Goal: Task Accomplishment & Management: Manage account settings

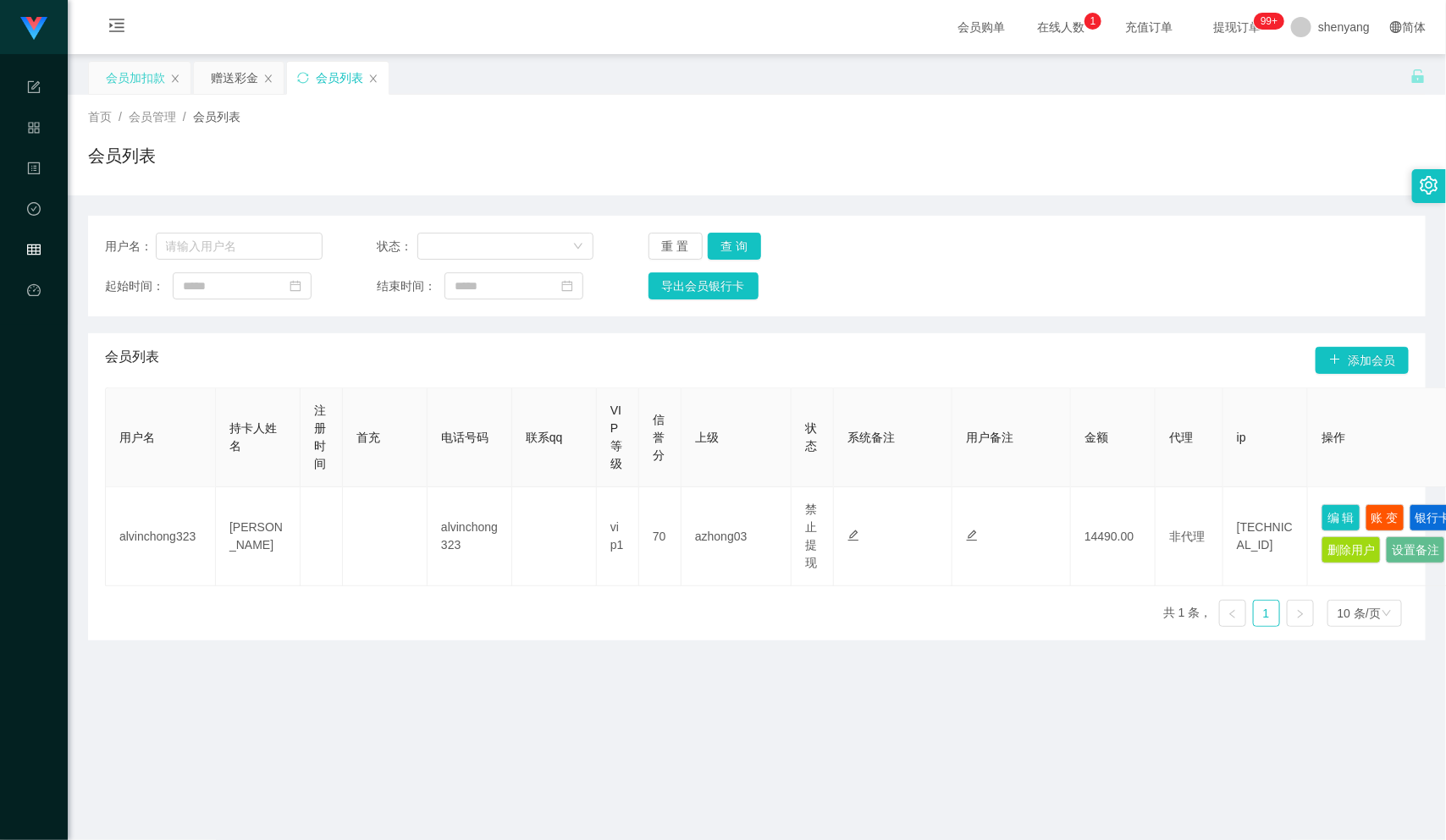
click at [144, 74] on div "会员加扣款" at bounding box center [135, 78] width 59 height 32
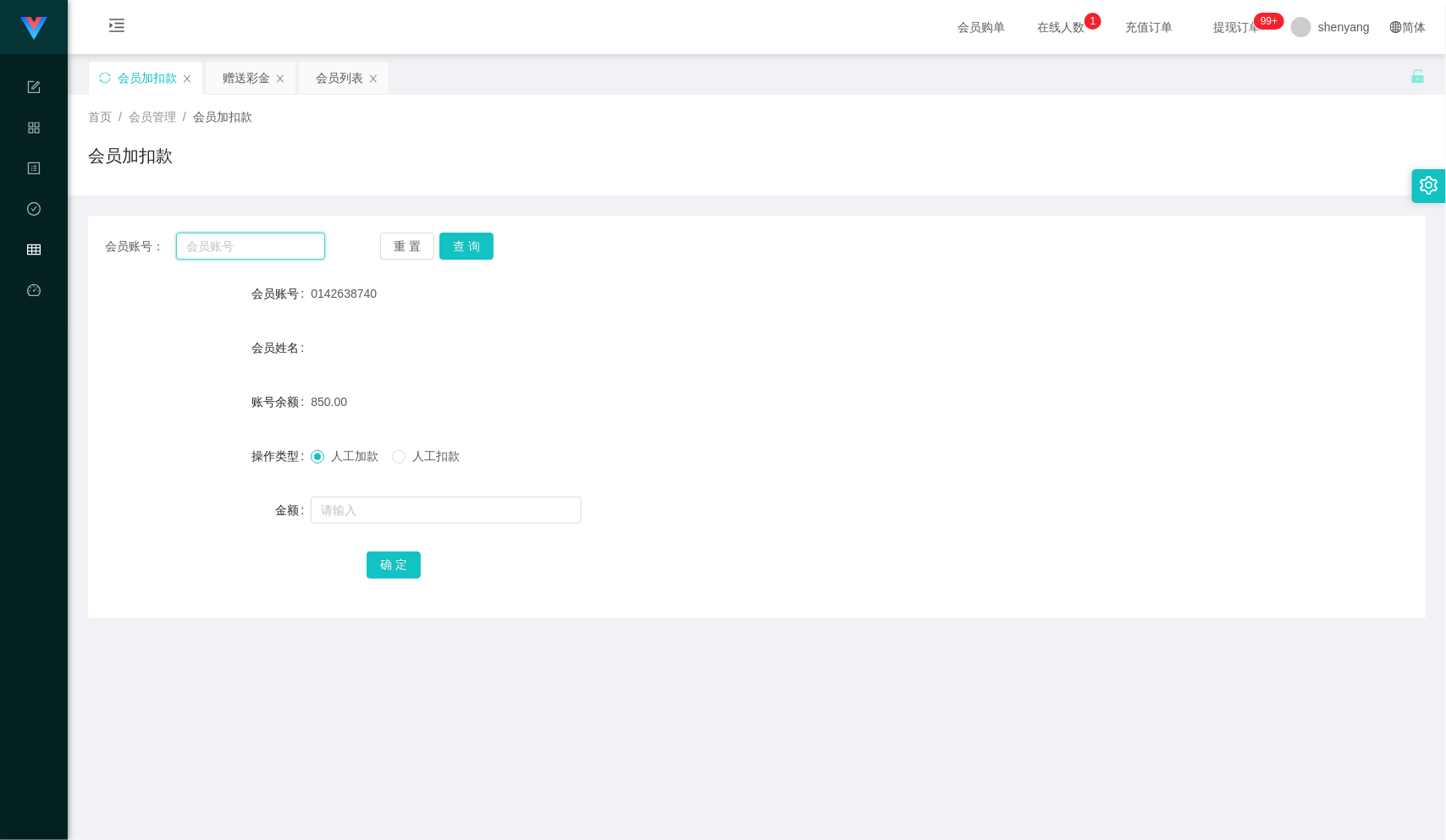
click at [242, 252] on input "text" at bounding box center [251, 246] width 149 height 27
paste input "kokoyo25"
type input "kokoyo25"
click at [467, 241] on button "查 询" at bounding box center [466, 246] width 54 height 27
click at [374, 515] on input "text" at bounding box center [446, 510] width 271 height 27
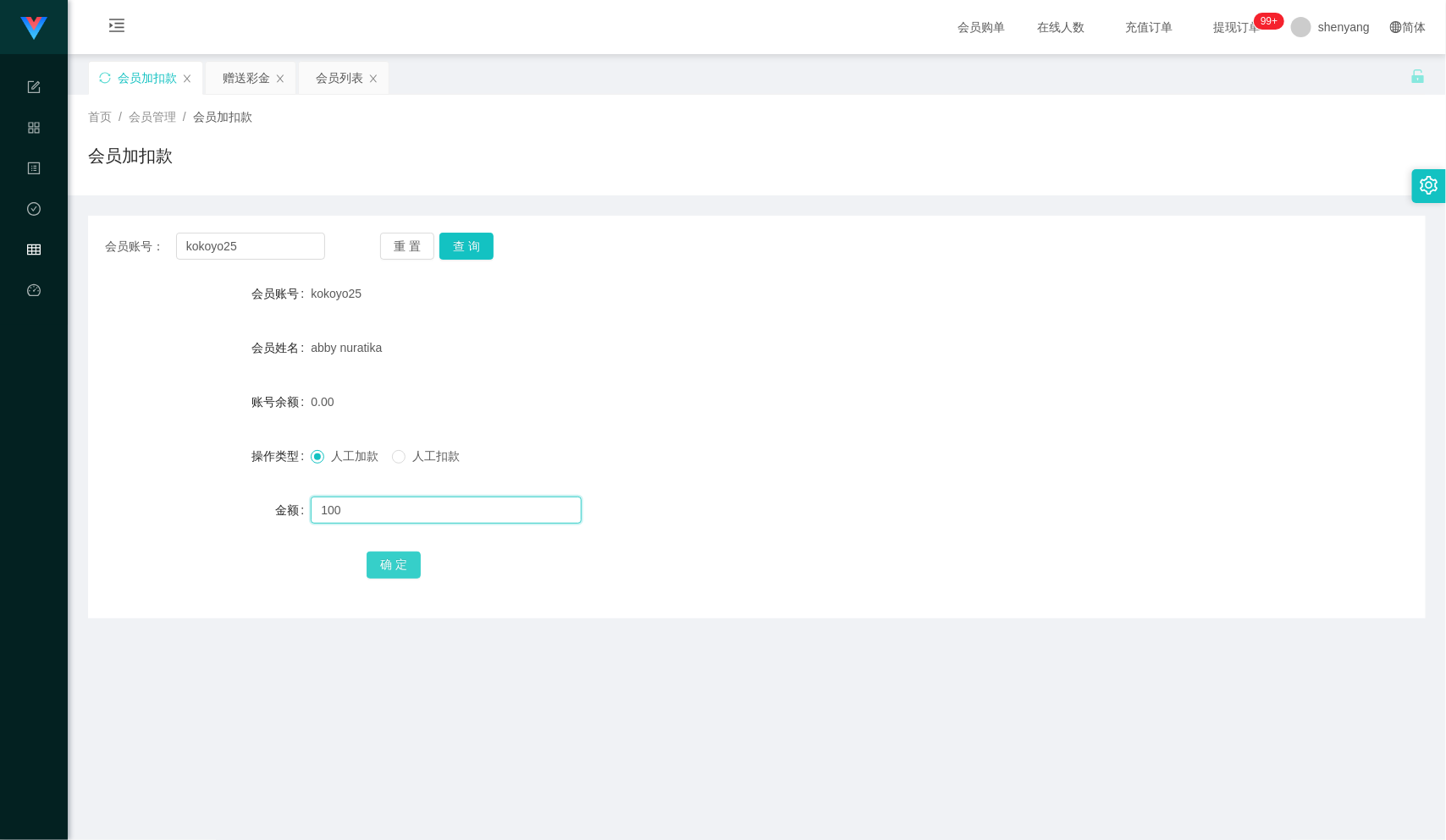
type input "100"
click at [395, 564] on button "确 定" at bounding box center [394, 565] width 54 height 27
click at [340, 79] on div "会员列表" at bounding box center [340, 78] width 48 height 32
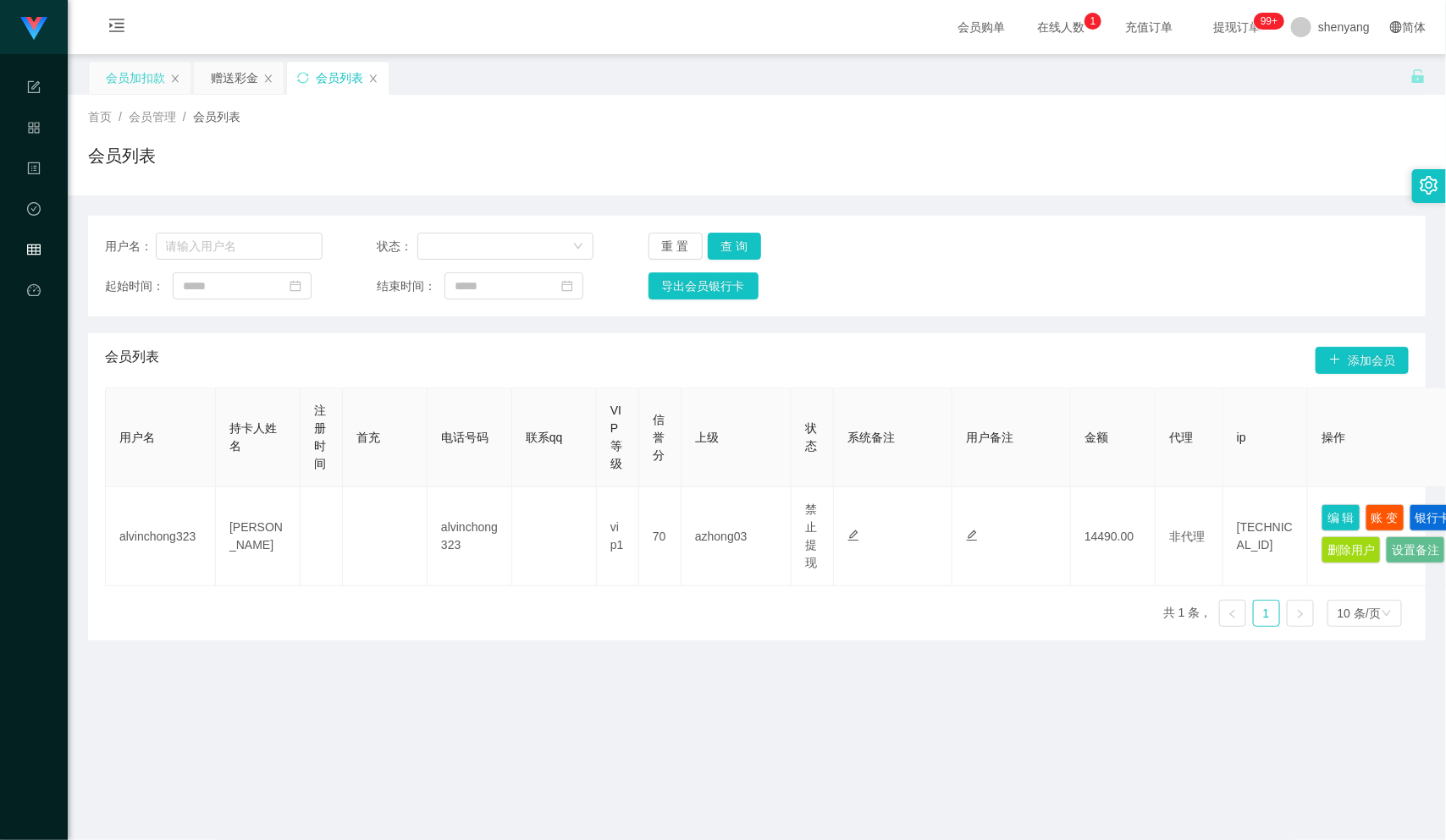
drag, startPoint x: 123, startPoint y: 77, endPoint x: 138, endPoint y: 92, distance: 21.2
click at [123, 77] on div "会员加扣款" at bounding box center [135, 78] width 59 height 32
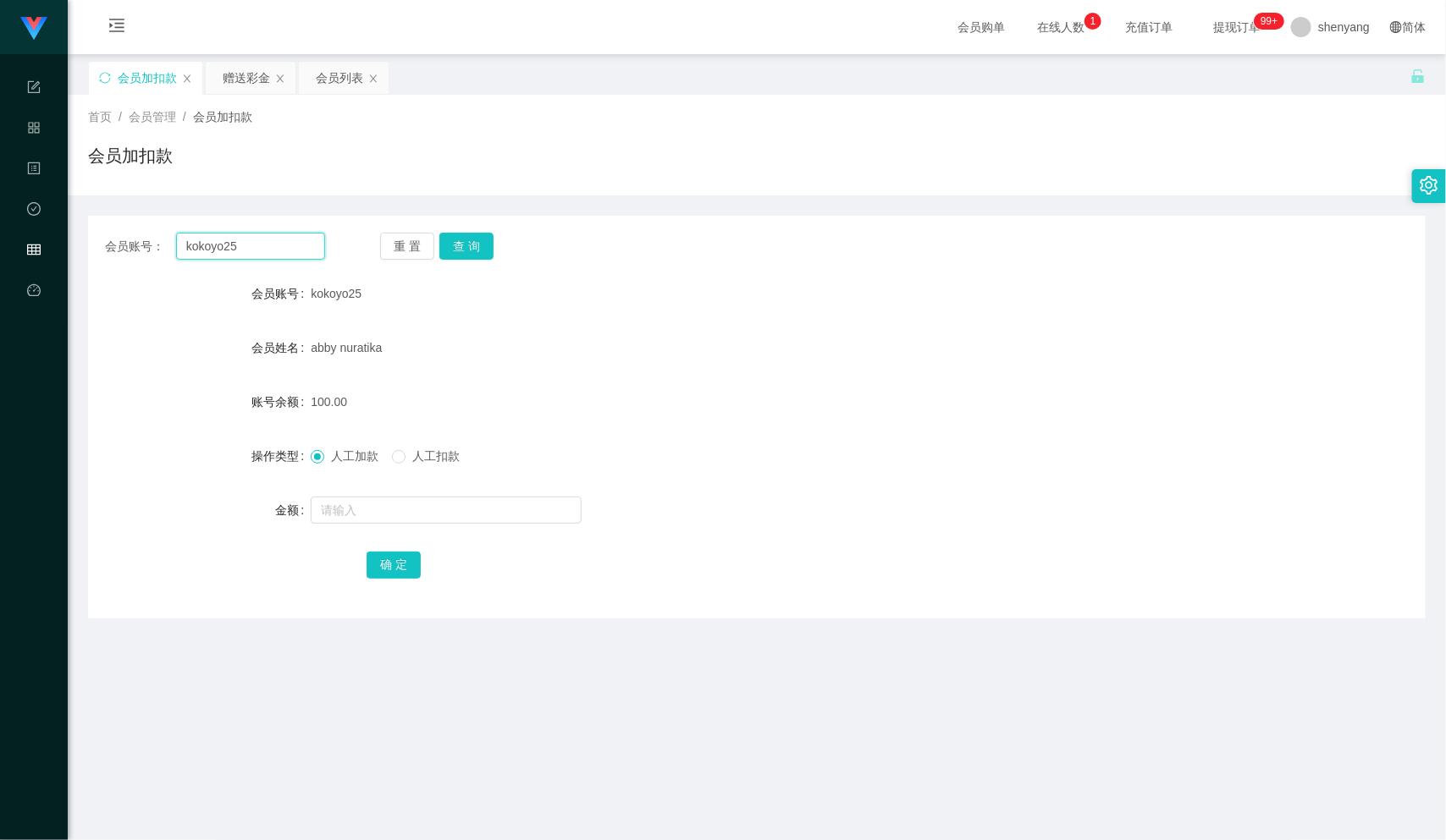
drag, startPoint x: 201, startPoint y: 255, endPoint x: 153, endPoint y: 260, distance: 48.3
click at [152, 260] on div "会员账号： kokoyo25 重 置 查 询 会员账号 kokoyo25 会员姓名 abby nuratika 账号余额 100.00 操作类型 人工加款 人…" at bounding box center [756, 418] width 1337 height 403
paste input "Yes2win"
type input "Yes2win"
click at [469, 236] on button "查 询" at bounding box center [466, 246] width 54 height 27
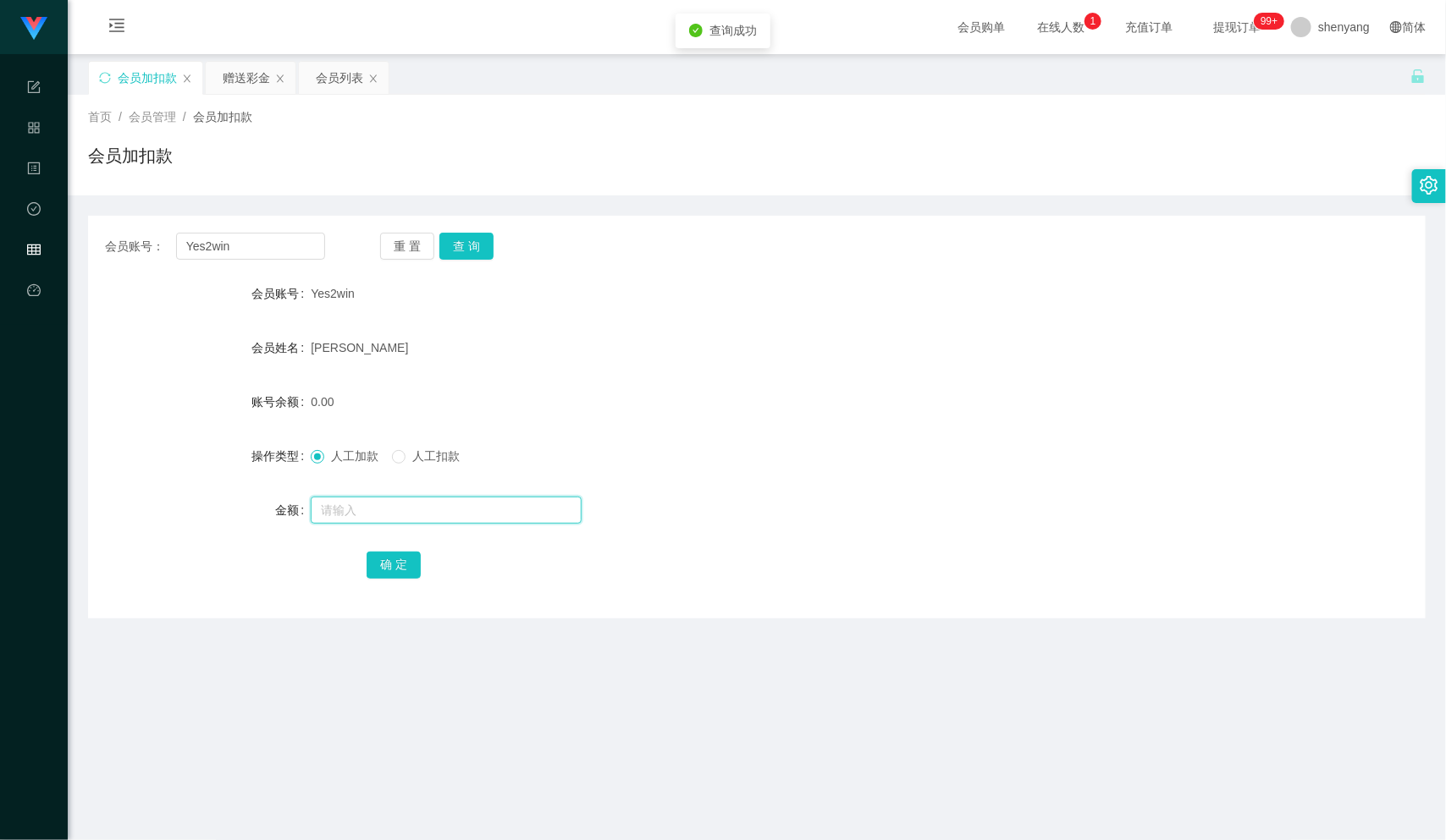
click at [395, 503] on input "text" at bounding box center [446, 510] width 271 height 27
type input "500"
click at [377, 561] on button "确 定" at bounding box center [394, 565] width 54 height 27
drag, startPoint x: 182, startPoint y: 259, endPoint x: 157, endPoint y: 261, distance: 25.1
click at [157, 261] on div "会员账号： Yes2win 重 置 查 询 会员账号 Yes2win 会员姓名 LIM BOON SIONG 账号余额 500.00 操作类型 人工加款 人工…" at bounding box center [756, 418] width 1337 height 403
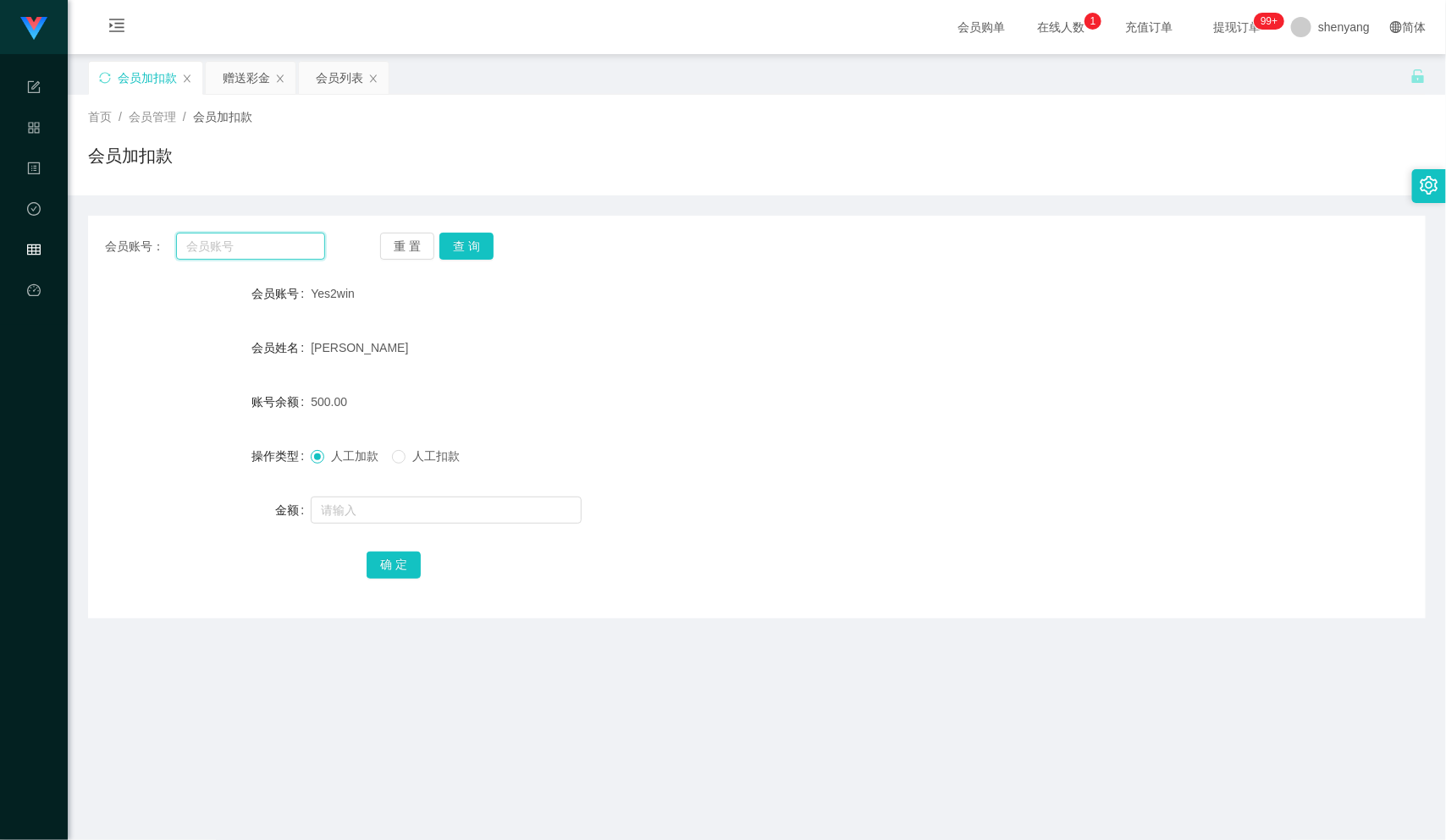
click at [219, 246] on input "text" at bounding box center [251, 246] width 149 height 27
paste input "Weifoo7509"
type input "Weifoo7509"
click at [465, 244] on button "查 询" at bounding box center [466, 246] width 54 height 27
click at [361, 505] on input "text" at bounding box center [446, 510] width 271 height 27
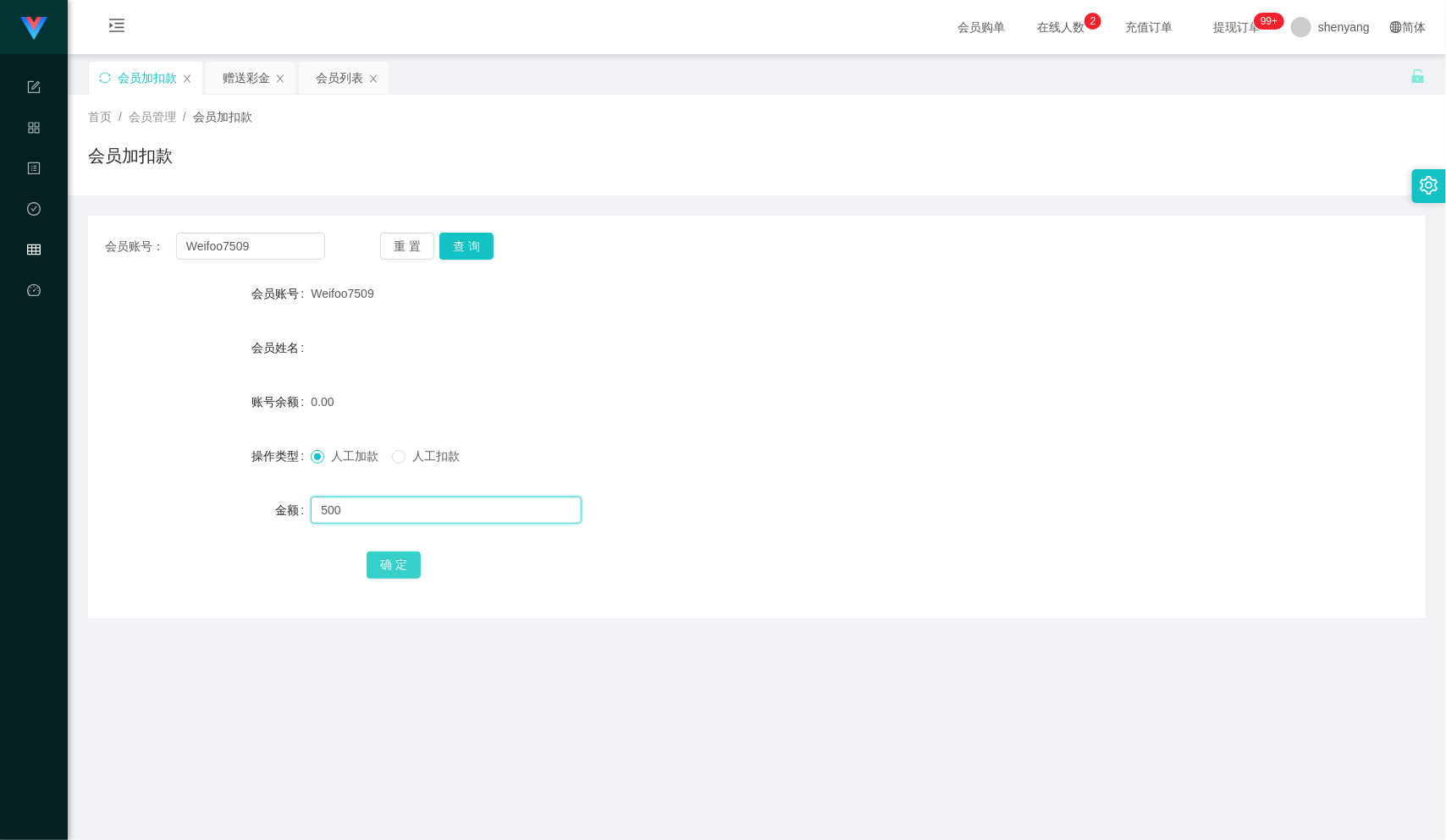
type input "500"
click at [399, 566] on button "确 定" at bounding box center [394, 565] width 54 height 27
drag, startPoint x: 249, startPoint y: 251, endPoint x: 175, endPoint y: 254, distance: 74.1
click at [176, 254] on input "Weifoo7509" at bounding box center [251, 246] width 149 height 27
click at [344, 82] on div "会员列表" at bounding box center [340, 78] width 48 height 32
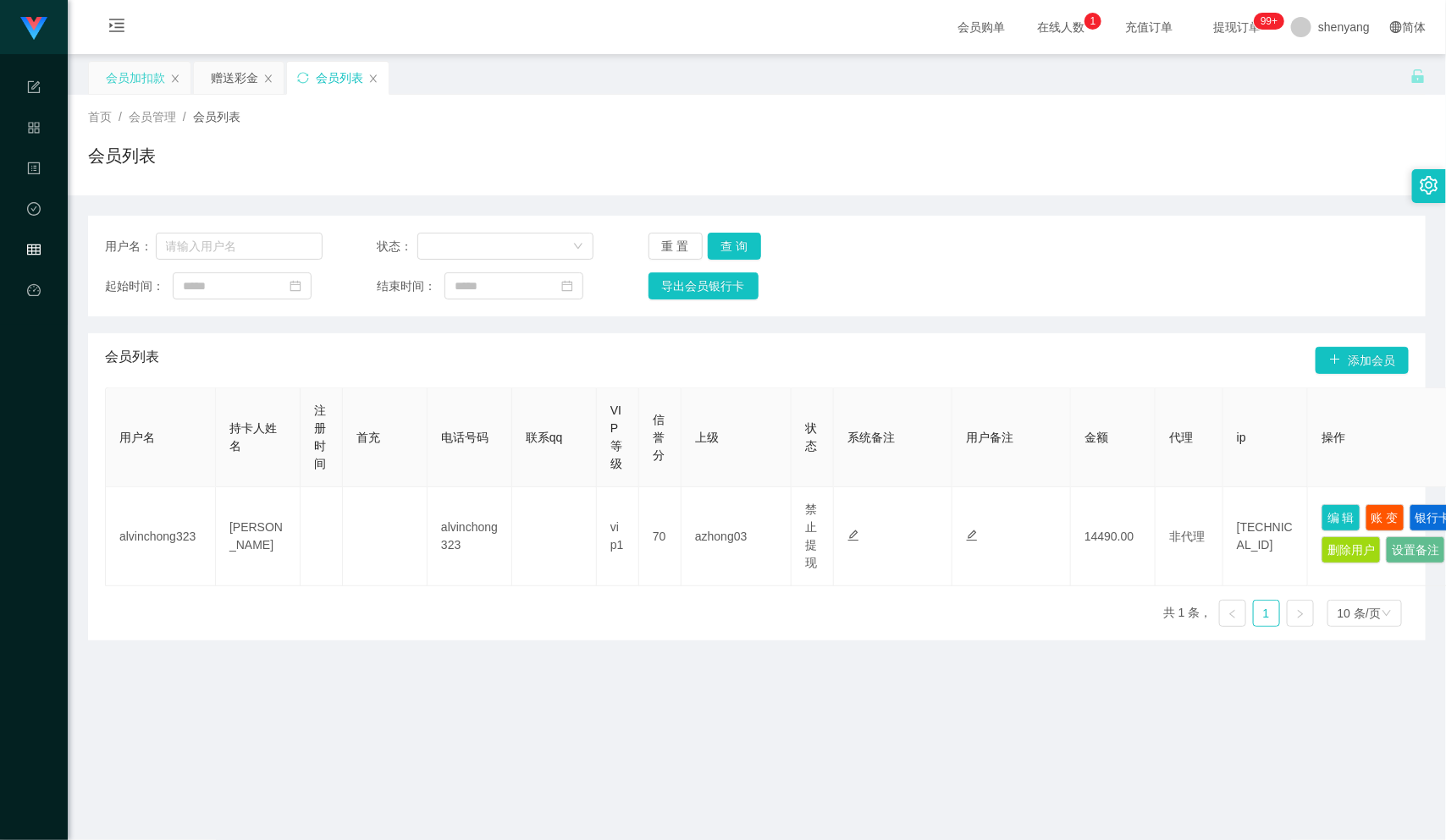
click at [143, 76] on div "会员加扣款" at bounding box center [135, 78] width 59 height 32
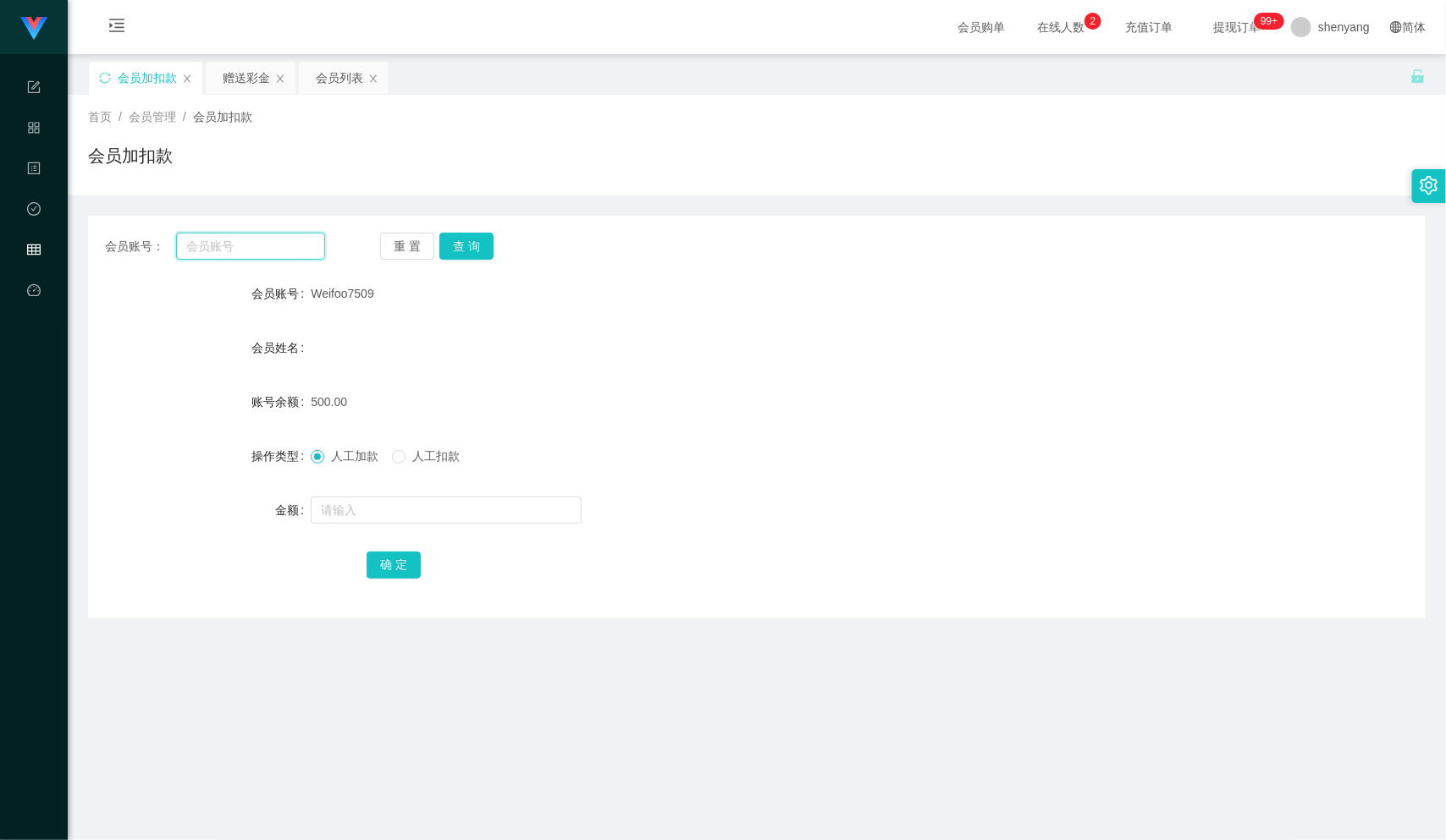
click at [233, 239] on input "text" at bounding box center [251, 246] width 149 height 27
paste input "lowfang"
type input "lowfang"
click at [470, 239] on button "查 询" at bounding box center [466, 246] width 54 height 27
click at [376, 503] on input "text" at bounding box center [446, 510] width 271 height 27
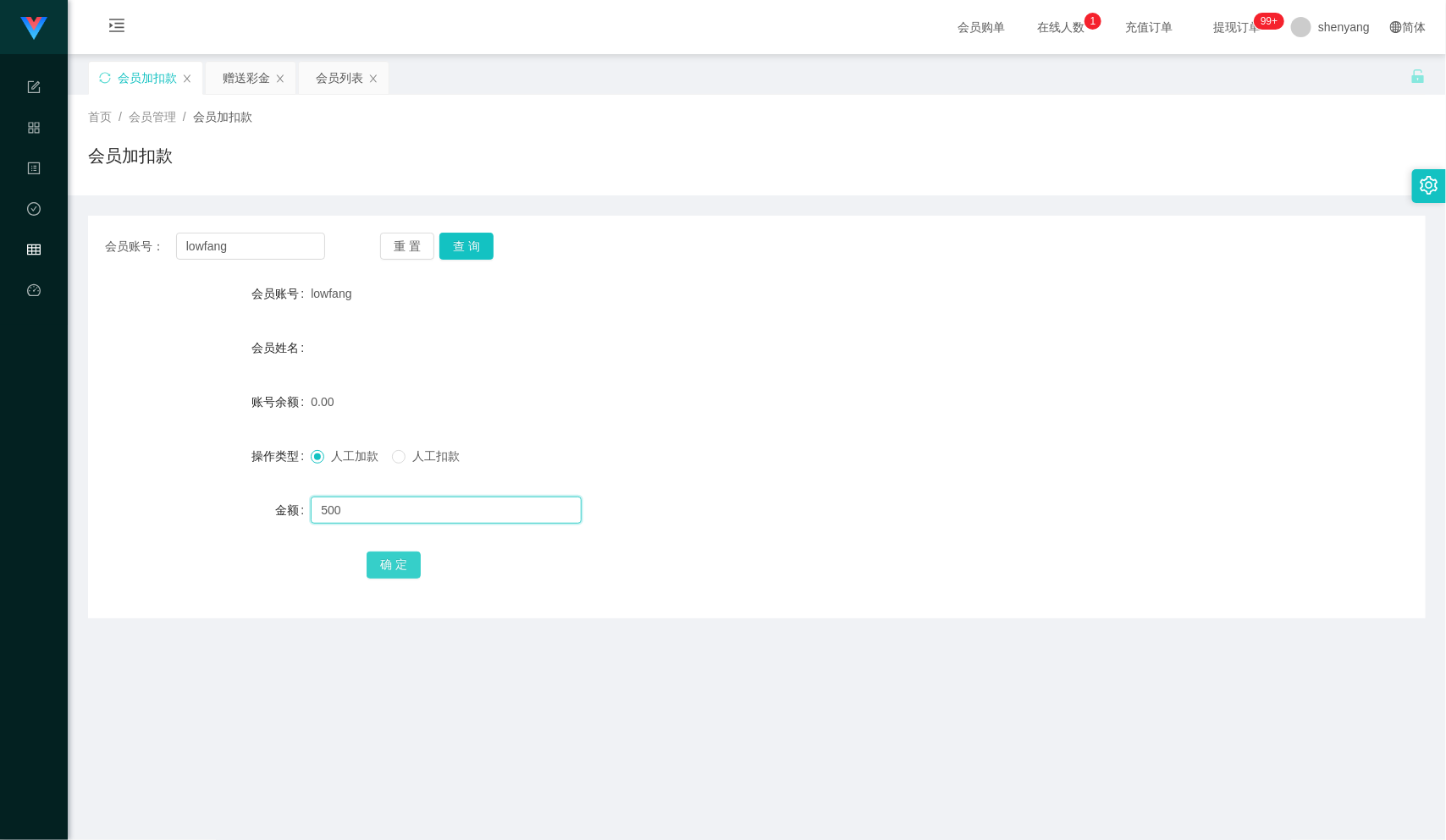
type input "500"
click at [387, 566] on button "确 定" at bounding box center [394, 565] width 54 height 27
click at [339, 75] on div "会员列表" at bounding box center [340, 78] width 48 height 32
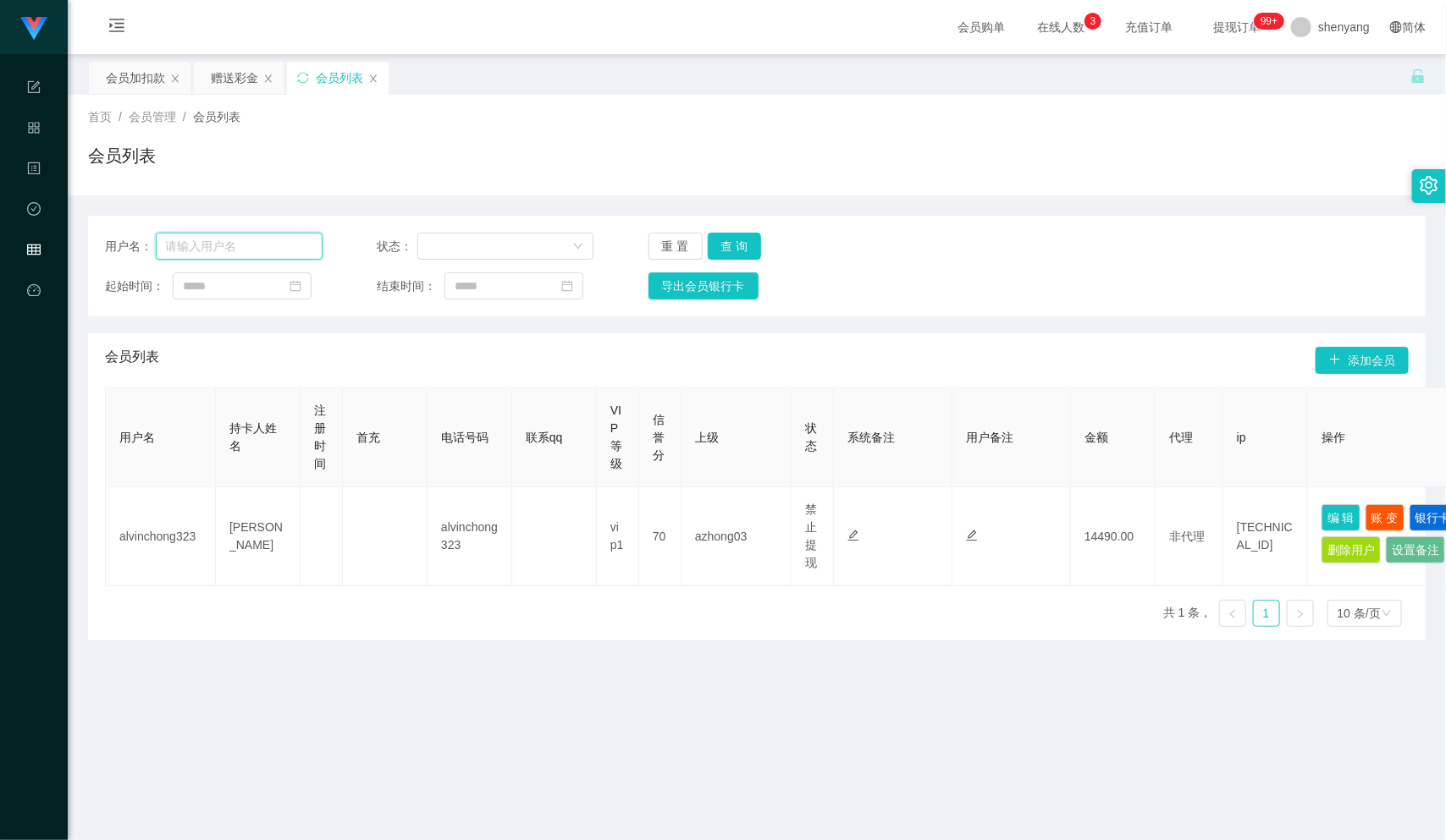
click at [211, 246] on input "text" at bounding box center [238, 246] width 166 height 27
paste input "Ting5566"
type input "Ting5566"
click at [733, 237] on button "查 询" at bounding box center [734, 246] width 54 height 27
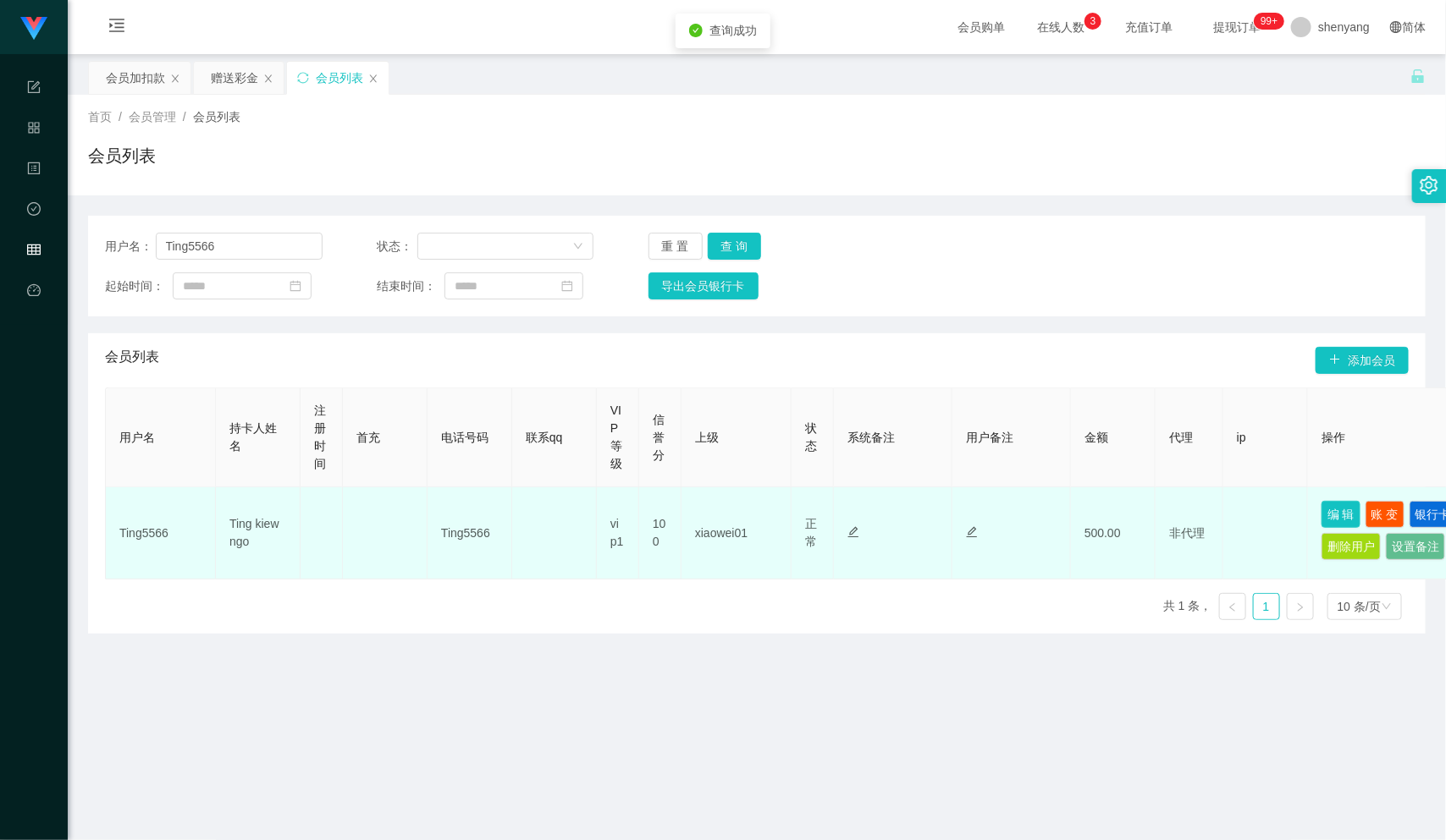
click at [1336, 510] on button "编 辑" at bounding box center [1340, 514] width 39 height 27
type input "Ting5566"
type input "Ting kiew ngo"
type input "100"
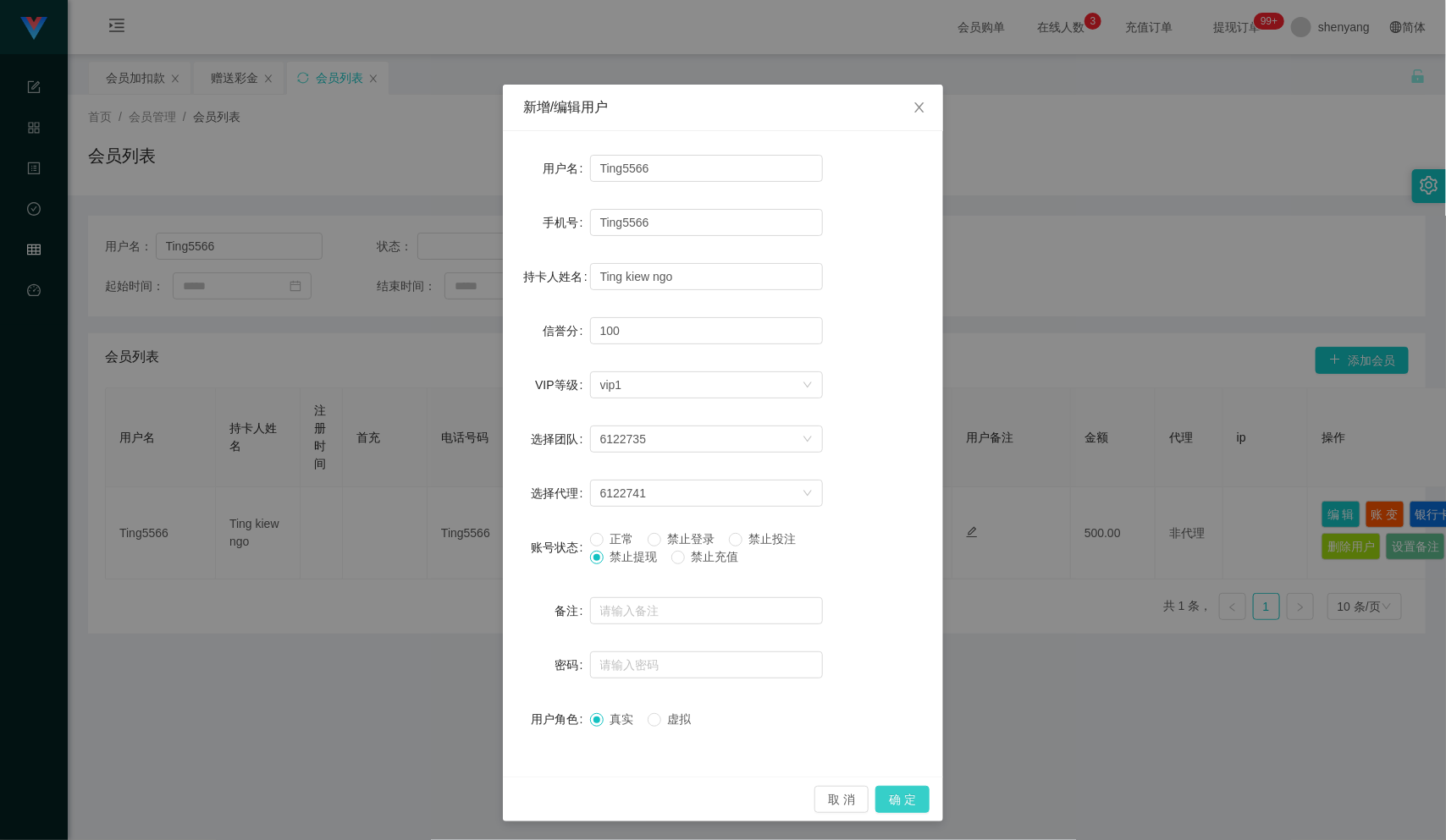
click at [885, 793] on button "确 定" at bounding box center [902, 799] width 54 height 27
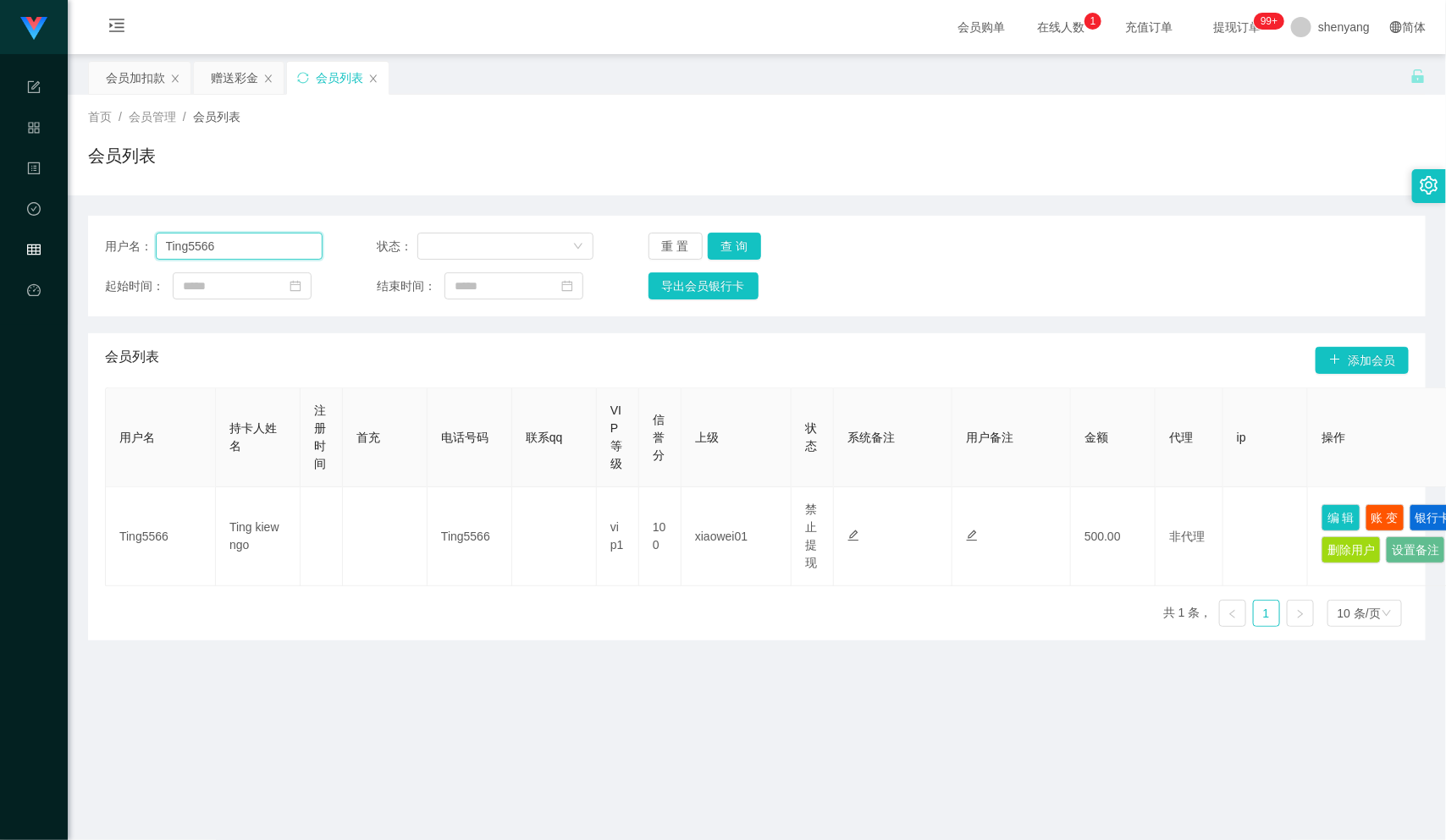
drag, startPoint x: 165, startPoint y: 242, endPoint x: 79, endPoint y: 247, distance: 86.1
click at [76, 247] on main "关闭左侧 关闭右侧 关闭其它 刷新页面 会员加扣款 赠送彩金 会员列表 首页 / 会员管理 / 会员列表 / 会员列表 用户名： Ting5566 状态： 重…" at bounding box center [756, 535] width 1378 height 964
paste input "pcs810328"
type input "pcs810328"
click at [732, 239] on button "查 询" at bounding box center [734, 246] width 54 height 27
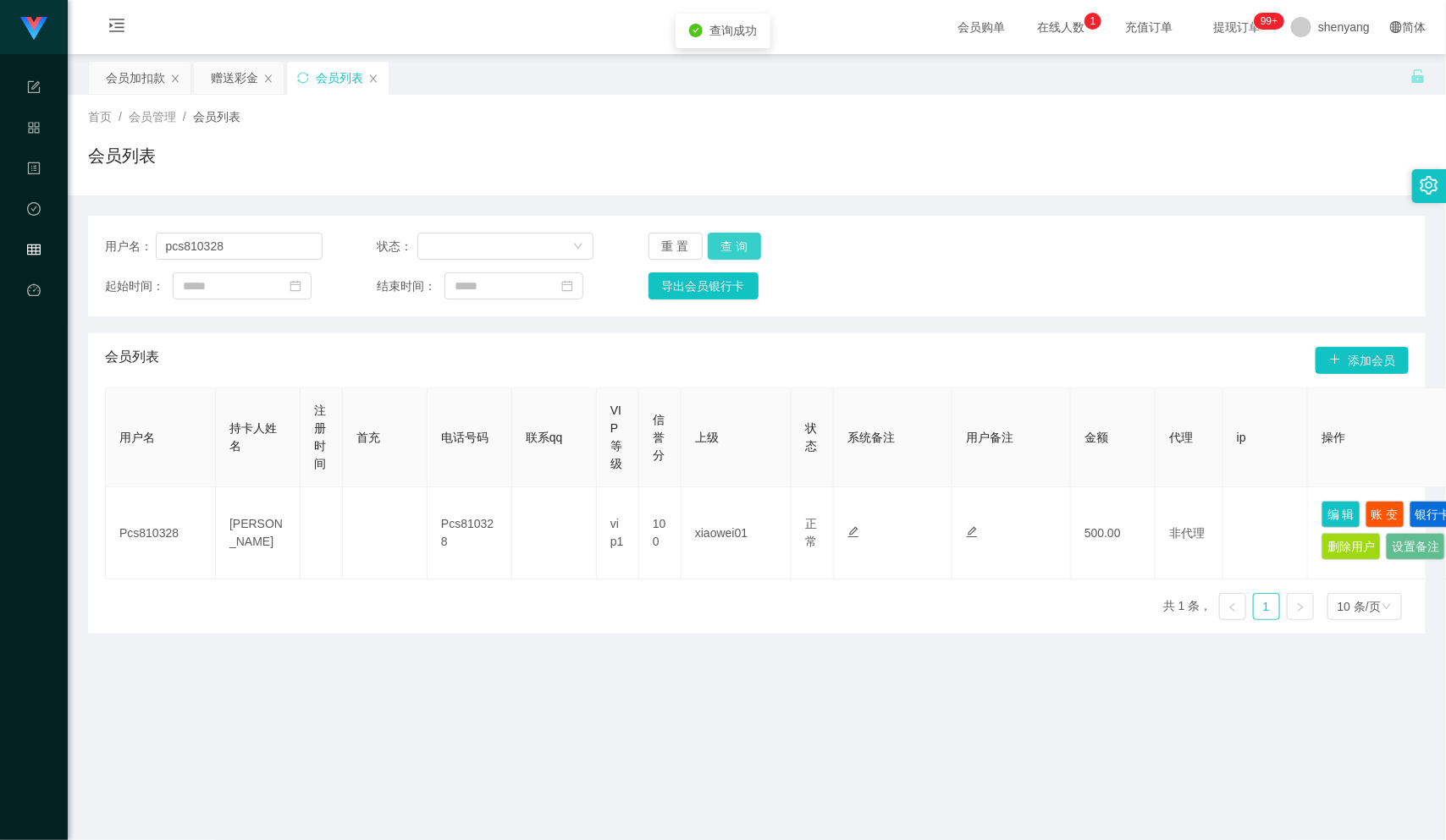
click at [737, 242] on button "查 询" at bounding box center [734, 246] width 54 height 27
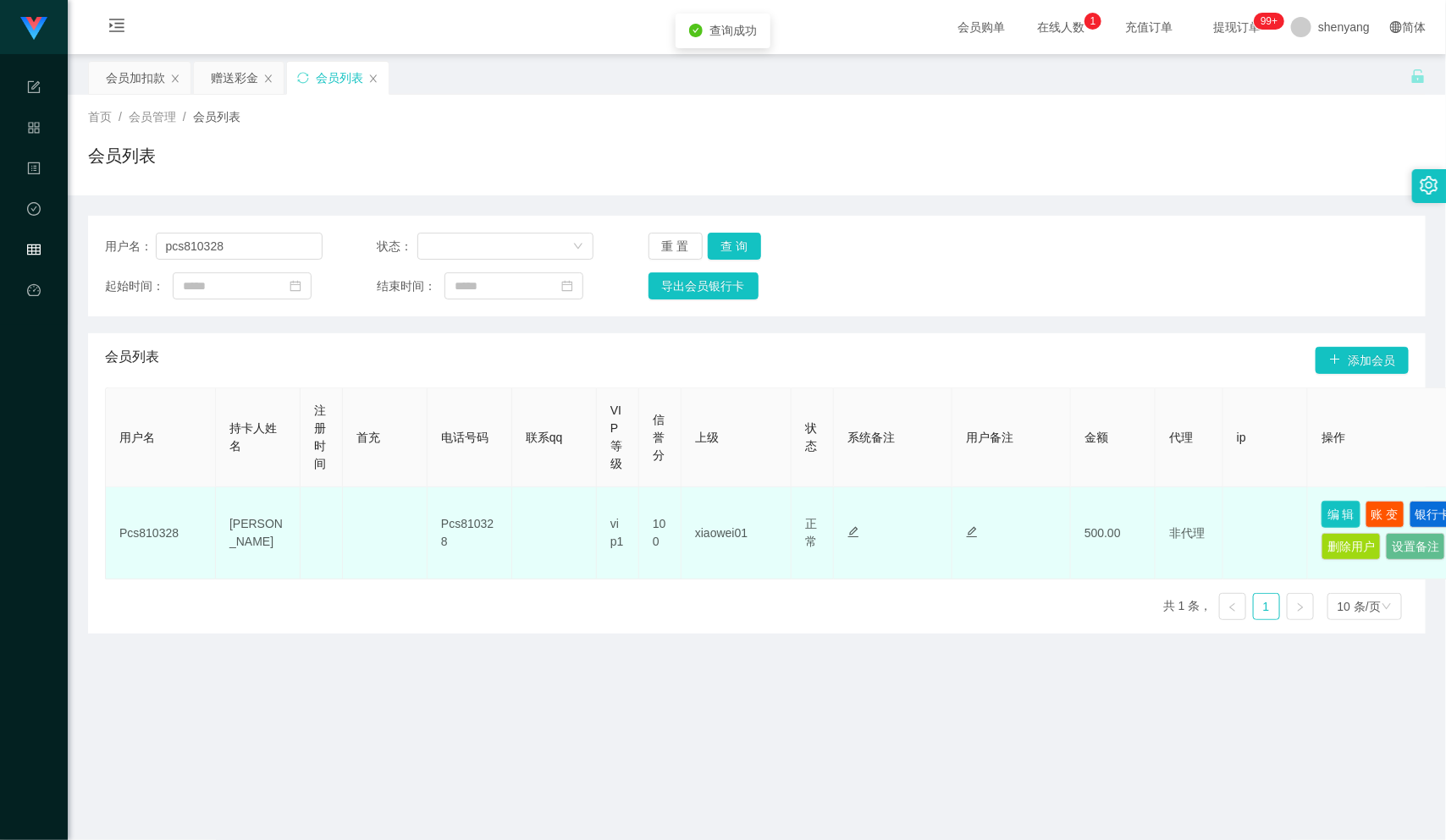
click at [1329, 509] on button "编 辑" at bounding box center [1340, 514] width 39 height 27
type input "Pcs810328"
type input "LISA PHAN CHING SZE"
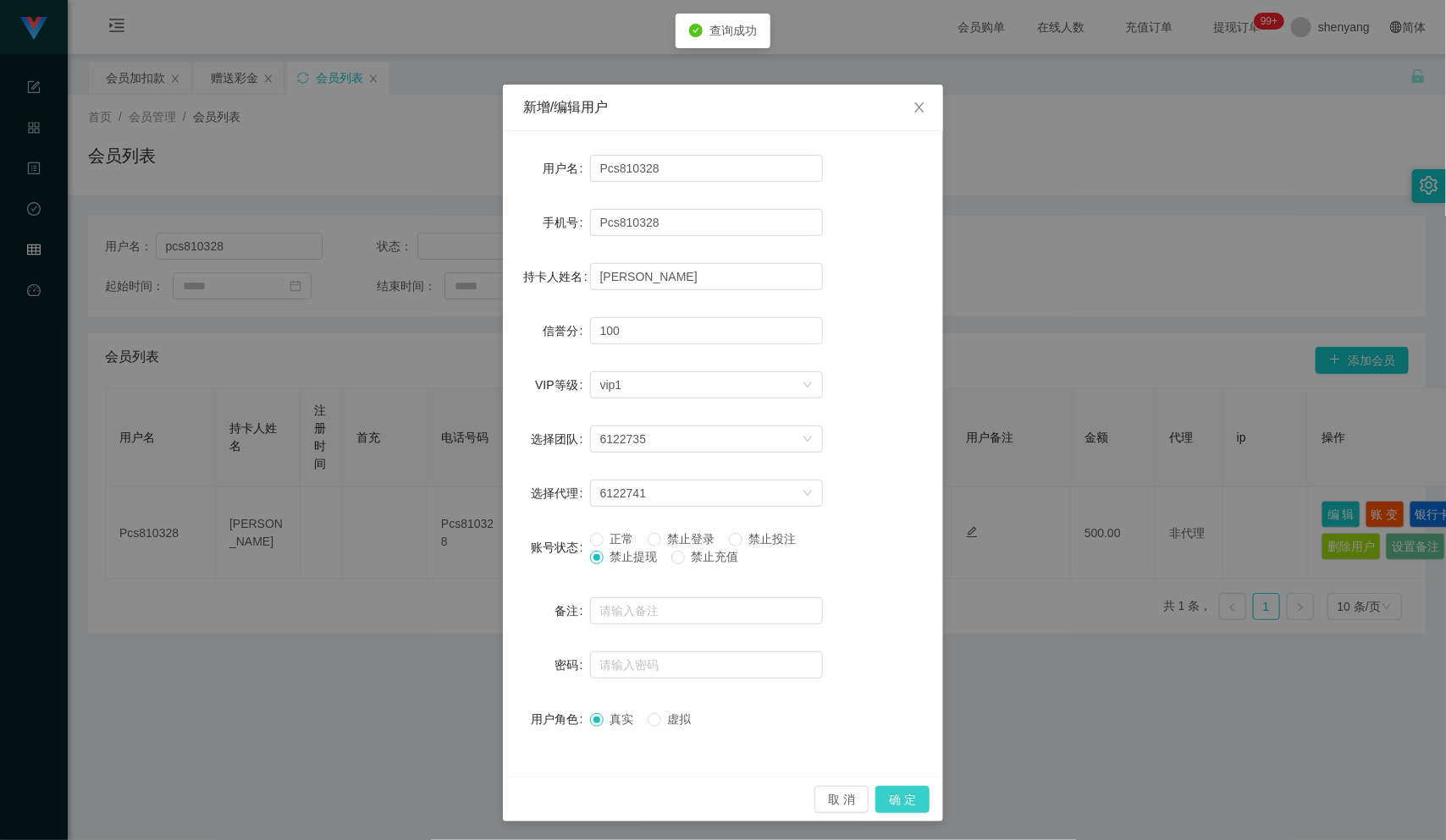
click at [887, 790] on button "确 定" at bounding box center [902, 799] width 54 height 27
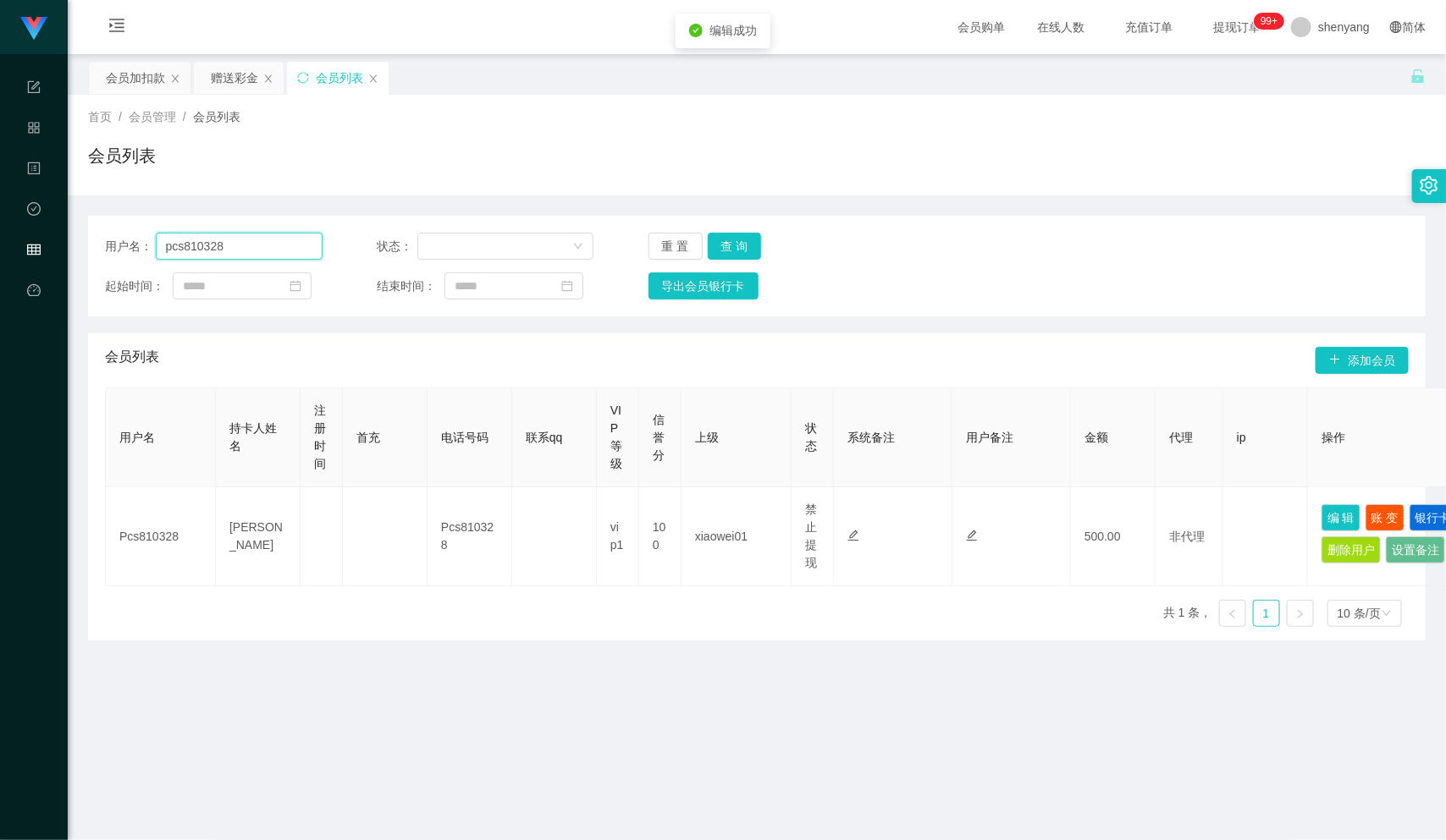
drag, startPoint x: 224, startPoint y: 246, endPoint x: 131, endPoint y: 256, distance: 93.5
click at [131, 256] on div "用户名： pcs810328" at bounding box center [213, 246] width 217 height 27
click at [116, 79] on div "会员加扣款" at bounding box center [135, 78] width 59 height 32
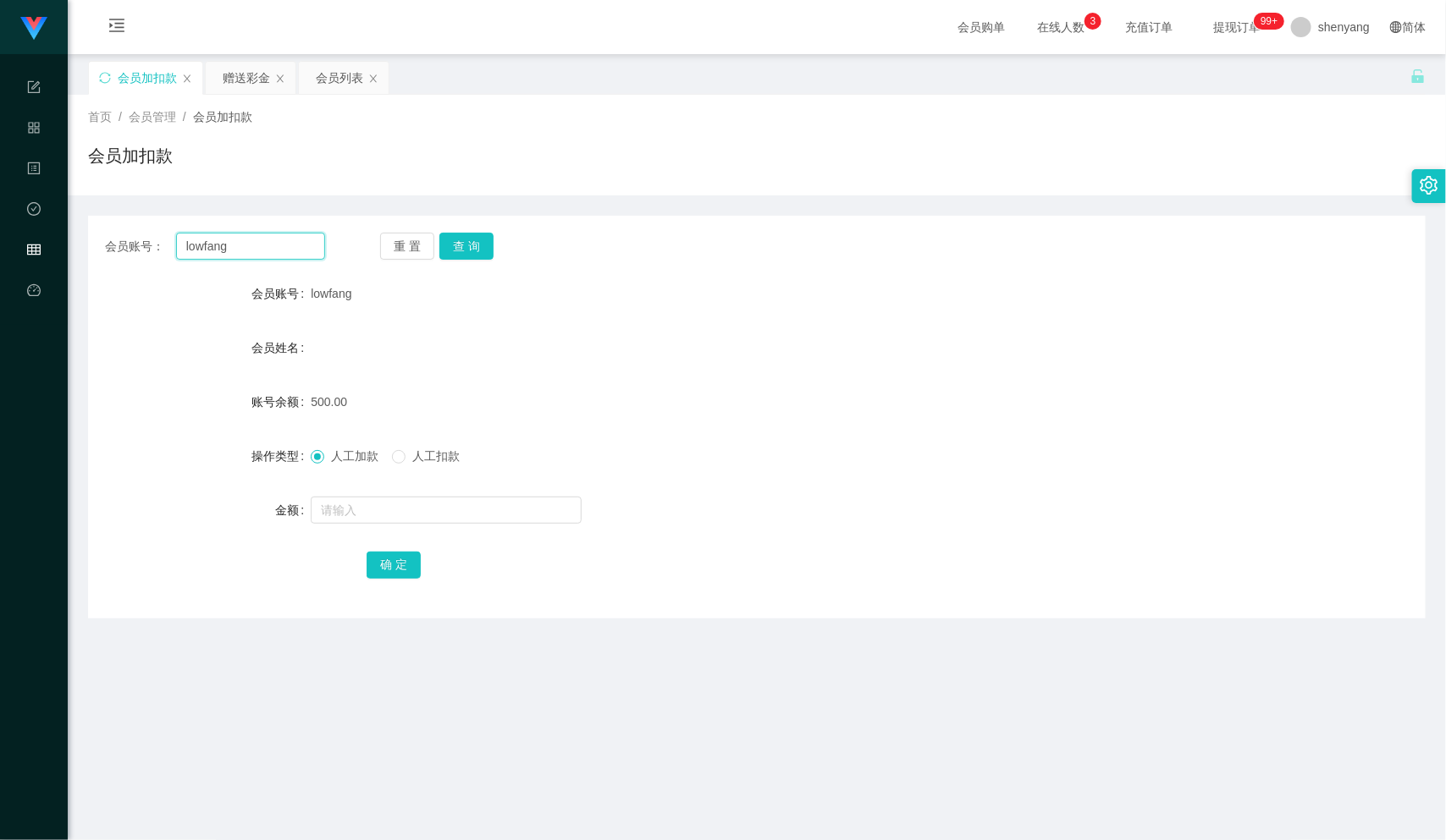
drag, startPoint x: 239, startPoint y: 250, endPoint x: 147, endPoint y: 251, distance: 92.0
click at [147, 251] on div "会员账号： lowfang" at bounding box center [214, 246] width 220 height 27
click at [333, 72] on div "会员列表" at bounding box center [340, 78] width 48 height 32
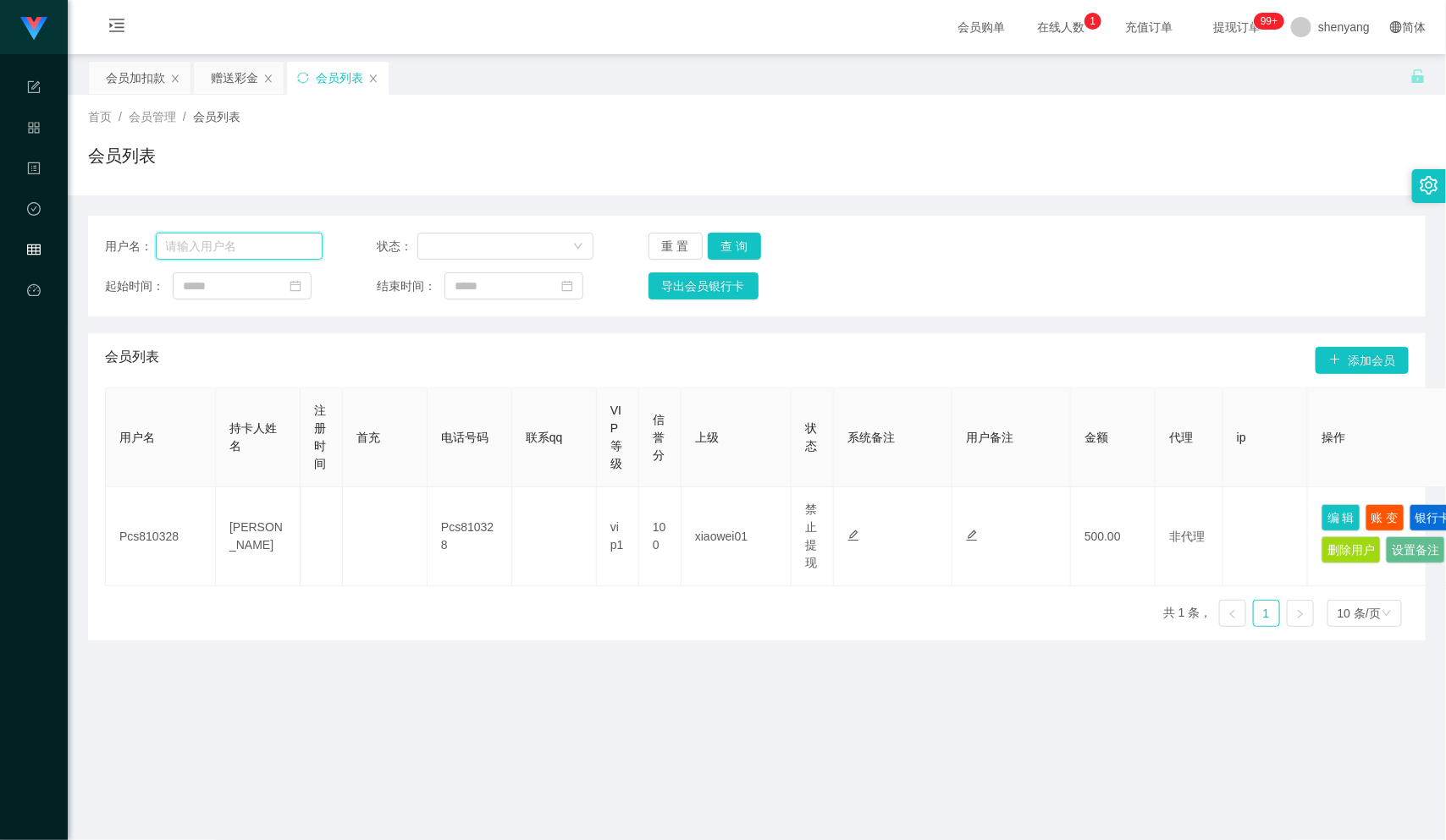
click at [214, 257] on input "text" at bounding box center [238, 246] width 166 height 27
paste input "rahman88"
type input "rahman88"
click at [742, 244] on button "查 询" at bounding box center [734, 246] width 54 height 27
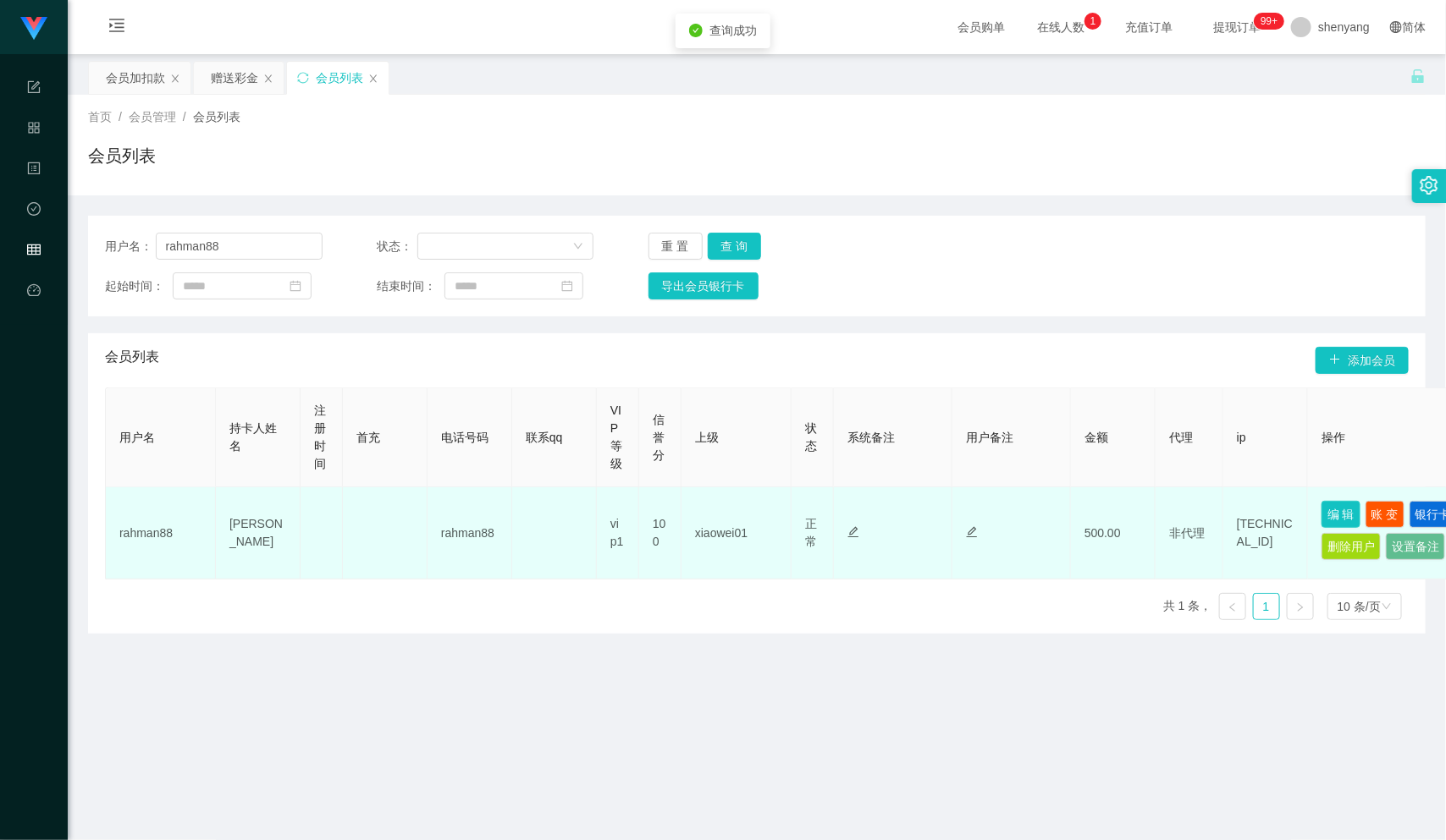
click at [1346, 509] on button "编 辑" at bounding box center [1340, 514] width 39 height 27
type input "rahman88"
type input "Siti safura binti abdul rahman"
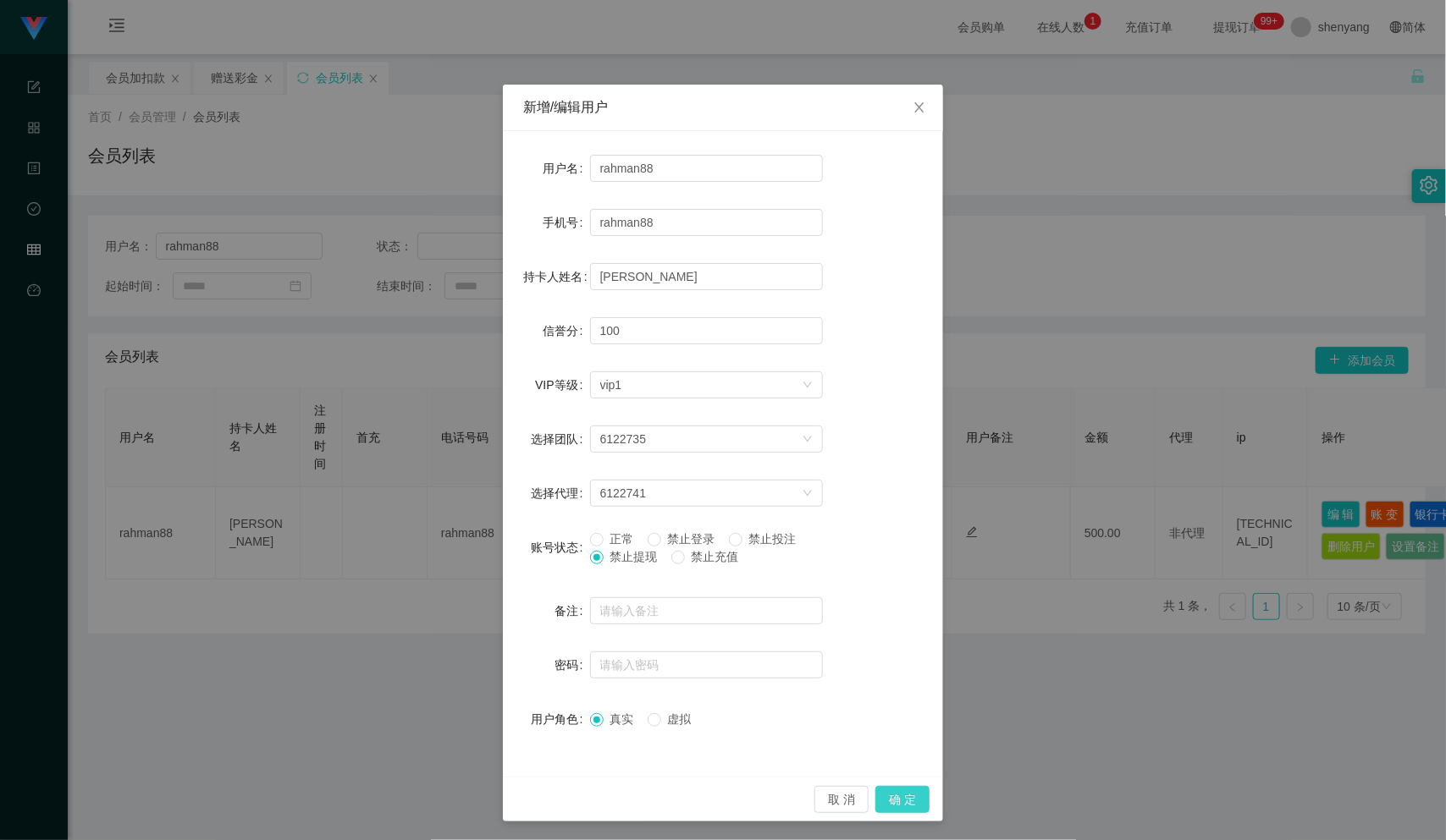
click at [887, 802] on button "确 定" at bounding box center [902, 799] width 54 height 27
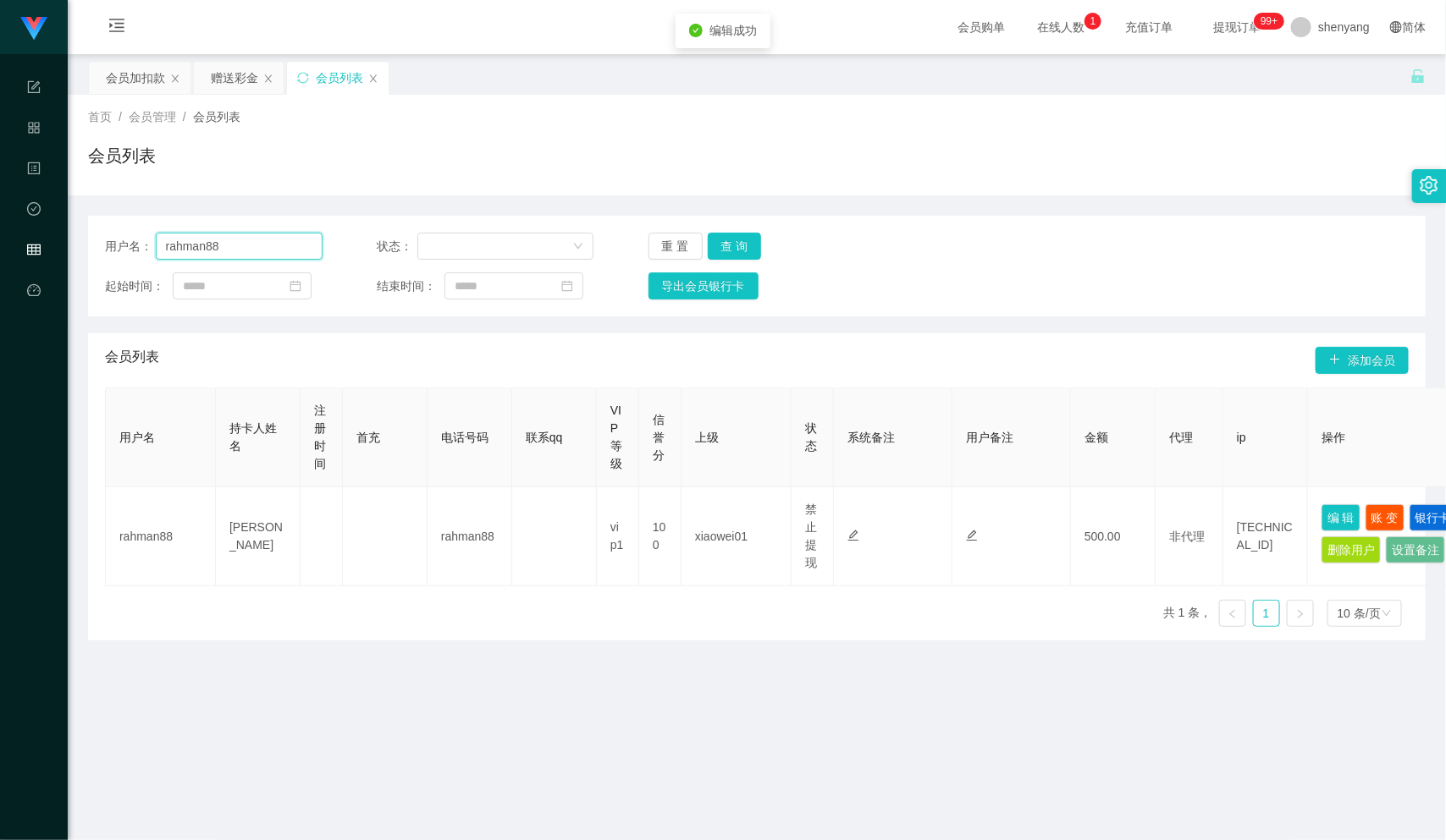
drag, startPoint x: 228, startPoint y: 239, endPoint x: 118, endPoint y: 274, distance: 115.4
click at [118, 274] on div "用户名： rahman88 状态： 重 置 查 询 起始时间： 结束时间： 导出会员银行卡" at bounding box center [756, 266] width 1337 height 101
click at [214, 249] on input "text" at bounding box center [238, 246] width 166 height 27
paste input "Xyz123"
type input "Xyz123"
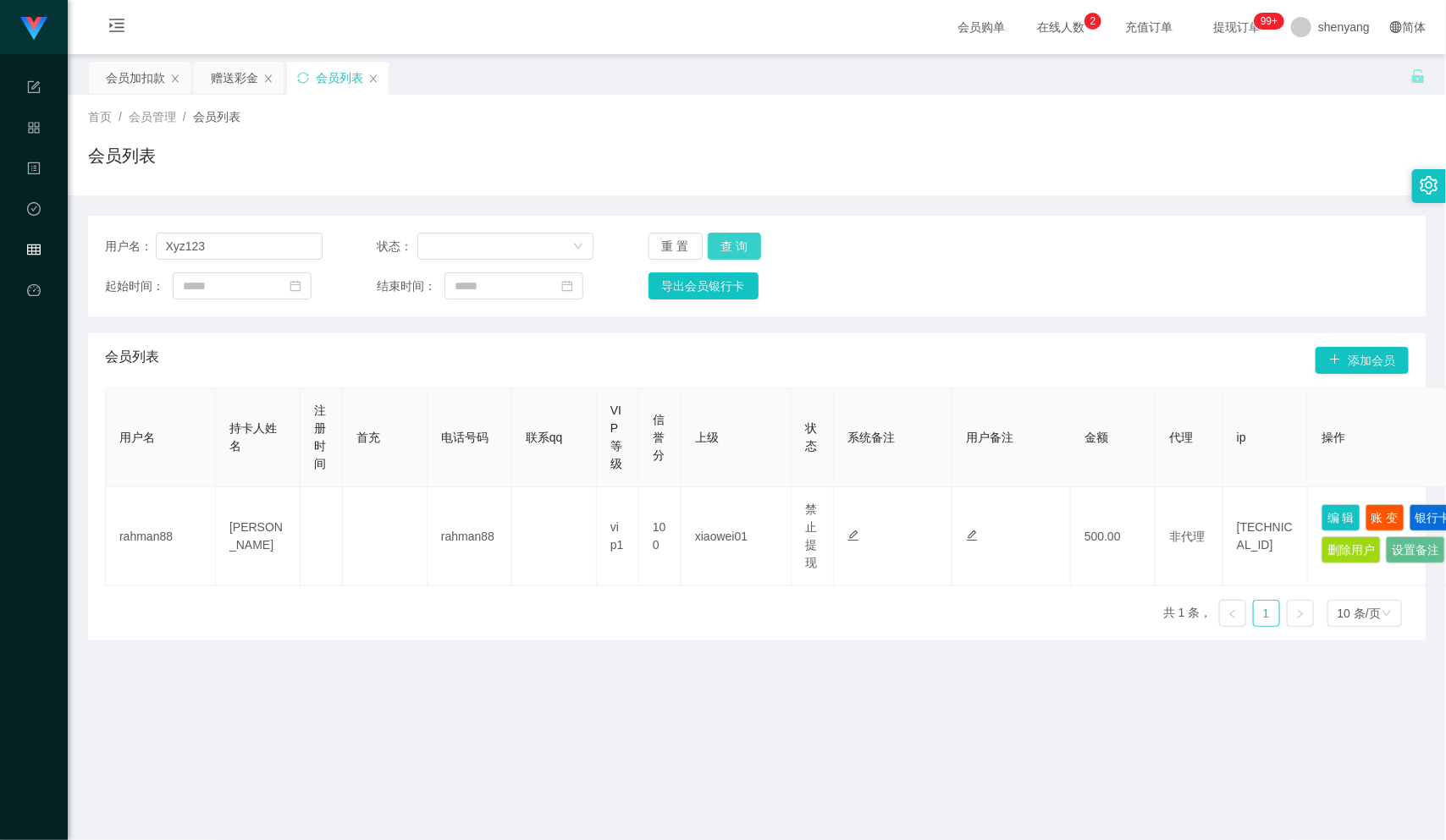
click at [723, 244] on button "查 询" at bounding box center [734, 246] width 54 height 27
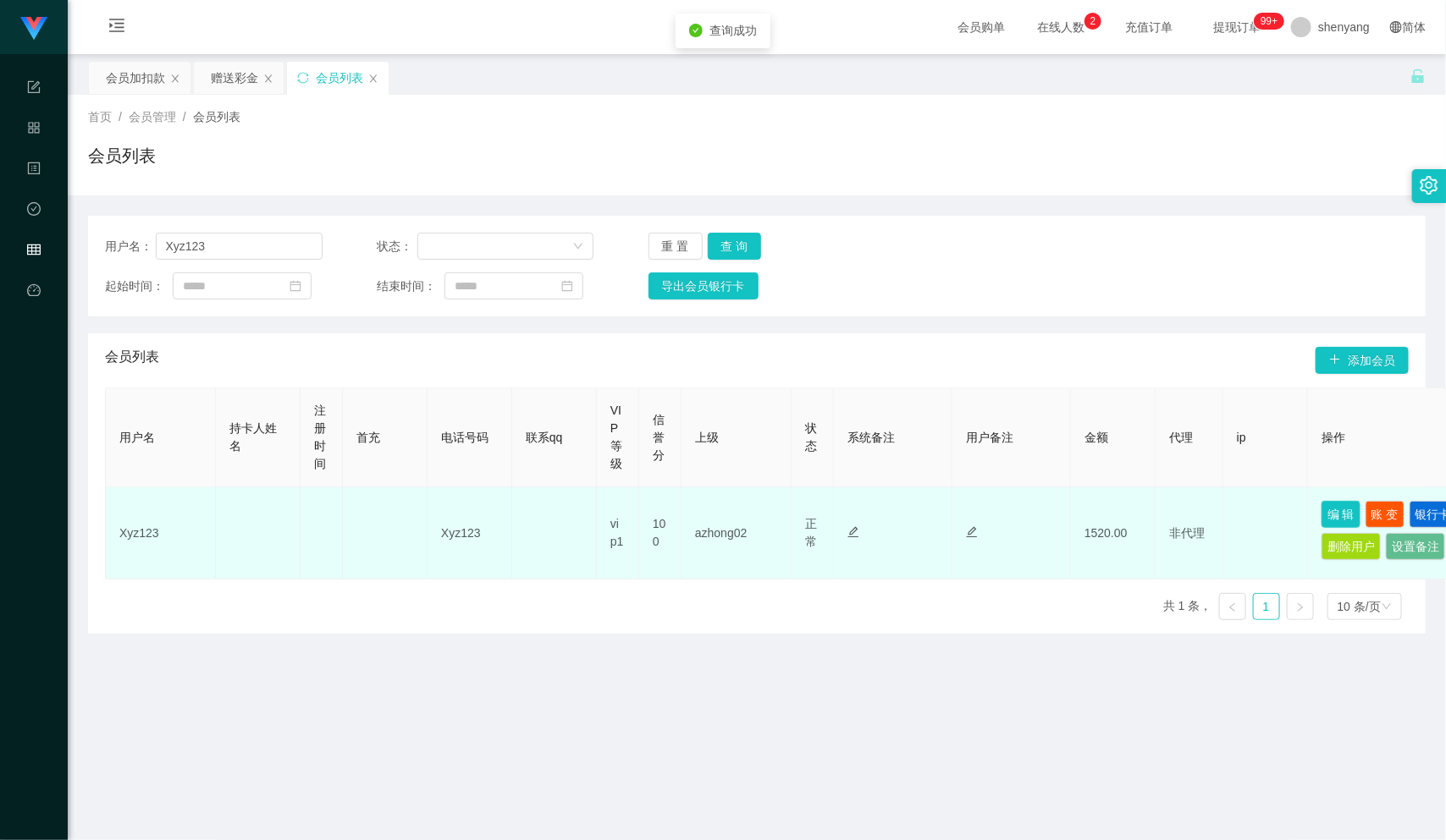
click at [1346, 503] on button "编 辑" at bounding box center [1340, 514] width 39 height 27
type input "Xyz123"
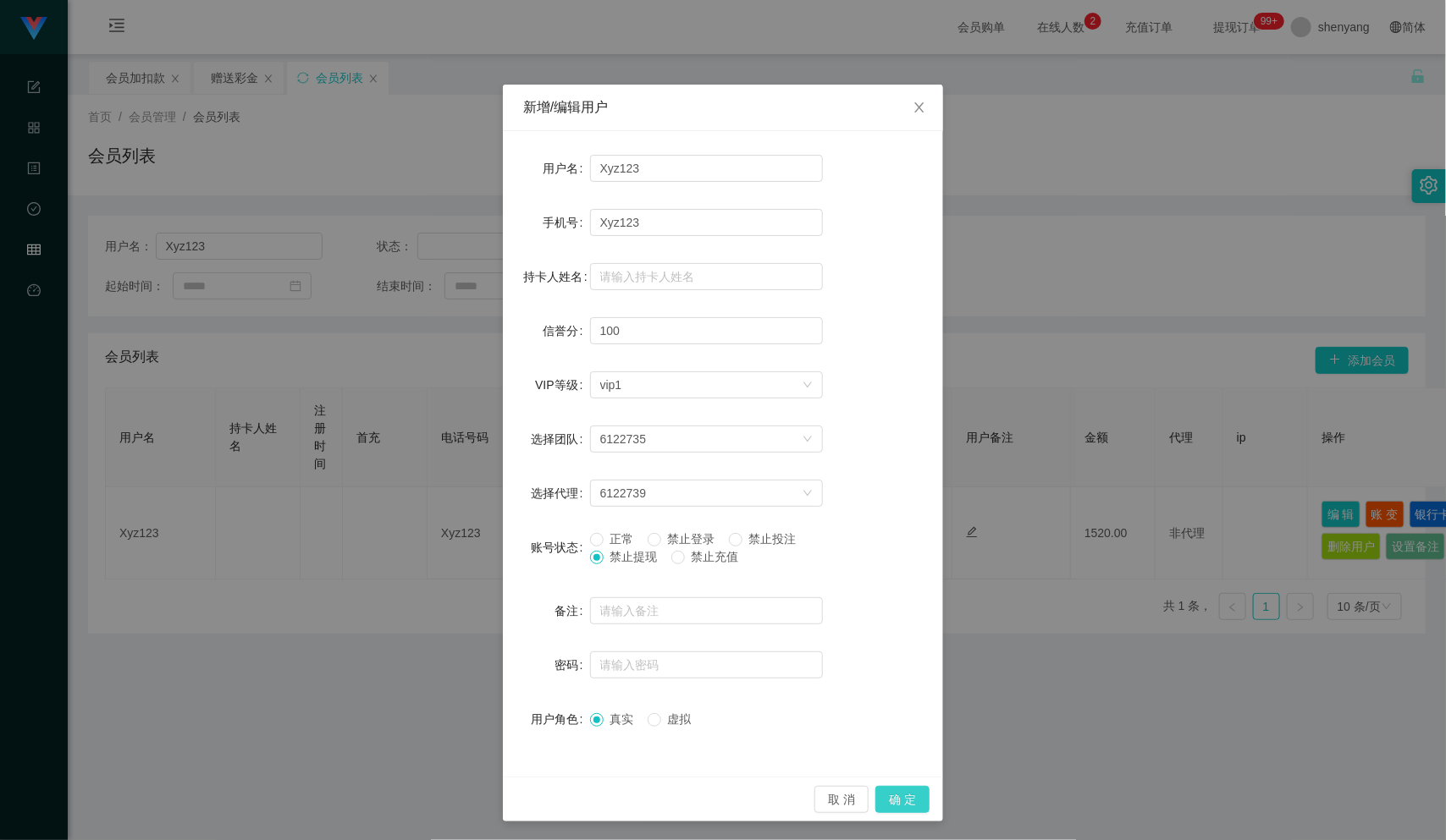
click at [880, 788] on button "确 定" at bounding box center [902, 799] width 54 height 27
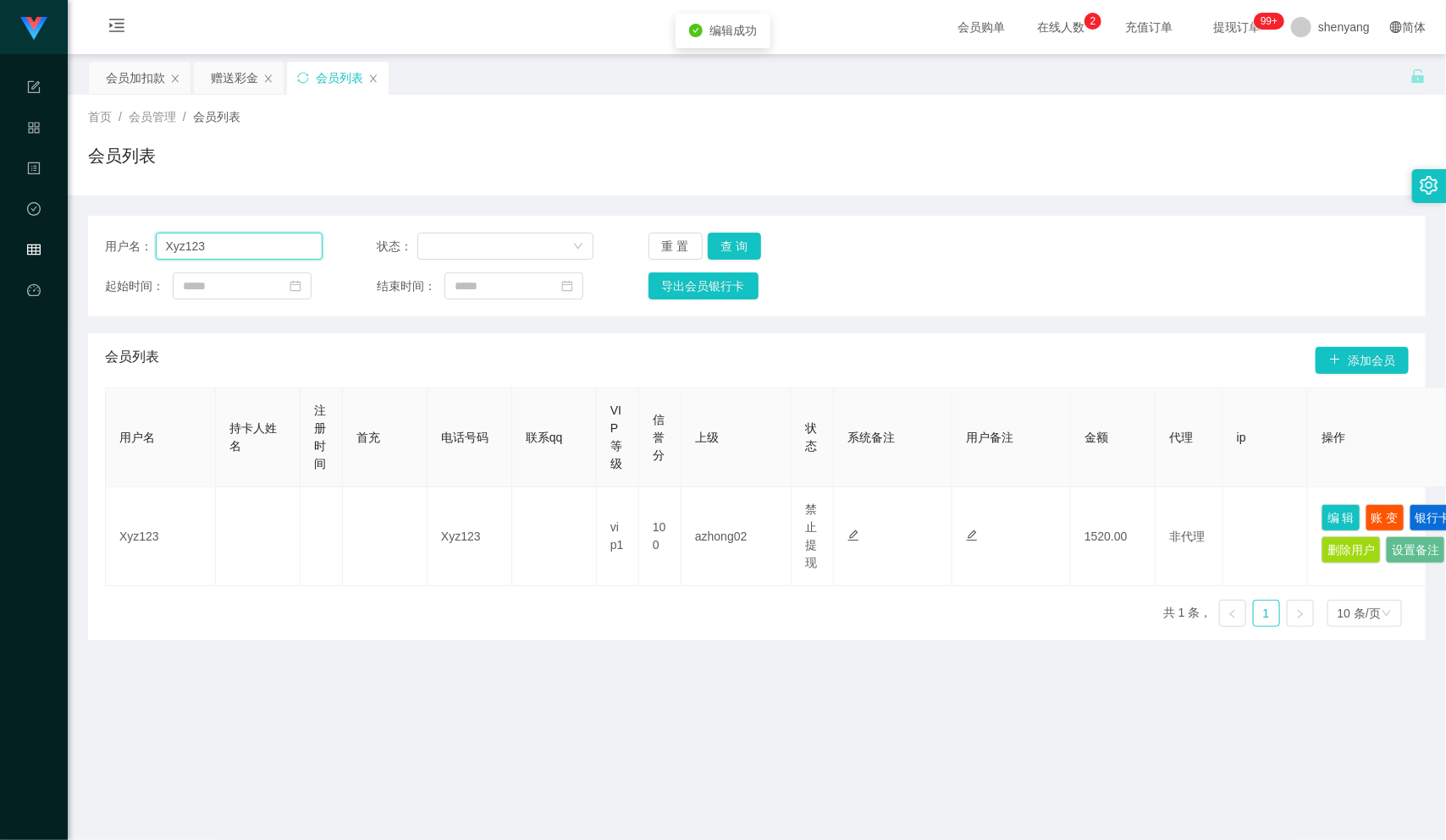
drag, startPoint x: 205, startPoint y: 246, endPoint x: 145, endPoint y: 256, distance: 60.8
click at [145, 256] on div "用户名： Xyz123" at bounding box center [213, 246] width 217 height 27
click at [239, 250] on input "text" at bounding box center [238, 246] width 166 height 27
paste input "170666745515"
type input "170666745515"
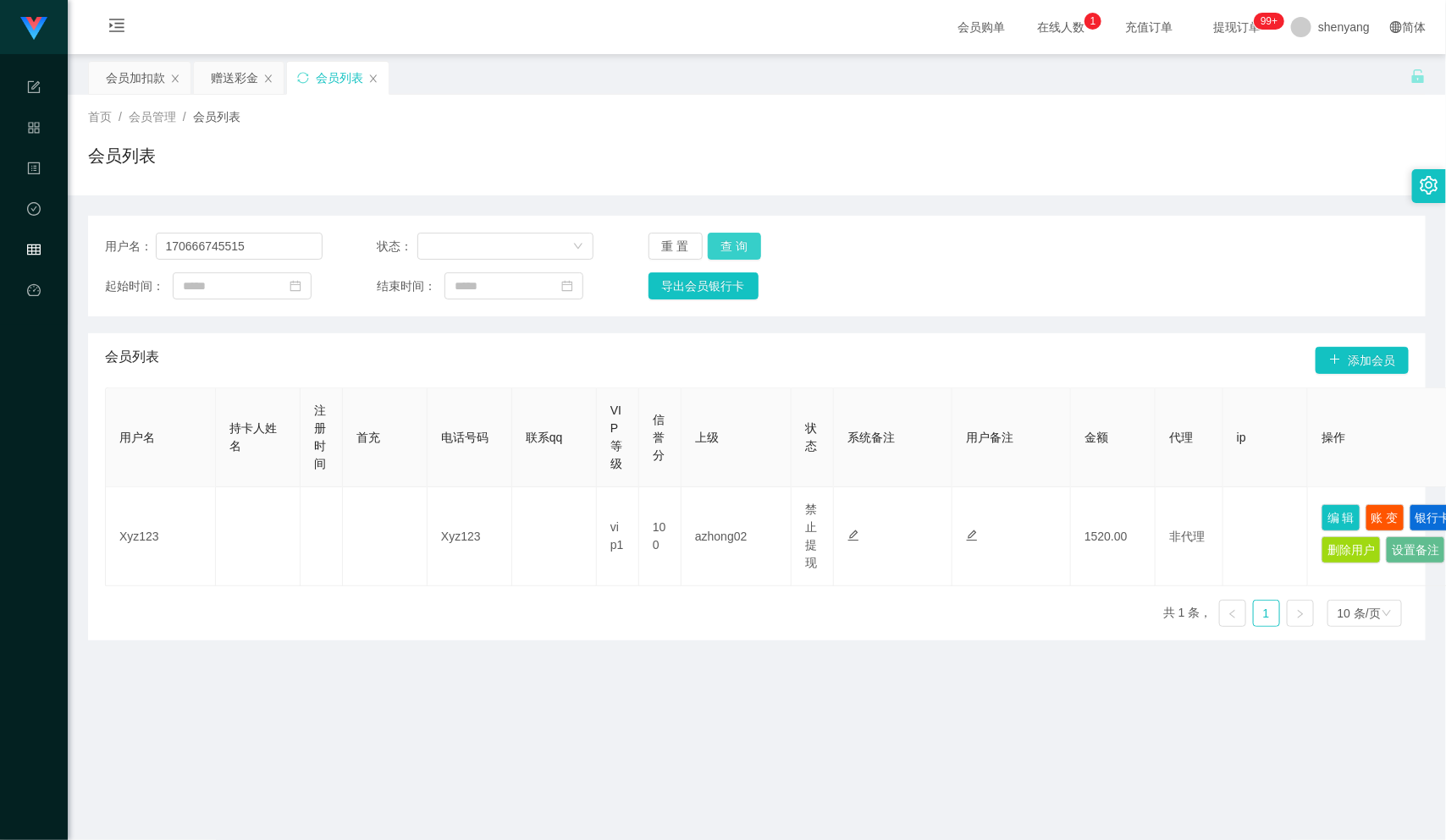
click at [723, 233] on button "查 询" at bounding box center [734, 246] width 54 height 27
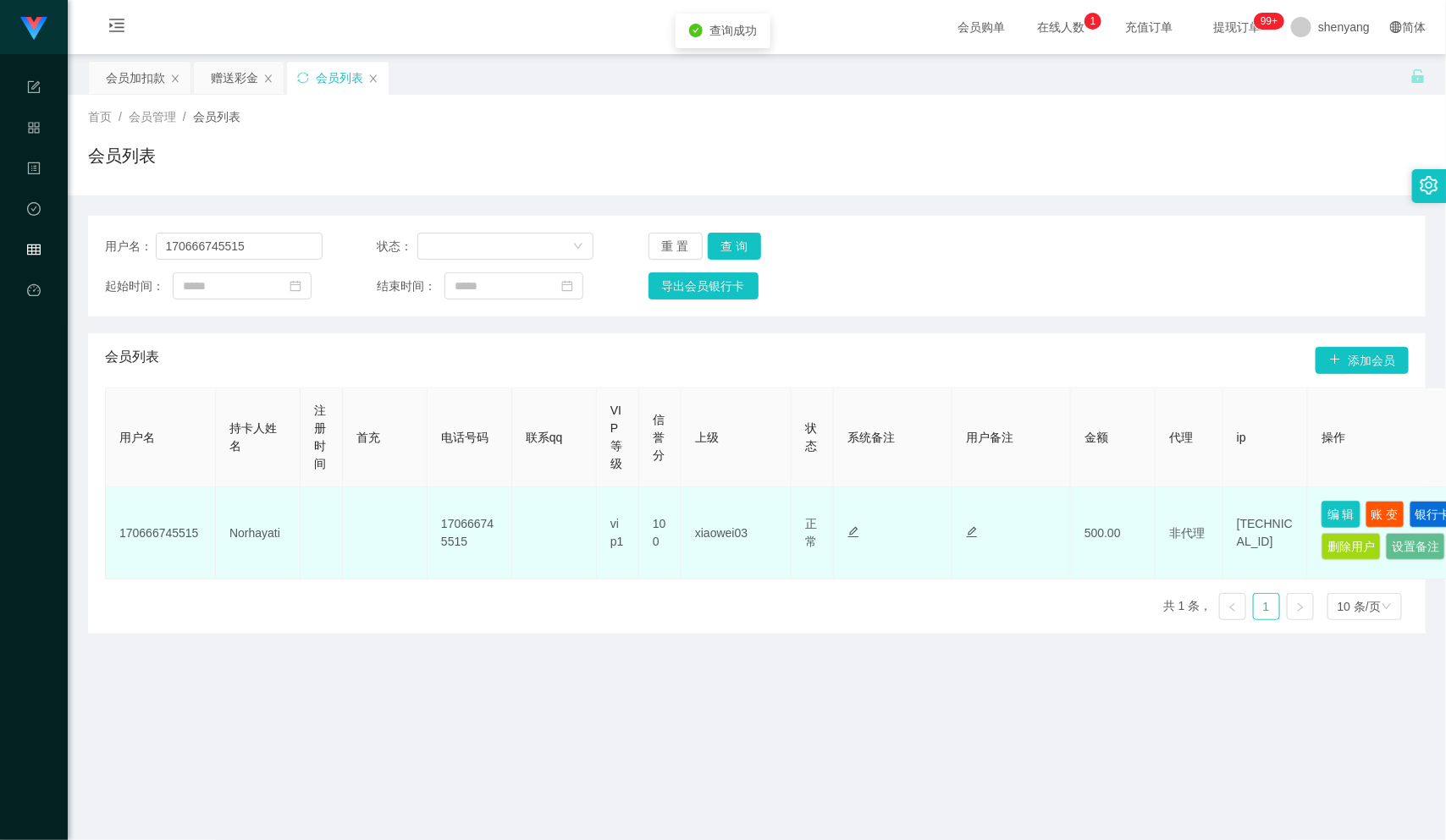
click at [1334, 511] on button "编 辑" at bounding box center [1340, 514] width 39 height 27
type input "170666745515"
type input "Norhayati"
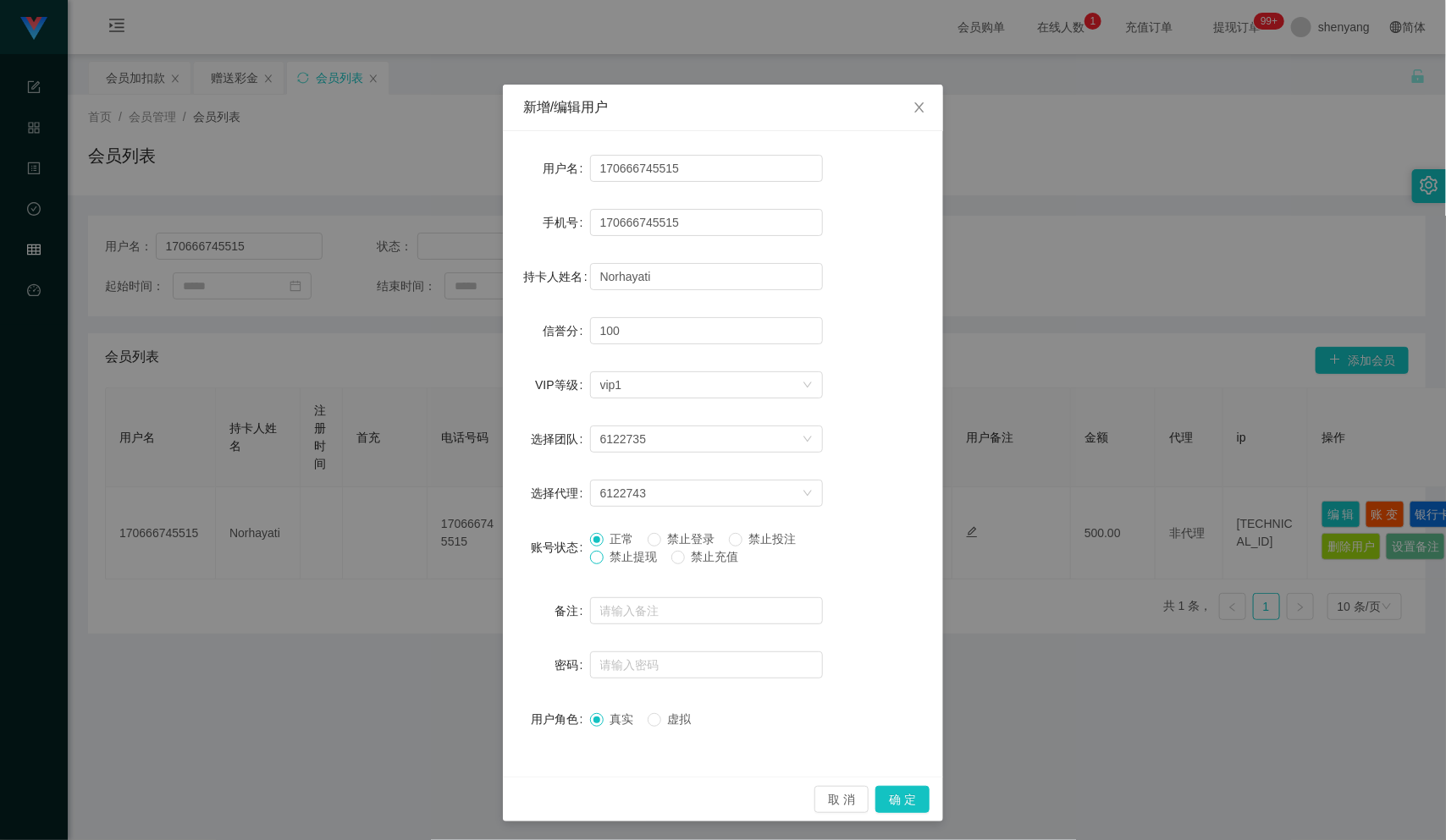
click at [590, 564] on span at bounding box center [597, 558] width 14 height 14
click at [905, 806] on button "确 定" at bounding box center [902, 799] width 54 height 27
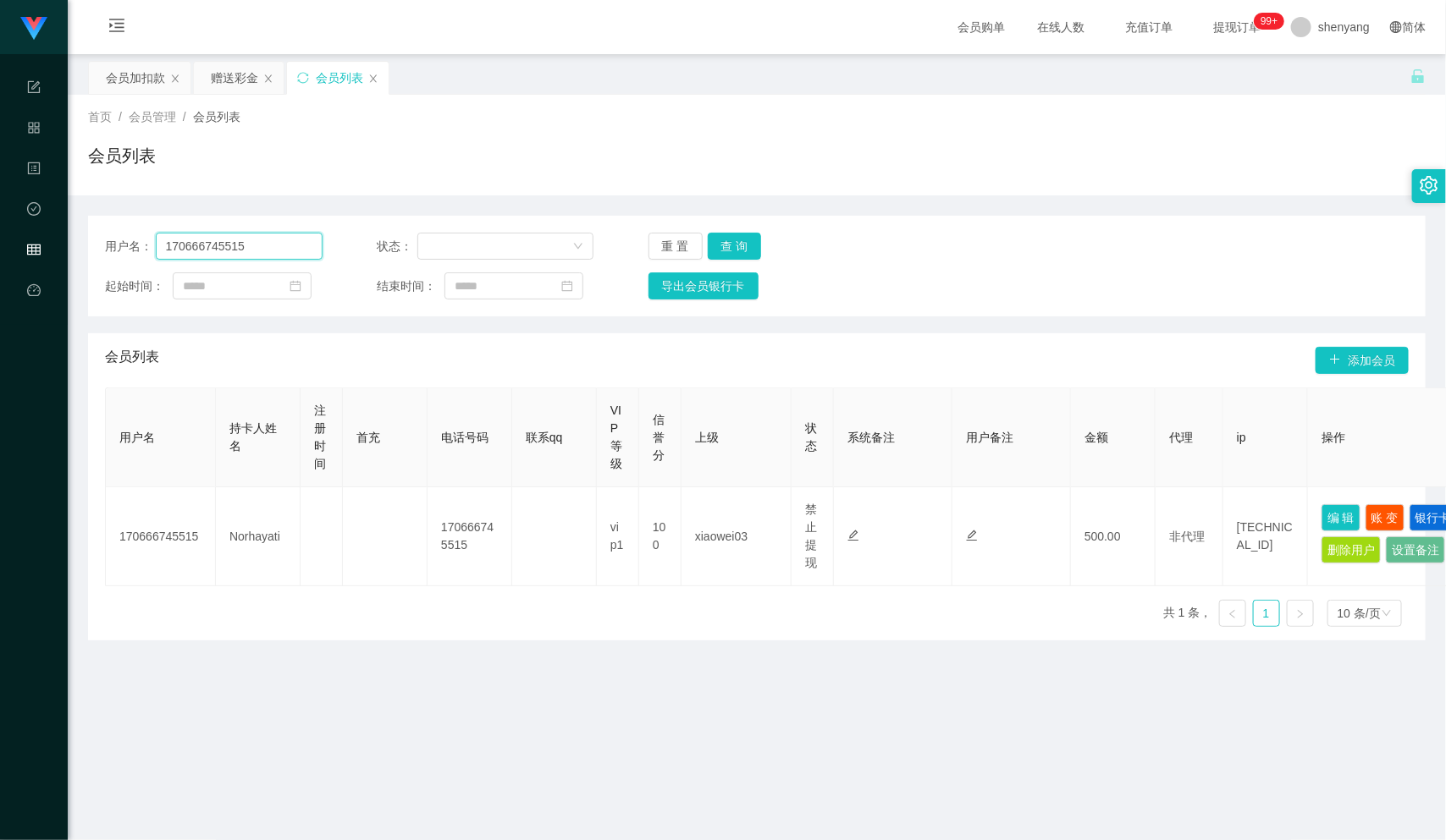
drag, startPoint x: 267, startPoint y: 242, endPoint x: 85, endPoint y: 262, distance: 183.1
click at [76, 264] on main "关闭左侧 关闭右侧 关闭其它 刷新页面 会员加扣款 赠送彩金 会员列表 首页 / 会员管理 / 会员列表 / 会员列表 用户名： 170666745515 状…" at bounding box center [756, 535] width 1378 height 964
paste input "Camilliachin"
type input "Camilliachin"
click at [723, 242] on button "查 询" at bounding box center [734, 246] width 54 height 27
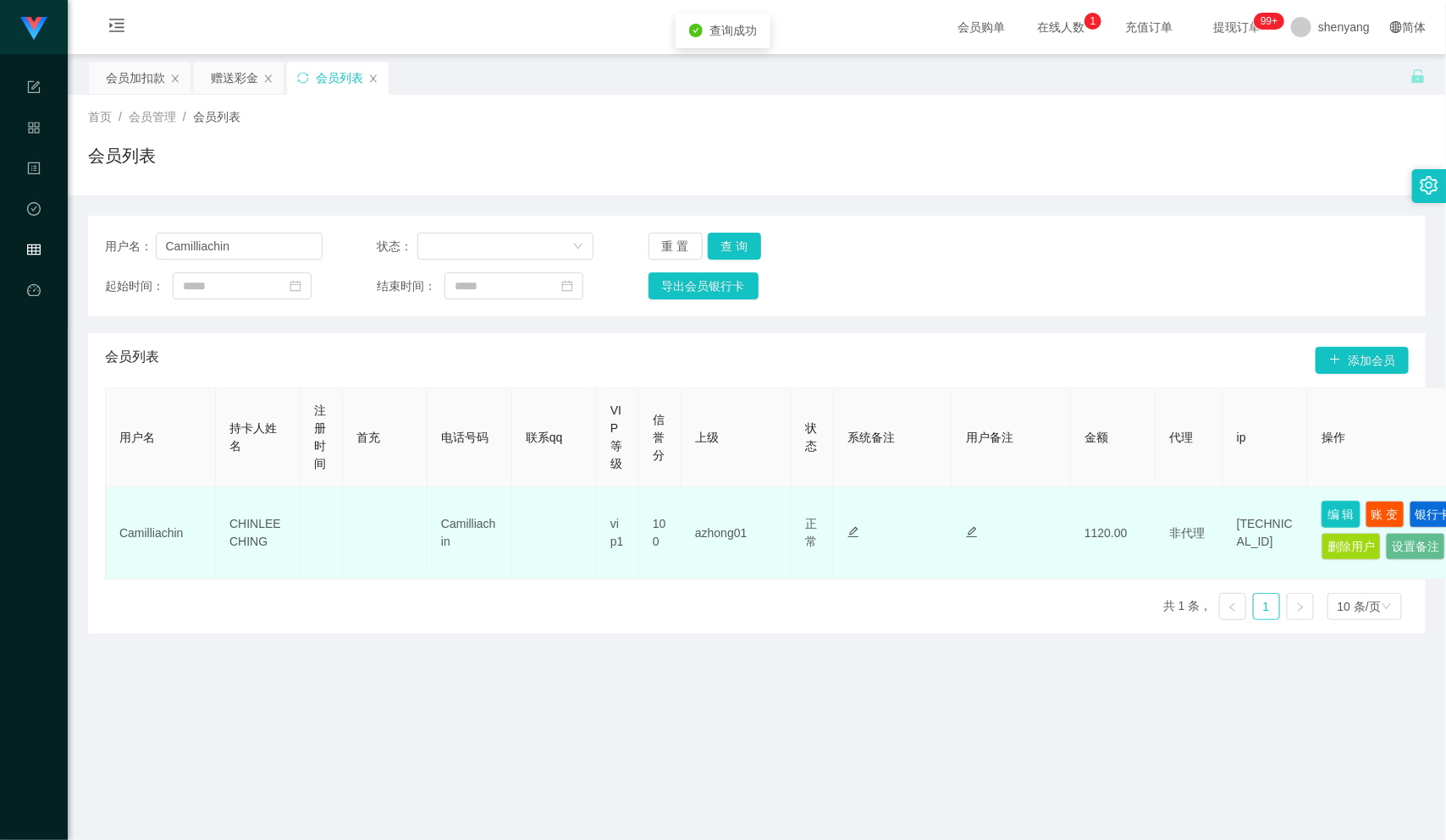
click at [1336, 505] on button "编 辑" at bounding box center [1340, 514] width 39 height 27
type input "Camilliachin"
type input "CHINLEECHING"
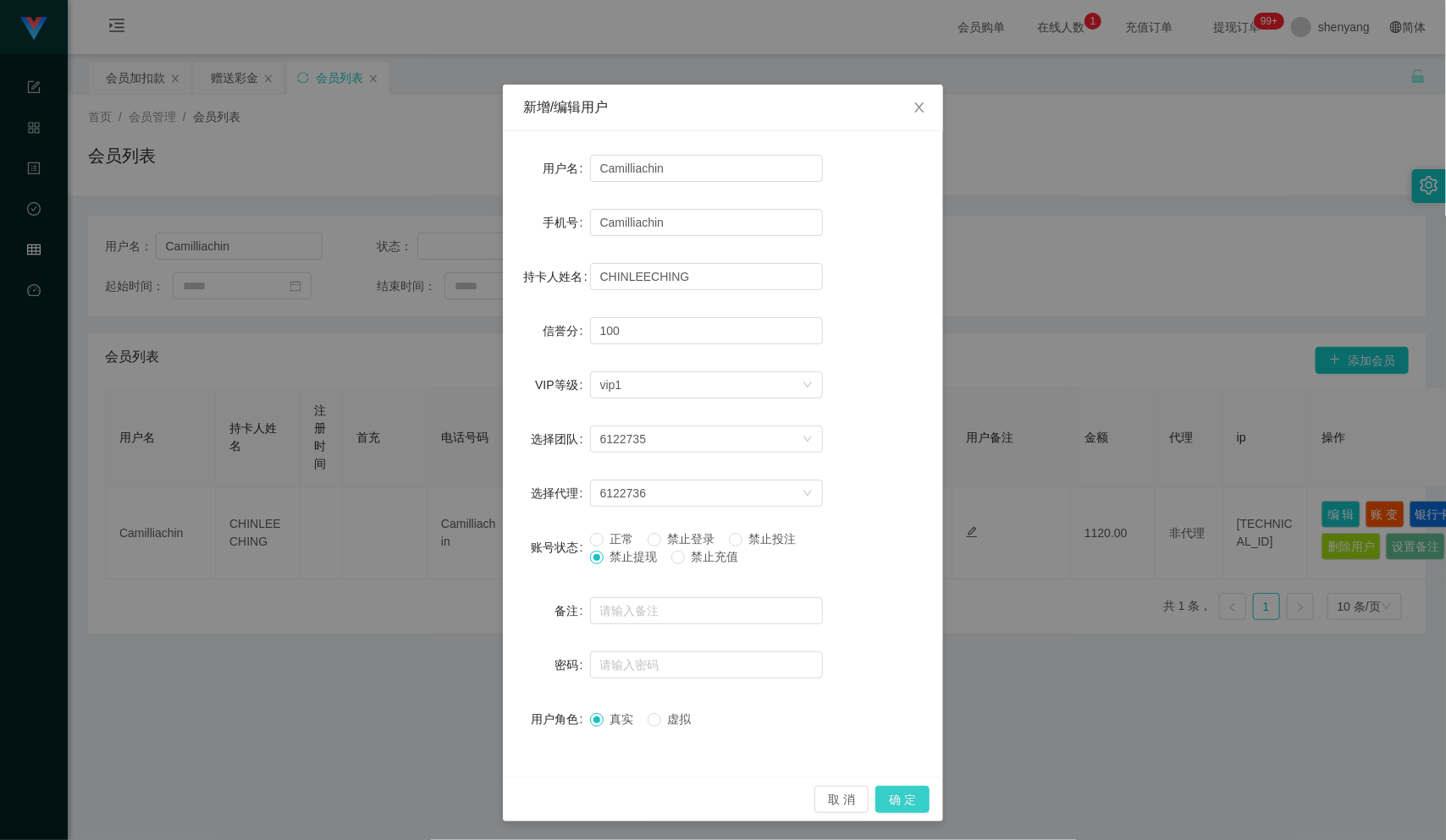
click at [899, 802] on button "确 定" at bounding box center [902, 799] width 54 height 27
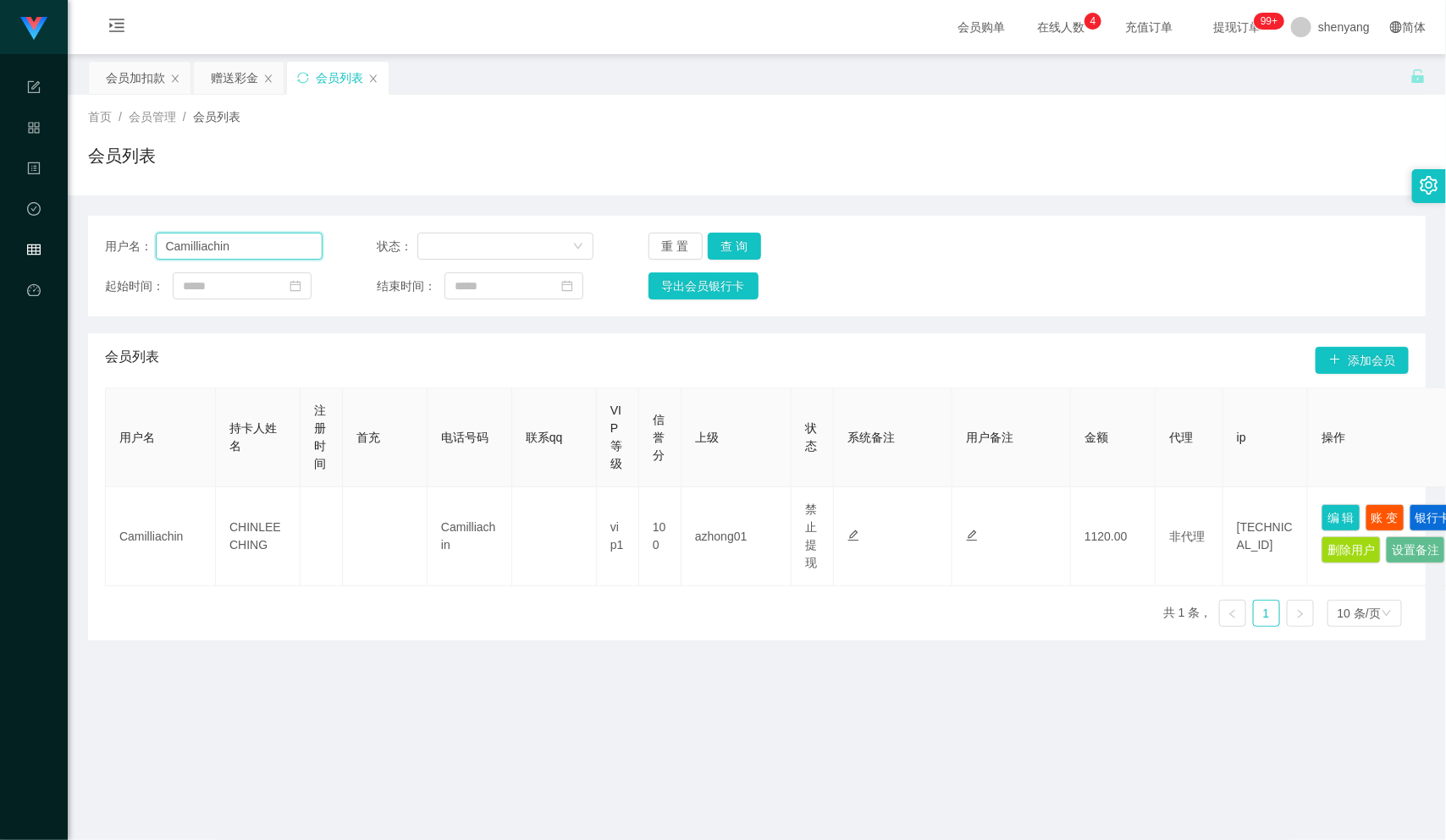
drag, startPoint x: 233, startPoint y: 249, endPoint x: 136, endPoint y: 251, distance: 97.0
click at [136, 251] on div "用户名： Camilliachin" at bounding box center [213, 246] width 217 height 27
drag, startPoint x: 121, startPoint y: 69, endPoint x: 145, endPoint y: 84, distance: 28.3
click at [121, 69] on div "会员加扣款" at bounding box center [135, 78] width 59 height 32
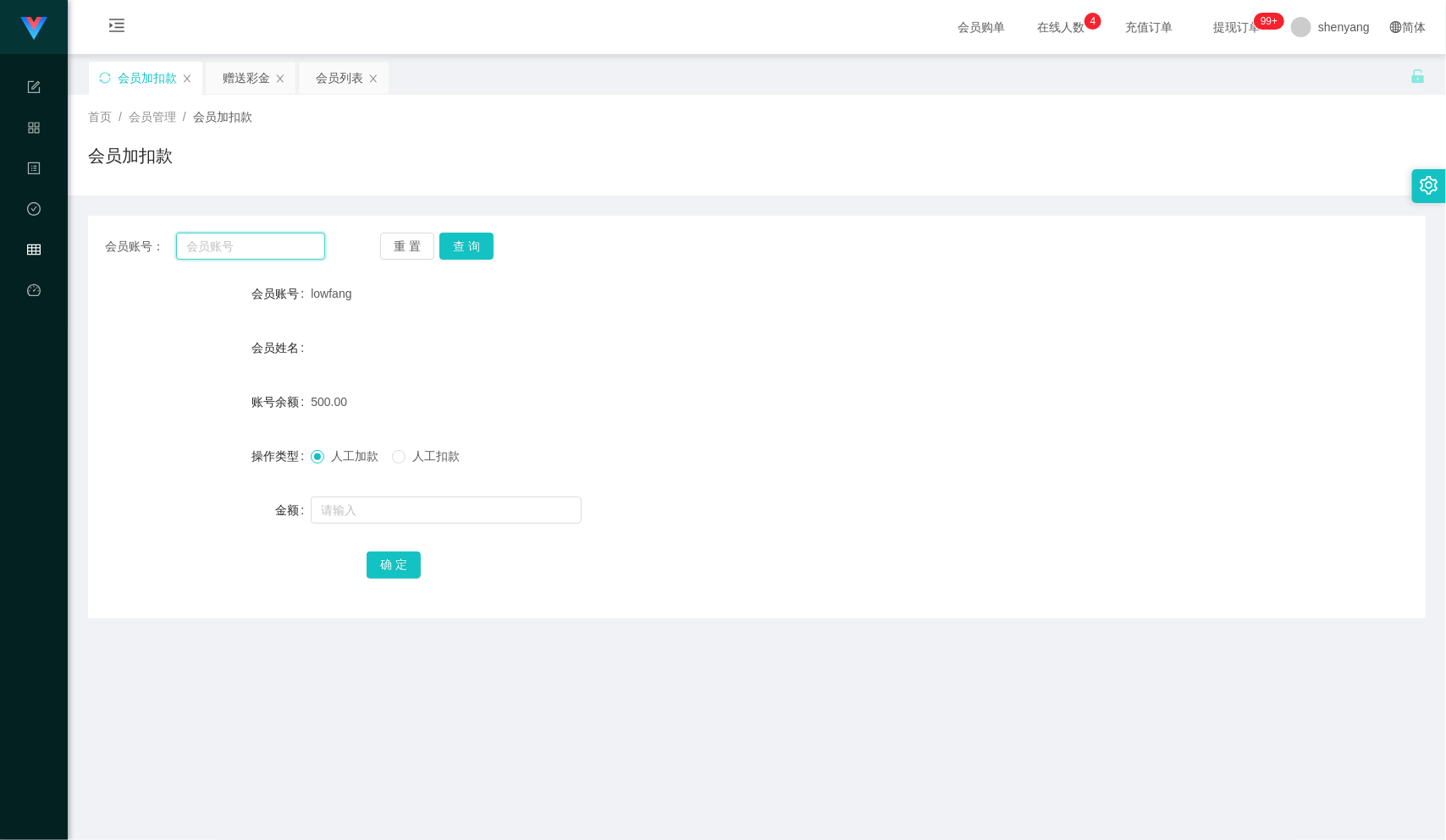
click at [223, 250] on input "text" at bounding box center [251, 246] width 149 height 27
paste input "LWY91"
type input "LWY91"
click at [465, 242] on button "查 询" at bounding box center [466, 246] width 54 height 27
click at [385, 513] on input "text" at bounding box center [446, 510] width 271 height 27
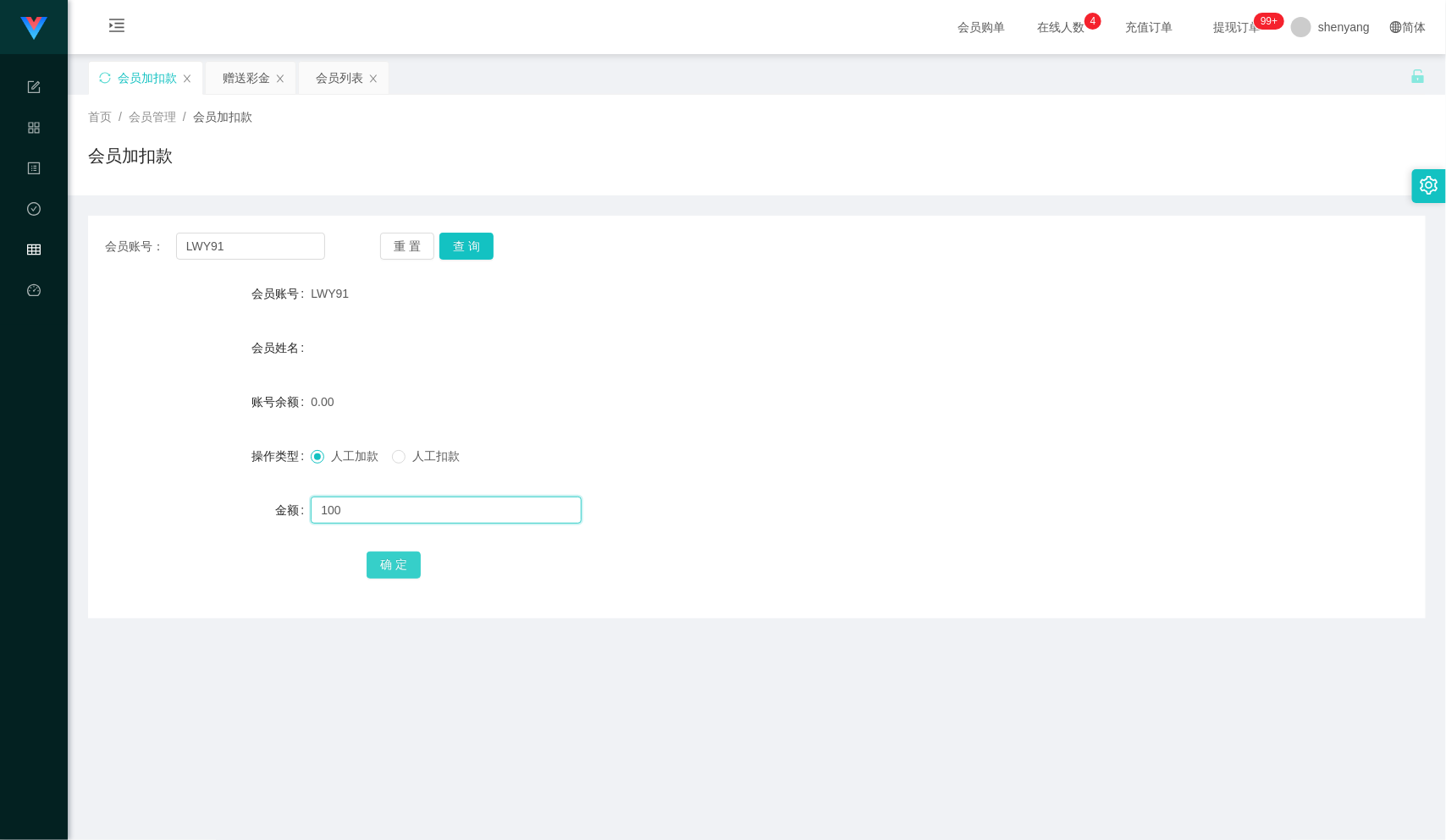
type input "100"
click at [394, 566] on button "确 定" at bounding box center [394, 565] width 54 height 27
click at [329, 75] on div "会员列表" at bounding box center [340, 78] width 48 height 32
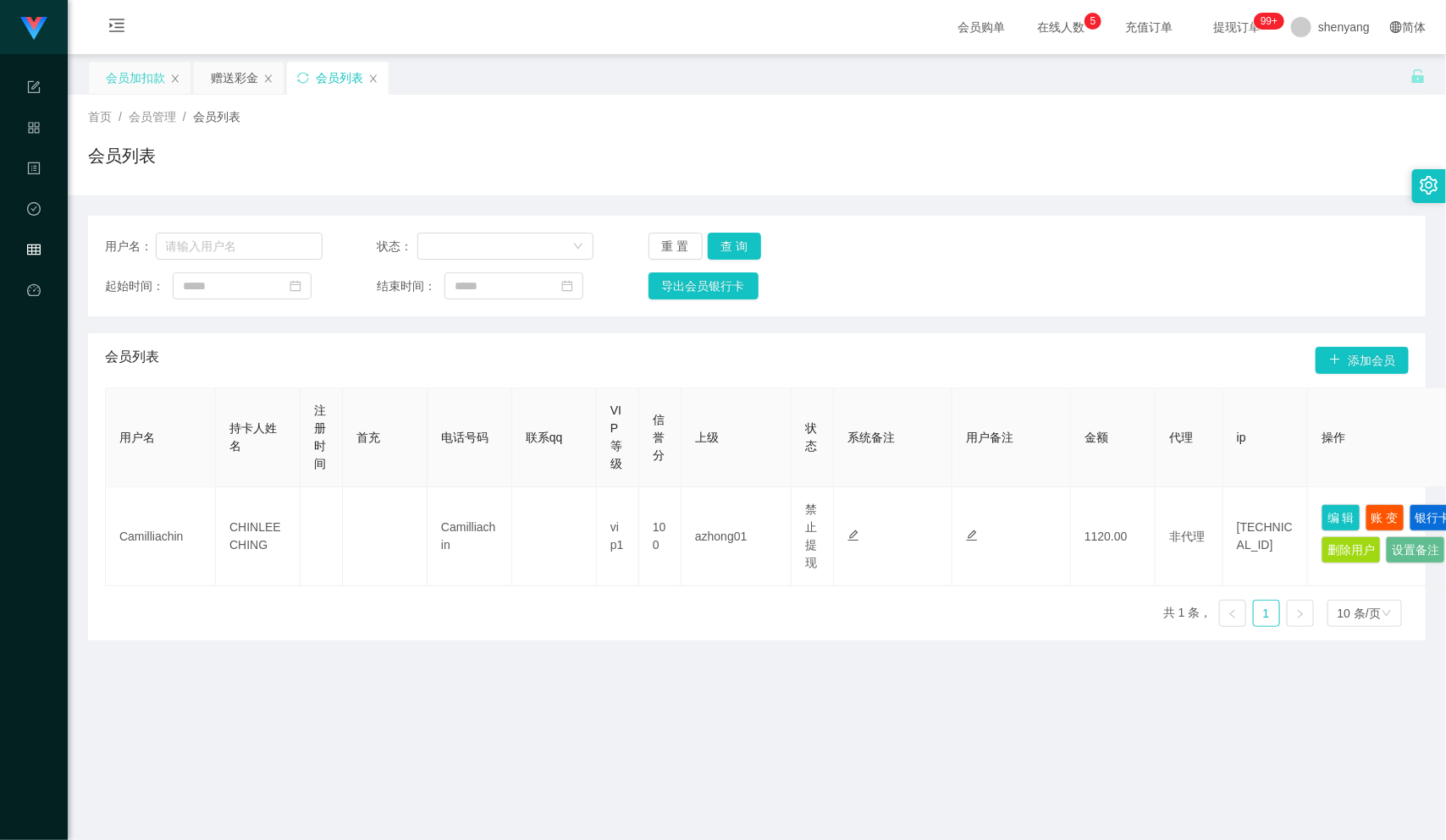
click at [136, 76] on div "会员加扣款" at bounding box center [135, 78] width 59 height 32
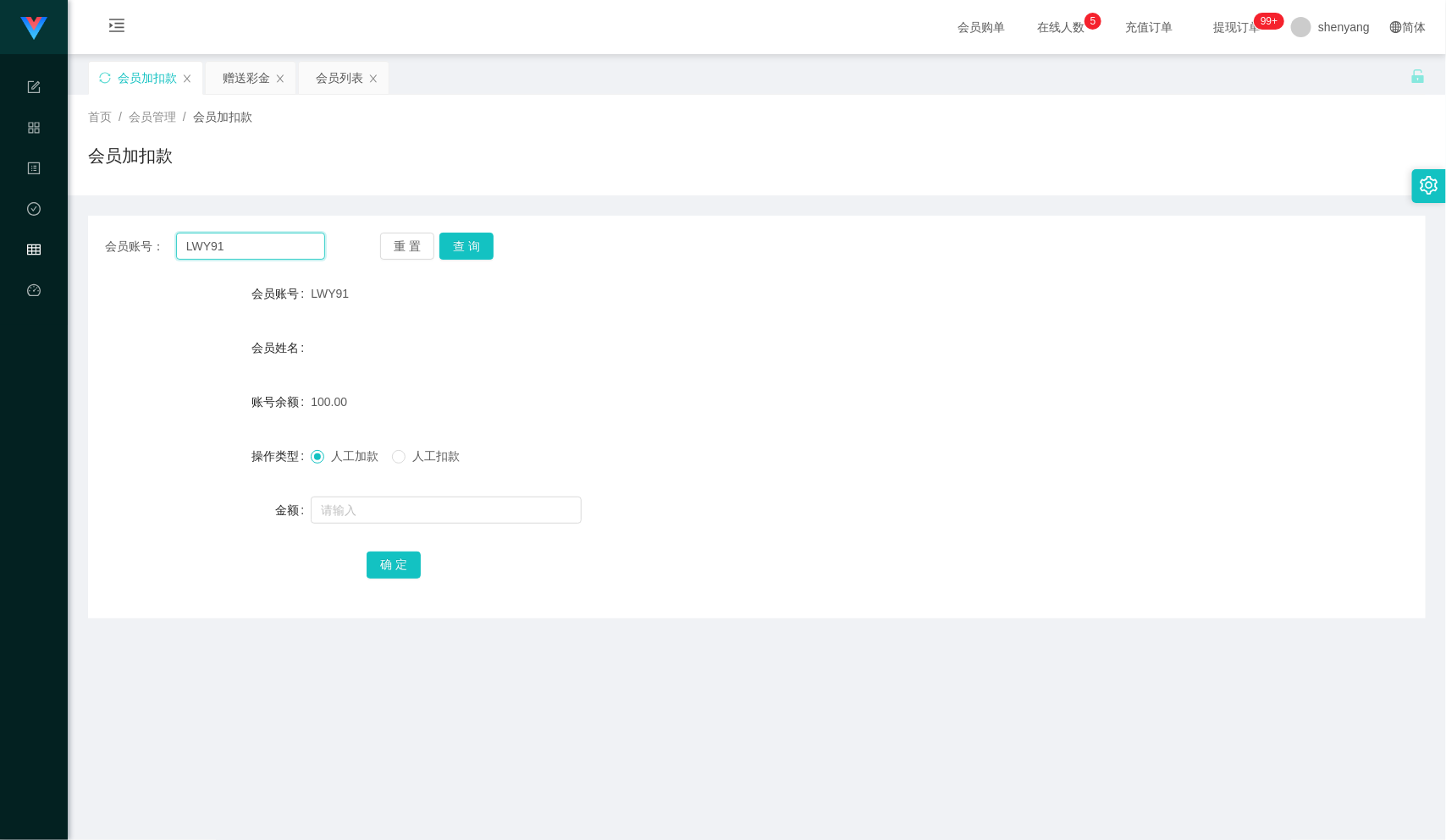
drag, startPoint x: 216, startPoint y: 249, endPoint x: 165, endPoint y: 257, distance: 51.6
click at [165, 257] on div "会员账号： LWY91" at bounding box center [214, 246] width 220 height 27
click at [323, 79] on div "会员列表" at bounding box center [340, 78] width 48 height 32
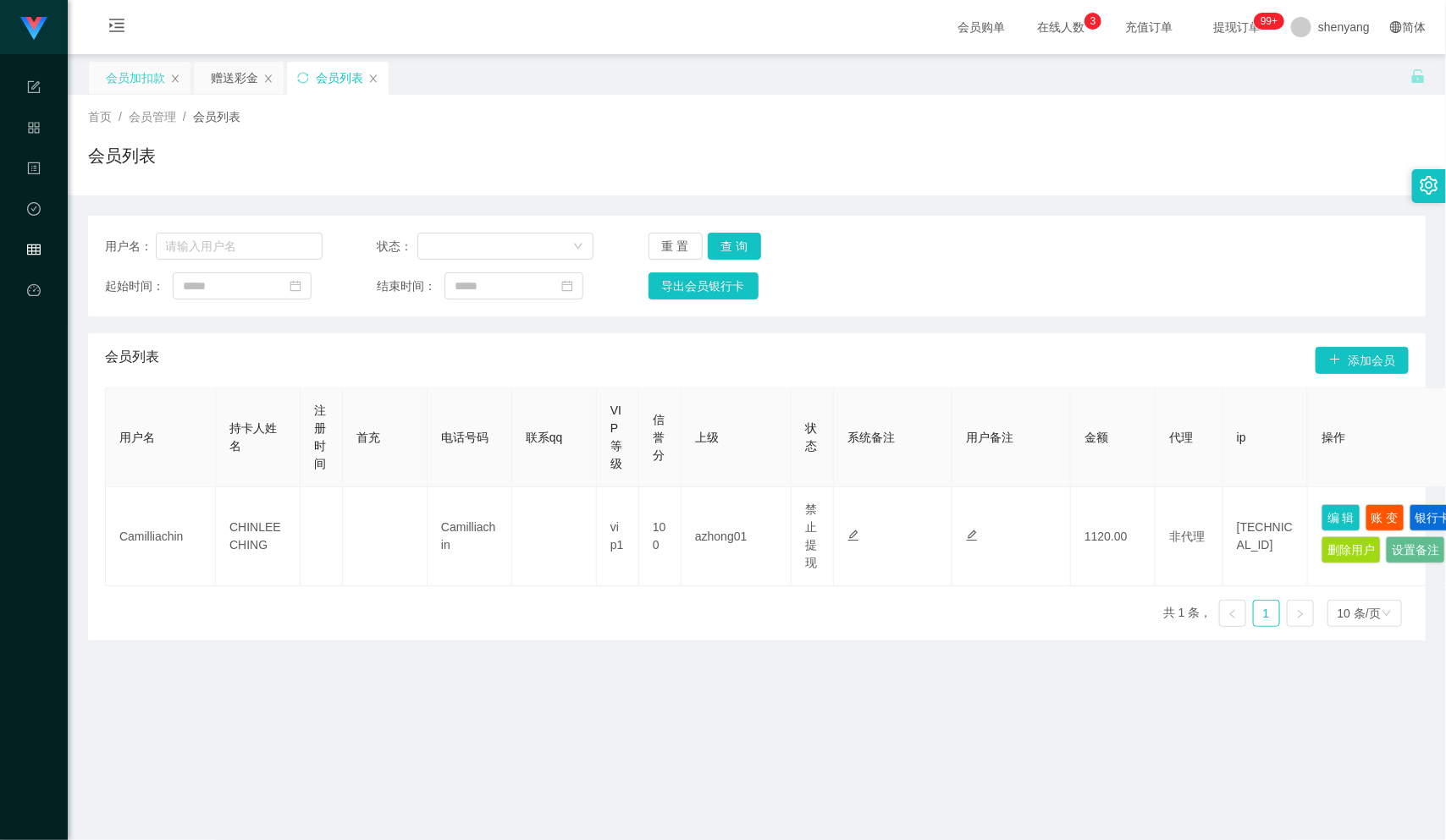
click at [148, 65] on div "会员加扣款" at bounding box center [135, 78] width 59 height 32
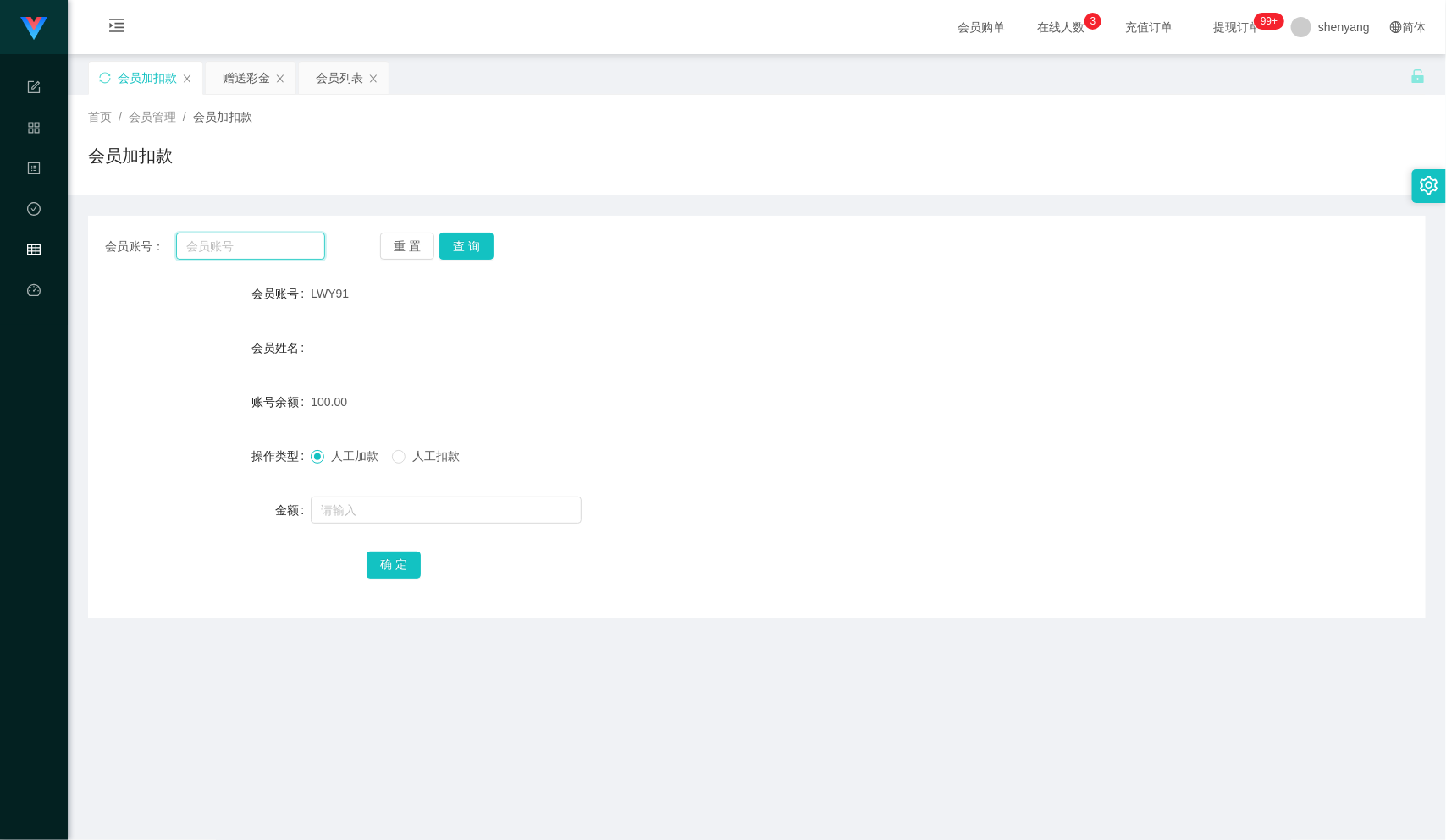
click at [229, 249] on input "text" at bounding box center [251, 246] width 149 height 27
paste input "qq123"
type input "qq123"
click at [343, 510] on input "text" at bounding box center [446, 510] width 271 height 27
click at [427, 516] on input "text" at bounding box center [446, 510] width 271 height 27
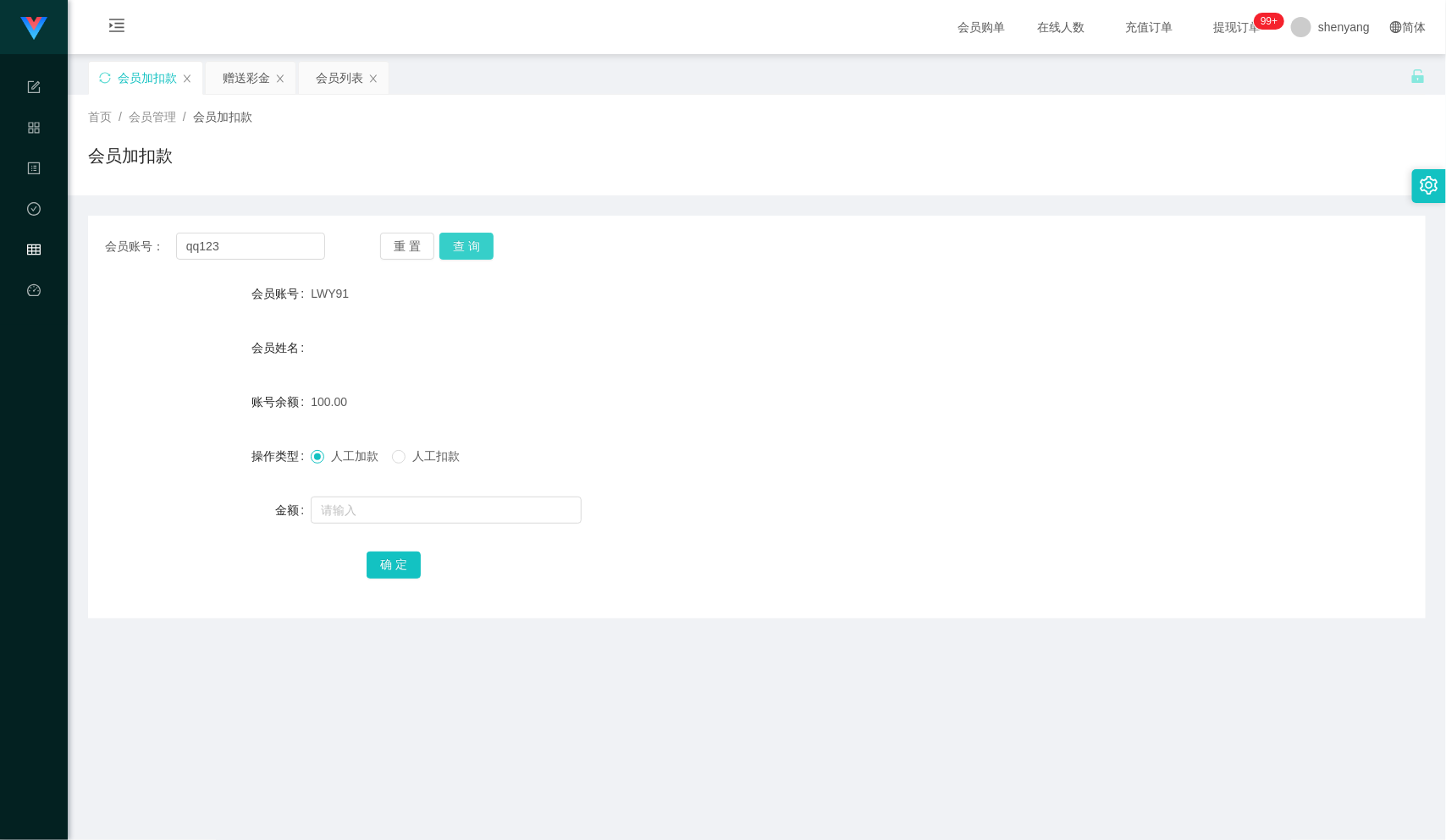
click at [480, 236] on button "查 询" at bounding box center [466, 246] width 54 height 27
click at [390, 516] on input "text" at bounding box center [446, 510] width 271 height 27
type input "500"
drag, startPoint x: 385, startPoint y: 564, endPoint x: 394, endPoint y: 569, distance: 10.3
click at [385, 564] on button "确 定" at bounding box center [394, 565] width 54 height 27
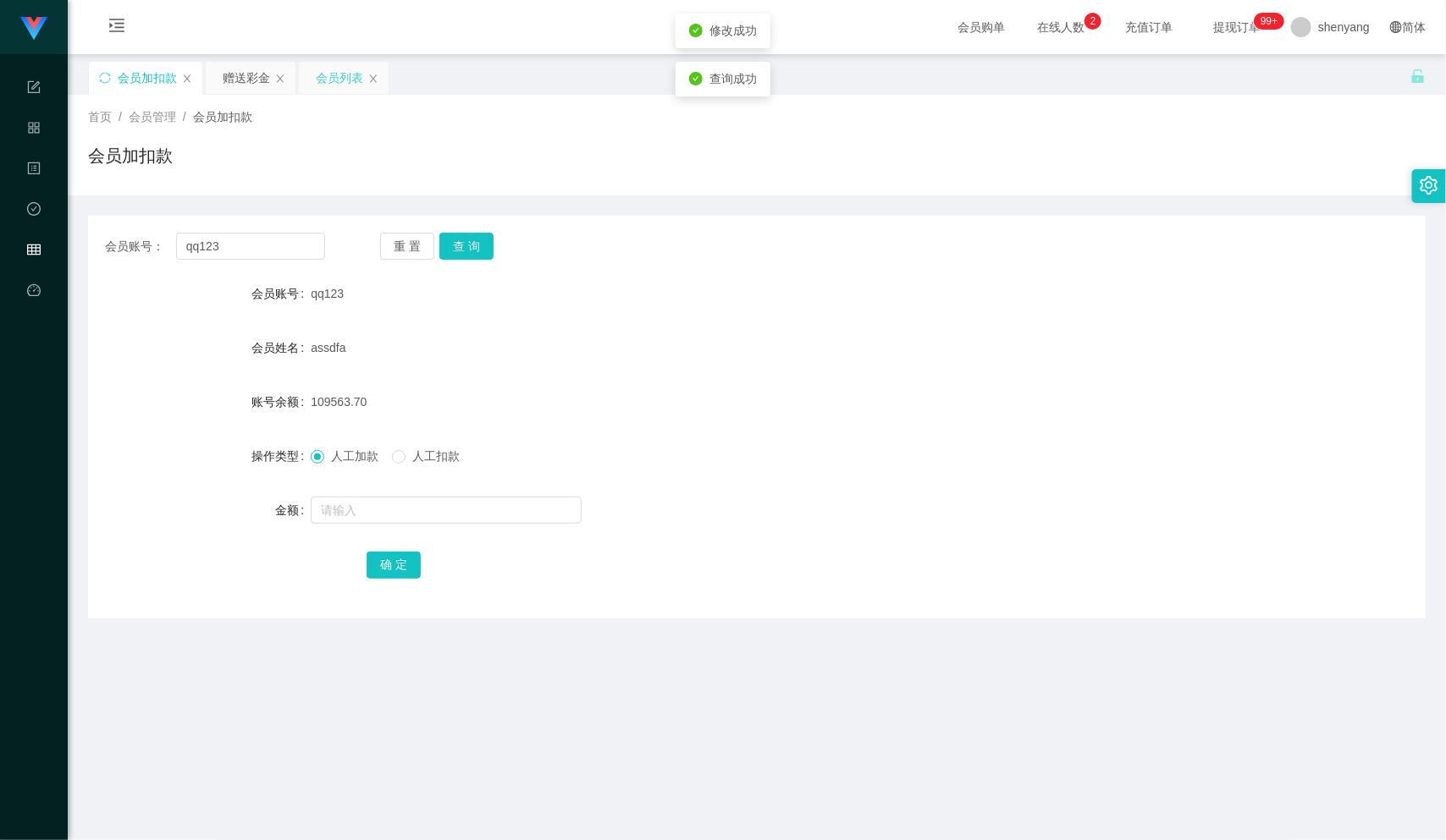
click at [348, 76] on div "会员列表" at bounding box center [340, 78] width 48 height 32
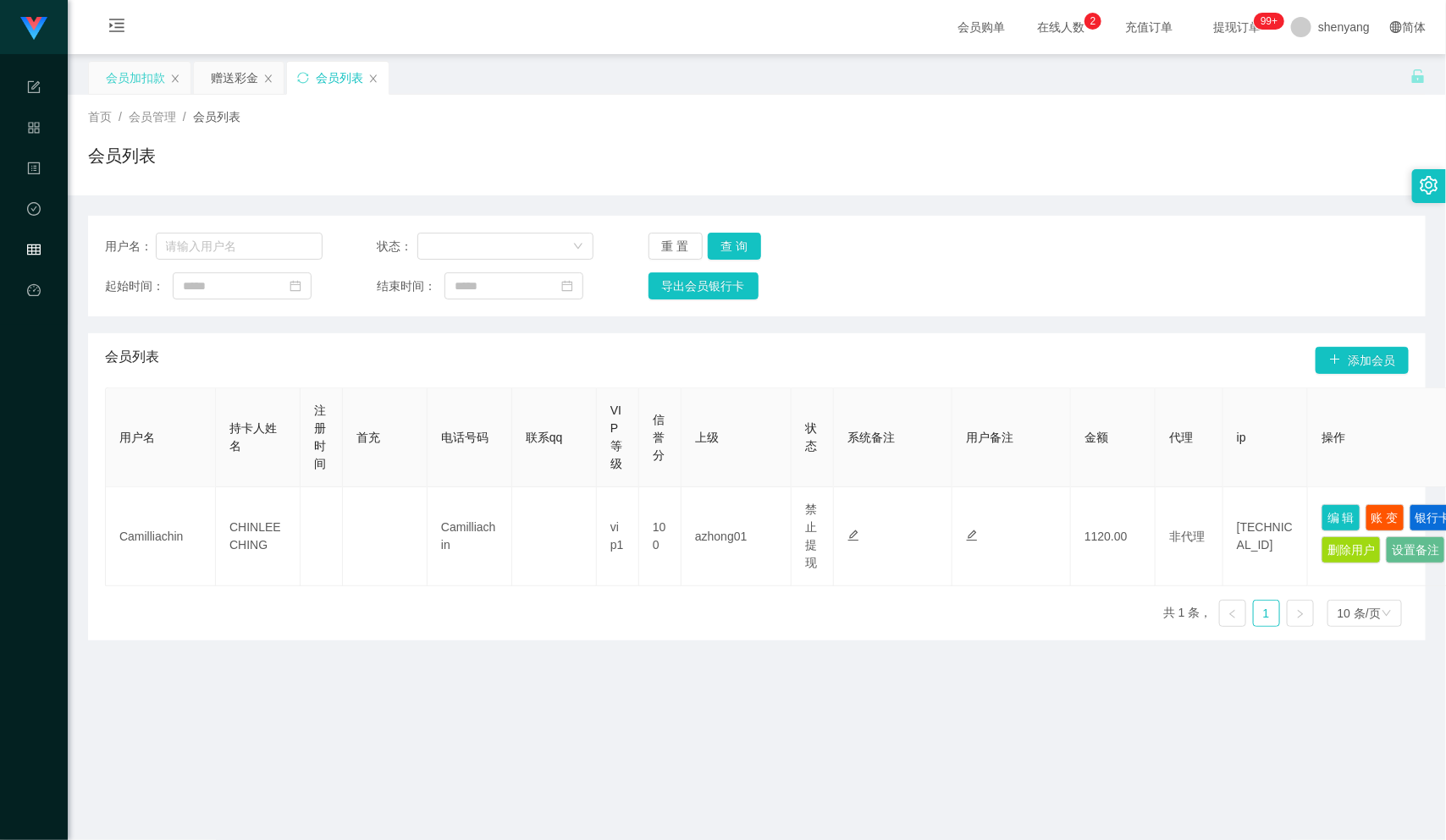
click at [138, 71] on div "会员加扣款" at bounding box center [135, 78] width 59 height 32
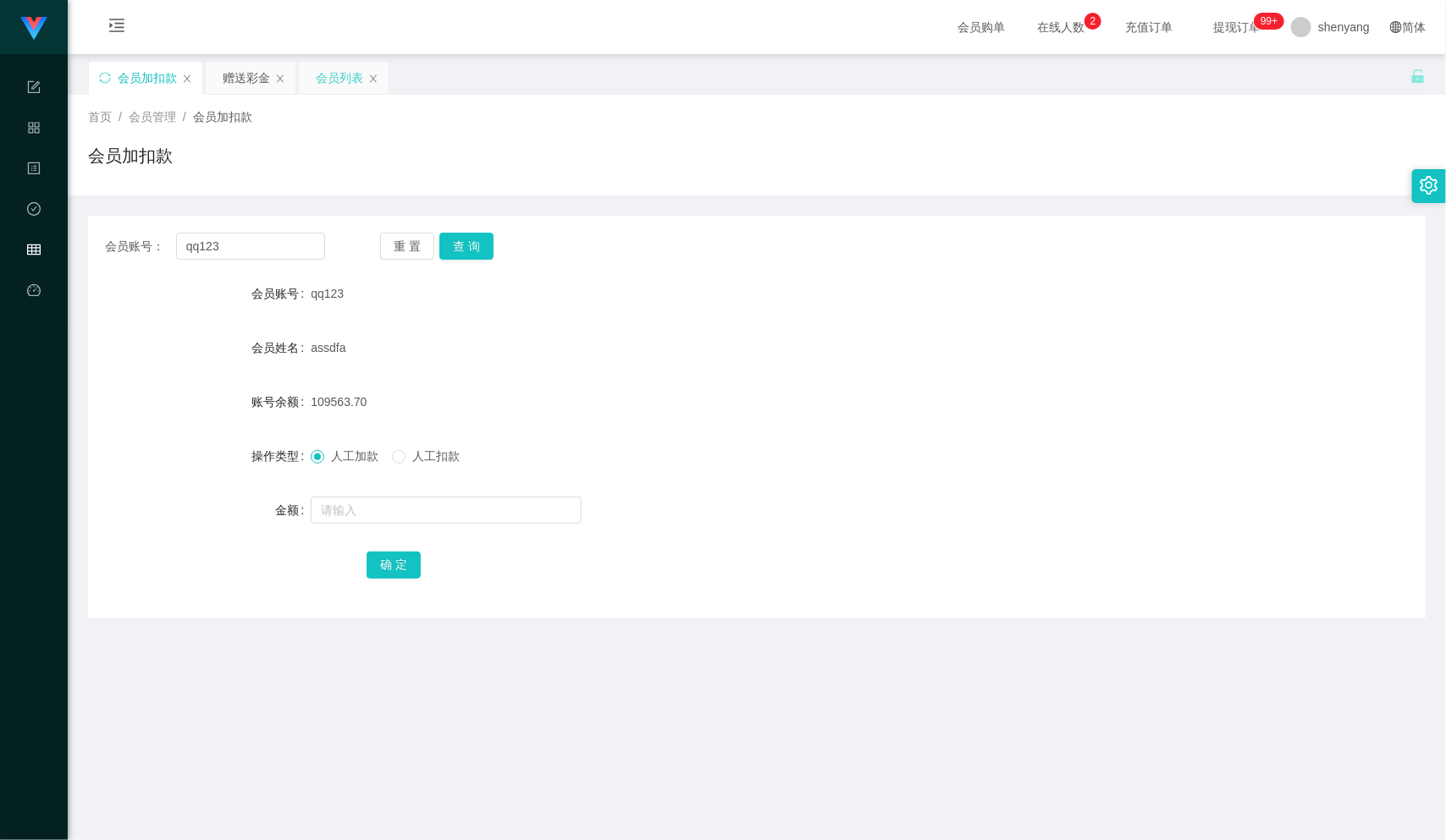
click at [349, 70] on div "会员列表" at bounding box center [340, 78] width 48 height 32
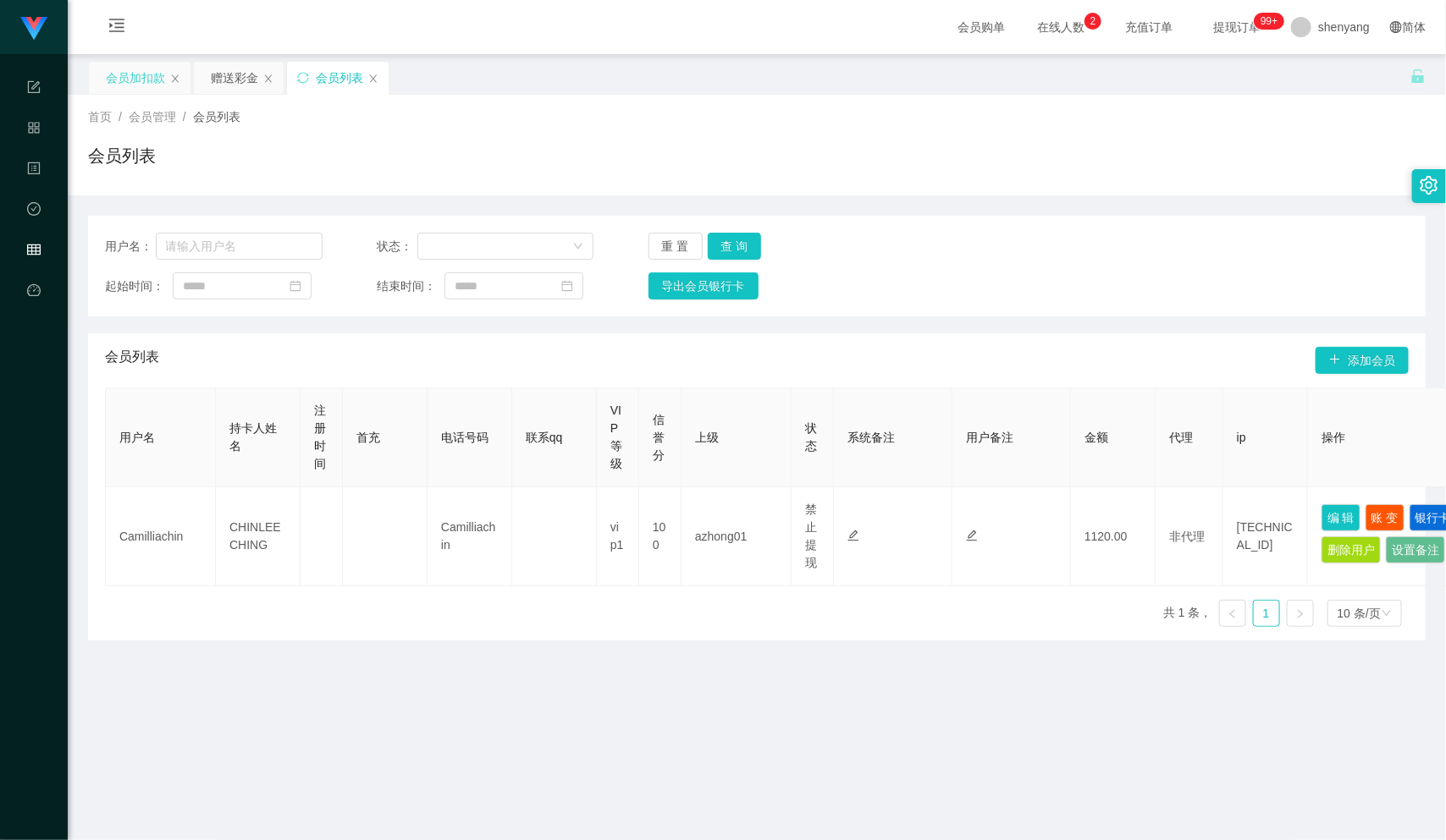
click at [143, 64] on div "会员加扣款" at bounding box center [135, 78] width 59 height 32
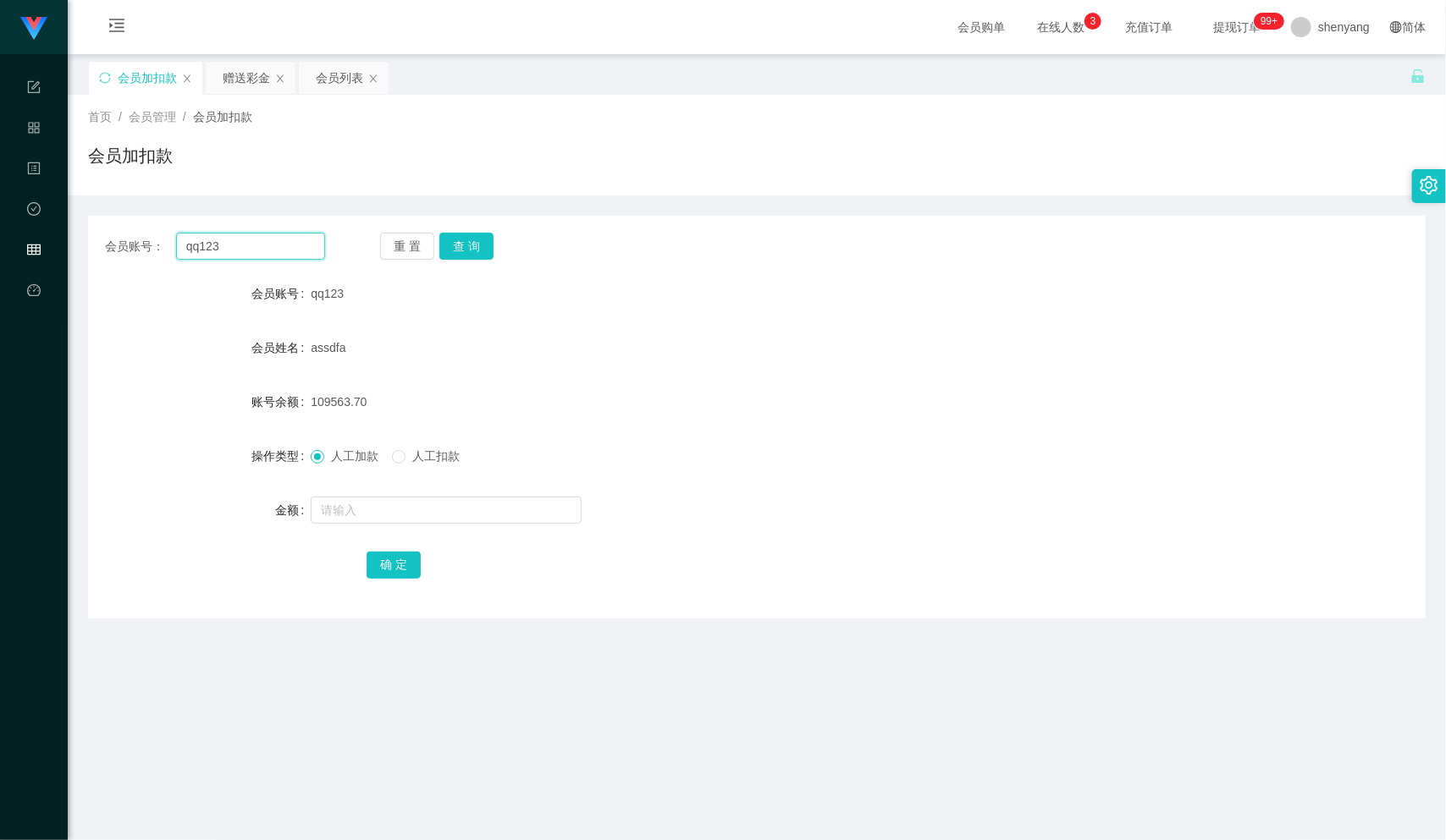
drag, startPoint x: 227, startPoint y: 247, endPoint x: 133, endPoint y: 241, distance: 94.2
click at [126, 242] on div "会员账号： qq123" at bounding box center [214, 246] width 220 height 27
click at [363, 82] on div "会员列表" at bounding box center [340, 78] width 48 height 32
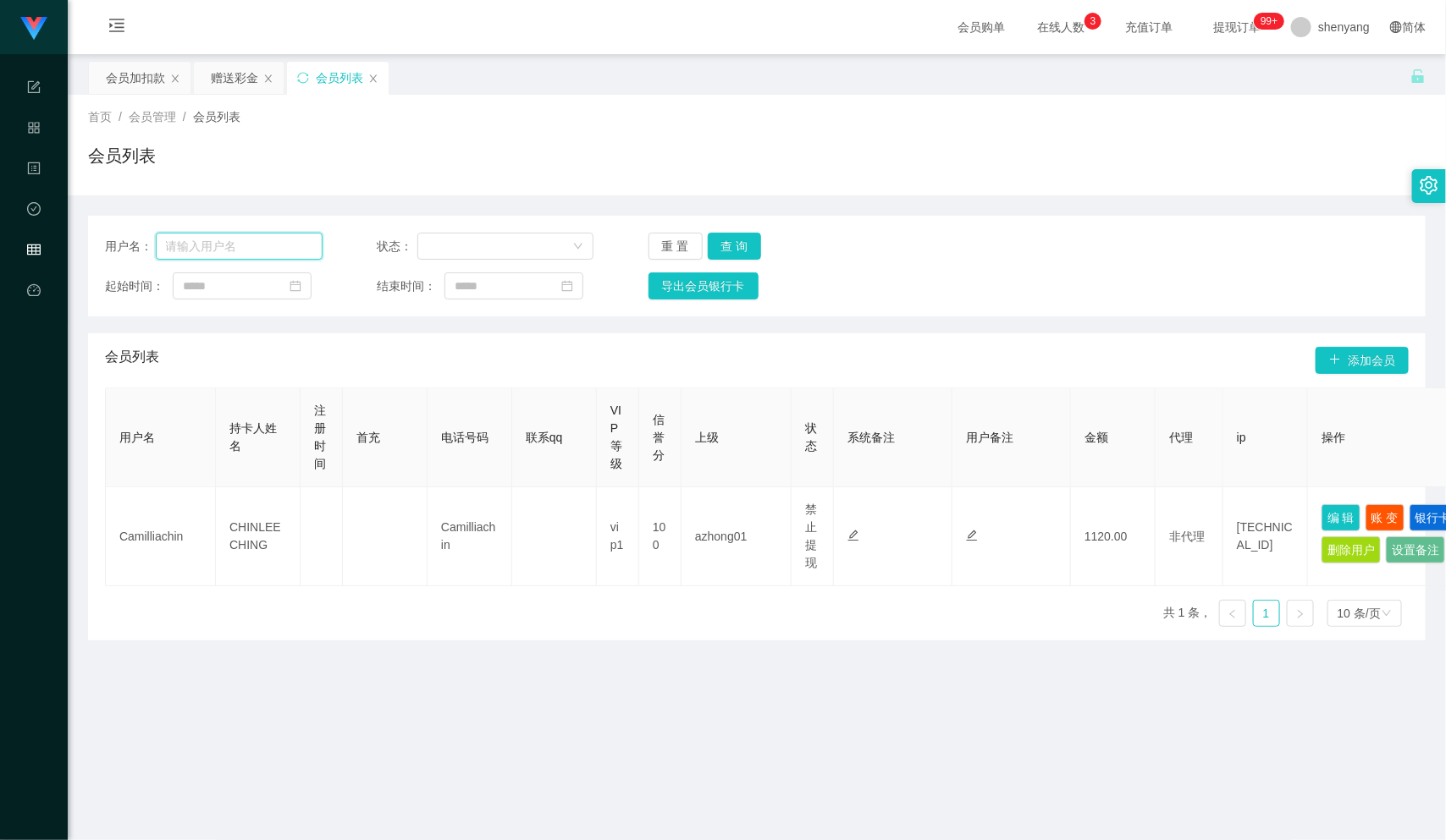
click at [204, 239] on input "text" at bounding box center [238, 246] width 166 height 27
paste input "chiynn"
type input "chiynn"
click at [722, 241] on button "查 询" at bounding box center [734, 246] width 54 height 27
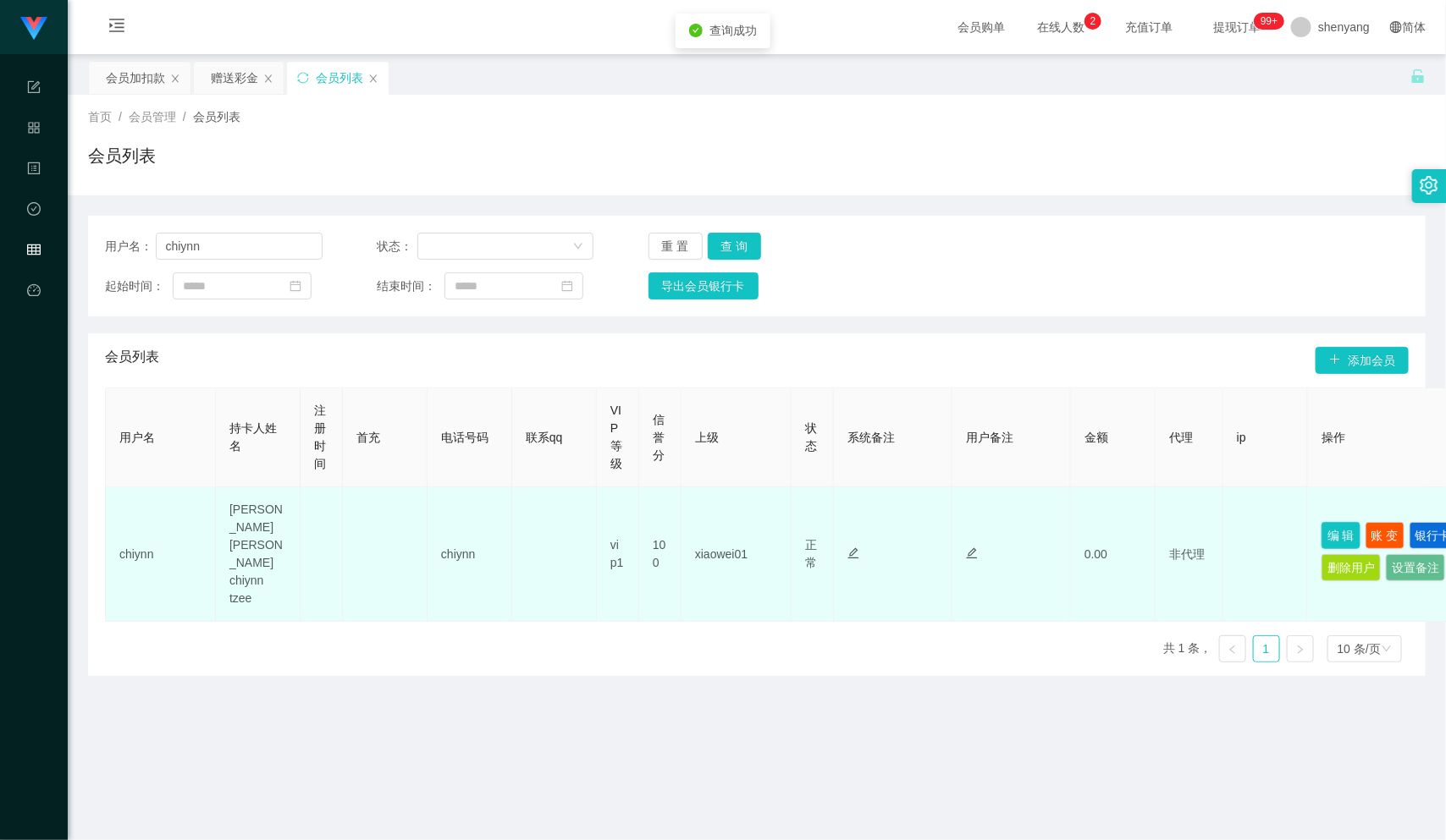
click at [1334, 522] on button "编 辑" at bounding box center [1340, 535] width 39 height 27
type input "chiynn"
type input "[PERSON_NAME] [PERSON_NAME] chiynn tzee"
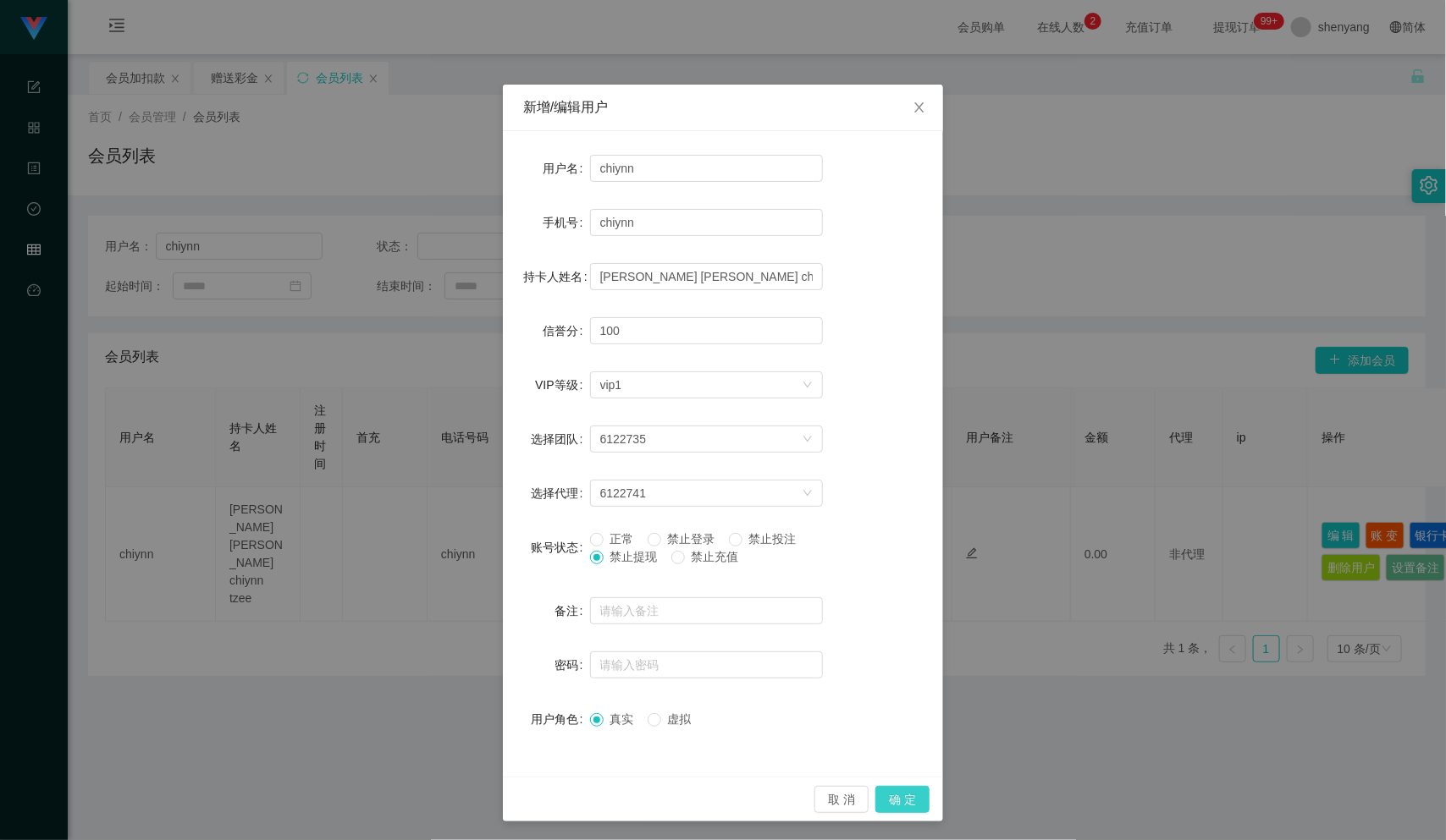
click at [909, 810] on button "确 定" at bounding box center [902, 799] width 54 height 27
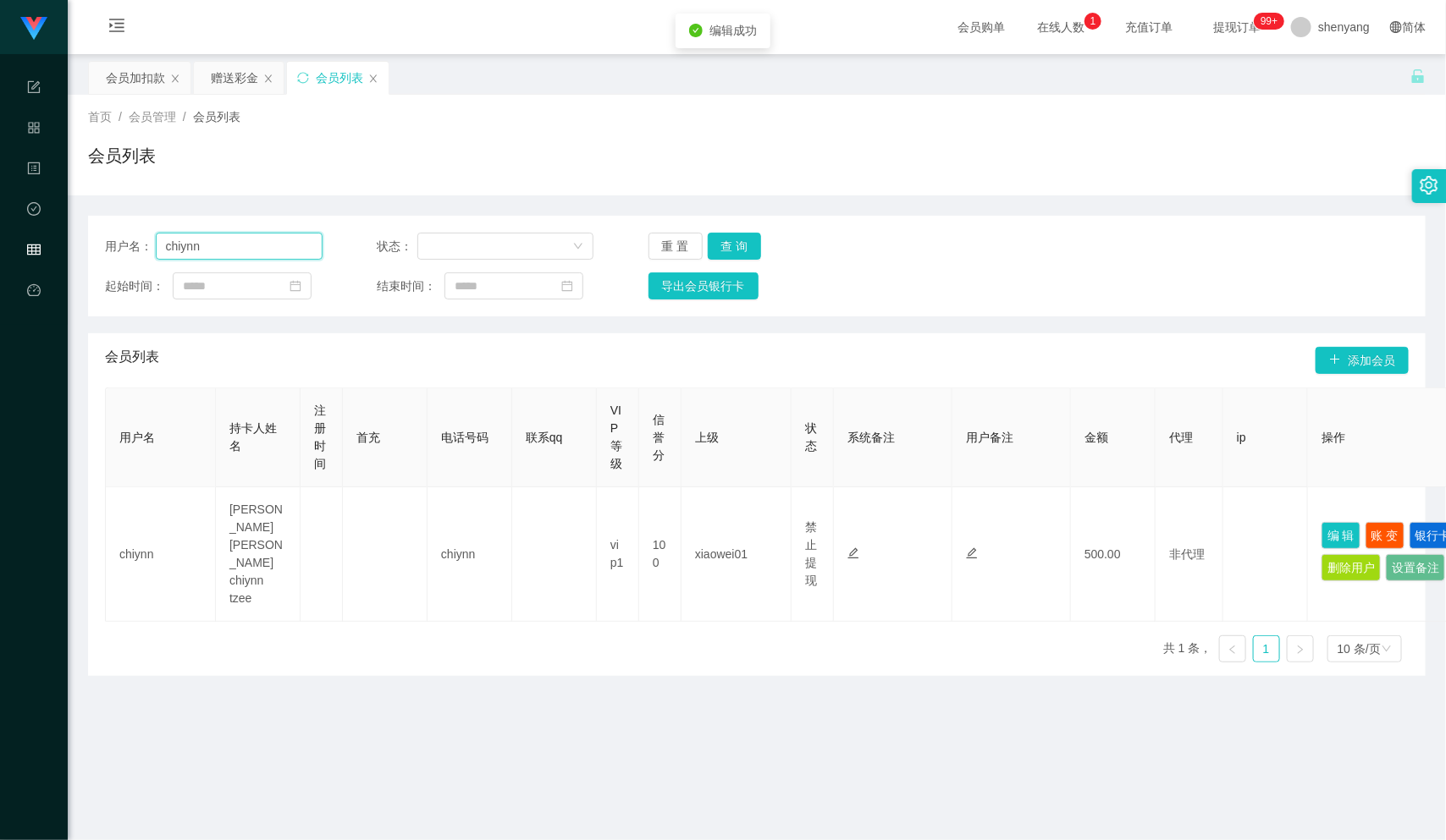
drag, startPoint x: 216, startPoint y: 251, endPoint x: 148, endPoint y: 261, distance: 68.7
click at [148, 261] on div "用户名： chiynn 状态： 重 置 查 询 起始时间： 结束时间： 导出会员银行卡" at bounding box center [756, 266] width 1337 height 101
drag, startPoint x: 136, startPoint y: 80, endPoint x: 145, endPoint y: 89, distance: 12.7
click at [136, 80] on div "会员加扣款" at bounding box center [135, 78] width 59 height 32
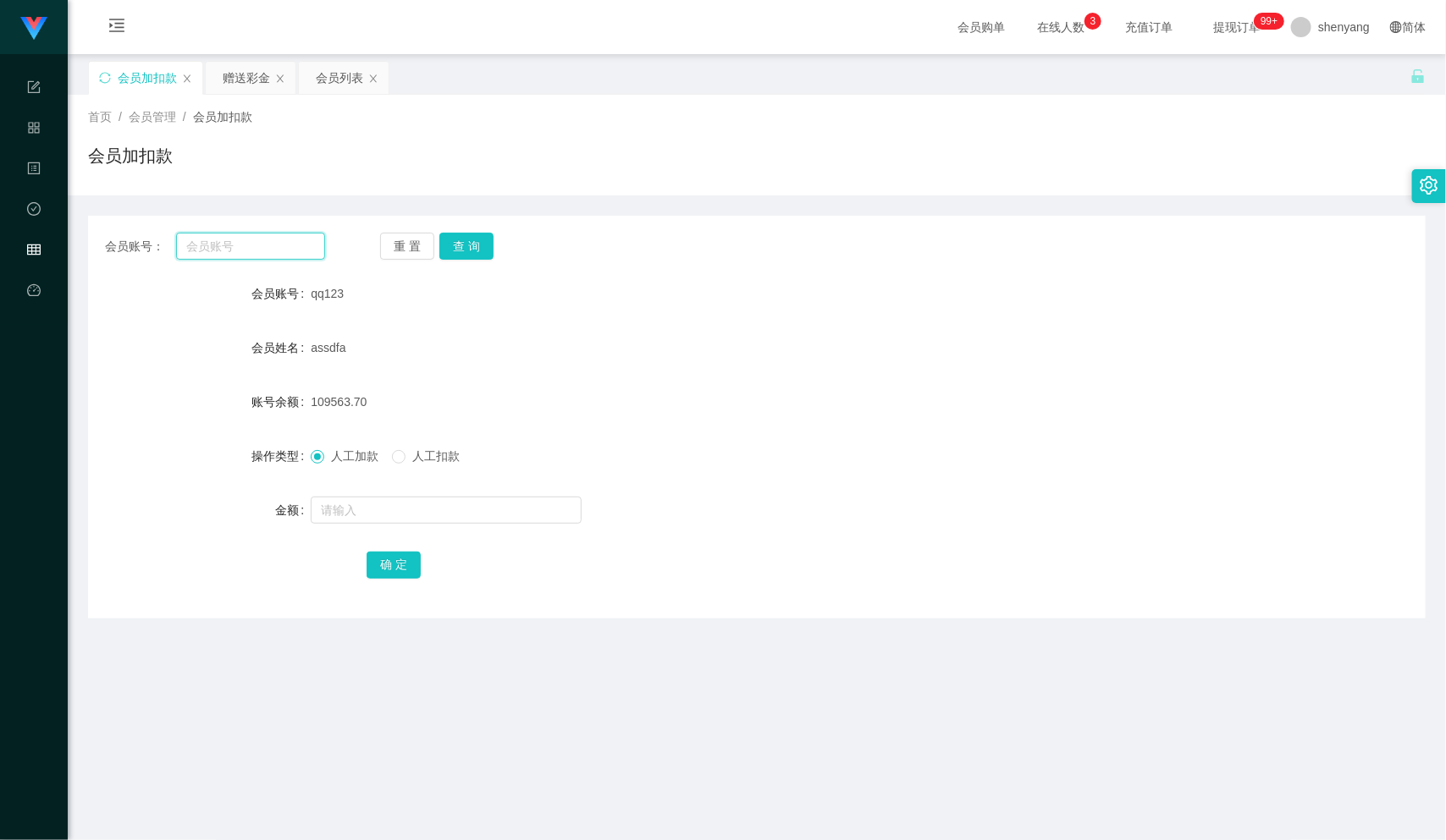
click at [256, 244] on input "text" at bounding box center [251, 246] width 149 height 27
paste input "cckeong79"
type input "cckeong79"
click at [472, 255] on button "查 询" at bounding box center [466, 246] width 54 height 27
click at [397, 500] on input "text" at bounding box center [446, 510] width 271 height 27
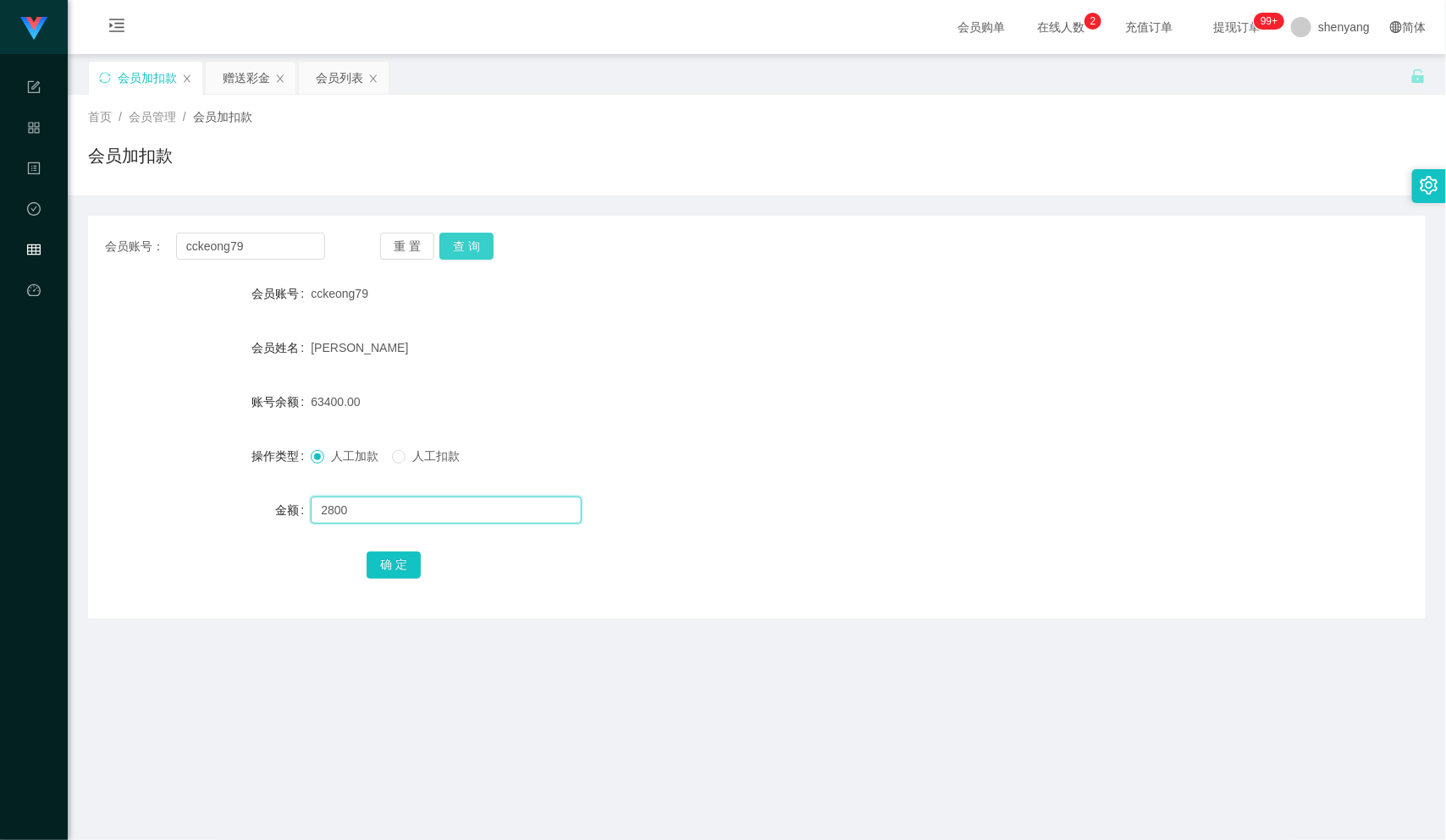
type input "2800"
click at [458, 241] on button "查 询" at bounding box center [466, 246] width 54 height 27
click at [397, 500] on input "text" at bounding box center [446, 510] width 271 height 27
type input "2800"
click at [381, 561] on button "确 定" at bounding box center [394, 565] width 54 height 27
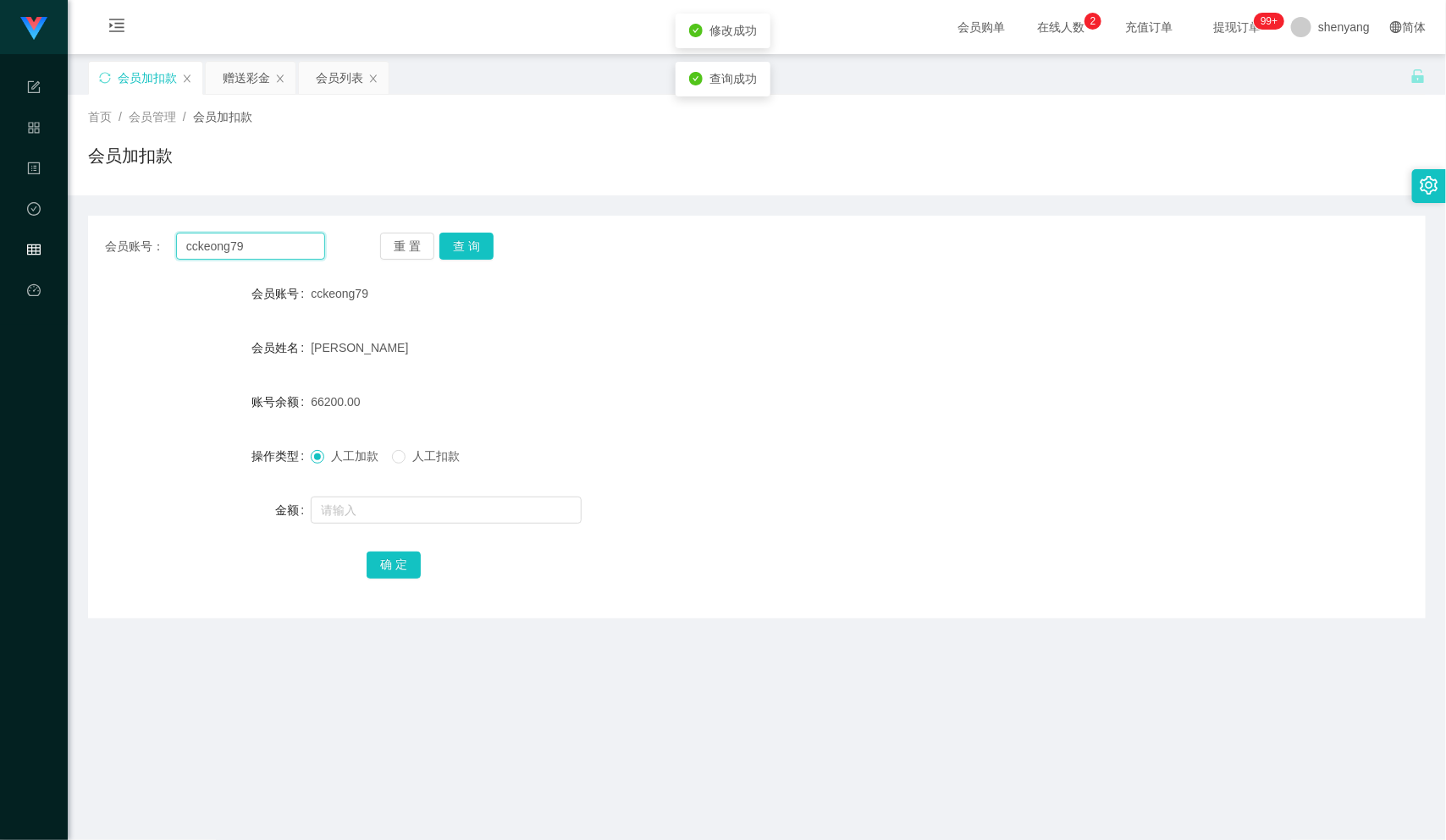
drag, startPoint x: 254, startPoint y: 249, endPoint x: 147, endPoint y: 259, distance: 107.5
click at [147, 259] on div "会员账号： cckeong79" at bounding box center [214, 246] width 220 height 27
click at [334, 76] on div "会员列表" at bounding box center [340, 78] width 48 height 32
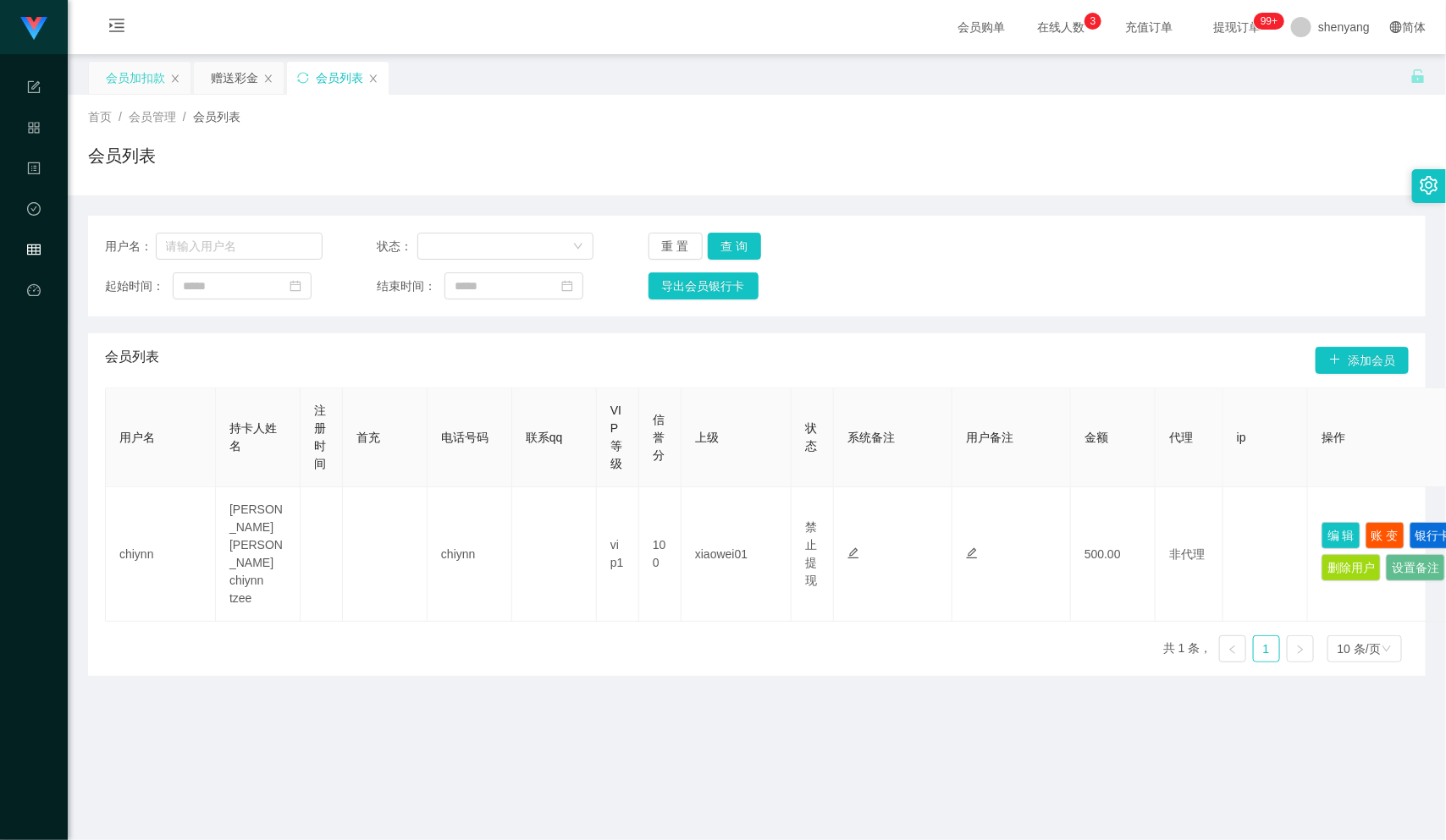
click at [141, 74] on div "会员加扣款" at bounding box center [135, 78] width 59 height 32
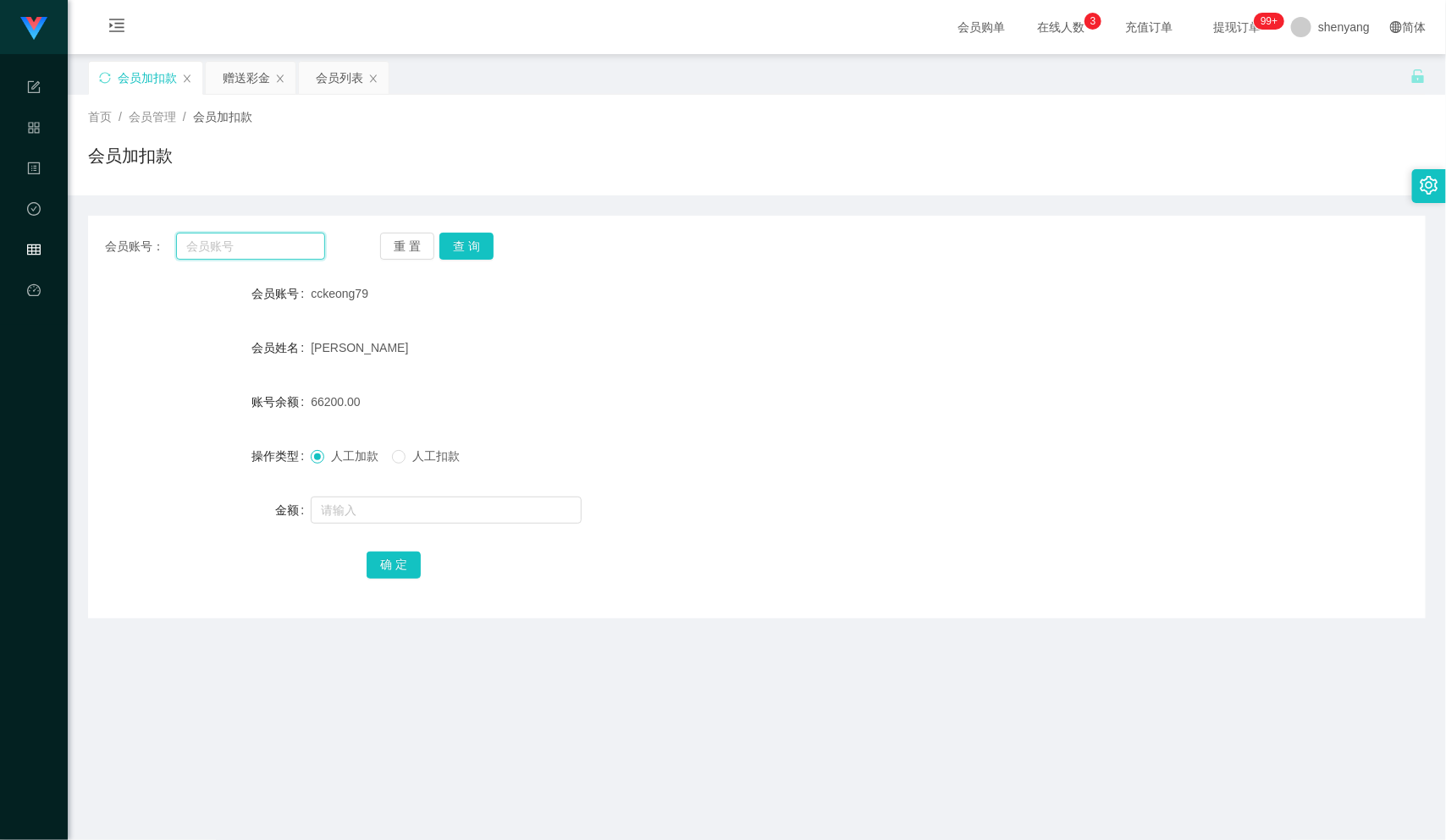
click at [236, 256] on input "text" at bounding box center [251, 246] width 149 height 27
paste input "Camilliachin"
type input "Camilliachin"
click at [473, 247] on button "查 询" at bounding box center [466, 246] width 54 height 27
click at [349, 508] on input "text" at bounding box center [446, 510] width 271 height 27
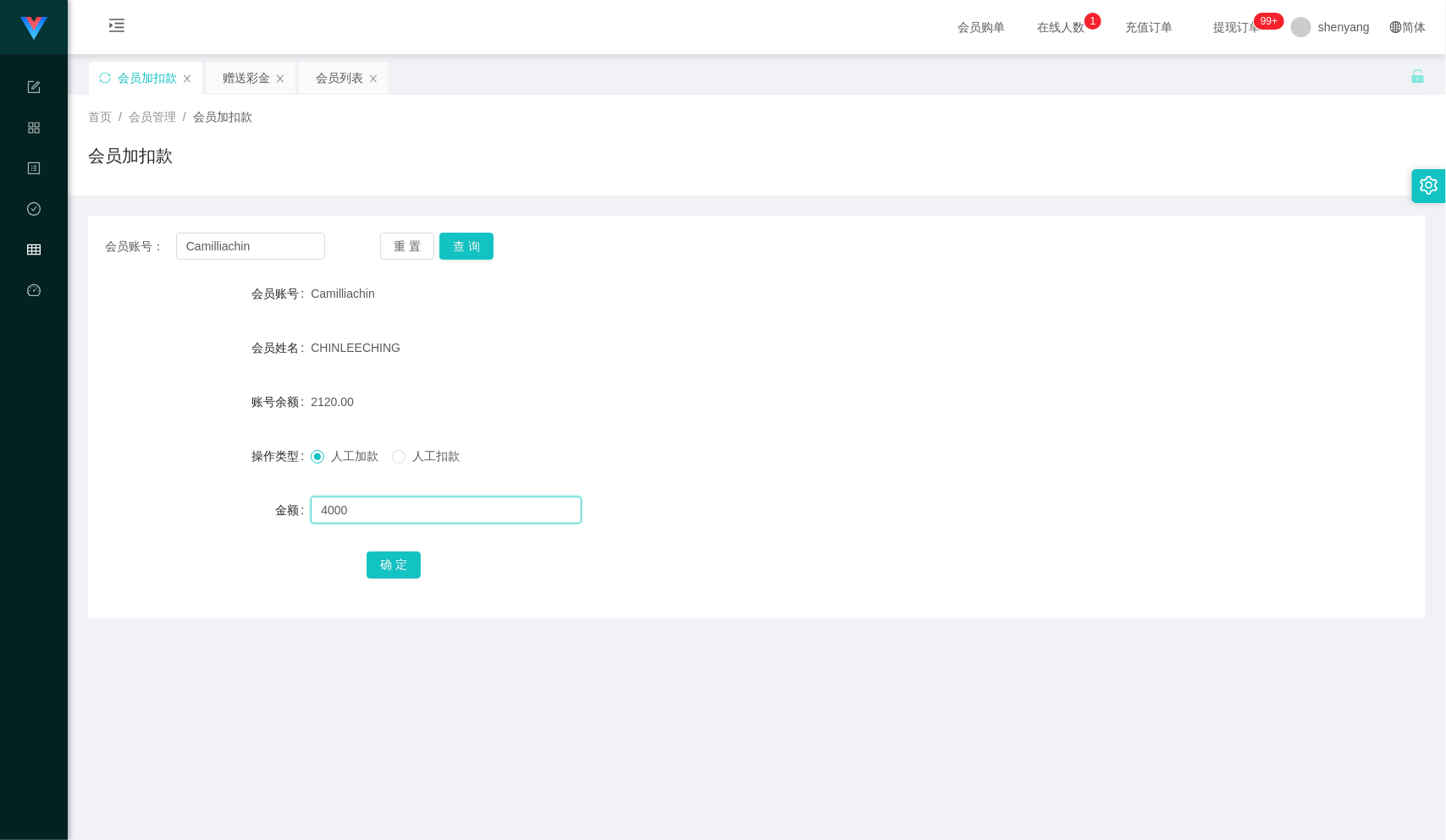
type input "4000"
click at [400, 564] on button "确 定" at bounding box center [394, 565] width 54 height 27
click at [331, 80] on div "会员列表" at bounding box center [340, 78] width 48 height 32
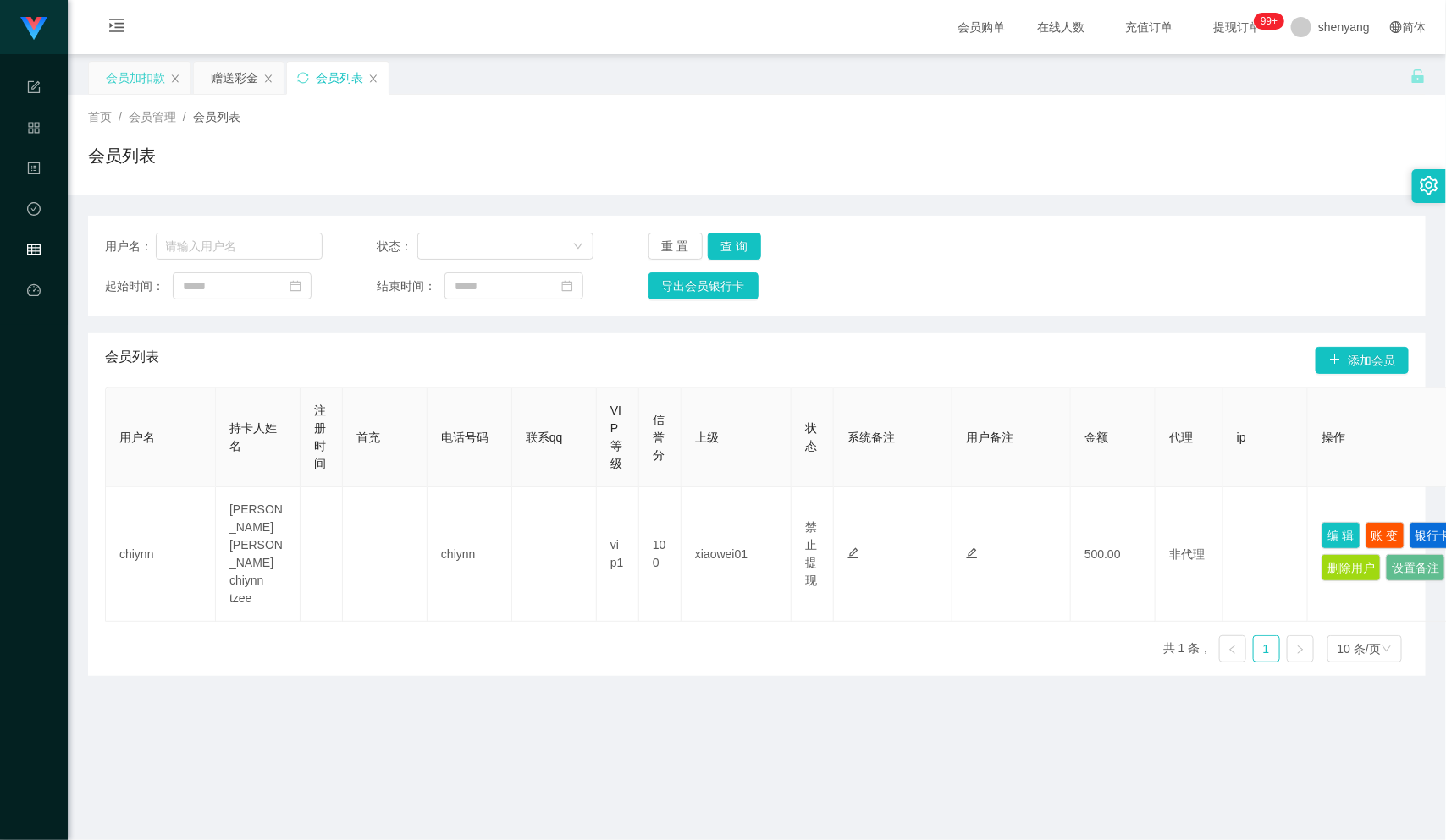
drag, startPoint x: 121, startPoint y: 70, endPoint x: 140, endPoint y: 87, distance: 25.5
click at [121, 70] on div "会员加扣款" at bounding box center [135, 78] width 59 height 32
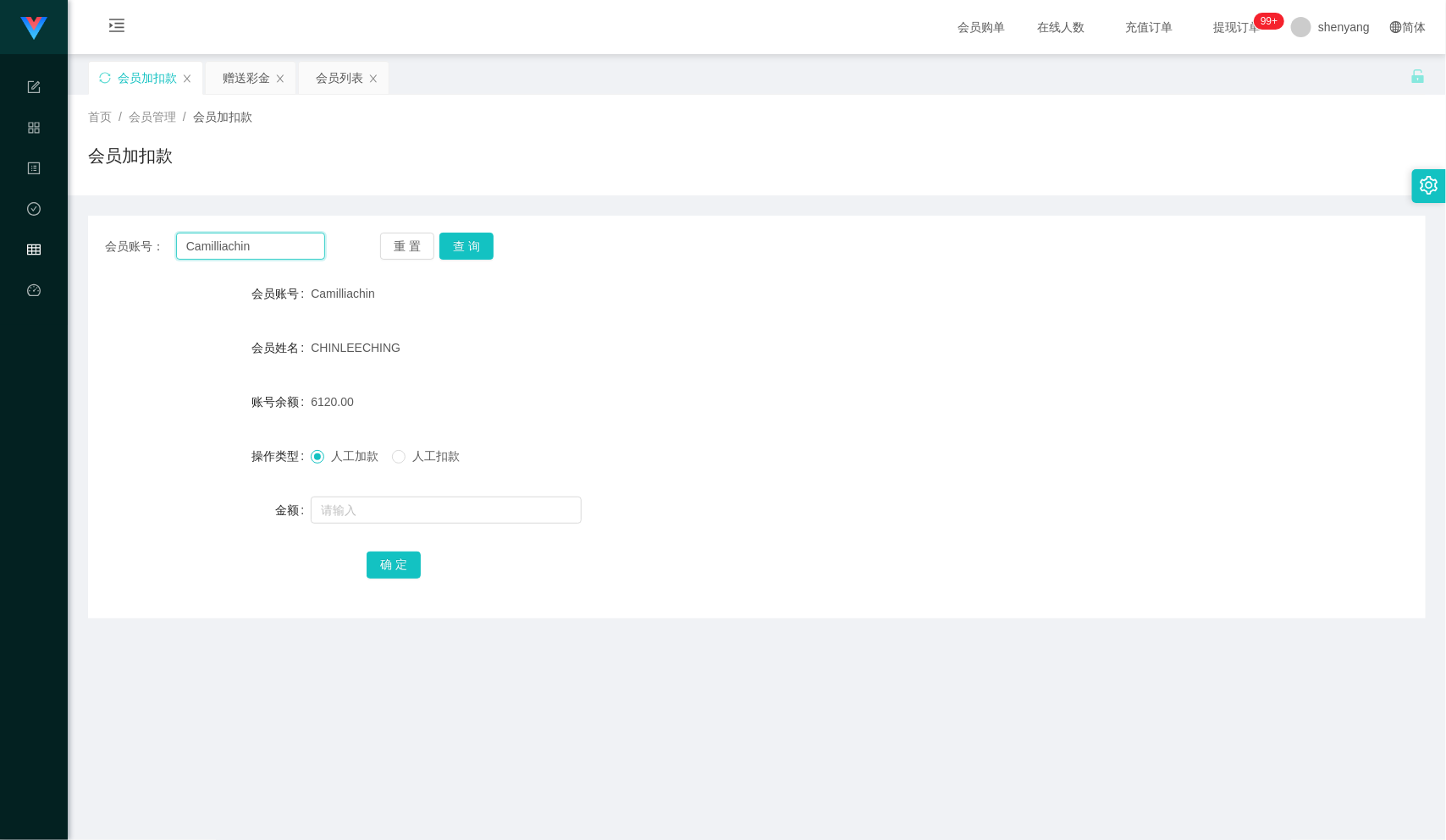
click at [239, 247] on input "Camilliachin" at bounding box center [251, 246] width 149 height 27
drag, startPoint x: 265, startPoint y: 239, endPoint x: 140, endPoint y: 267, distance: 128.1
click at [140, 267] on div "会员账号： Camilliachin 重 置 查 询 会员账号 Camilliachin 会员姓名 CHINLEECHING 账号余额 6120.00 操作类…" at bounding box center [756, 418] width 1337 height 403
paste input "Weifoo7509"
type input "Weifoo7509"
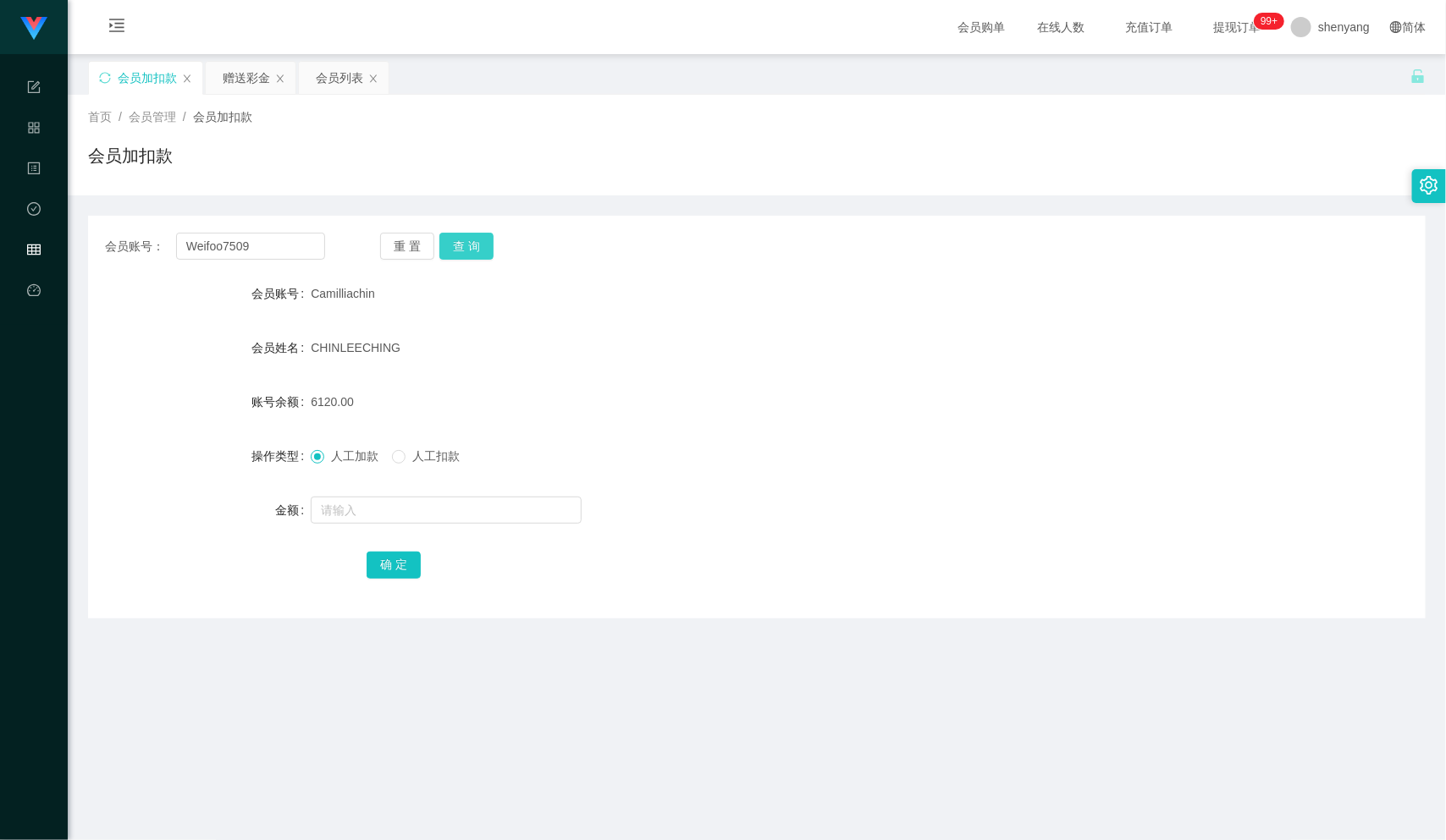
click at [464, 250] on button "查 询" at bounding box center [466, 246] width 54 height 27
click at [405, 513] on input "text" at bounding box center [446, 510] width 271 height 27
click at [422, 503] on input "text" at bounding box center [446, 510] width 271 height 27
type input "1000"
click at [392, 572] on button "确 定" at bounding box center [394, 565] width 54 height 27
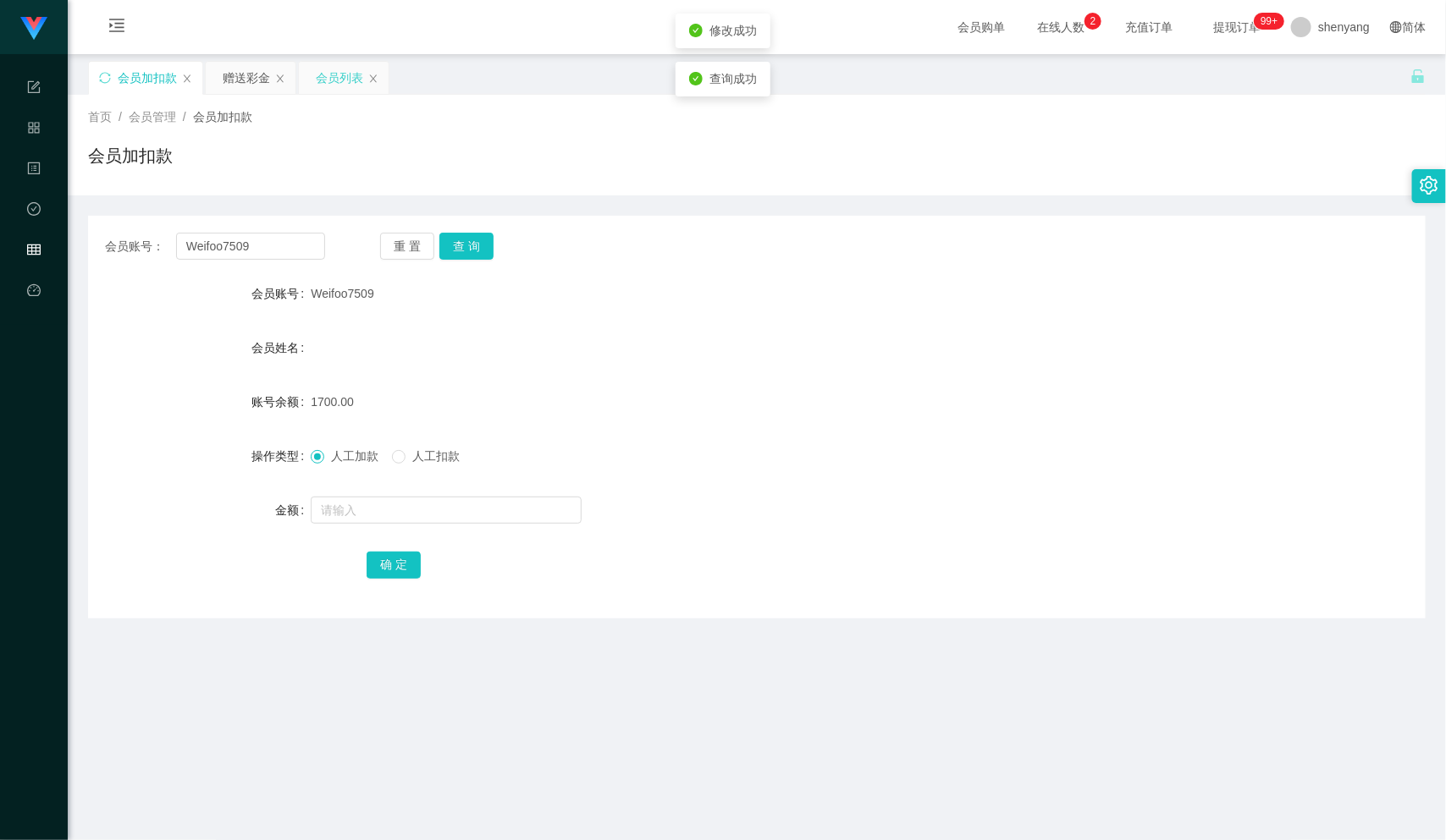
click at [340, 85] on div "会员列表" at bounding box center [340, 78] width 48 height 32
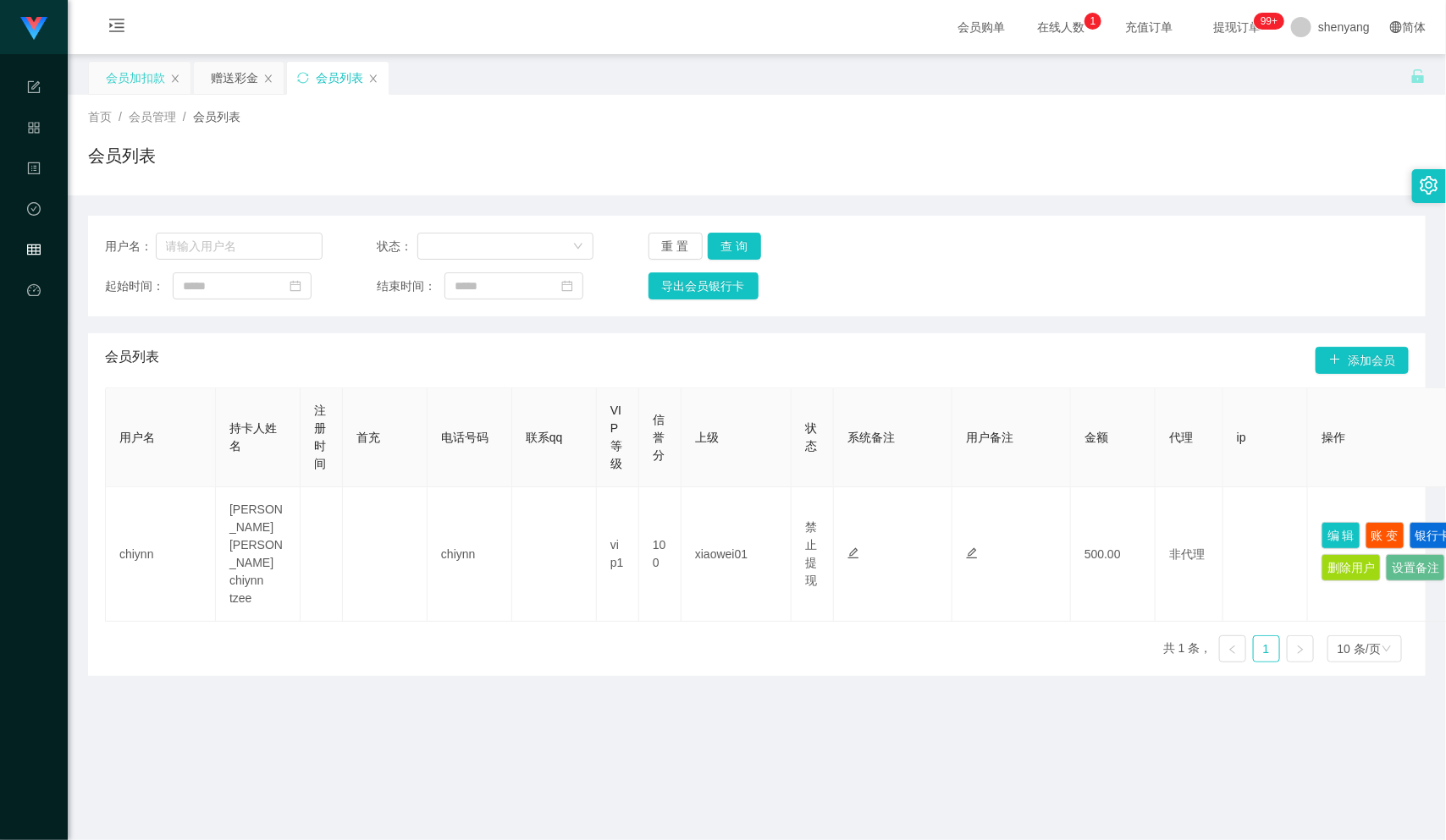
click at [143, 75] on div "会员加扣款" at bounding box center [135, 78] width 59 height 32
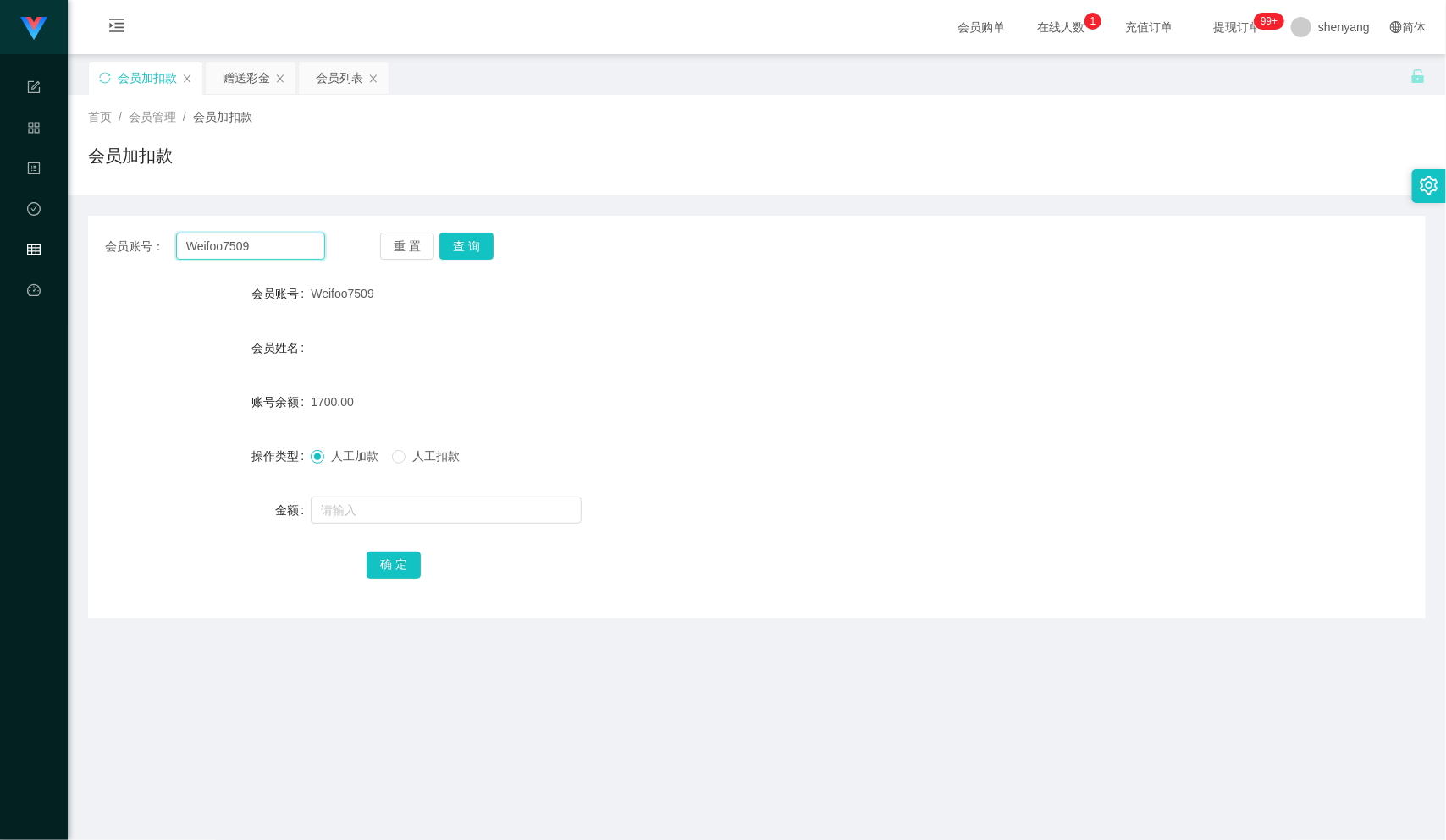
drag, startPoint x: 246, startPoint y: 244, endPoint x: 116, endPoint y: 246, distance: 130.0
click at [116, 246] on div "会员账号： Weifoo7509" at bounding box center [214, 246] width 220 height 27
click at [239, 239] on input "text" at bounding box center [251, 246] width 149 height 27
paste input "Weifoo7509"
type input "Weifoo7509"
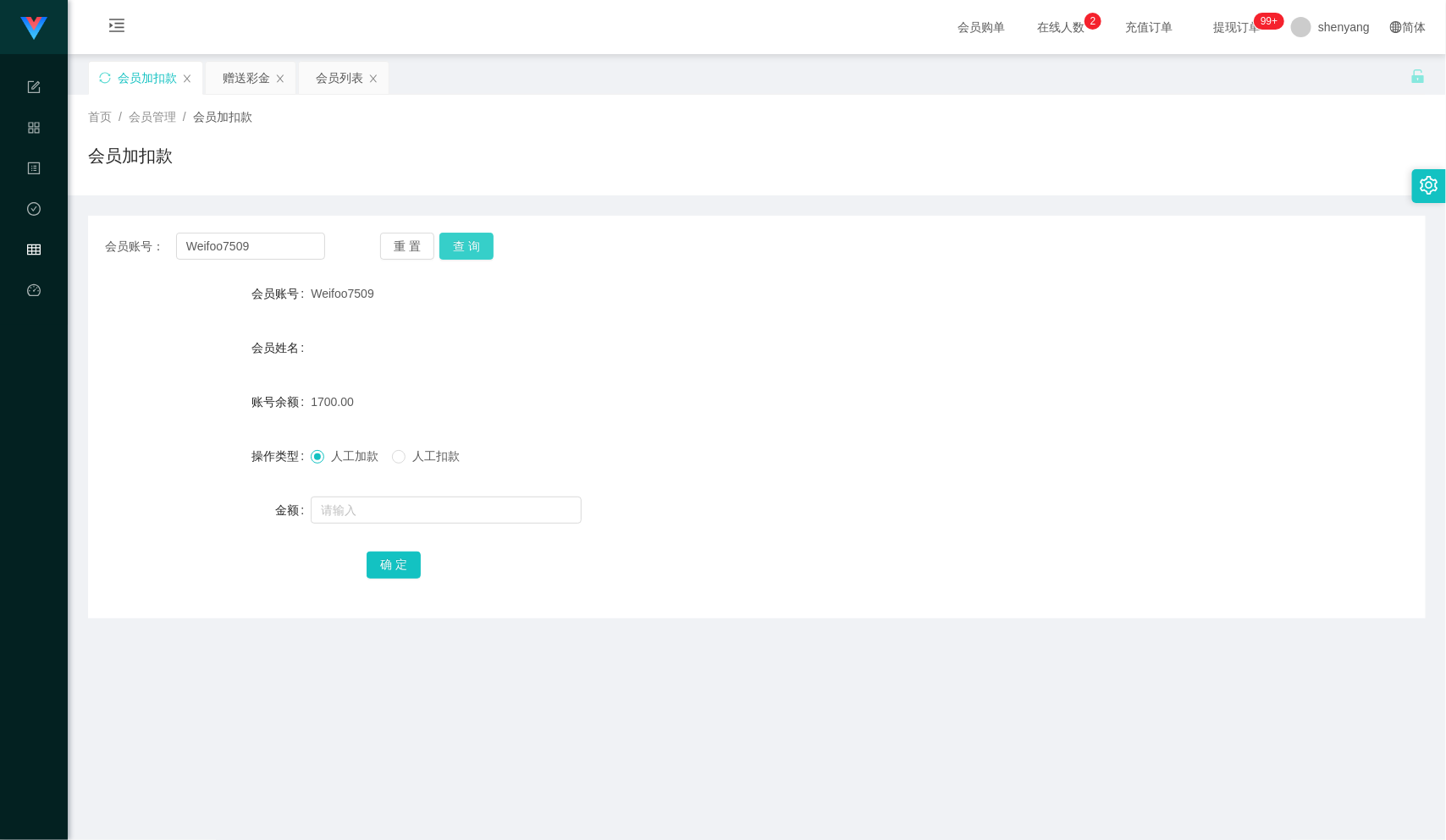
click at [467, 241] on button "查 询" at bounding box center [466, 246] width 54 height 27
click at [366, 513] on input "text" at bounding box center [446, 510] width 271 height 27
type input "1000"
click at [407, 559] on button "确 定" at bounding box center [394, 565] width 54 height 27
click at [339, 79] on div "会员列表" at bounding box center [340, 78] width 48 height 32
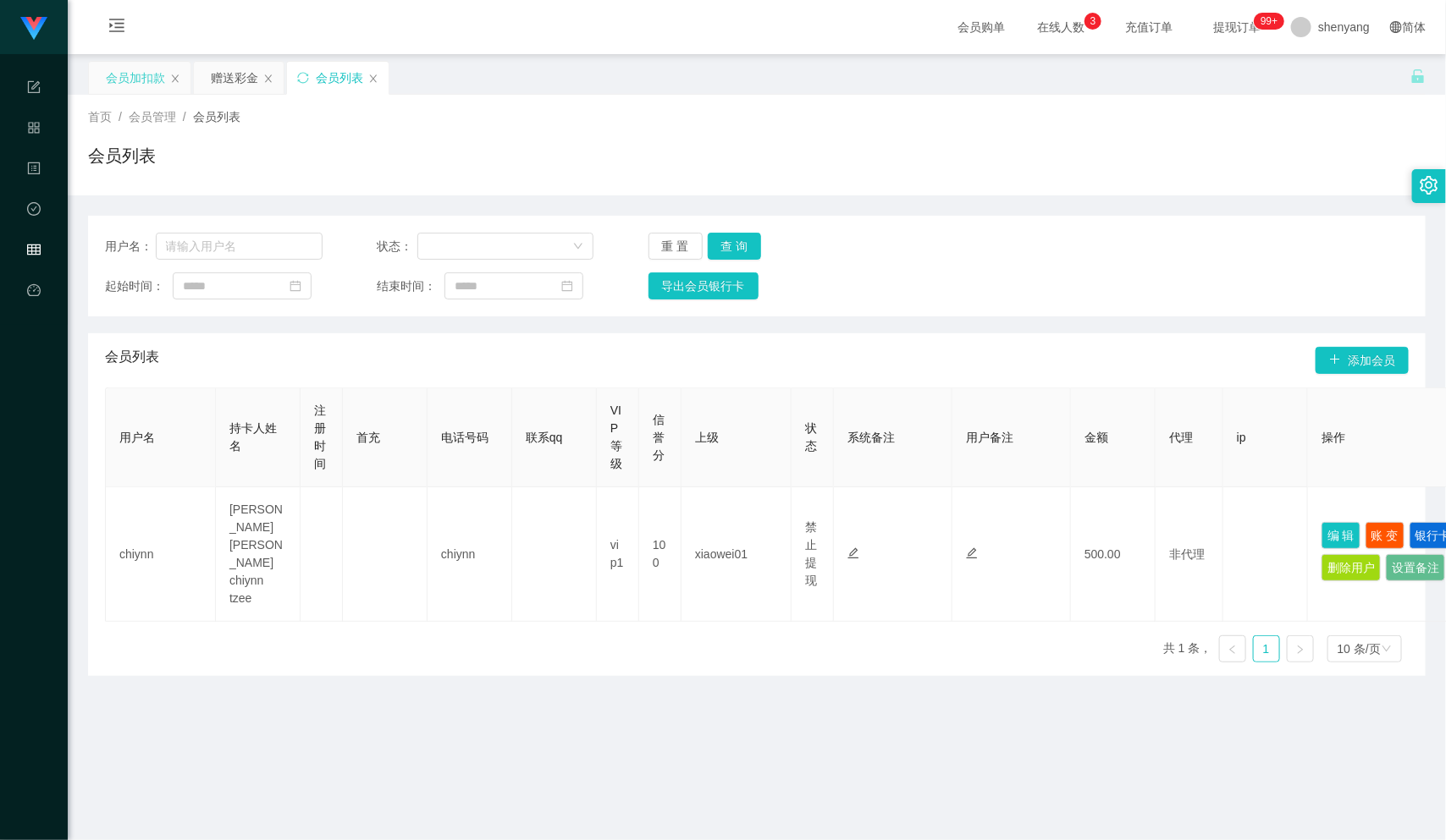
drag, startPoint x: 136, startPoint y: 75, endPoint x: 145, endPoint y: 82, distance: 11.4
click at [136, 75] on div "会员加扣款" at bounding box center [135, 78] width 59 height 32
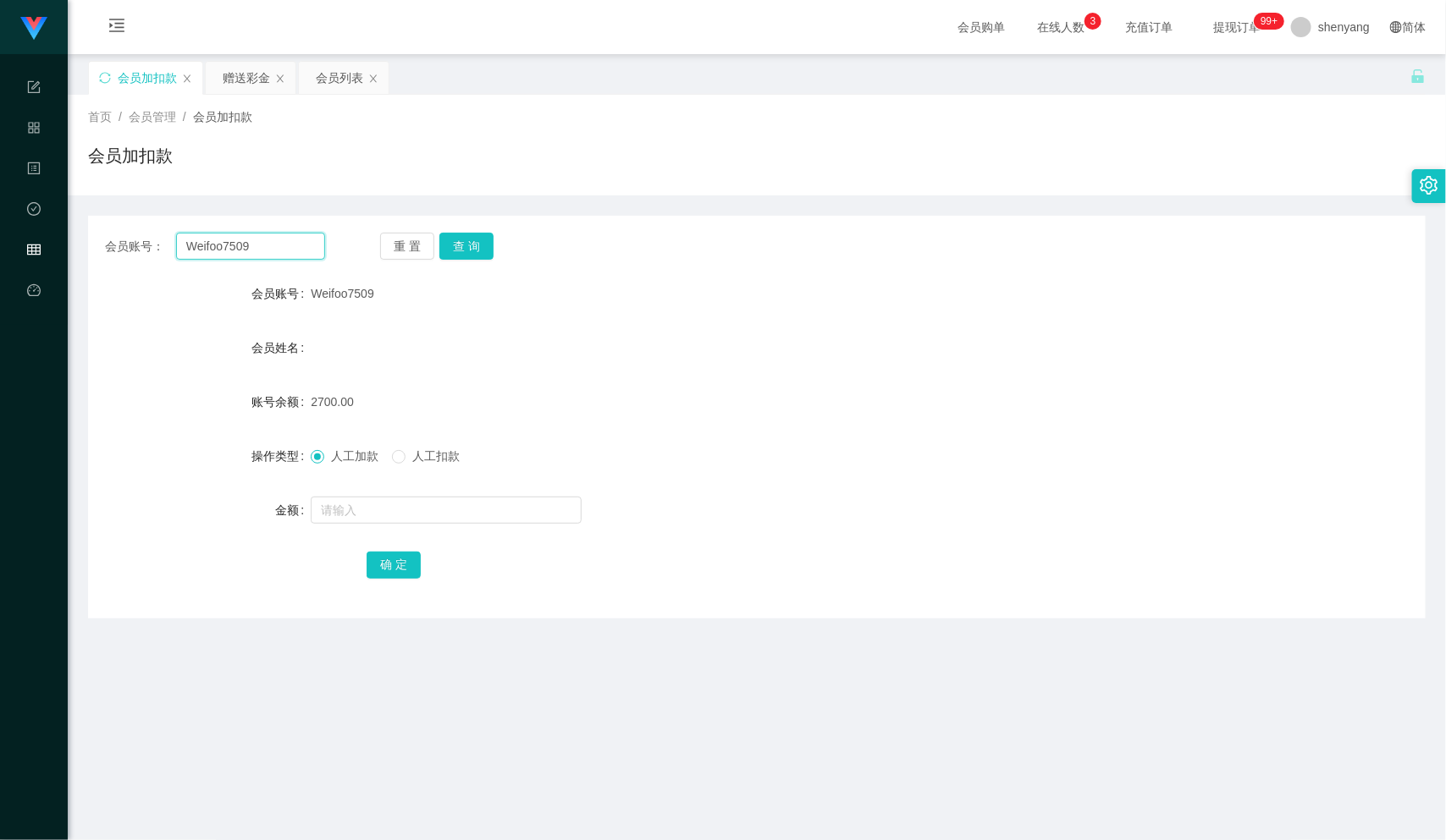
drag, startPoint x: 163, startPoint y: 244, endPoint x: 128, endPoint y: 244, distance: 35.0
click at [128, 244] on div "会员账号： Weifoo7509" at bounding box center [214, 246] width 220 height 27
paste input "Weifoo7509"
type input "Weifoo7509"
click at [465, 237] on button "查 询" at bounding box center [466, 246] width 54 height 27
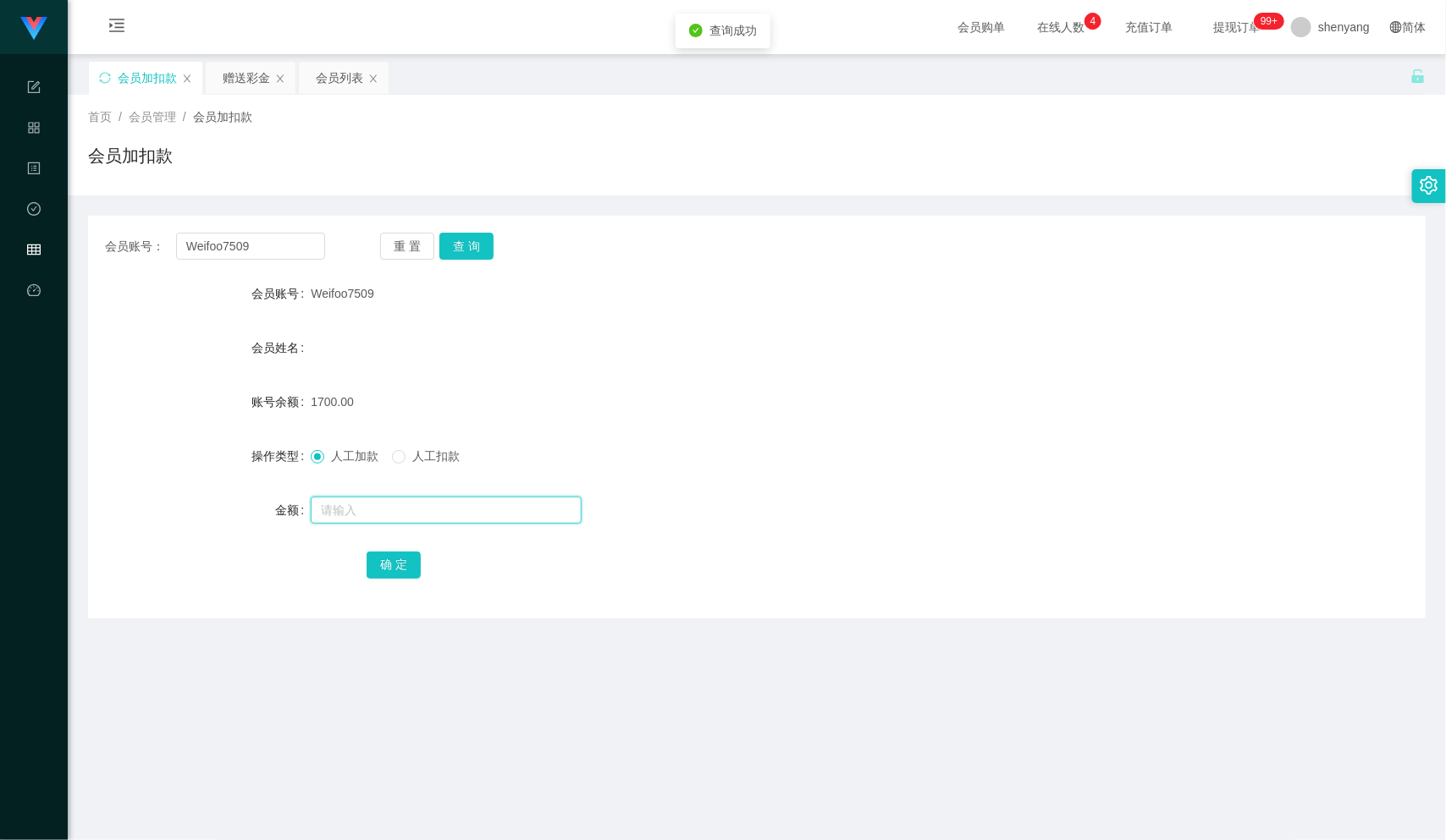
click at [389, 498] on input "text" at bounding box center [446, 510] width 271 height 27
type input "30"
click at [395, 567] on button "确 定" at bounding box center [394, 565] width 54 height 27
click at [152, 244] on div "会员账号： Weifoo7509" at bounding box center [214, 246] width 220 height 27
click at [205, 249] on input "text" at bounding box center [251, 246] width 149 height 27
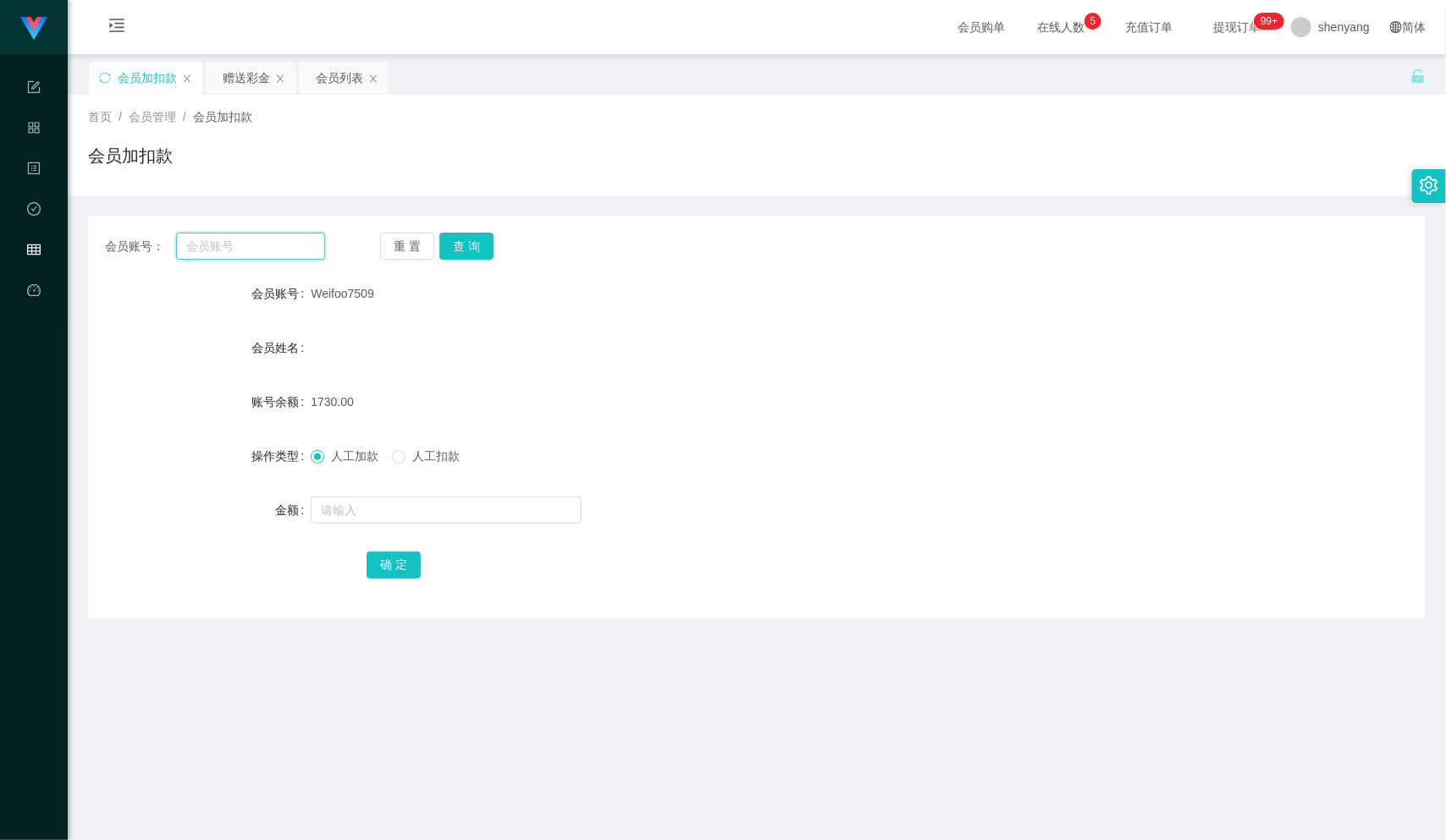
paste input "qq123"
type input "qq123"
click at [468, 239] on button "查 询" at bounding box center [466, 246] width 54 height 27
click at [408, 516] on input "text" at bounding box center [446, 510] width 271 height 27
type input "30"
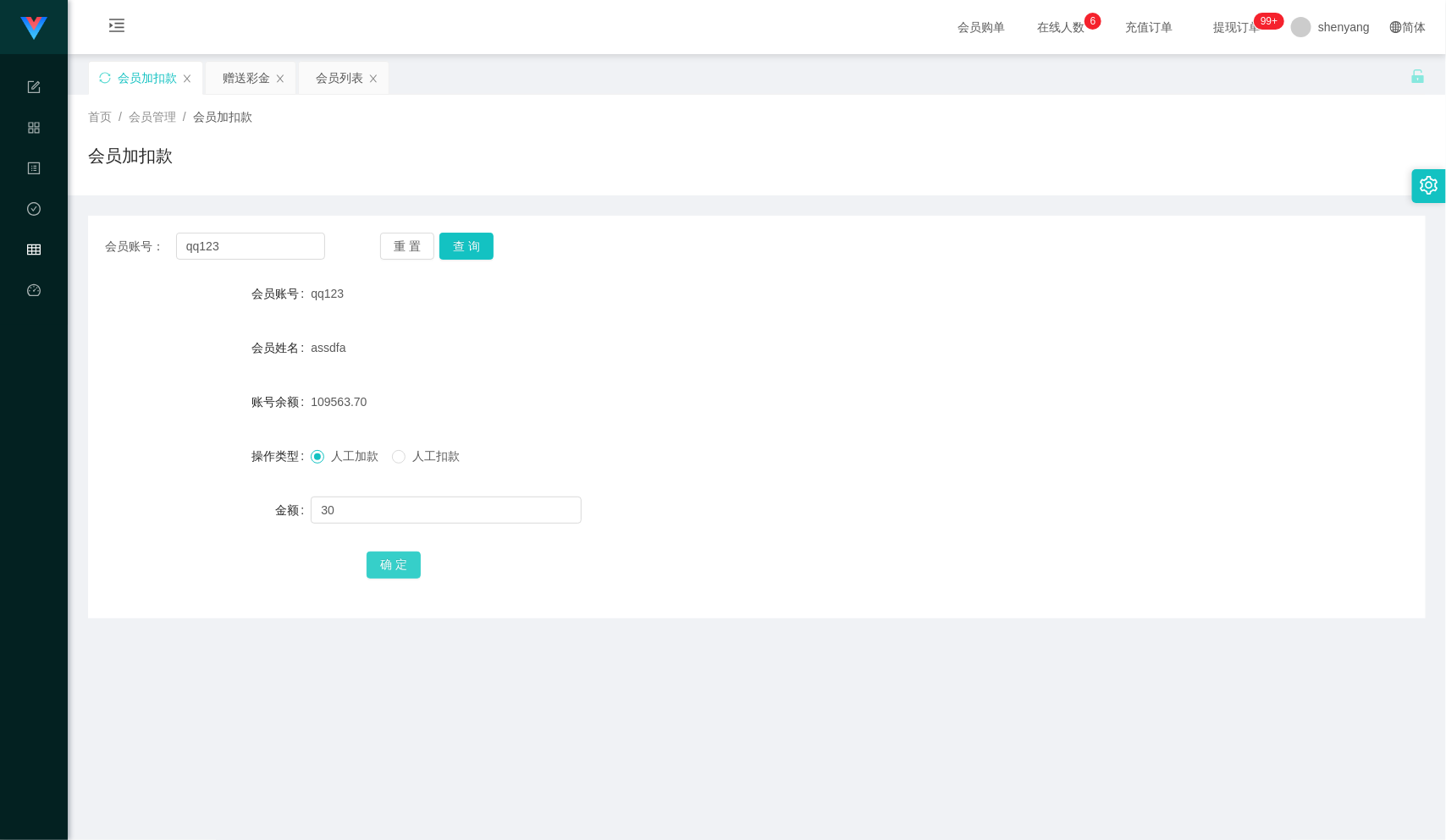
click at [395, 557] on button "确 定" at bounding box center [394, 565] width 54 height 27
drag, startPoint x: 244, startPoint y: 244, endPoint x: 163, endPoint y: 254, distance: 81.6
click at [163, 254] on div "会员账号： qq123" at bounding box center [214, 246] width 220 height 27
click at [228, 241] on input "text" at bounding box center [251, 246] width 149 height 27
paste input "qq123"
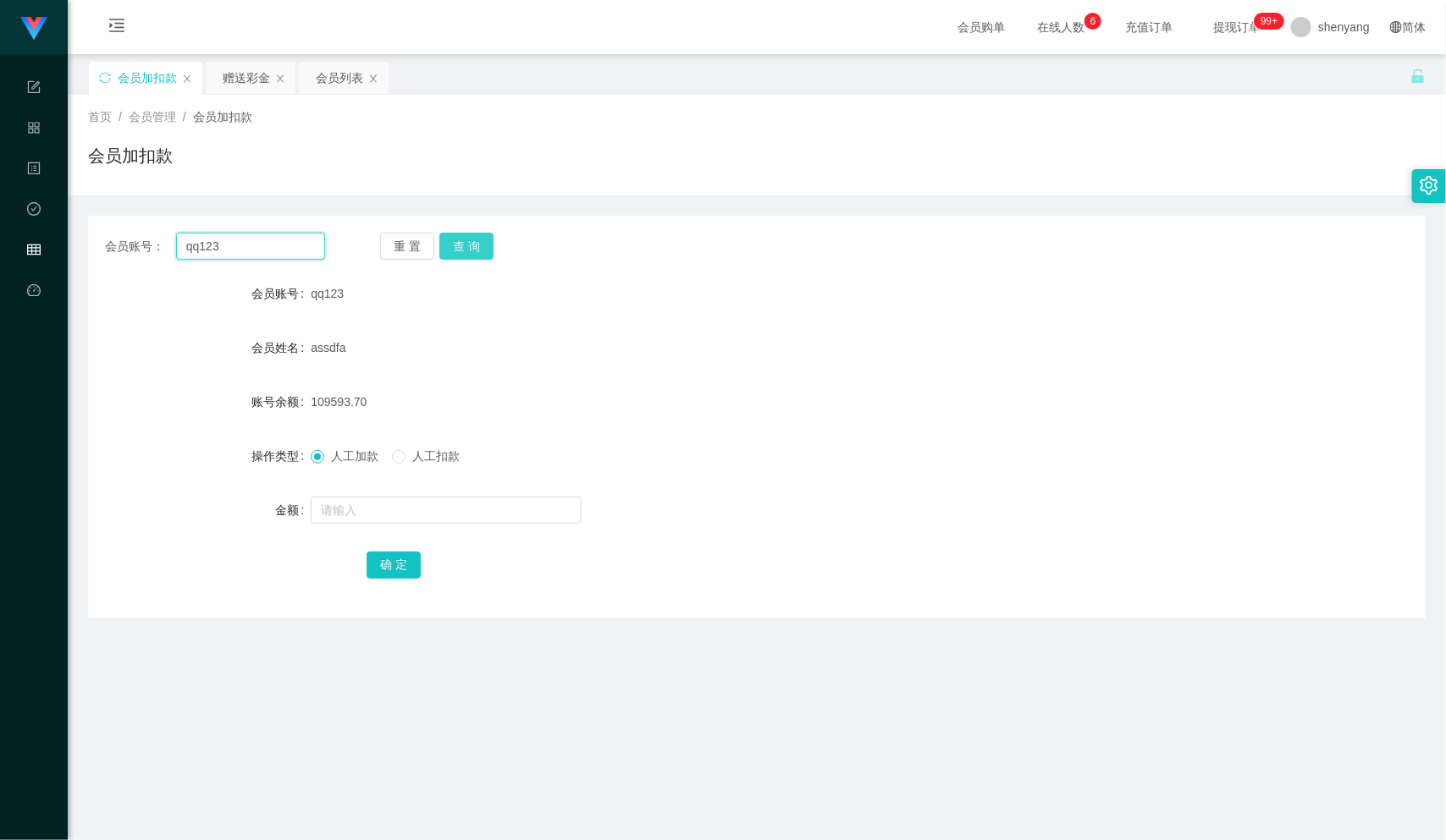
type input "qq123"
click at [478, 244] on button "查 询" at bounding box center [466, 246] width 54 height 27
click at [436, 519] on input "text" at bounding box center [446, 510] width 271 height 27
type input "30"
click at [394, 561] on button "确 定" at bounding box center [394, 565] width 54 height 27
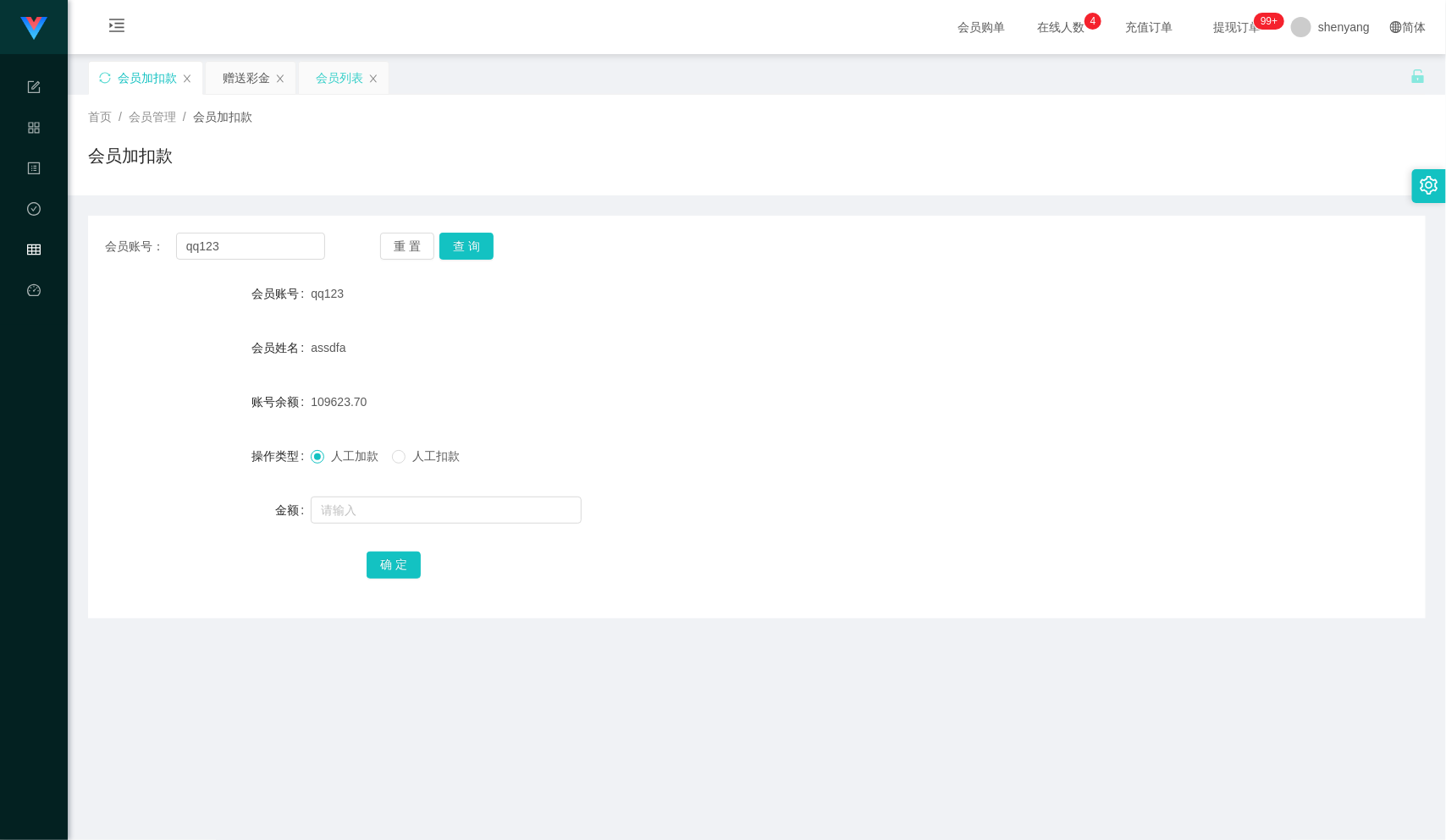
click at [338, 72] on div "会员列表" at bounding box center [340, 78] width 48 height 32
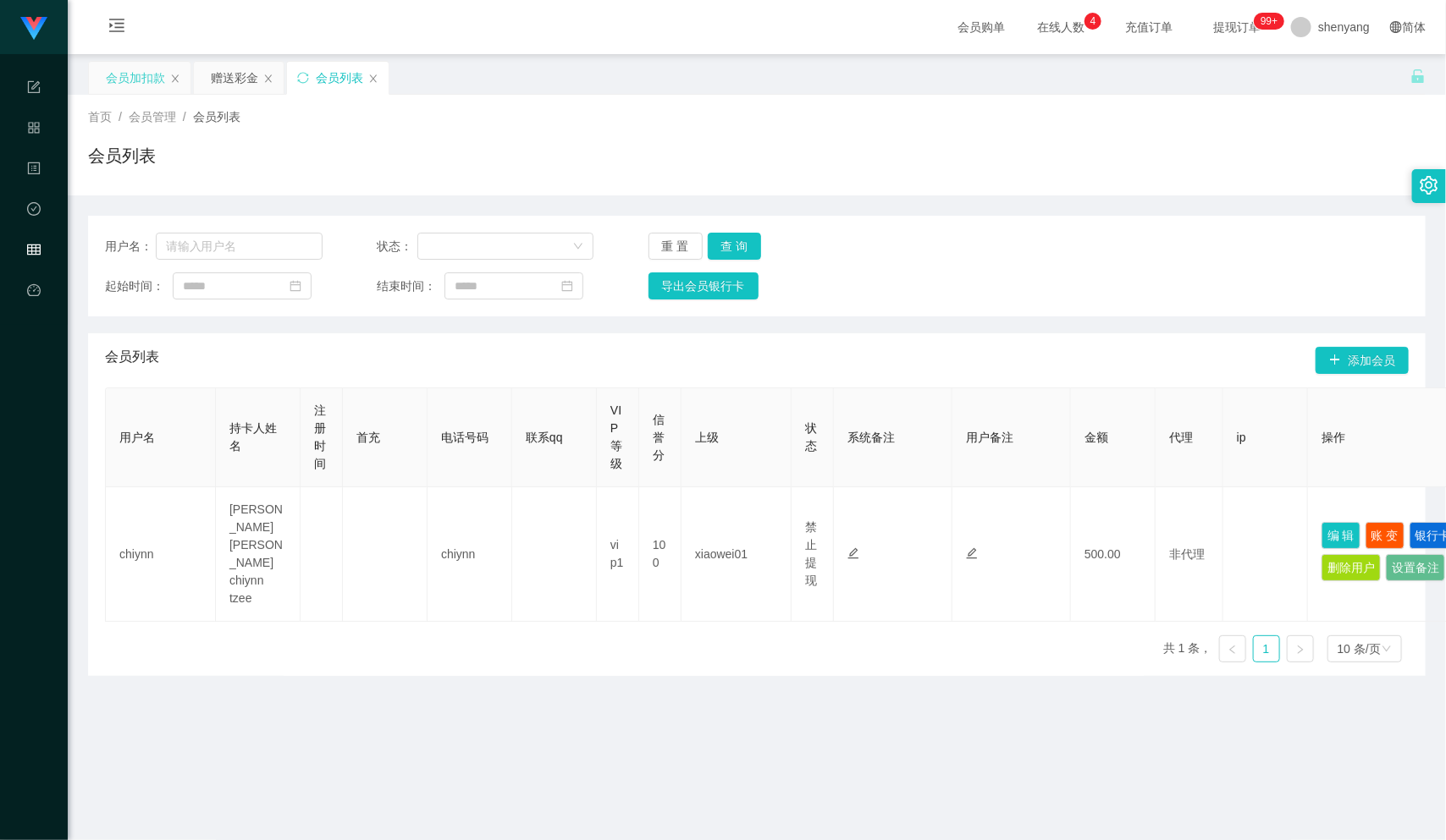
click at [135, 71] on div "会员加扣款" at bounding box center [135, 78] width 59 height 32
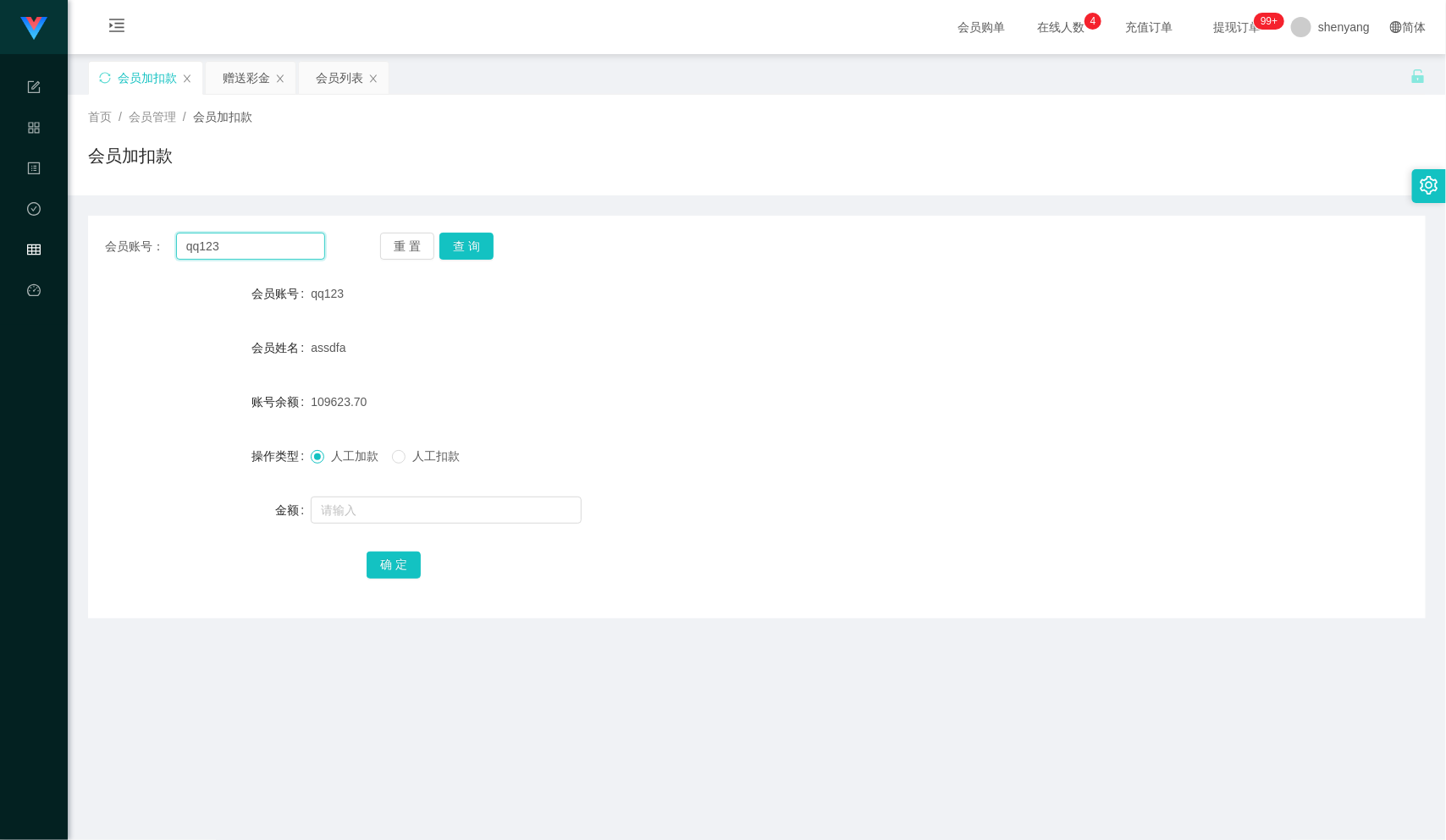
drag, startPoint x: 204, startPoint y: 244, endPoint x: 188, endPoint y: 250, distance: 17.1
click at [188, 250] on input "qq123" at bounding box center [251, 246] width 149 height 27
click at [335, 72] on div "会员列表" at bounding box center [340, 78] width 48 height 32
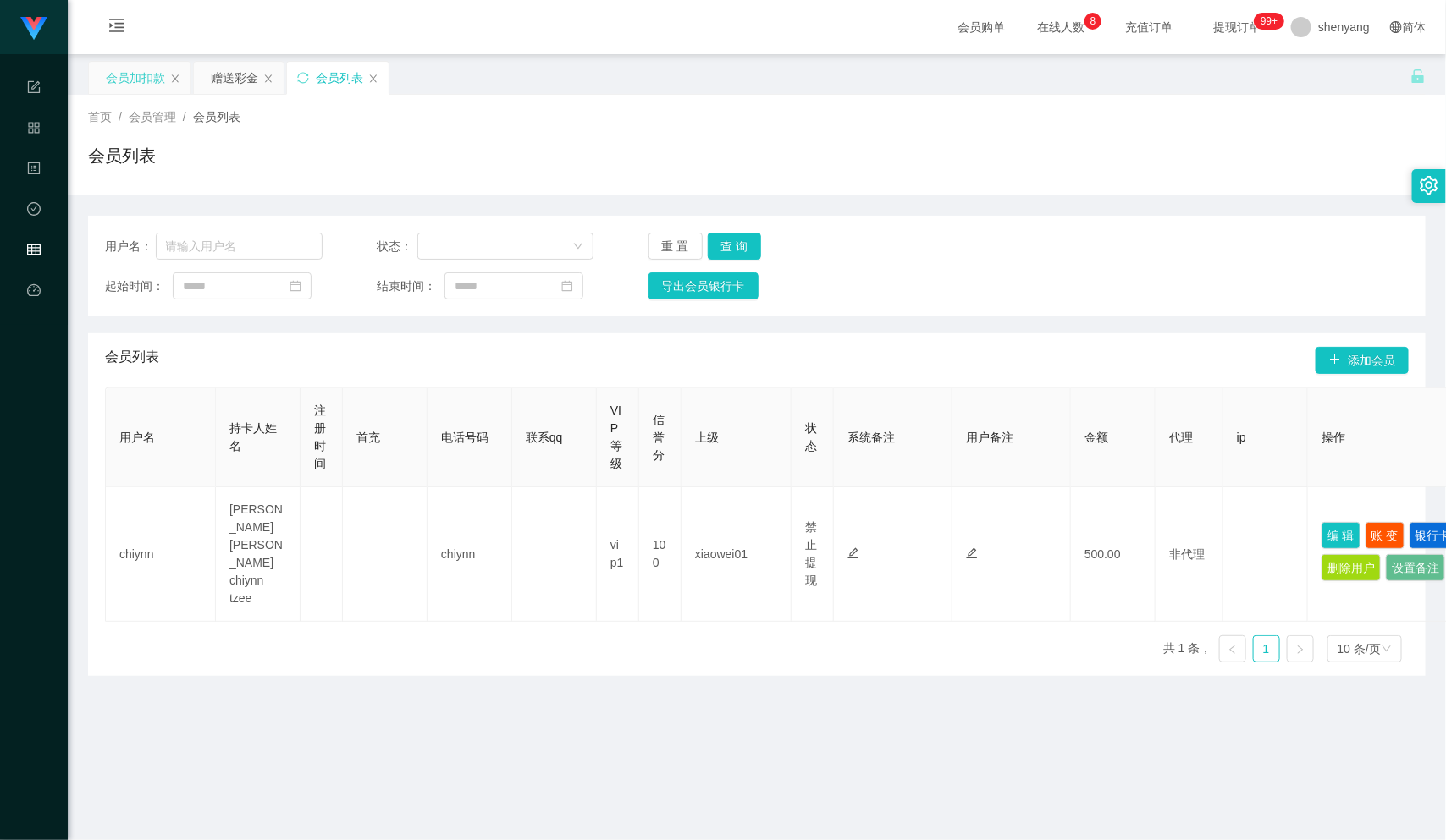
click at [136, 75] on div "会员加扣款" at bounding box center [135, 78] width 59 height 32
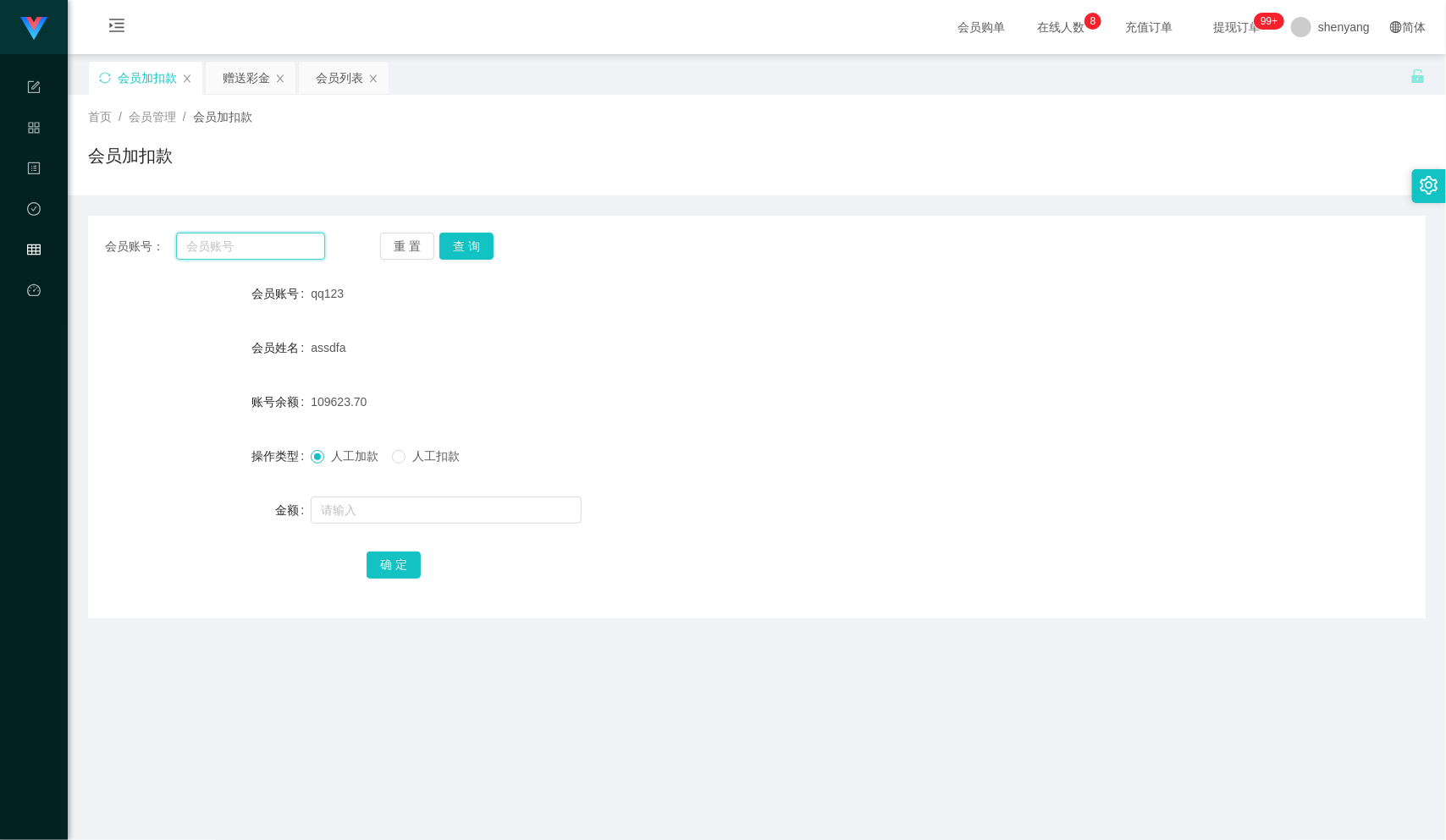
click at [247, 255] on input "text" at bounding box center [251, 246] width 149 height 27
paste input "Eric001"
type input "Eric001"
click at [460, 244] on button "查 询" at bounding box center [466, 246] width 54 height 27
click at [361, 514] on input "text" at bounding box center [446, 510] width 271 height 27
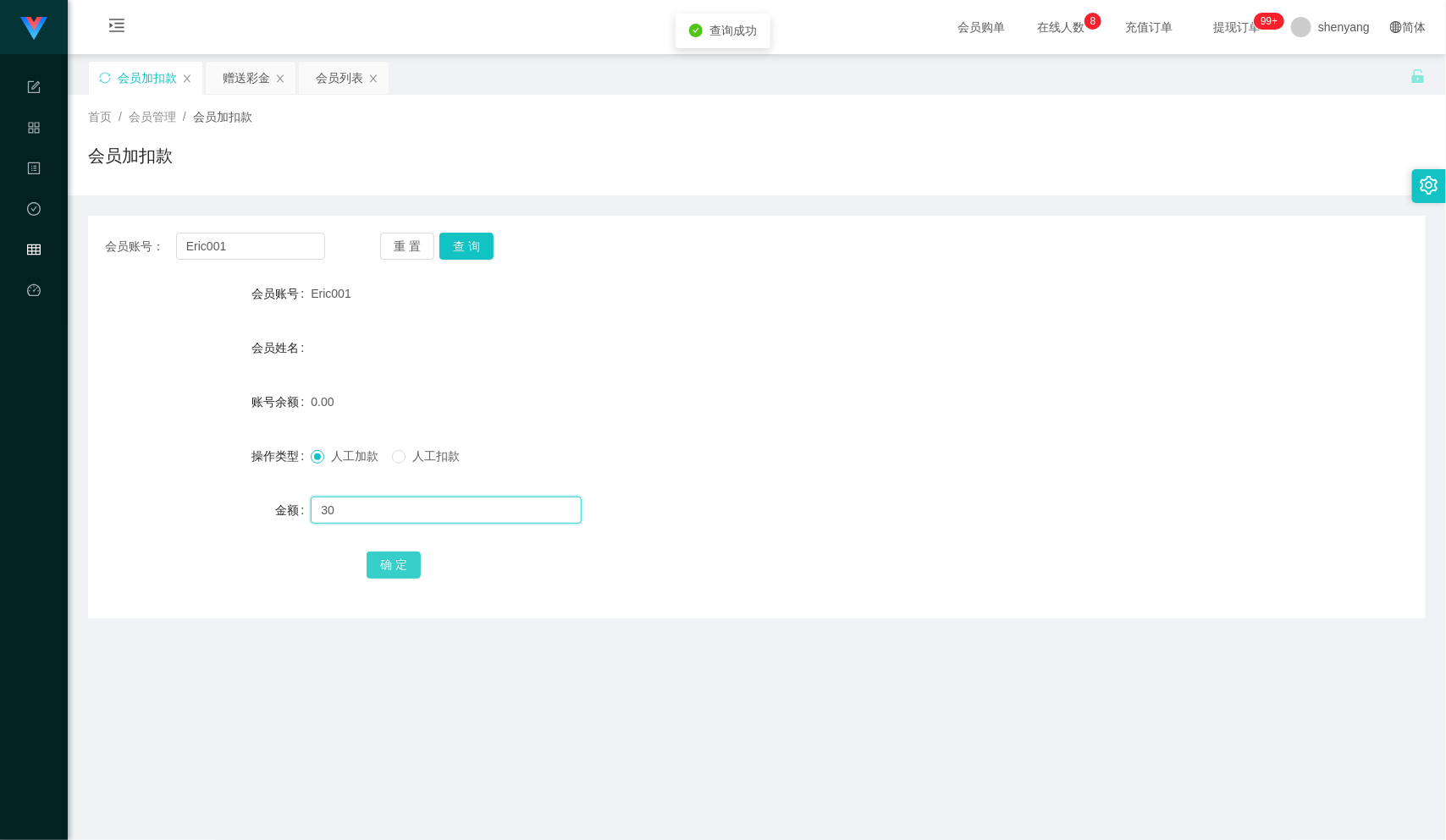
type input "30"
click at [389, 559] on button "确 定" at bounding box center [394, 565] width 54 height 27
click at [348, 75] on div "会员列表" at bounding box center [340, 78] width 48 height 32
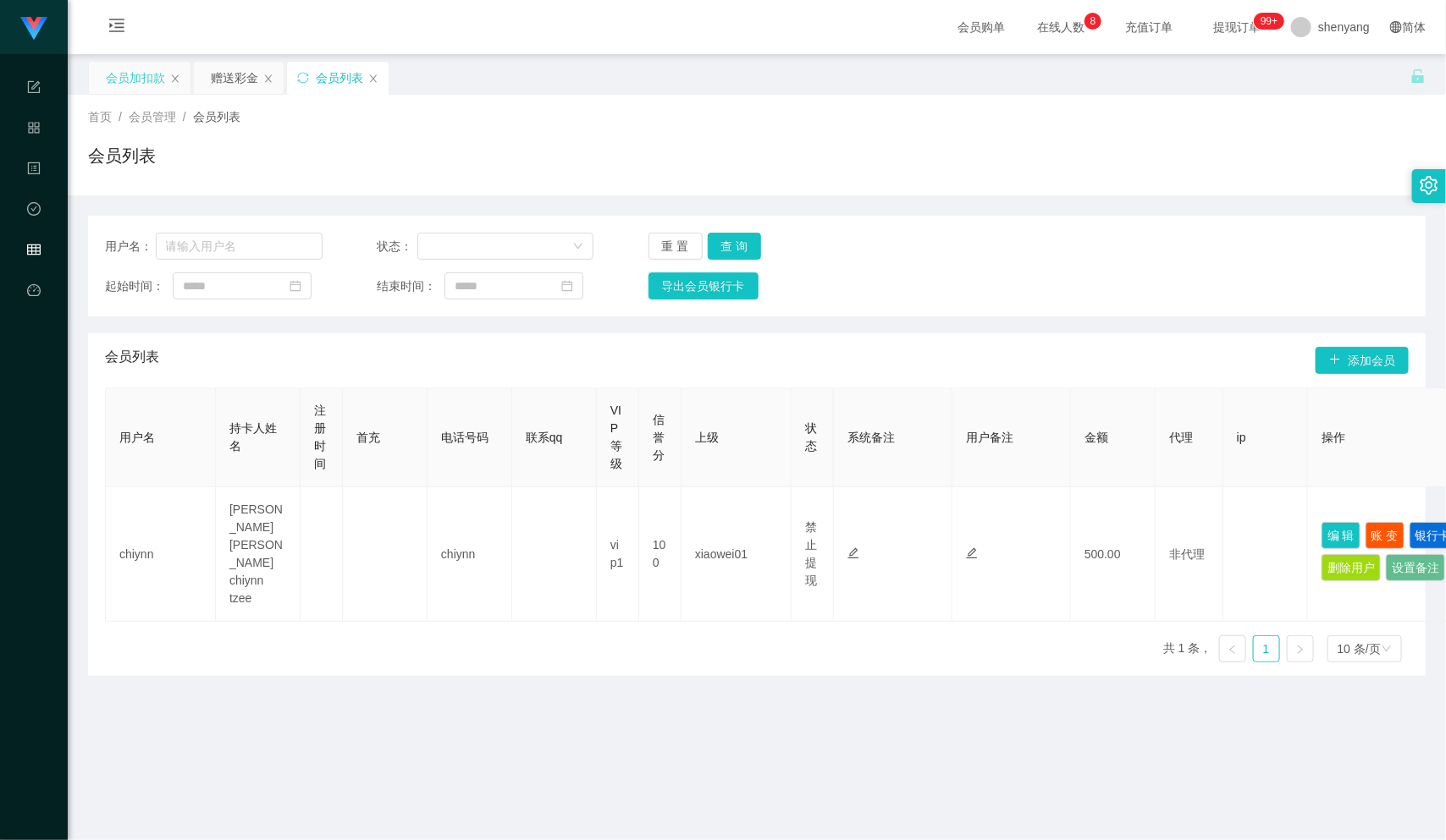
click at [143, 65] on div "会员加扣款" at bounding box center [135, 78] width 59 height 32
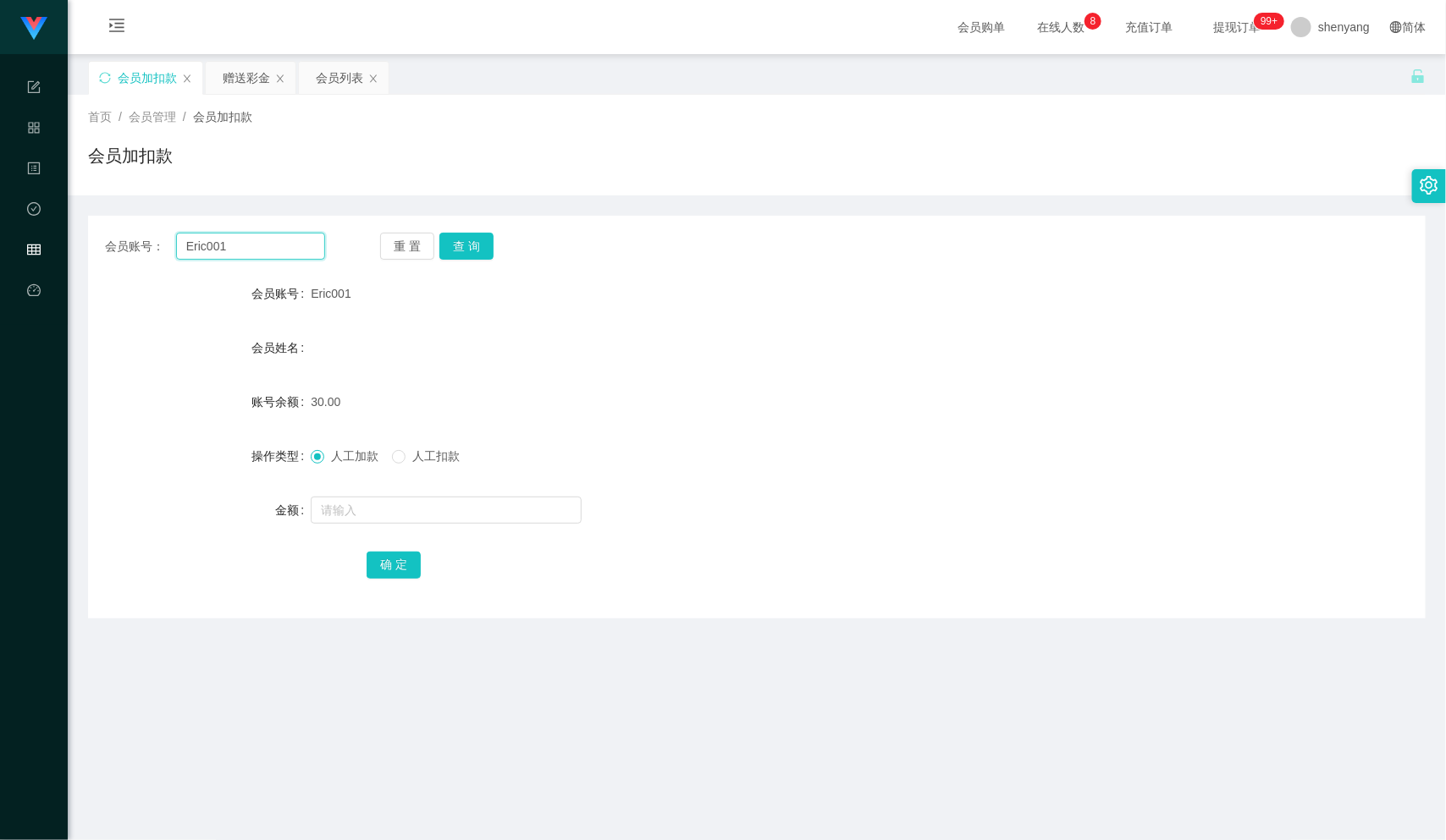
drag, startPoint x: 244, startPoint y: 242, endPoint x: 150, endPoint y: 247, distance: 94.1
click at [150, 247] on div "会员账号： Eric001" at bounding box center [214, 246] width 220 height 27
paste input "Ace123456"
type input "Ace123456"
click at [473, 236] on button "查 询" at bounding box center [466, 246] width 54 height 27
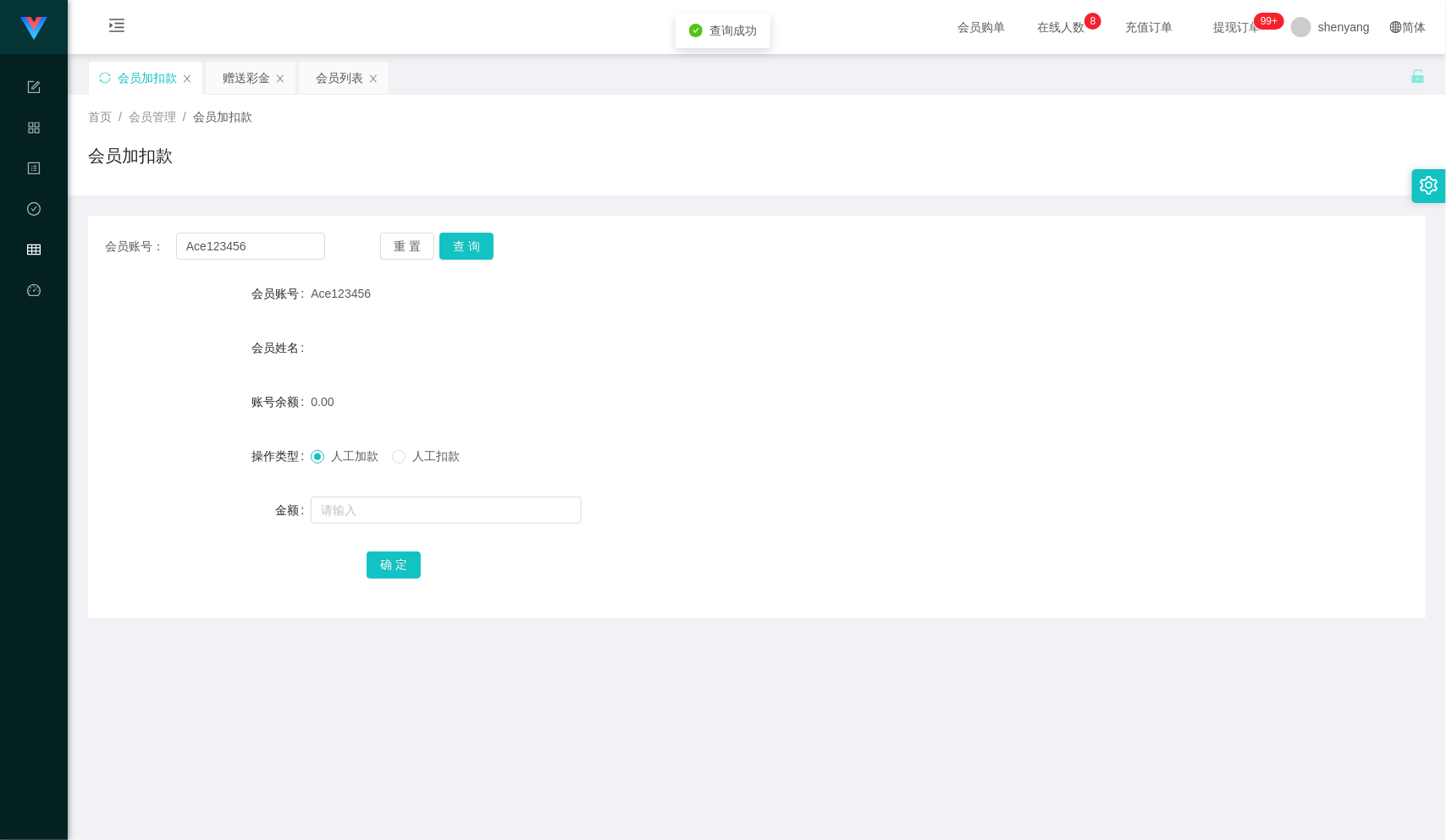
click at [356, 526] on div at bounding box center [701, 510] width 780 height 34
click at [354, 515] on input "text" at bounding box center [446, 510] width 271 height 27
type input "30"
click at [385, 559] on button "确 定" at bounding box center [394, 565] width 54 height 27
drag, startPoint x: 237, startPoint y: 249, endPoint x: 165, endPoint y: 255, distance: 72.2
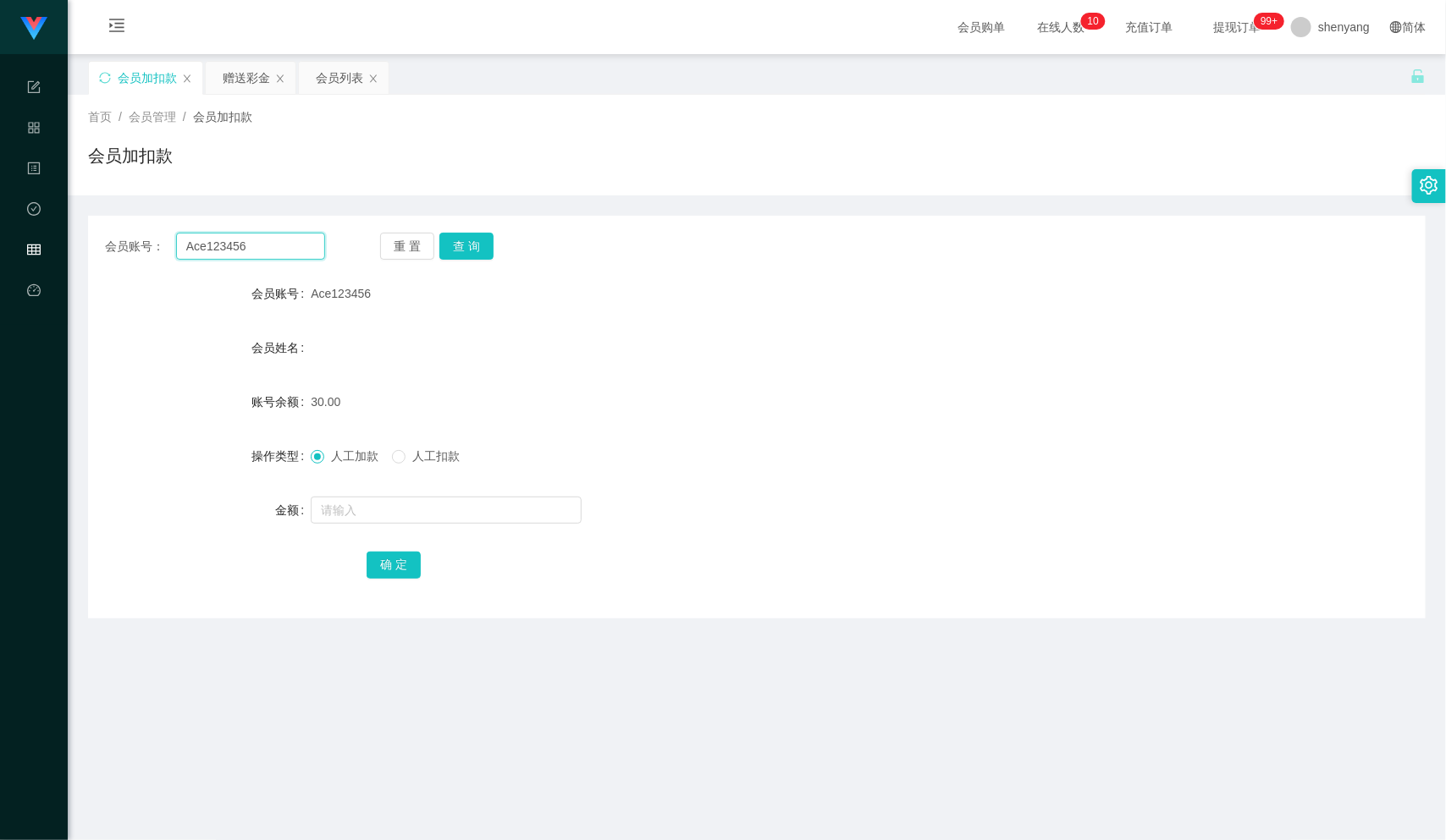
click at [165, 255] on div "会员账号： Ace123456" at bounding box center [214, 246] width 220 height 27
click at [275, 242] on input "Ace123456" at bounding box center [251, 246] width 149 height 27
drag, startPoint x: 246, startPoint y: 244, endPoint x: 165, endPoint y: 250, distance: 81.2
click at [165, 250] on div "会员账号： Ace123456" at bounding box center [214, 246] width 220 height 27
click at [323, 76] on div "会员列表" at bounding box center [340, 78] width 48 height 32
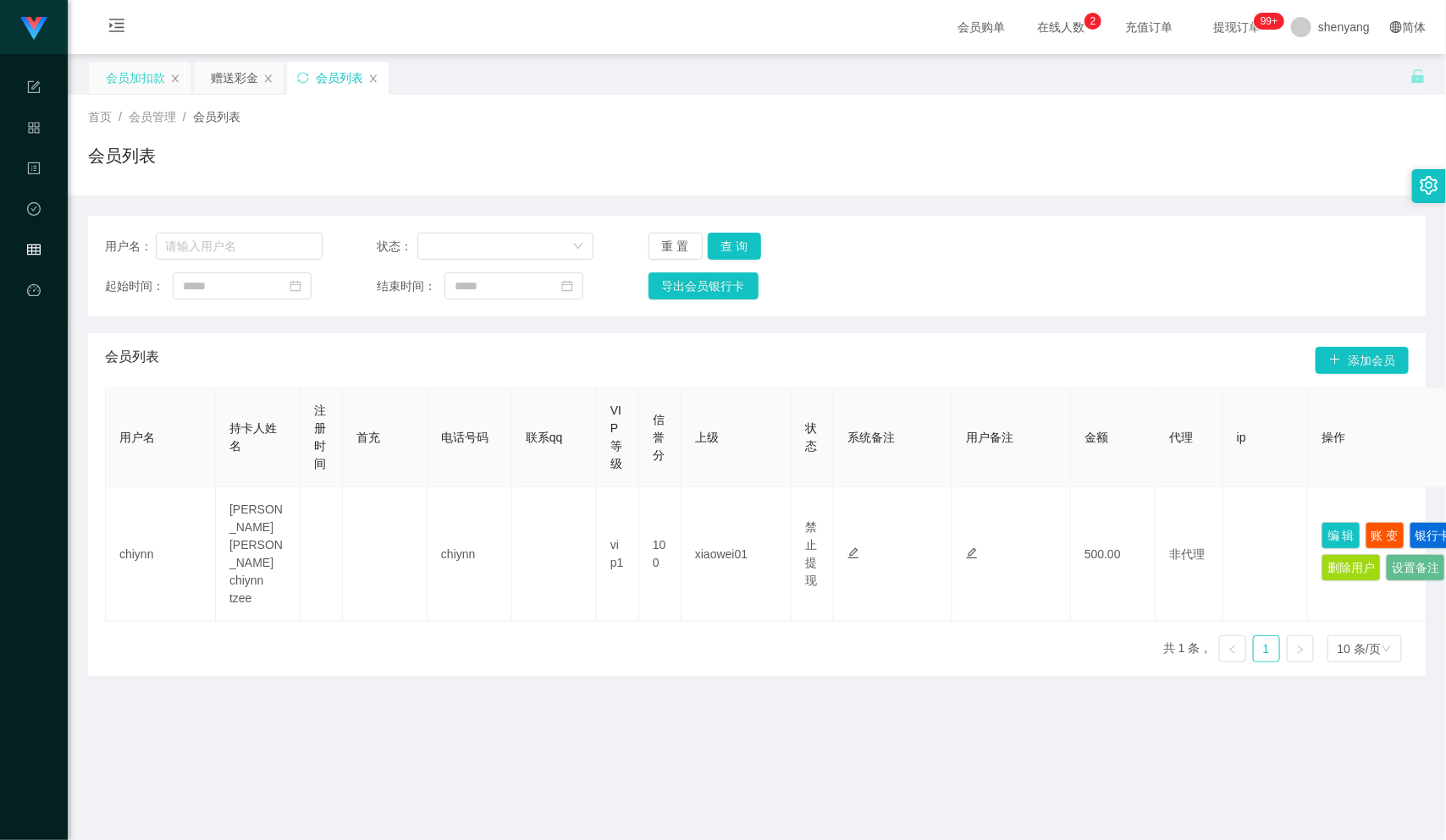
click at [135, 70] on div "会员加扣款" at bounding box center [135, 78] width 59 height 32
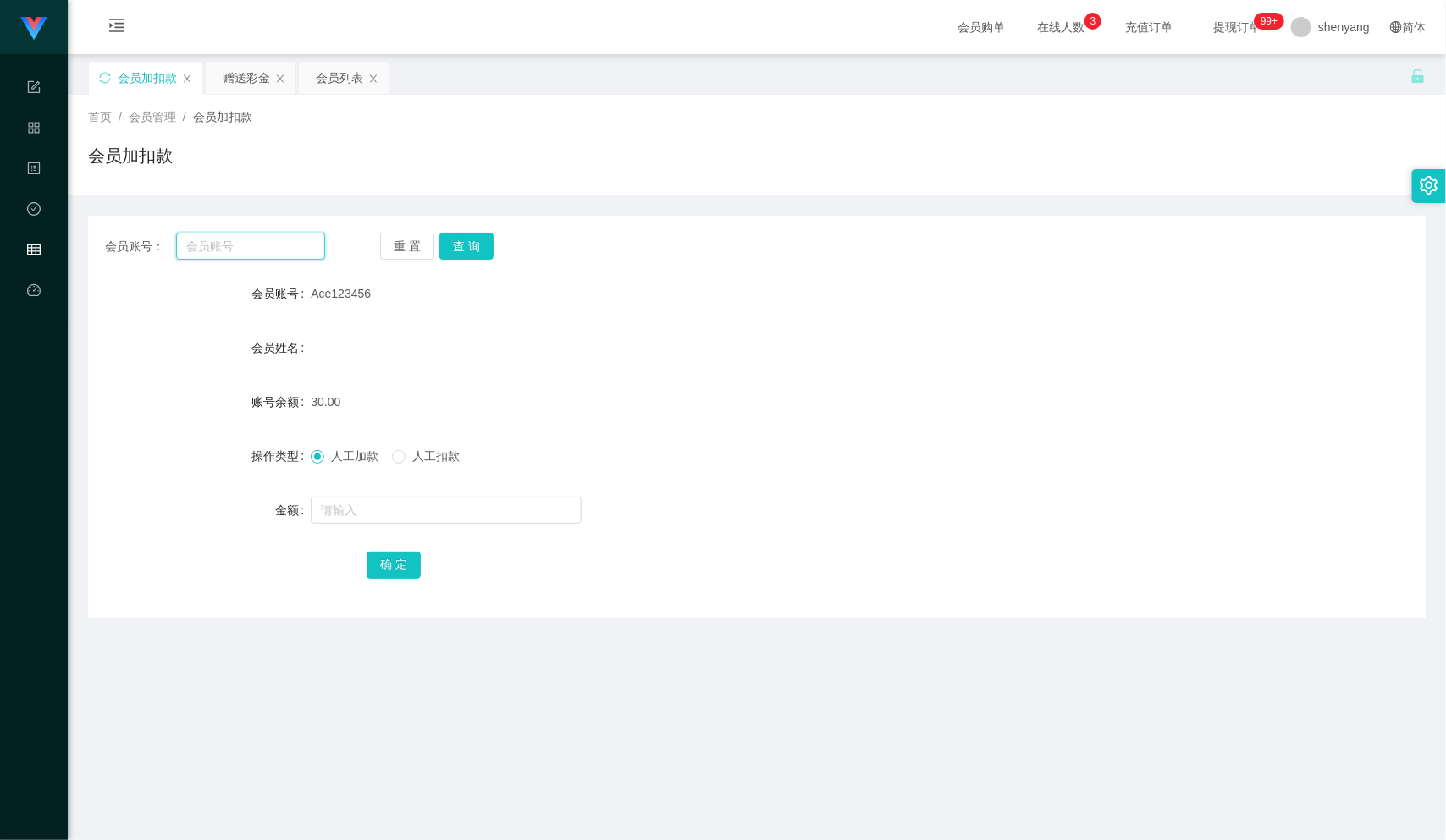
click at [218, 239] on input "text" at bounding box center [251, 246] width 149 height 27
paste input "chongkeong8128"
type input "chongkeong8128"
click at [468, 244] on button "查 询" at bounding box center [466, 246] width 54 height 27
click at [418, 505] on input "text" at bounding box center [446, 510] width 271 height 27
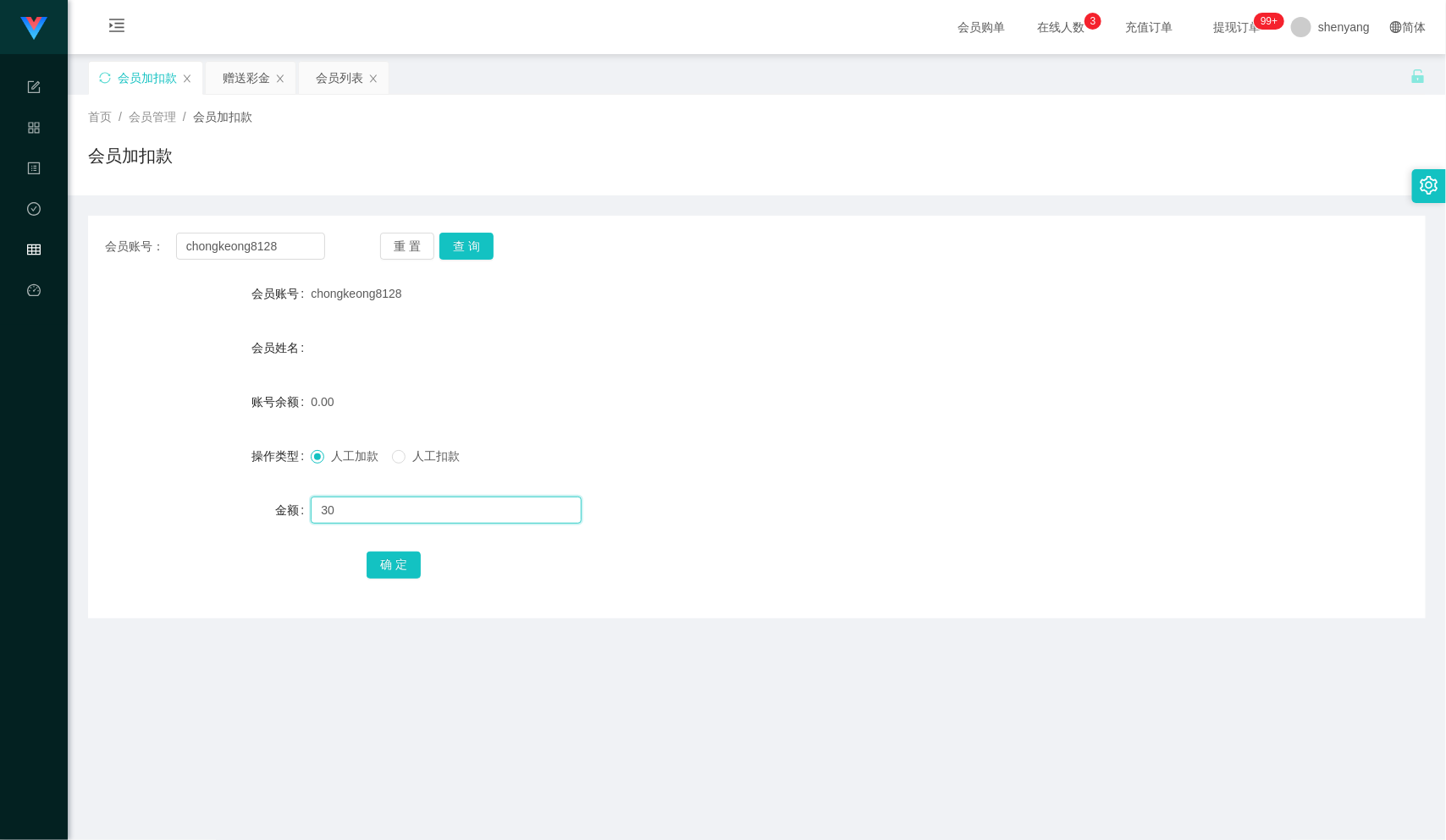
type input "30"
click at [397, 566] on button "确 定" at bounding box center [394, 565] width 54 height 27
click at [330, 74] on div "会员列表" at bounding box center [340, 78] width 48 height 32
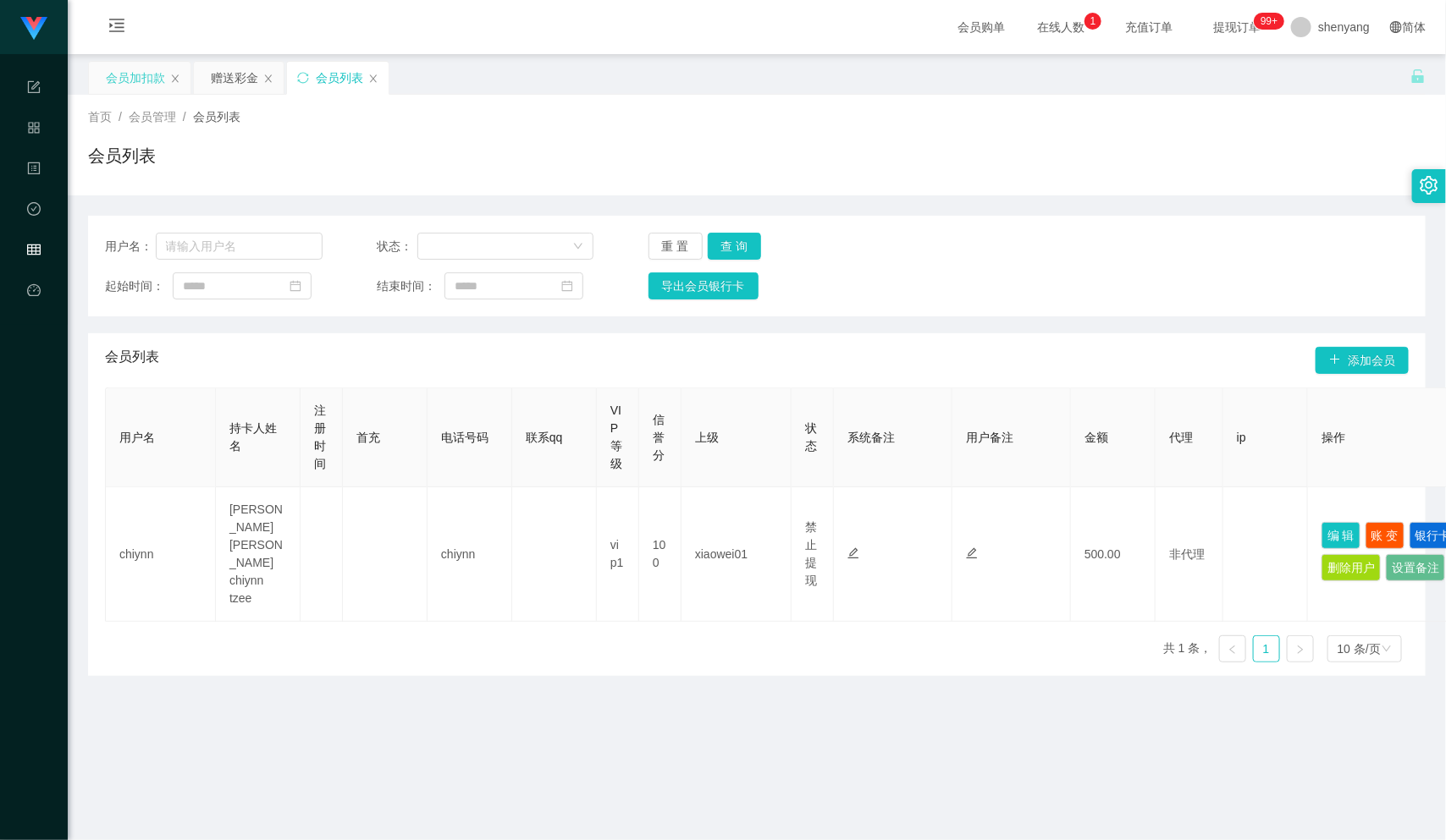
click at [138, 74] on div "会员加扣款" at bounding box center [135, 78] width 59 height 32
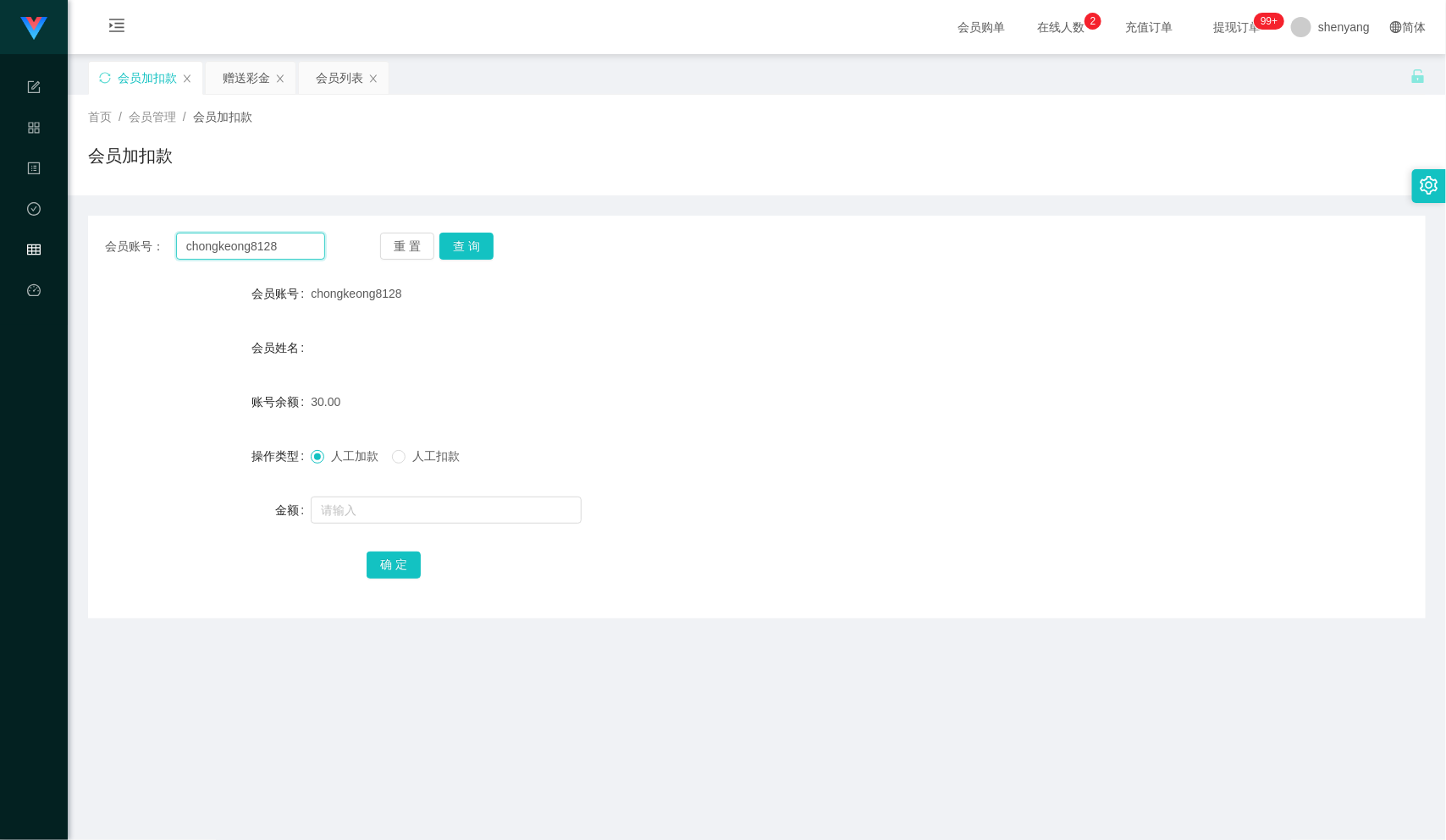
drag, startPoint x: 279, startPoint y: 239, endPoint x: 165, endPoint y: 244, distance: 114.1
click at [144, 244] on div "会员账号： chongkeong8128" at bounding box center [214, 246] width 220 height 27
paste input "0169818975"
type input "0169818975"
click at [475, 249] on button "查 询" at bounding box center [466, 246] width 54 height 27
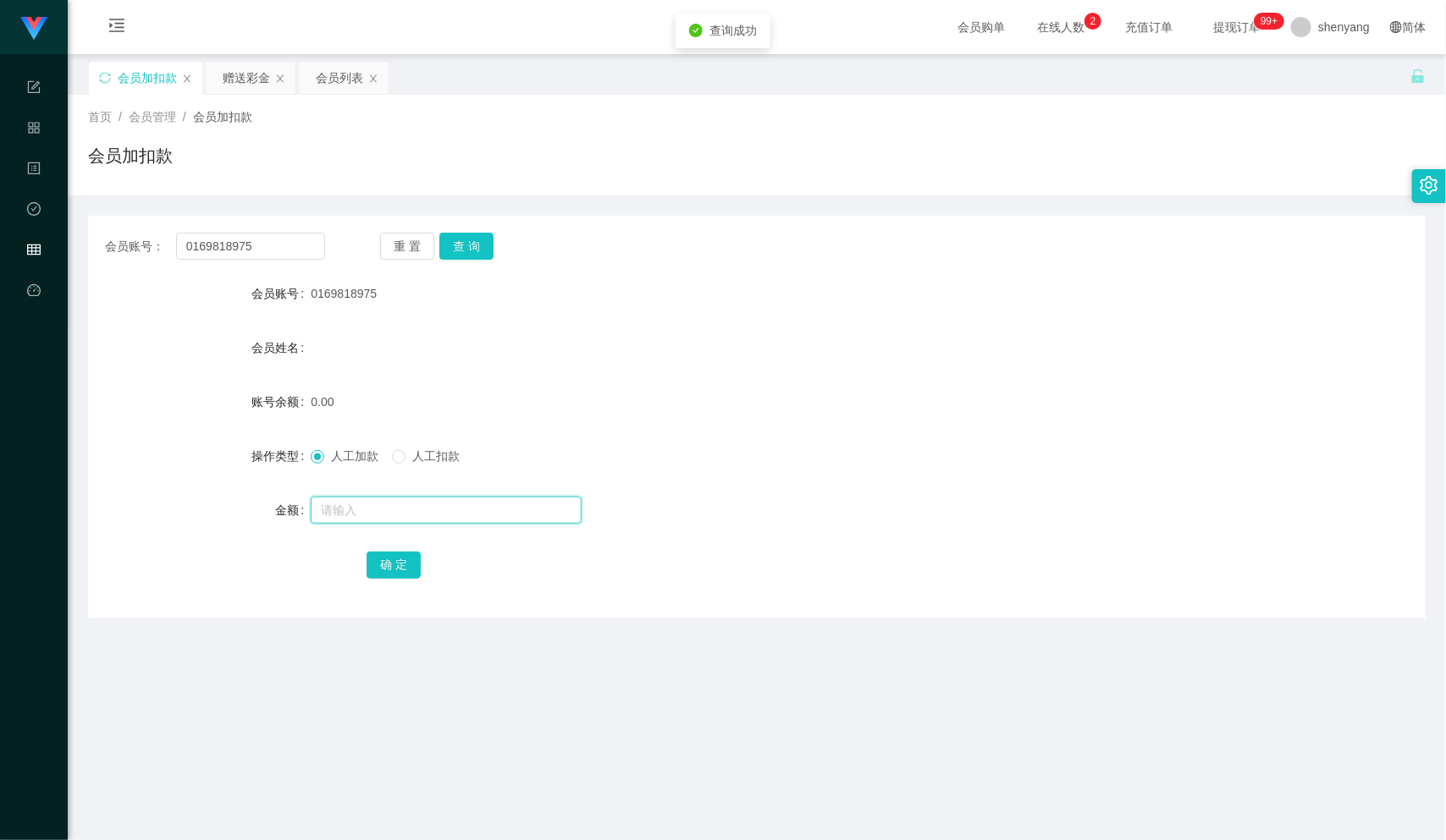
click at [366, 503] on input "text" at bounding box center [446, 510] width 271 height 27
type input "30"
click at [288, 244] on input "0169818975" at bounding box center [251, 246] width 149 height 27
drag, startPoint x: 244, startPoint y: 242, endPoint x: 198, endPoint y: 244, distance: 46.0
click at [198, 244] on input "0169818975" at bounding box center [251, 246] width 149 height 27
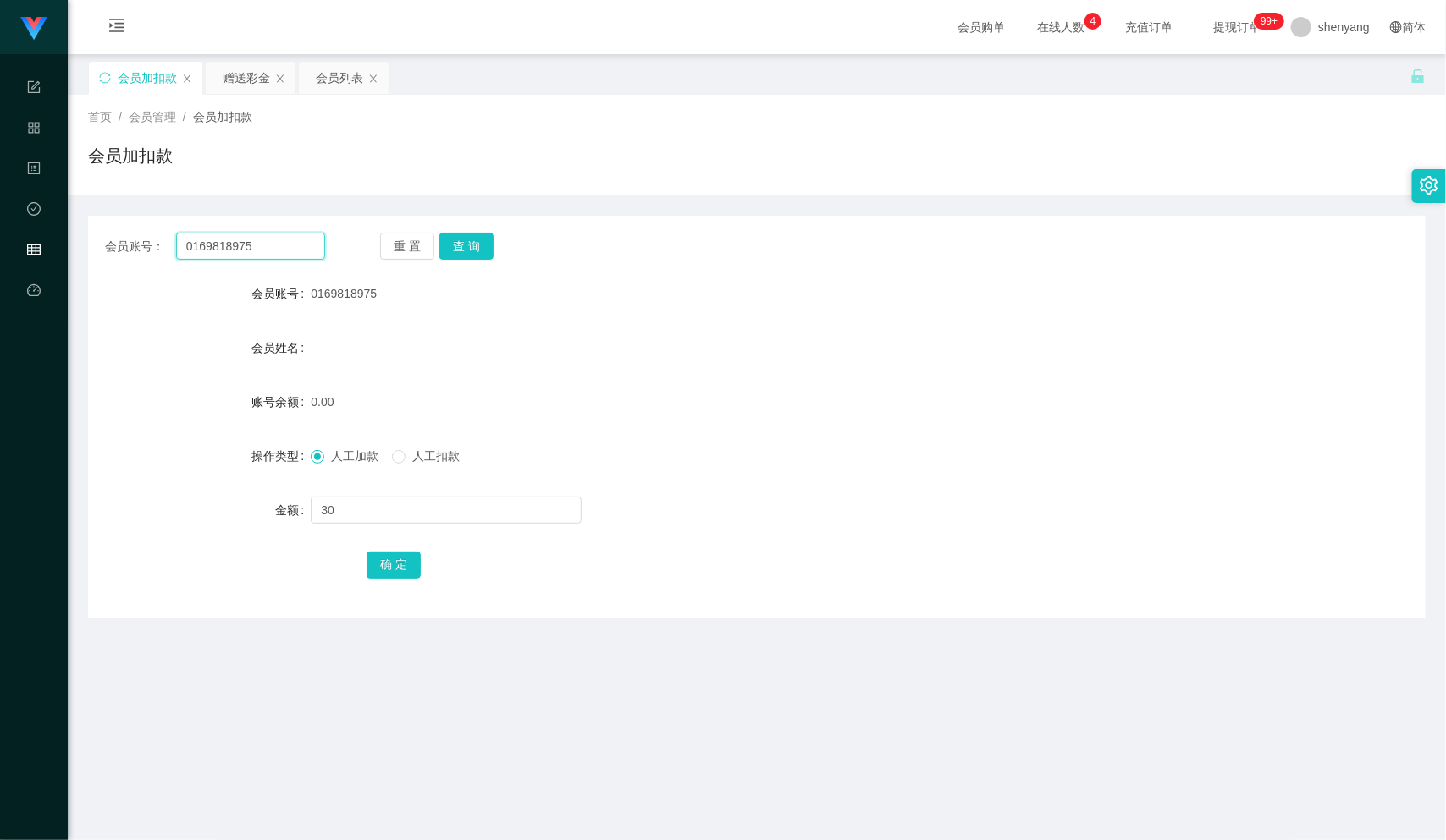
drag, startPoint x: 256, startPoint y: 244, endPoint x: 172, endPoint y: 246, distance: 84.0
click at [172, 246] on div "会员账号： 0169818975" at bounding box center [214, 246] width 220 height 27
click at [339, 67] on div "会员列表" at bounding box center [340, 78] width 48 height 32
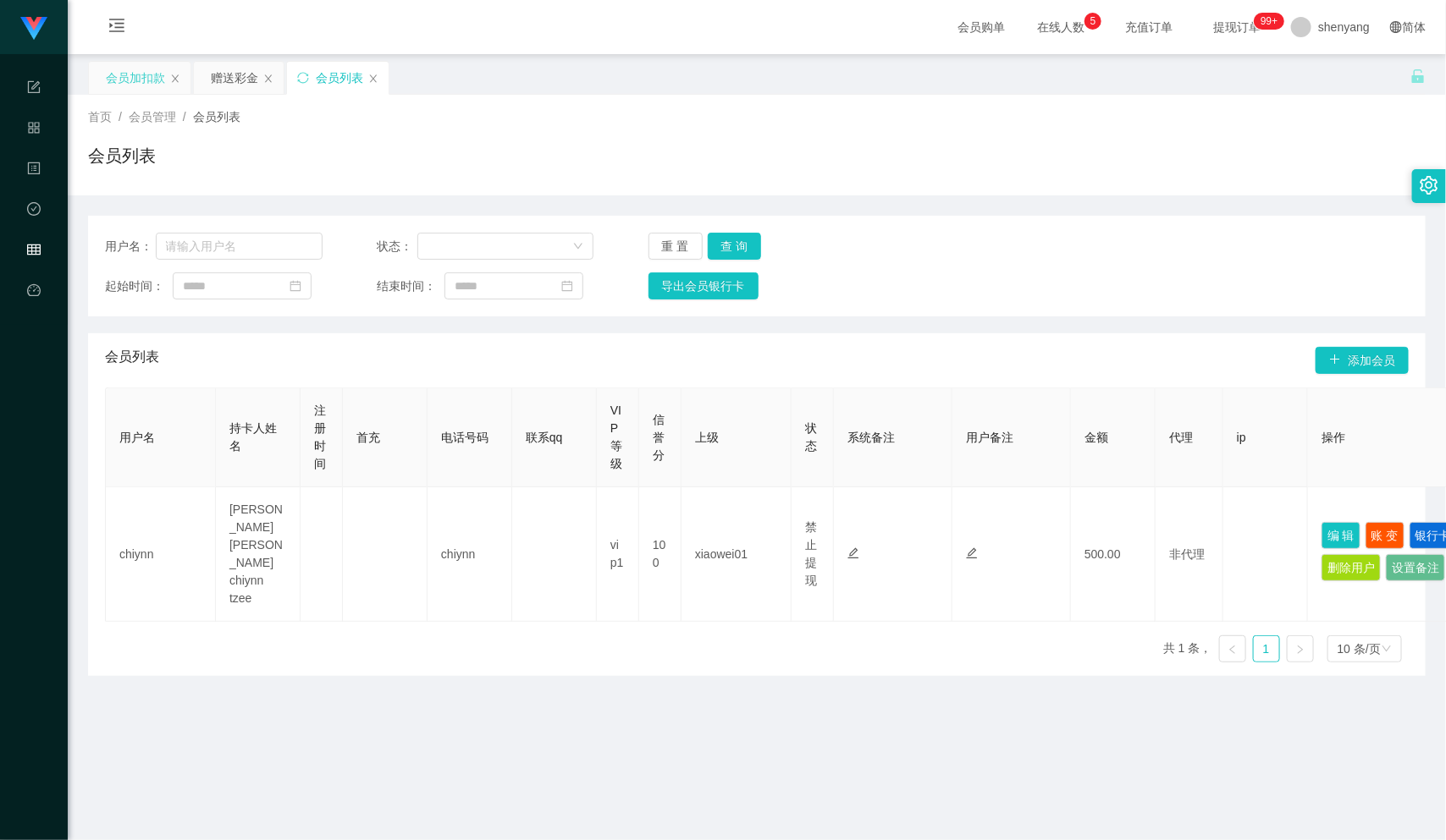
click at [136, 67] on div "会员加扣款" at bounding box center [135, 78] width 59 height 32
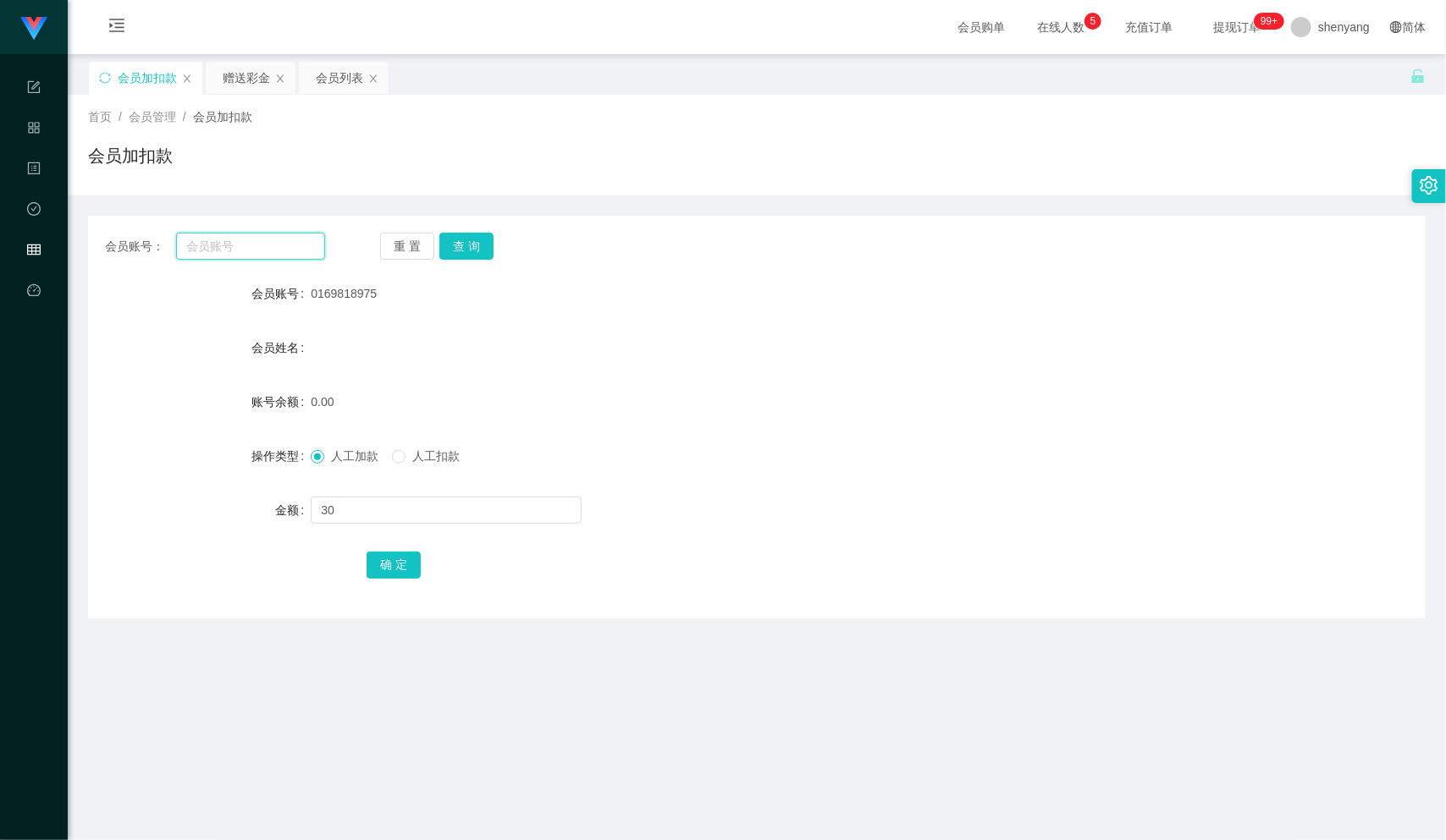
click at [231, 246] on input "text" at bounding box center [251, 246] width 149 height 27
paste input "Ace123456"
type input "Ace123456"
click at [473, 251] on button "查 询" at bounding box center [466, 246] width 54 height 27
click at [425, 509] on input "text" at bounding box center [446, 510] width 271 height 27
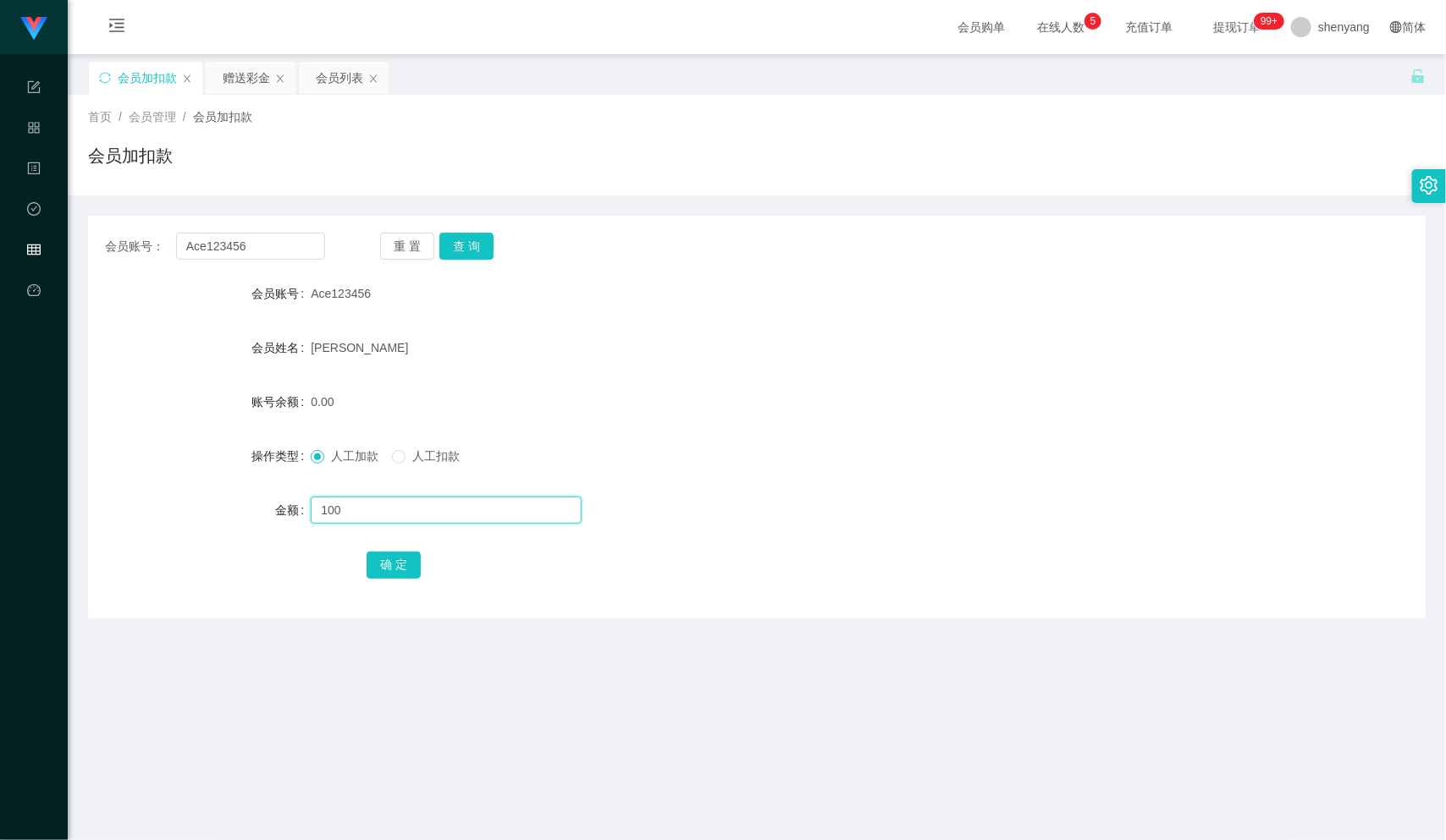
type input "100"
click at [469, 249] on button "查 询" at bounding box center [466, 246] width 54 height 27
click at [394, 564] on button "确 定" at bounding box center [394, 565] width 54 height 27
click at [366, 511] on input "text" at bounding box center [446, 510] width 271 height 27
type input "100"
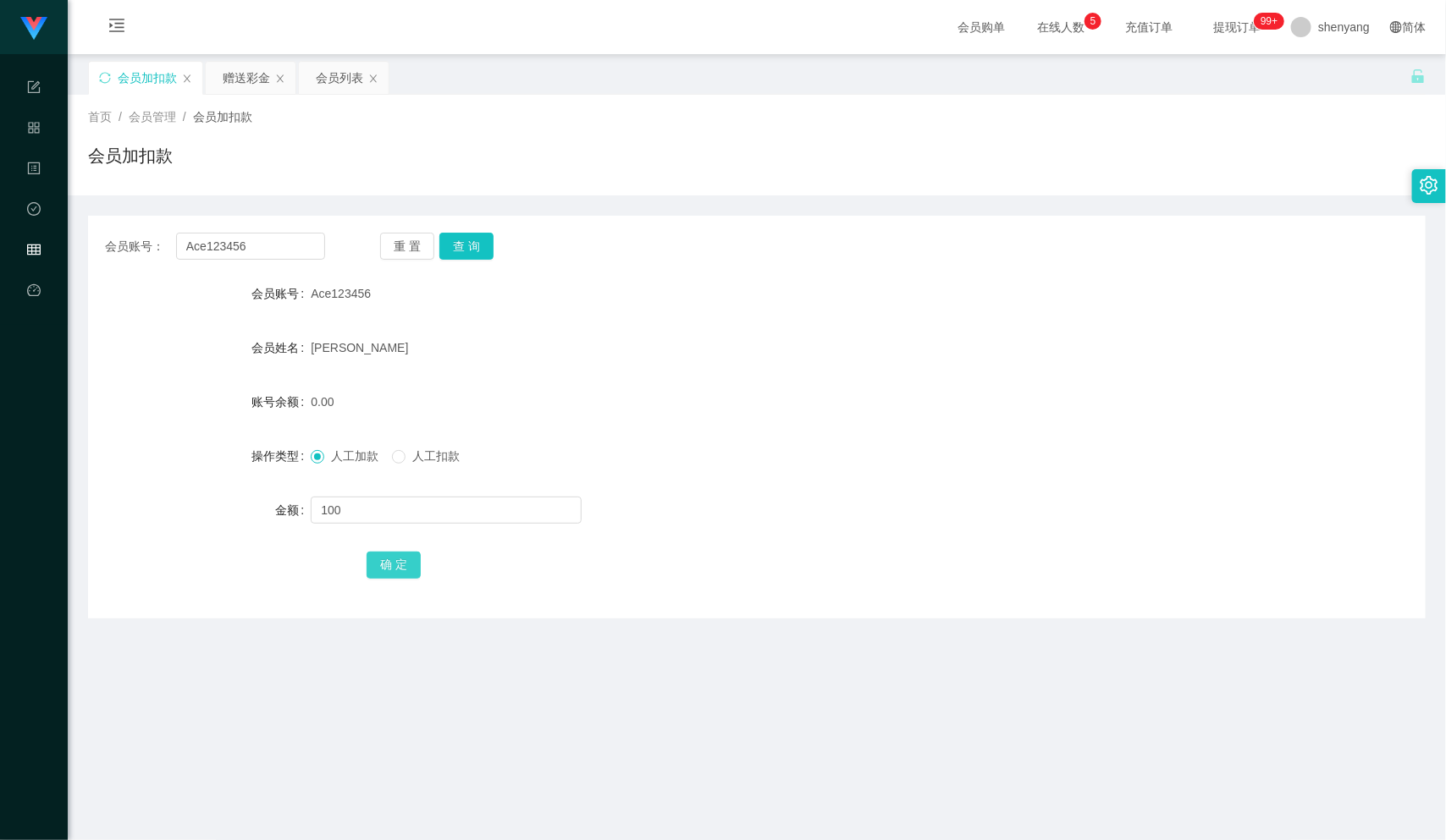
click at [400, 566] on button "确 定" at bounding box center [394, 565] width 54 height 27
click at [354, 72] on div "会员列表" at bounding box center [340, 78] width 48 height 32
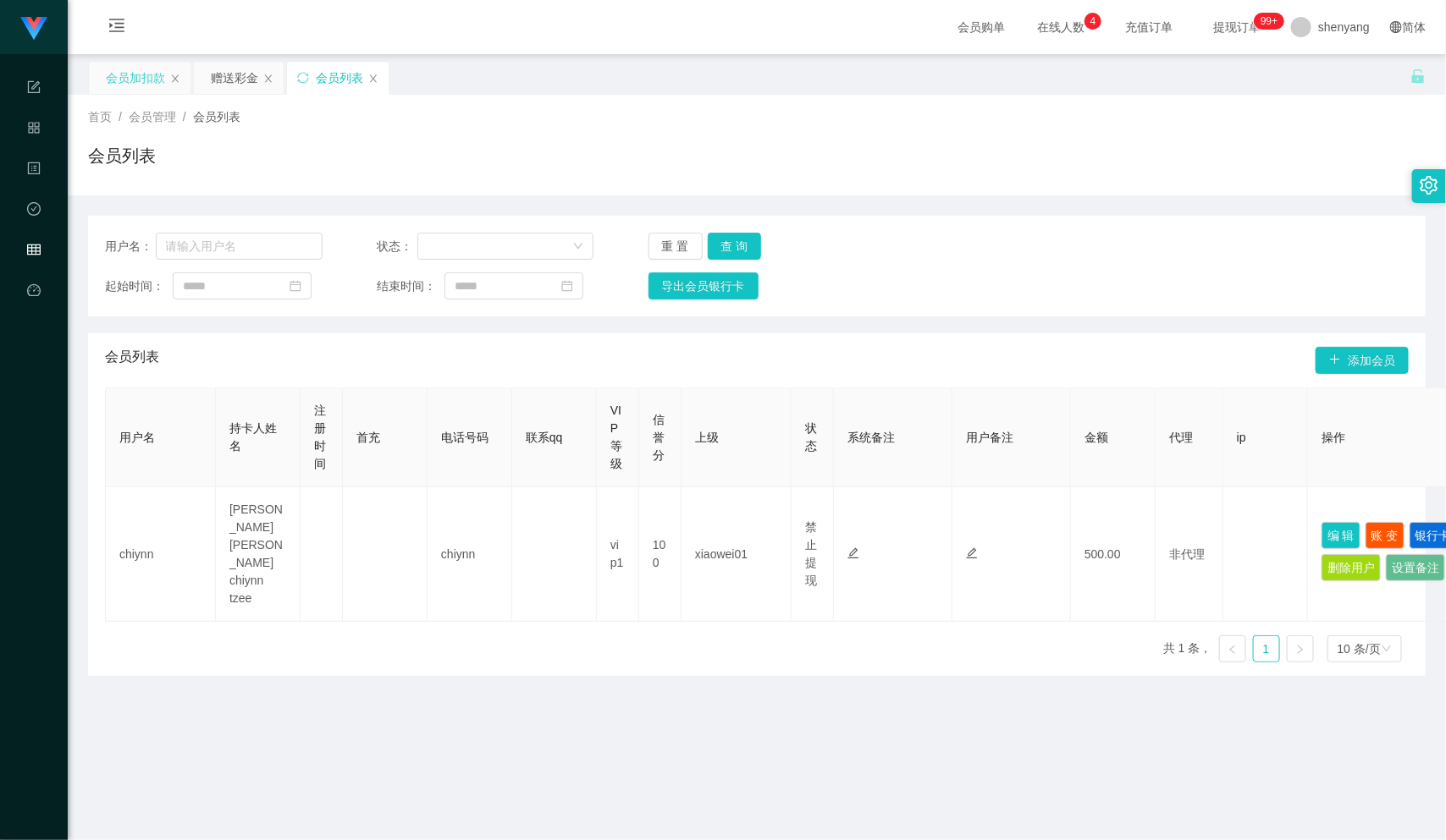
click at [131, 71] on div "会员加扣款" at bounding box center [135, 78] width 59 height 32
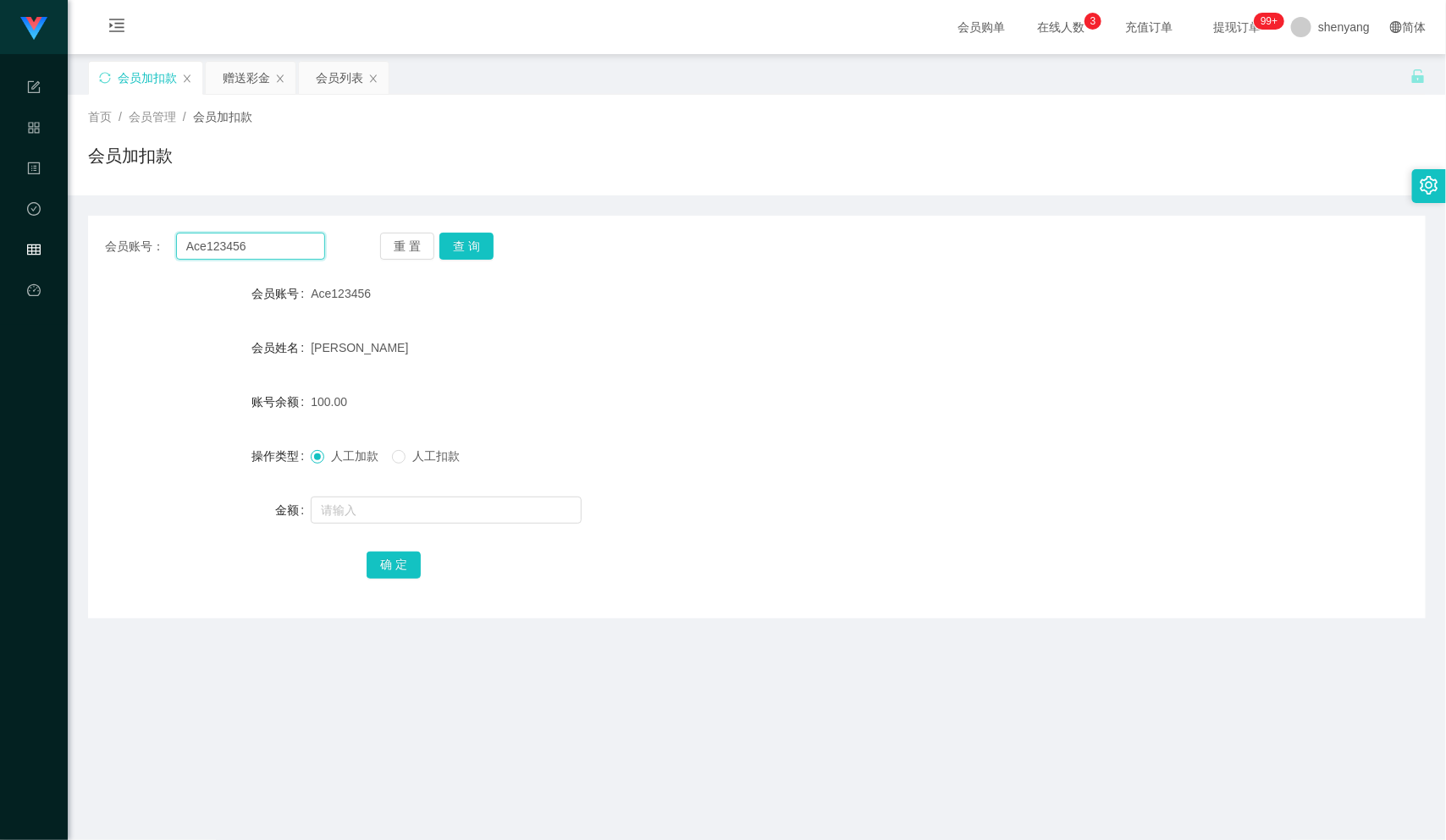
drag, startPoint x: 165, startPoint y: 252, endPoint x: 135, endPoint y: 255, distance: 30.1
click at [135, 255] on div "会员账号： Ace123456" at bounding box center [214, 246] width 220 height 27
paste input "chenyihang"
type input "chenyihang"
click at [462, 242] on button "查 询" at bounding box center [466, 246] width 54 height 27
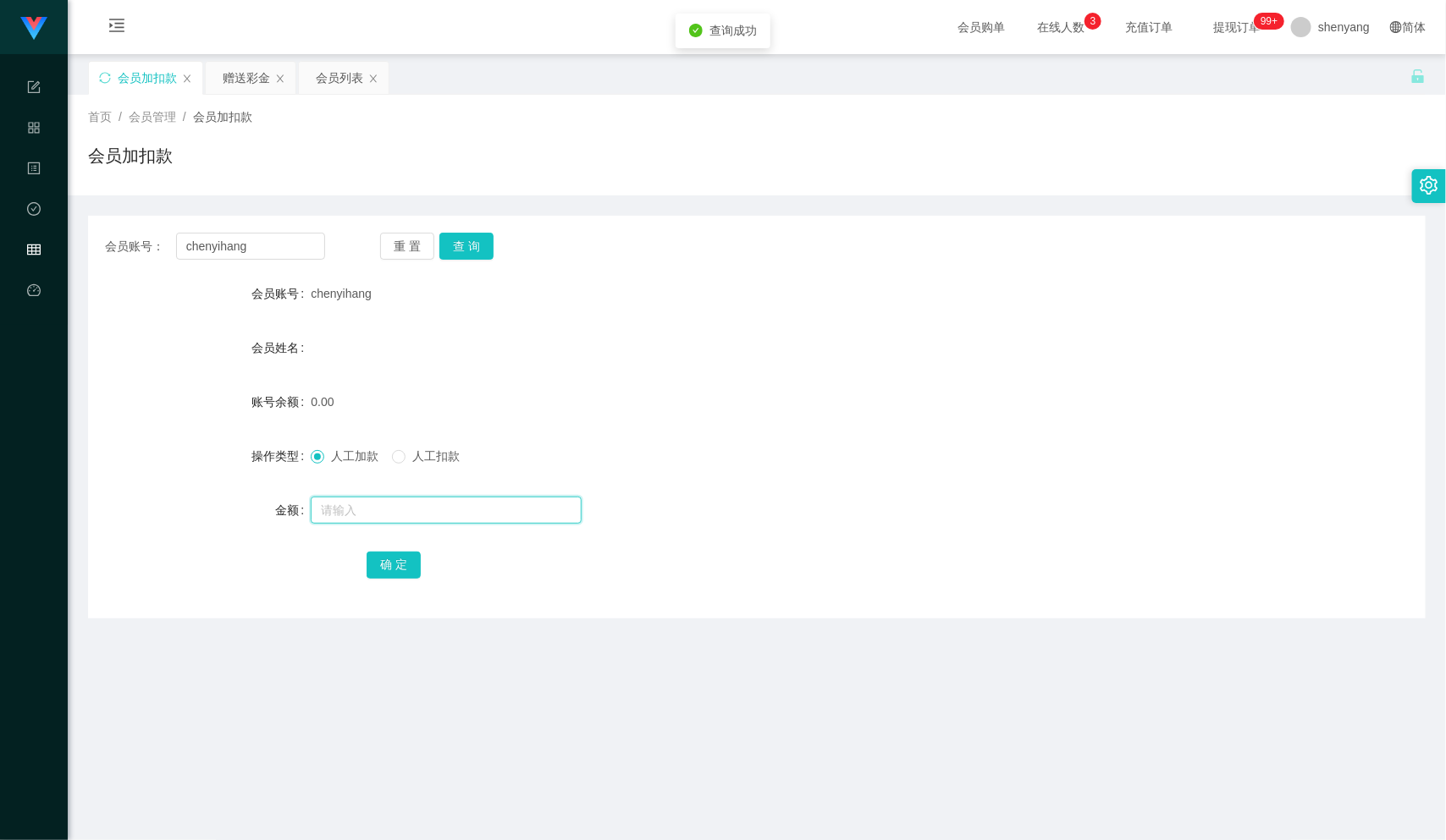
click at [419, 510] on input "text" at bounding box center [446, 510] width 271 height 27
type input "100"
click at [464, 242] on button "查 询" at bounding box center [466, 246] width 54 height 27
click at [358, 500] on input "text" at bounding box center [446, 510] width 271 height 27
type input "100"
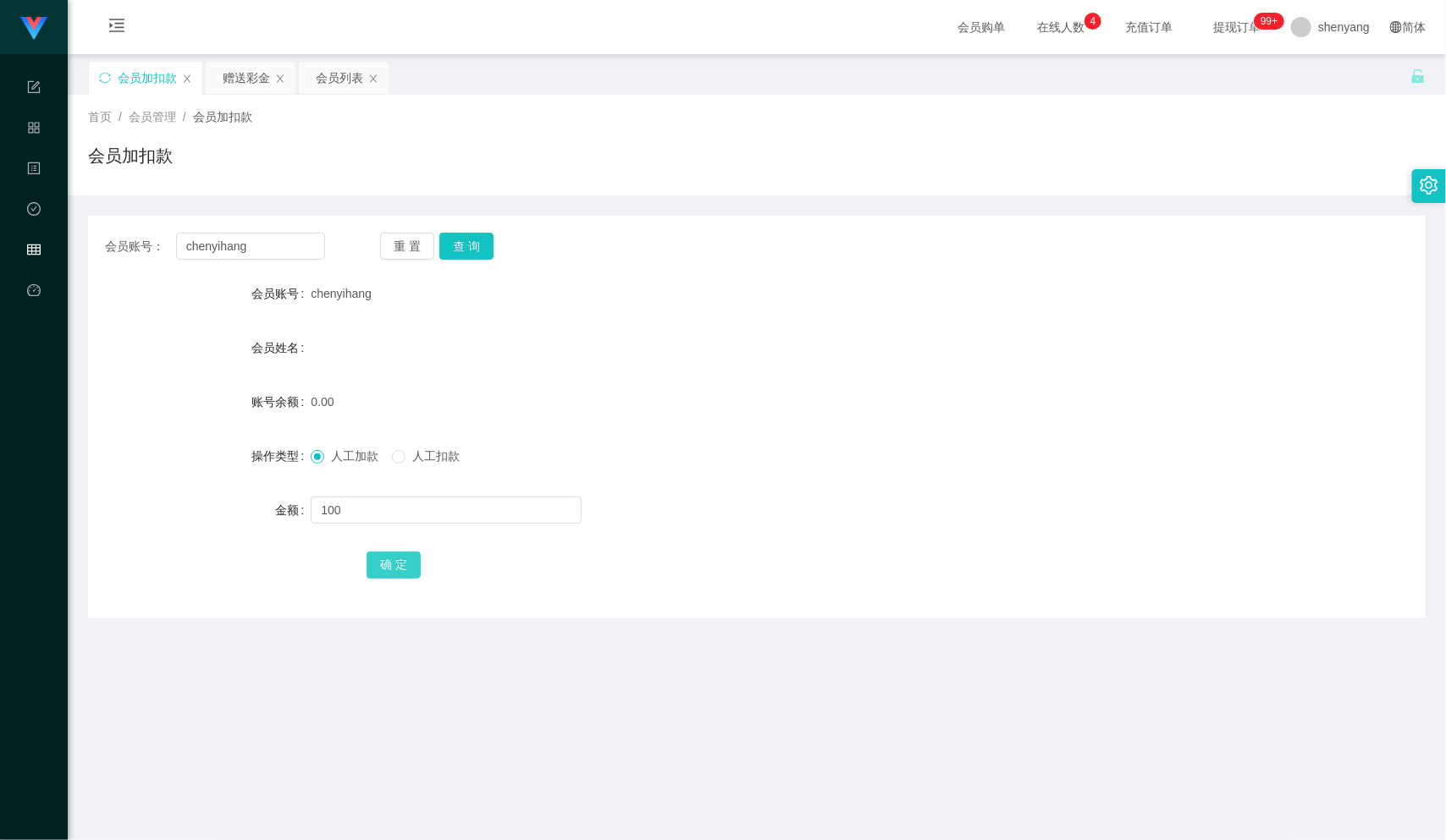
click at [395, 567] on button "确 定" at bounding box center [394, 565] width 54 height 27
drag, startPoint x: 252, startPoint y: 249, endPoint x: 157, endPoint y: 264, distance: 96.2
click at [157, 264] on div "会员账号： [PERSON_NAME] 重 置 查 询 会员账号 chenyihang 会员姓名 账号余额 100.00 操作类型 人工加款 人工扣款 金额 …" at bounding box center [756, 418] width 1337 height 403
click at [209, 247] on input "text" at bounding box center [251, 246] width 149 height 27
paste input "Ace1234564"
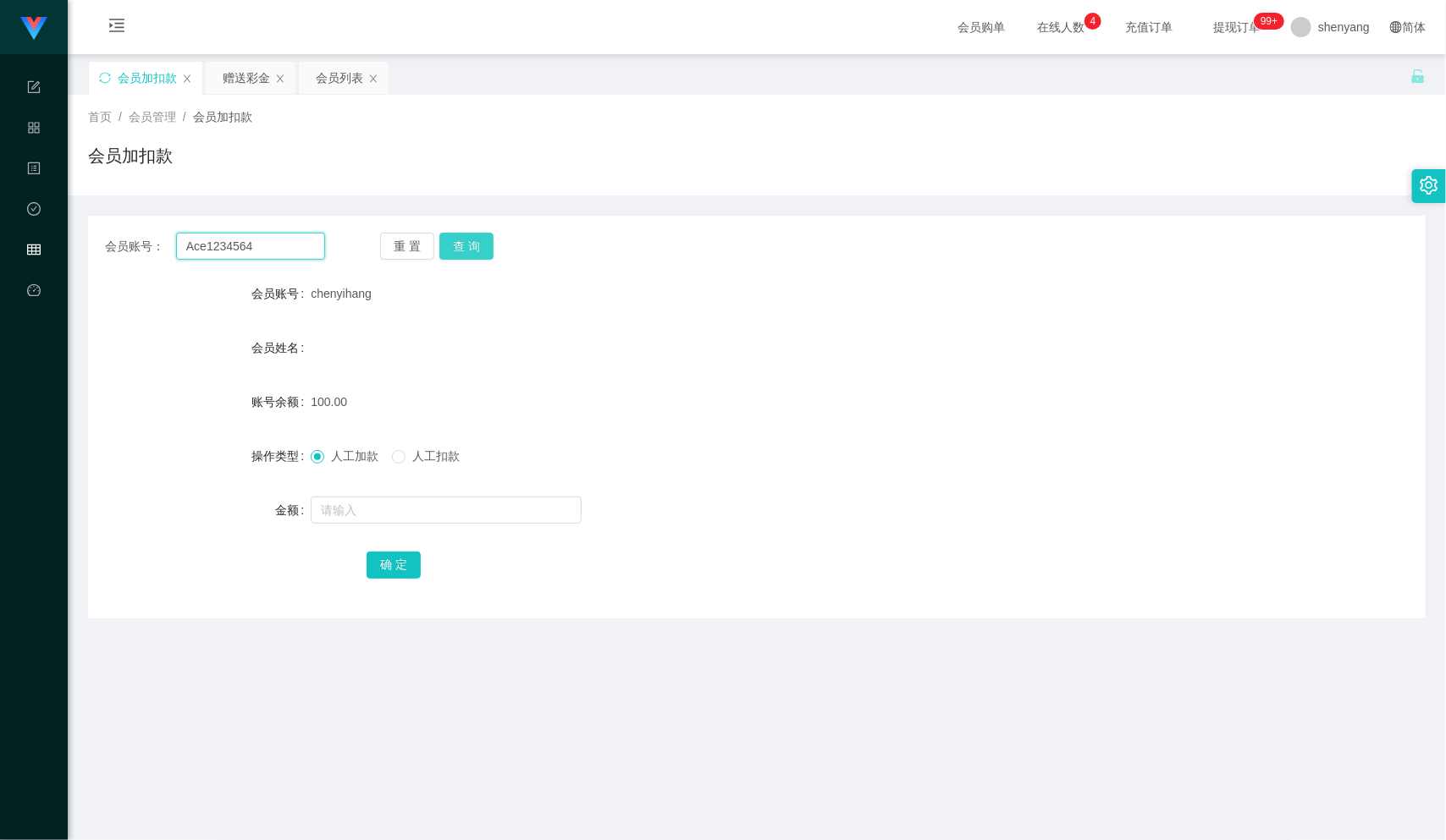
type input "Ace1234564"
click at [464, 237] on button "查 询" at bounding box center [466, 246] width 54 height 27
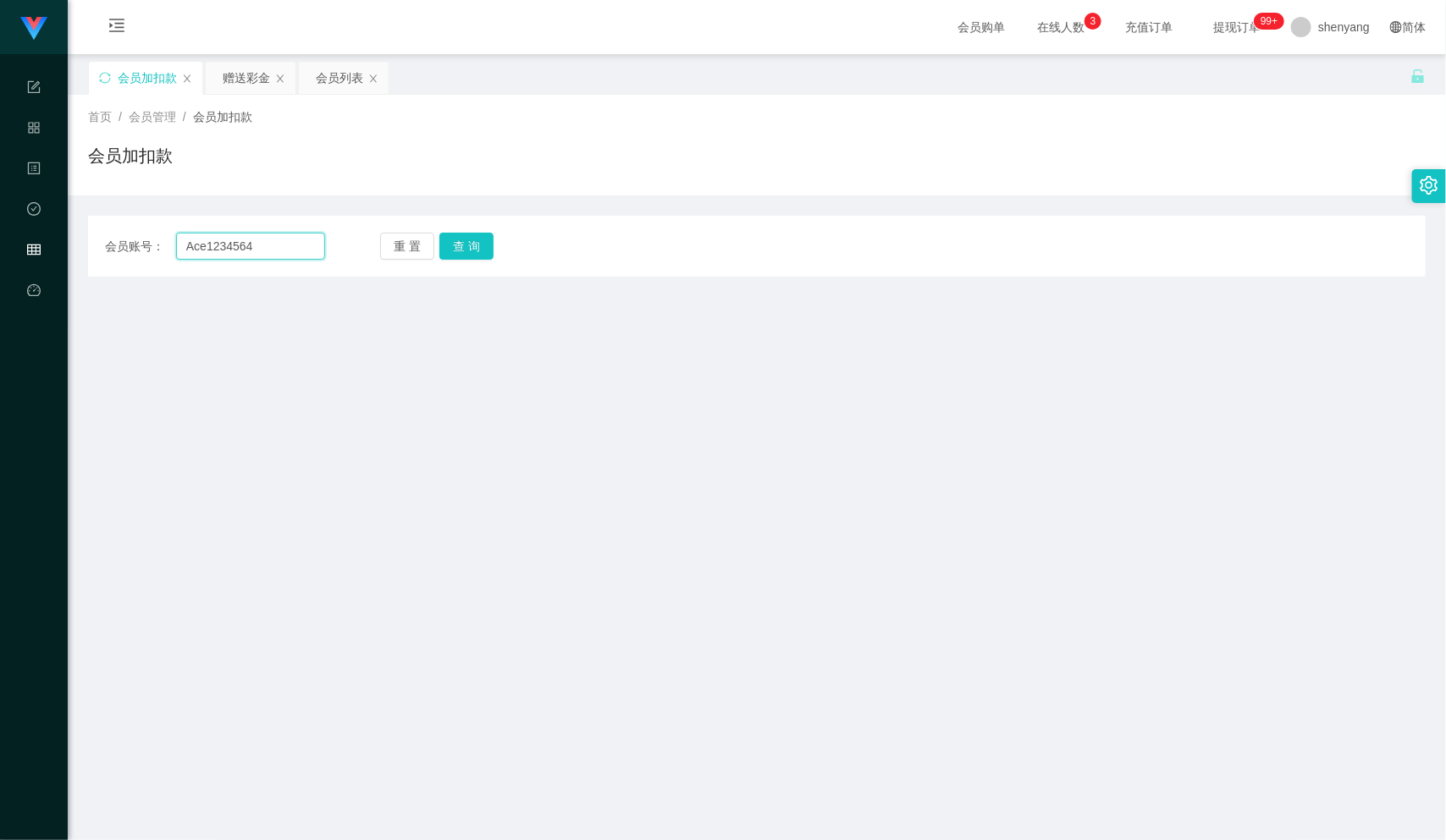
drag, startPoint x: 254, startPoint y: 246, endPoint x: 182, endPoint y: 259, distance: 73.2
click at [183, 259] on input "Ace1234564" at bounding box center [251, 246] width 149 height 27
click at [343, 75] on div "会员列表" at bounding box center [340, 78] width 48 height 32
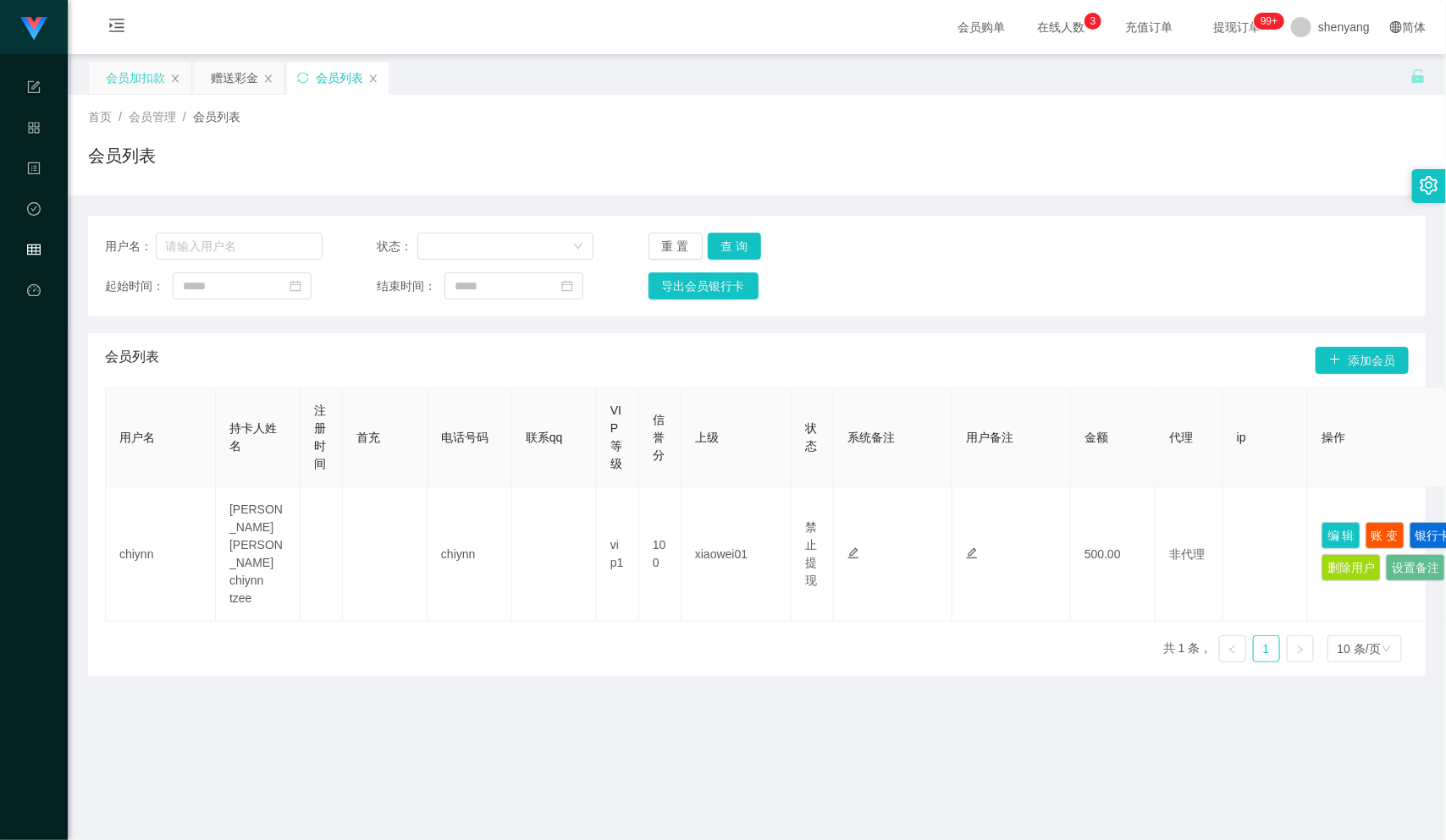
click at [147, 75] on div "会员加扣款" at bounding box center [135, 78] width 59 height 32
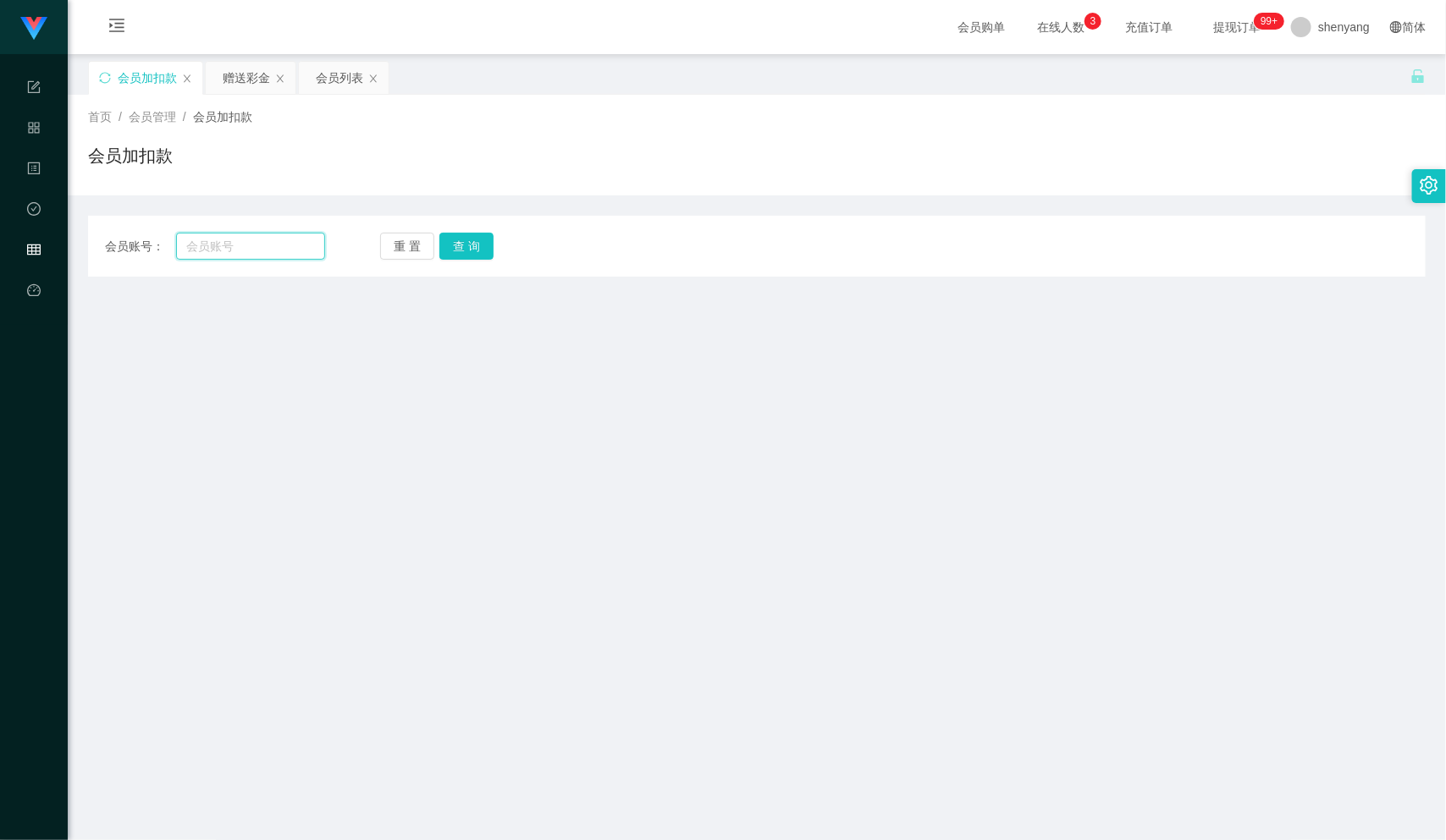
click at [218, 255] on input "text" at bounding box center [251, 246] width 149 height 27
click at [190, 244] on input "text" at bounding box center [251, 246] width 149 height 27
paste input "Ace1234564"
type input "Ace1234564"
click at [464, 244] on button "查 询" at bounding box center [466, 246] width 54 height 27
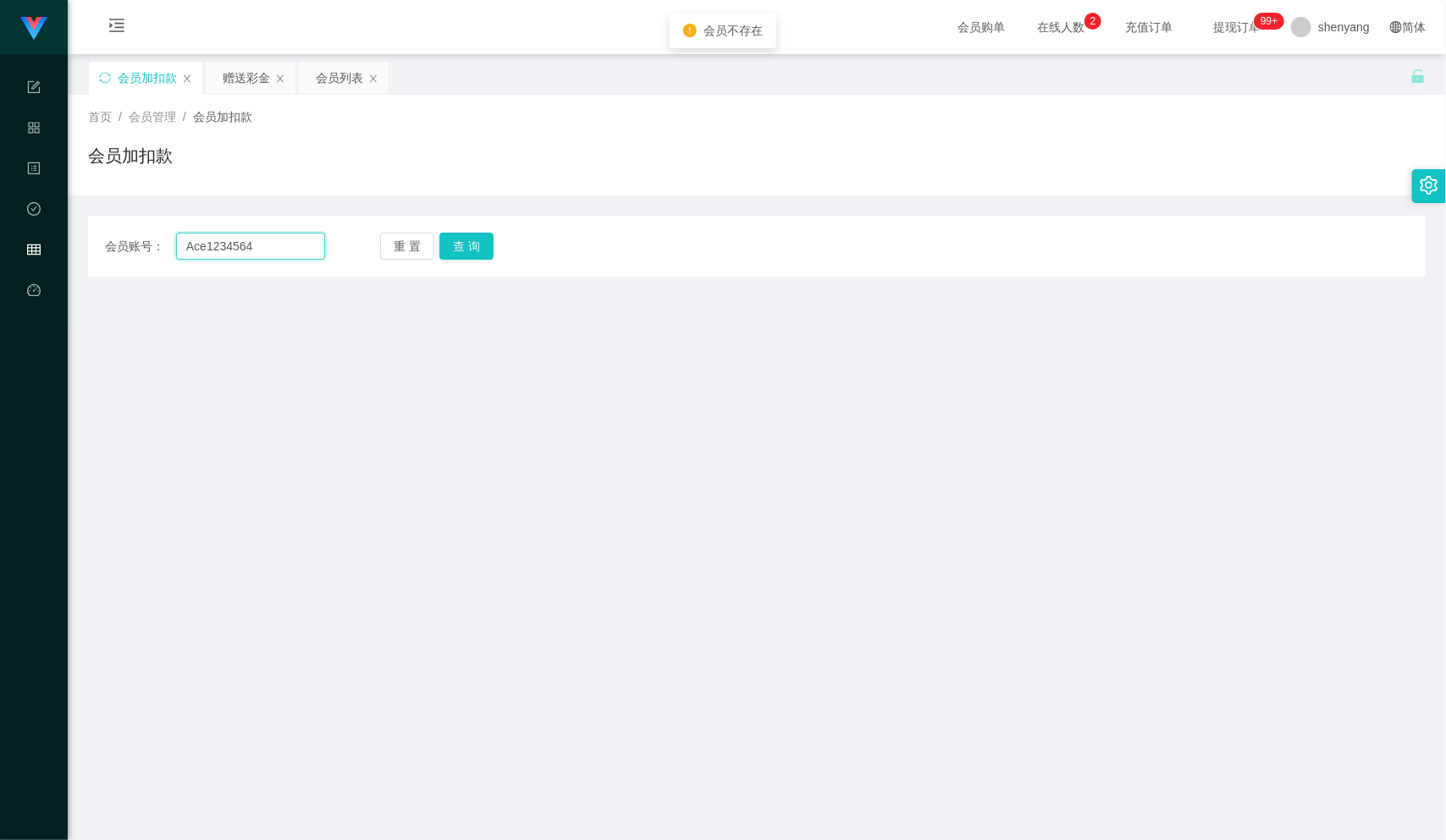
click at [188, 249] on input "Ace1234564" at bounding box center [251, 246] width 149 height 27
click at [185, 247] on input "Ace1234564" at bounding box center [251, 246] width 149 height 27
click at [463, 247] on button "查 询" at bounding box center [466, 246] width 54 height 27
drag, startPoint x: 264, startPoint y: 246, endPoint x: 177, endPoint y: 252, distance: 87.2
click at [177, 252] on input "Ace1234564" at bounding box center [251, 246] width 149 height 27
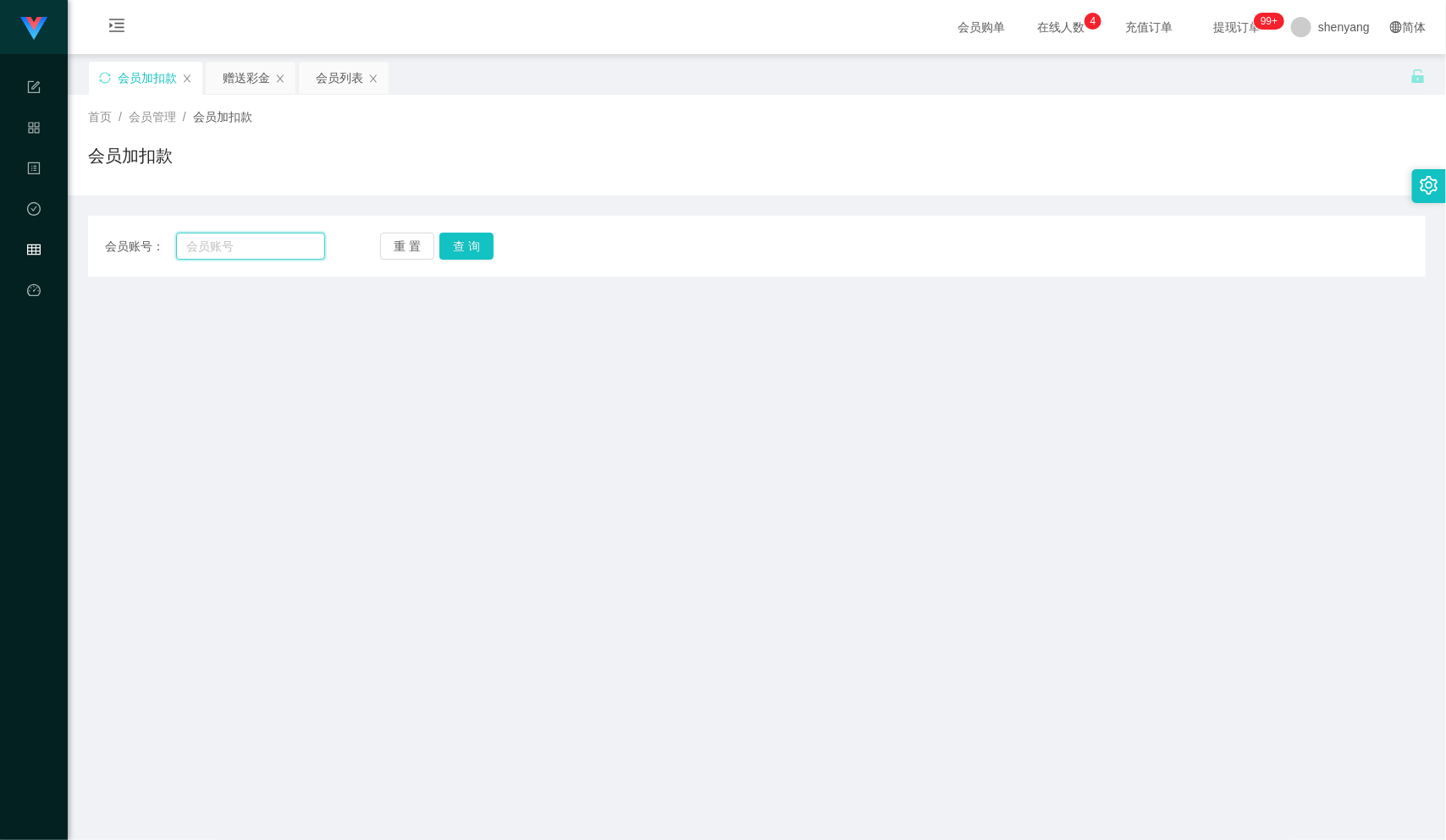
click at [216, 249] on input "text" at bounding box center [251, 246] width 149 height 27
paste input "Ace1234564"
type input "Ace1234564"
click at [472, 244] on button "查 询" at bounding box center [466, 246] width 54 height 27
click at [353, 69] on div "会员列表" at bounding box center [340, 78] width 48 height 32
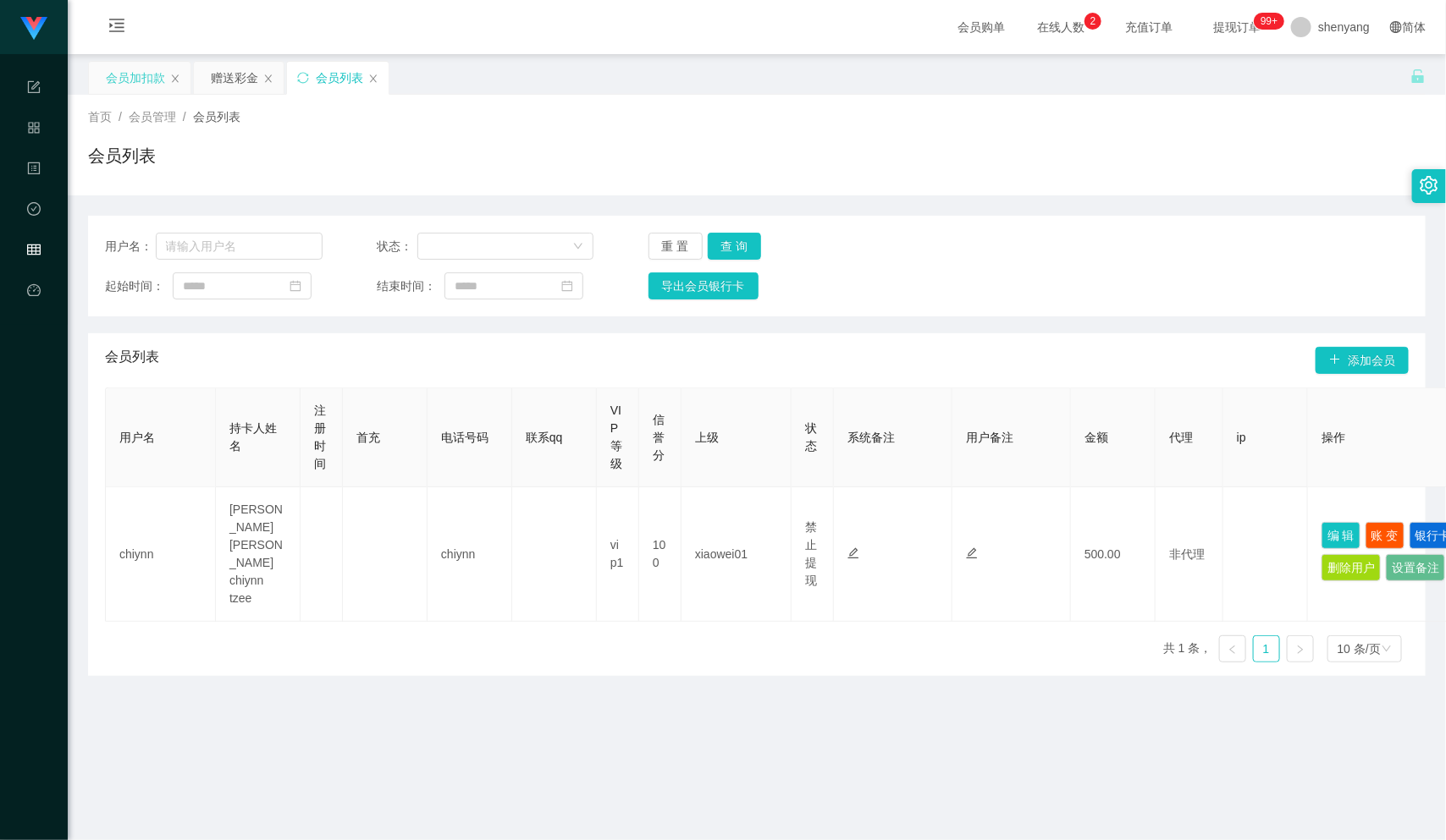
click at [138, 77] on div "会员加扣款" at bounding box center [135, 78] width 59 height 32
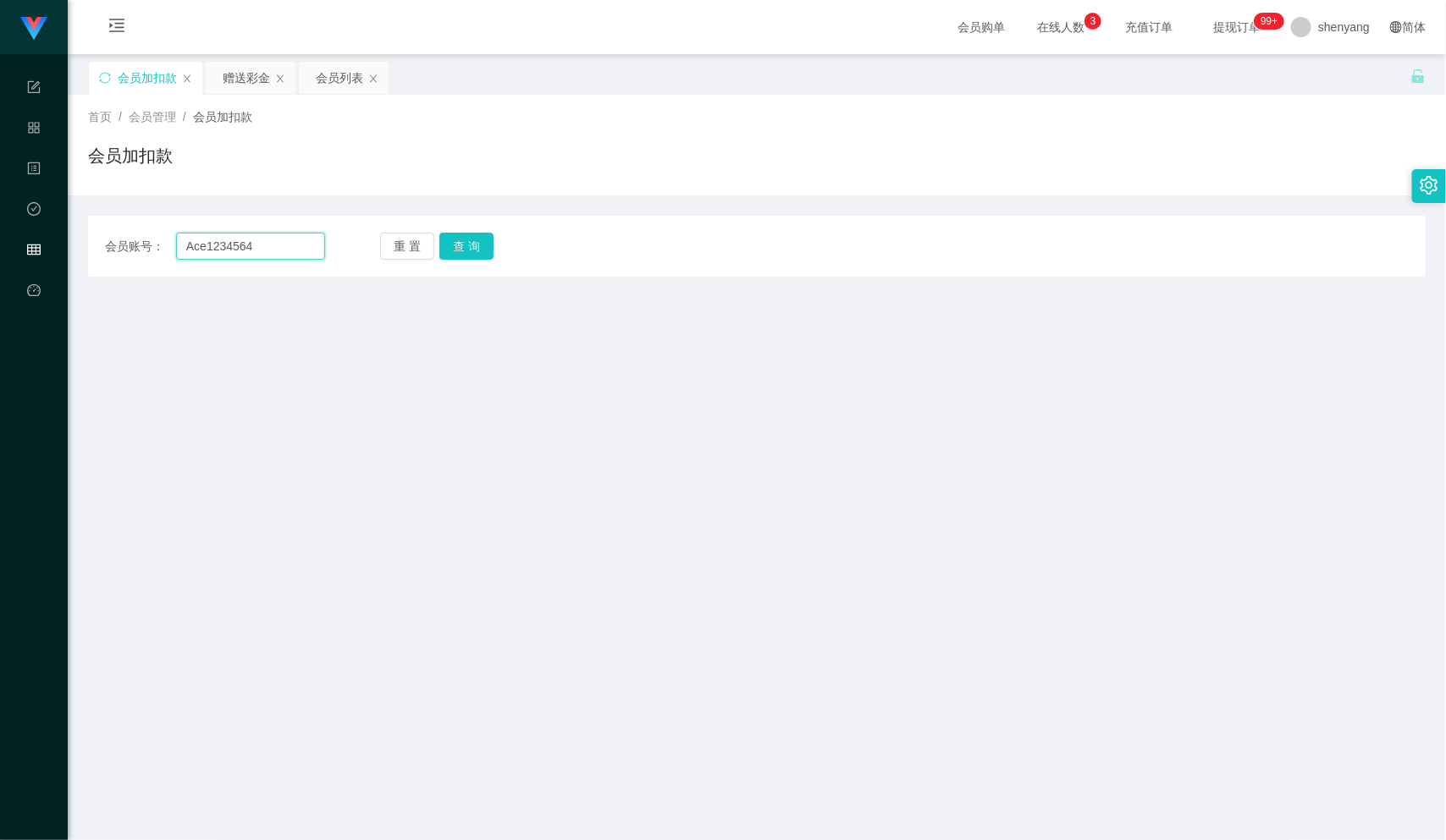
drag, startPoint x: 265, startPoint y: 242, endPoint x: 252, endPoint y: 242, distance: 13.0
click at [262, 242] on input "Ace1234564" at bounding box center [251, 246] width 149 height 27
drag, startPoint x: 259, startPoint y: 242, endPoint x: 188, endPoint y: 254, distance: 72.0
click at [188, 254] on input "Ace1234564" at bounding box center [251, 246] width 149 height 27
click at [455, 244] on button "查 询" at bounding box center [466, 246] width 54 height 27
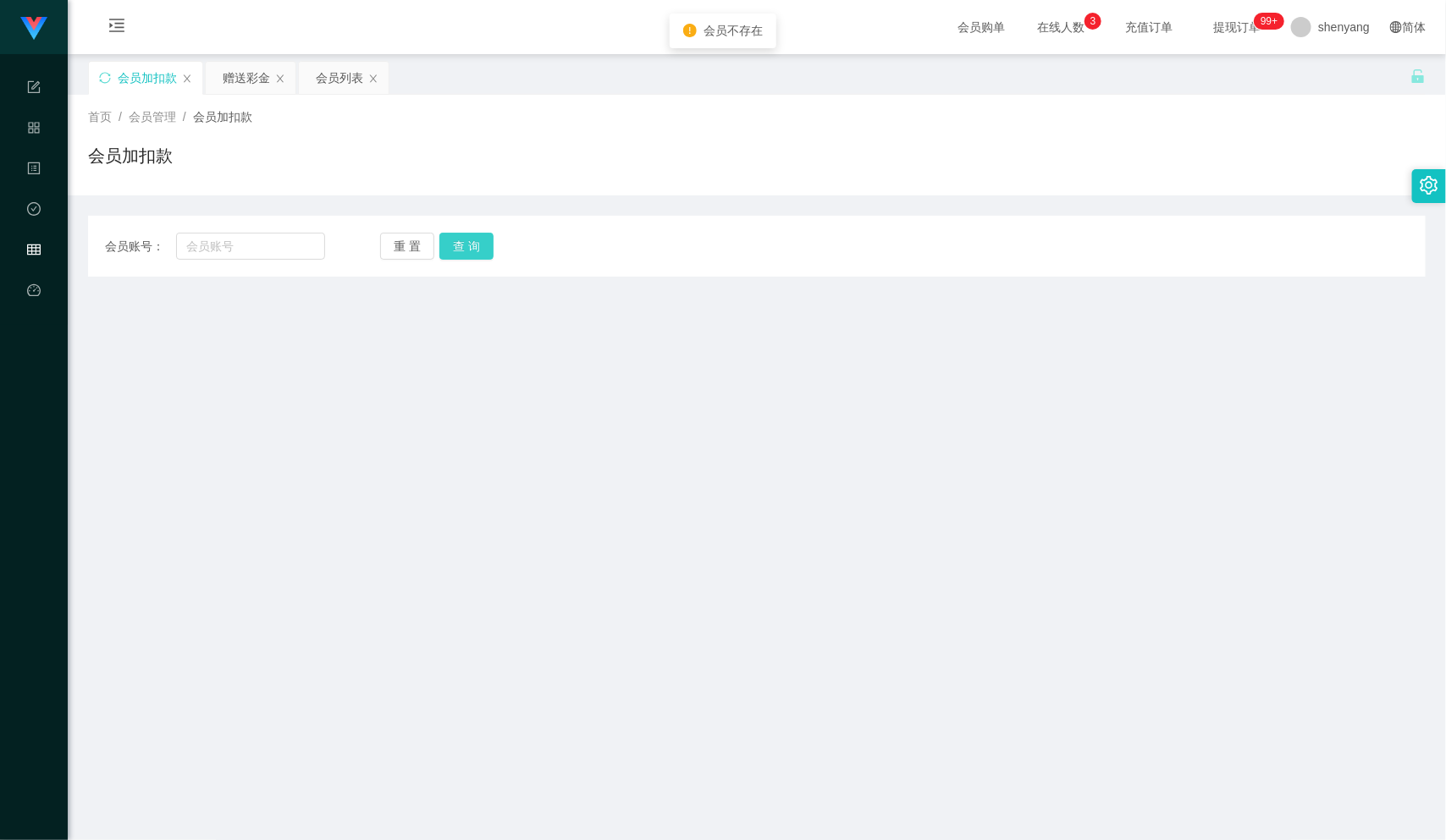
click at [457, 239] on button "查 询" at bounding box center [466, 246] width 54 height 27
click at [196, 246] on input "text" at bounding box center [251, 246] width 149 height 27
click at [182, 246] on input "text" at bounding box center [251, 246] width 149 height 27
paste input "Ace1234564"
click at [480, 252] on button "查 询" at bounding box center [466, 246] width 54 height 27
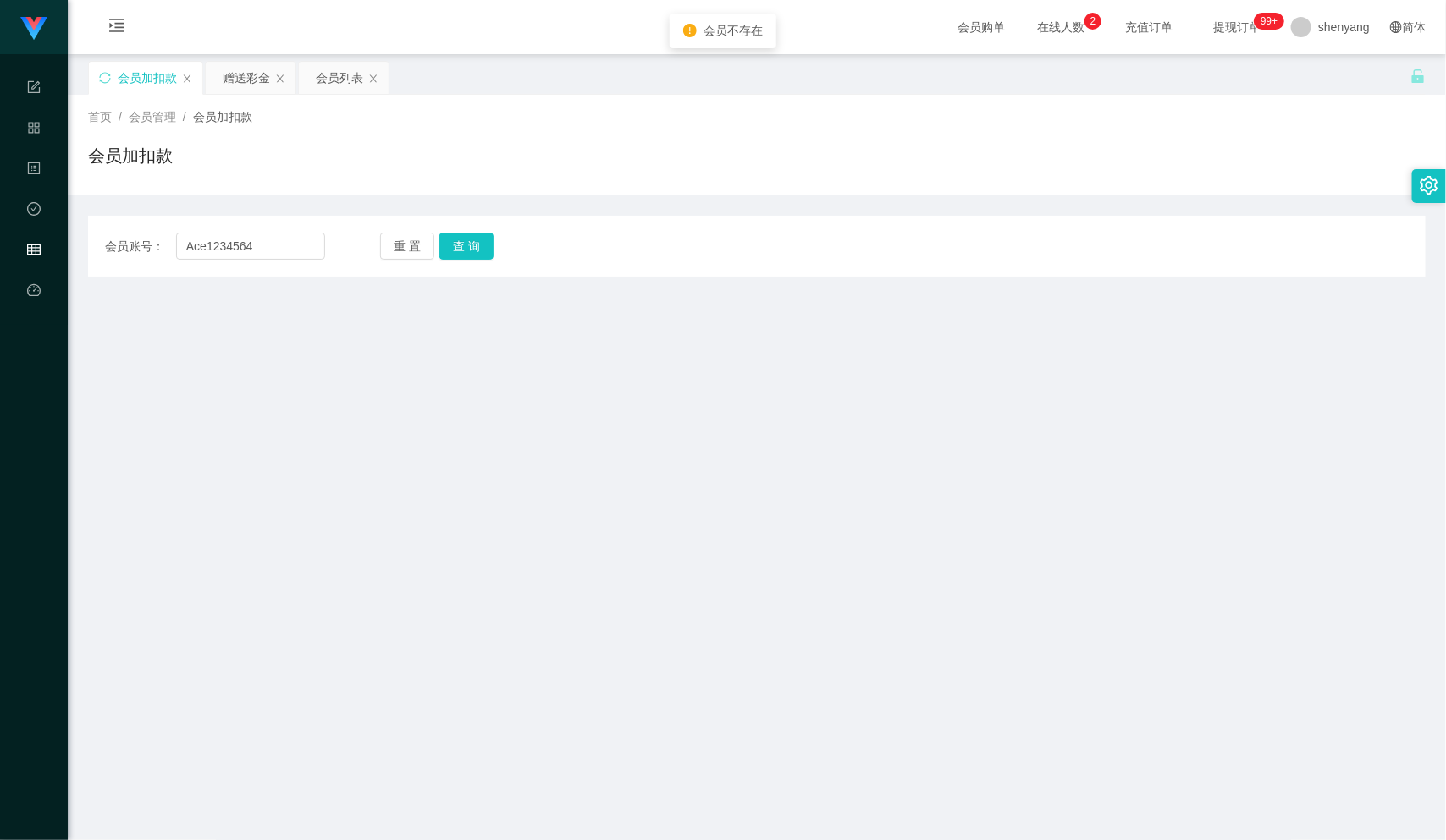
click at [141, 76] on div "会员加扣款" at bounding box center [146, 78] width 59 height 32
drag, startPoint x: 265, startPoint y: 247, endPoint x: 178, endPoint y: 254, distance: 87.3
click at [178, 254] on input "Ace1234564" at bounding box center [251, 246] width 149 height 27
click at [188, 244] on input "Ace1234564" at bounding box center [251, 246] width 149 height 27
click at [183, 244] on input "Ace1234564" at bounding box center [251, 246] width 149 height 27
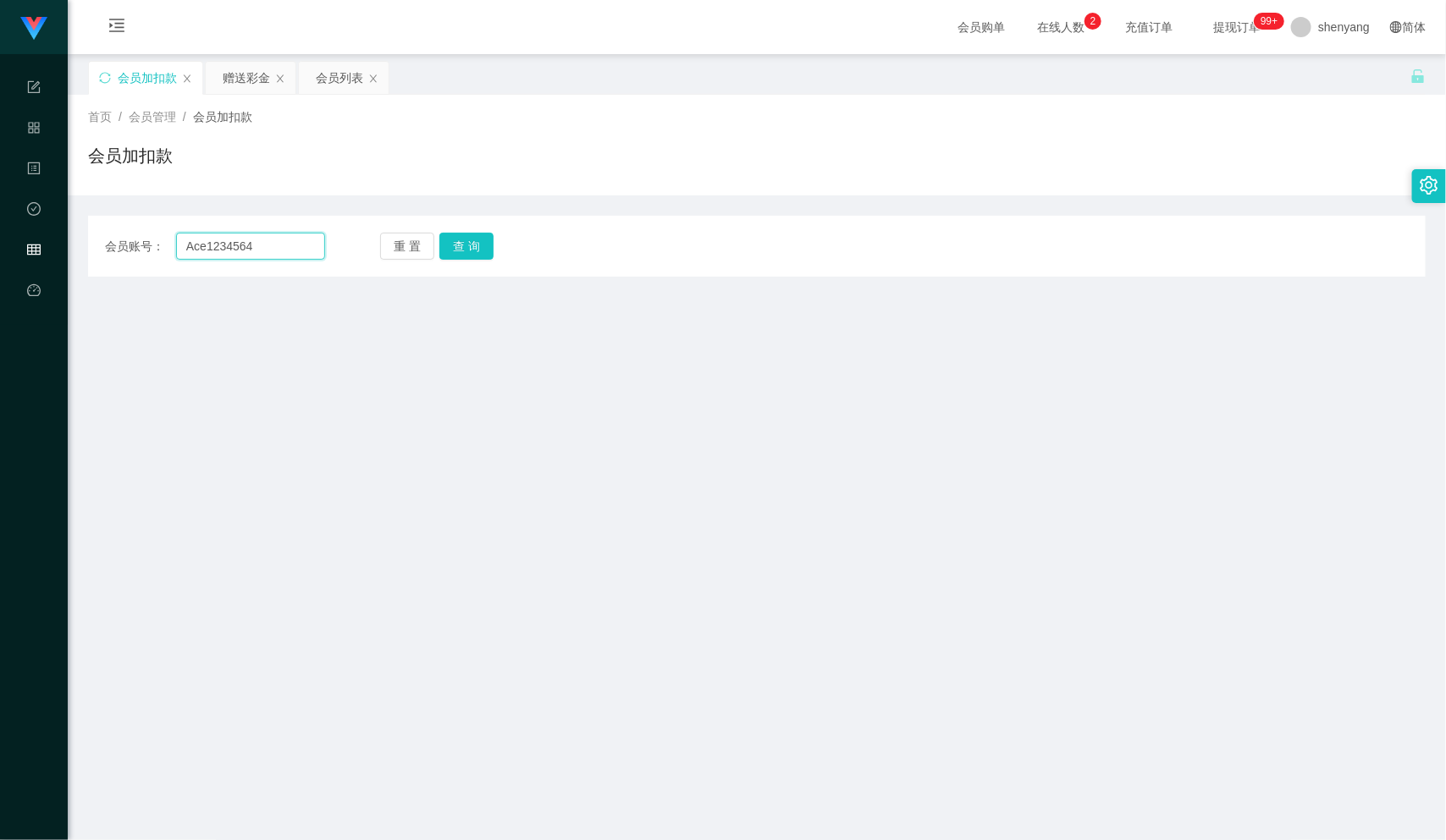
click at [178, 246] on input "Ace1234564" at bounding box center [251, 246] width 149 height 27
click at [180, 247] on input "Ace1234564" at bounding box center [251, 246] width 149 height 27
click at [198, 247] on input "Ace1234564" at bounding box center [251, 246] width 149 height 27
type input "e1234564"
drag, startPoint x: 246, startPoint y: 249, endPoint x: 172, endPoint y: 256, distance: 74.3
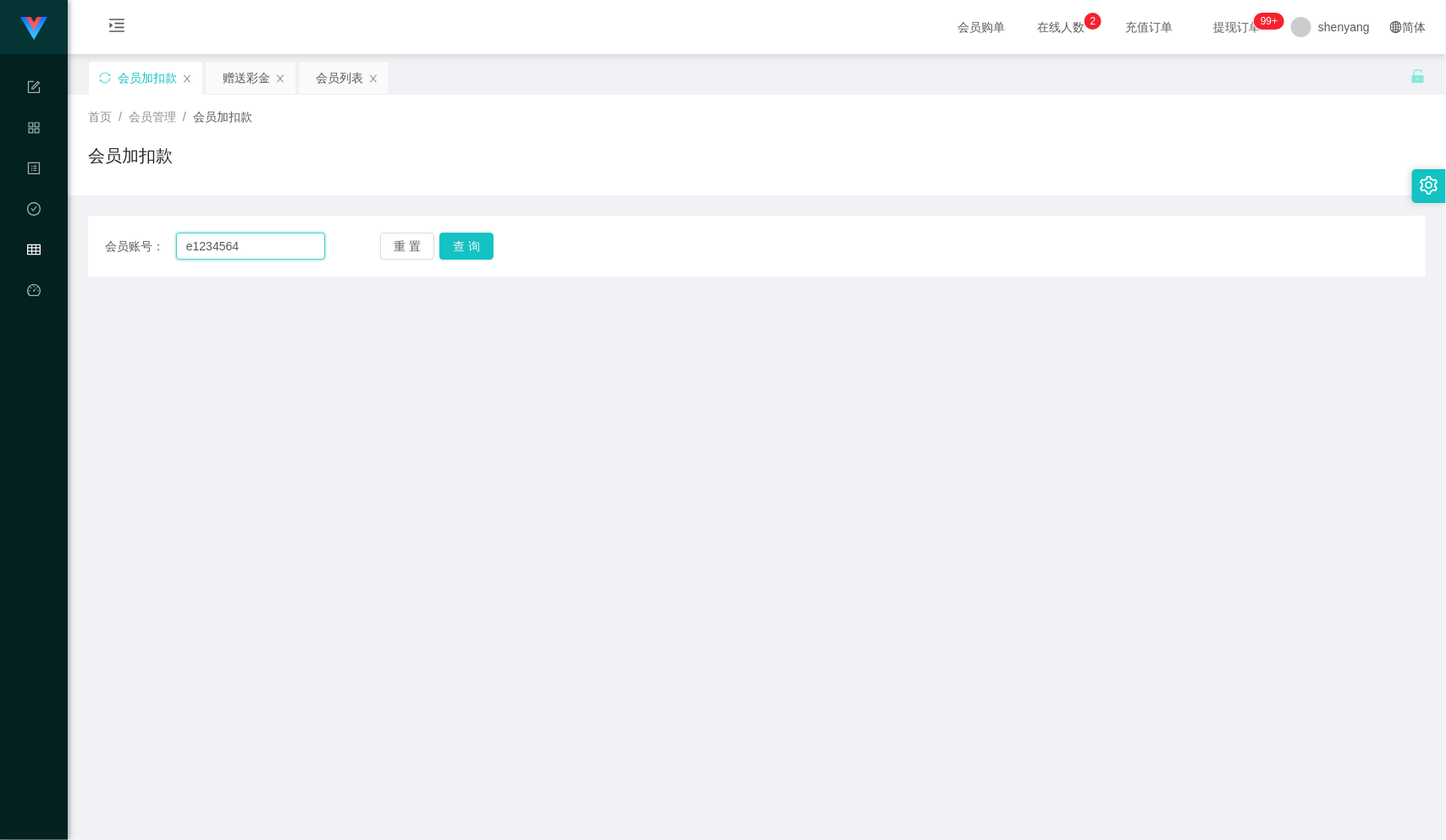
click at [172, 256] on div "会员账号： e1234564" at bounding box center [214, 246] width 220 height 27
click at [218, 241] on input "text" at bounding box center [251, 246] width 149 height 27
paste input "chenyihang"
type input "chenyihang"
click at [477, 234] on button "查 询" at bounding box center [466, 246] width 54 height 27
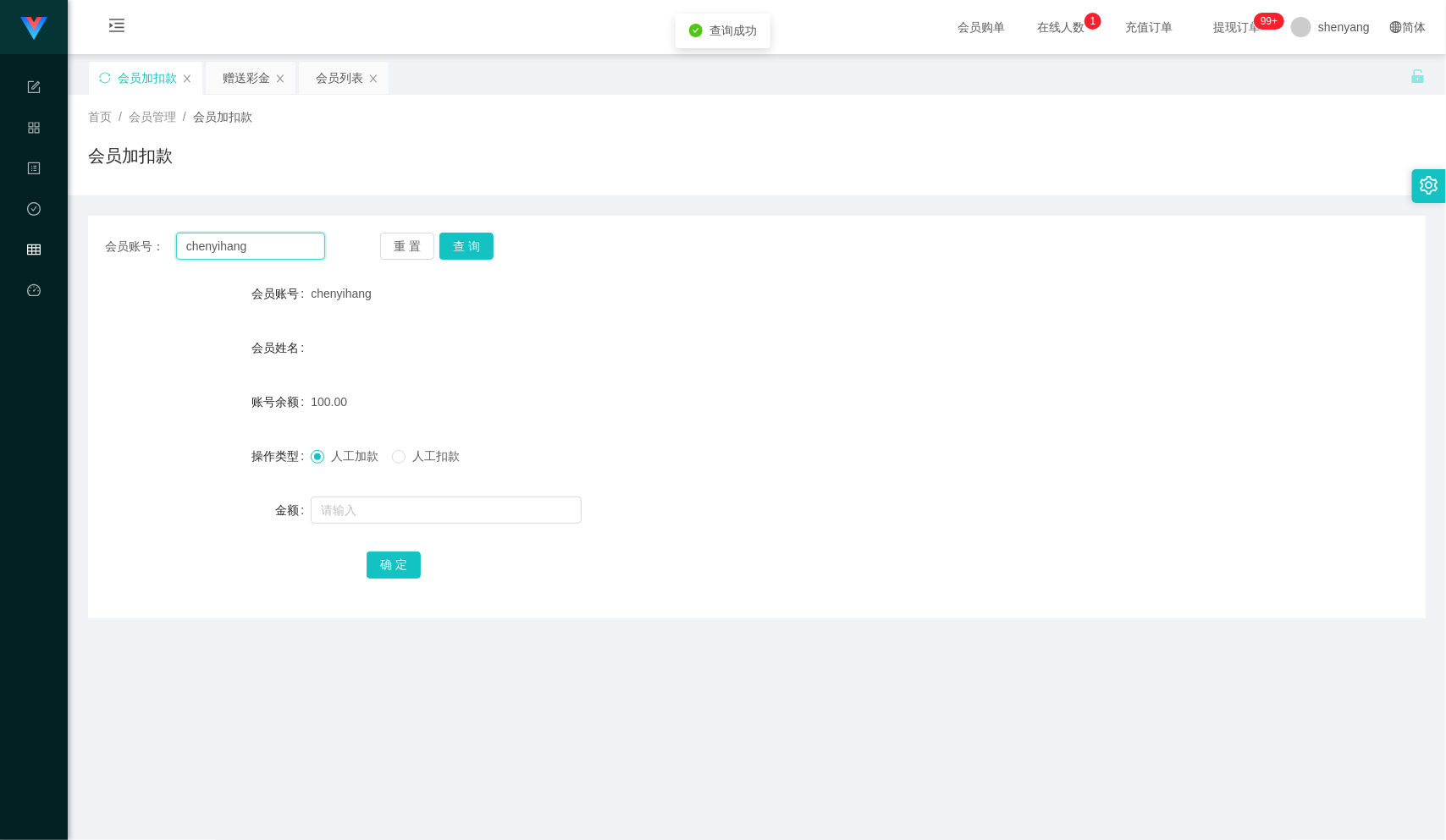
drag, startPoint x: 257, startPoint y: 241, endPoint x: 160, endPoint y: 255, distance: 98.0
click at [160, 255] on div "会员账号： [PERSON_NAME]" at bounding box center [214, 246] width 220 height 27
click at [194, 244] on input "text" at bounding box center [251, 246] width 149 height 27
paste input "Ace1234564"
type input "Ace1234564"
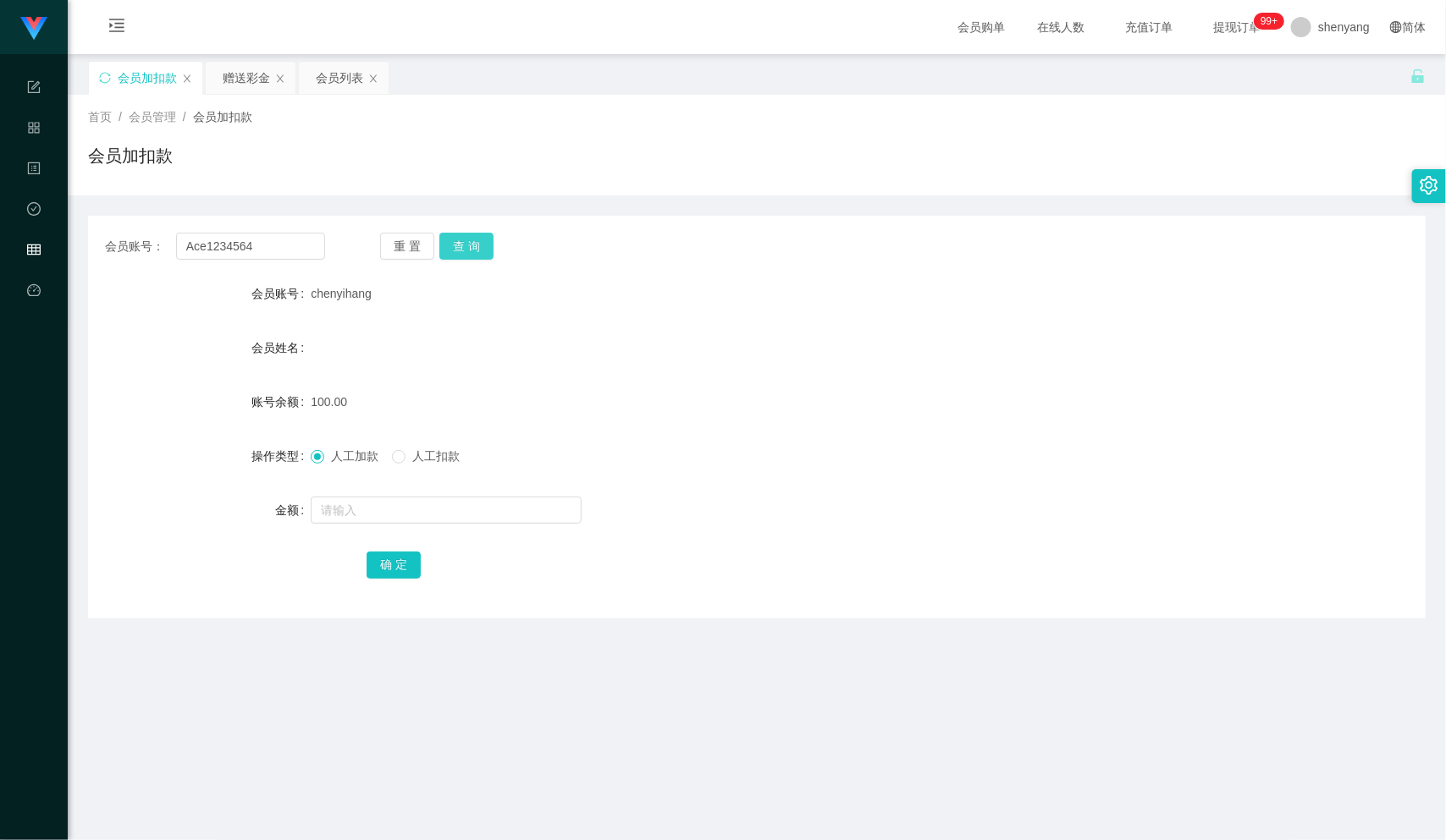
click at [477, 239] on button "查 询" at bounding box center [466, 246] width 54 height 27
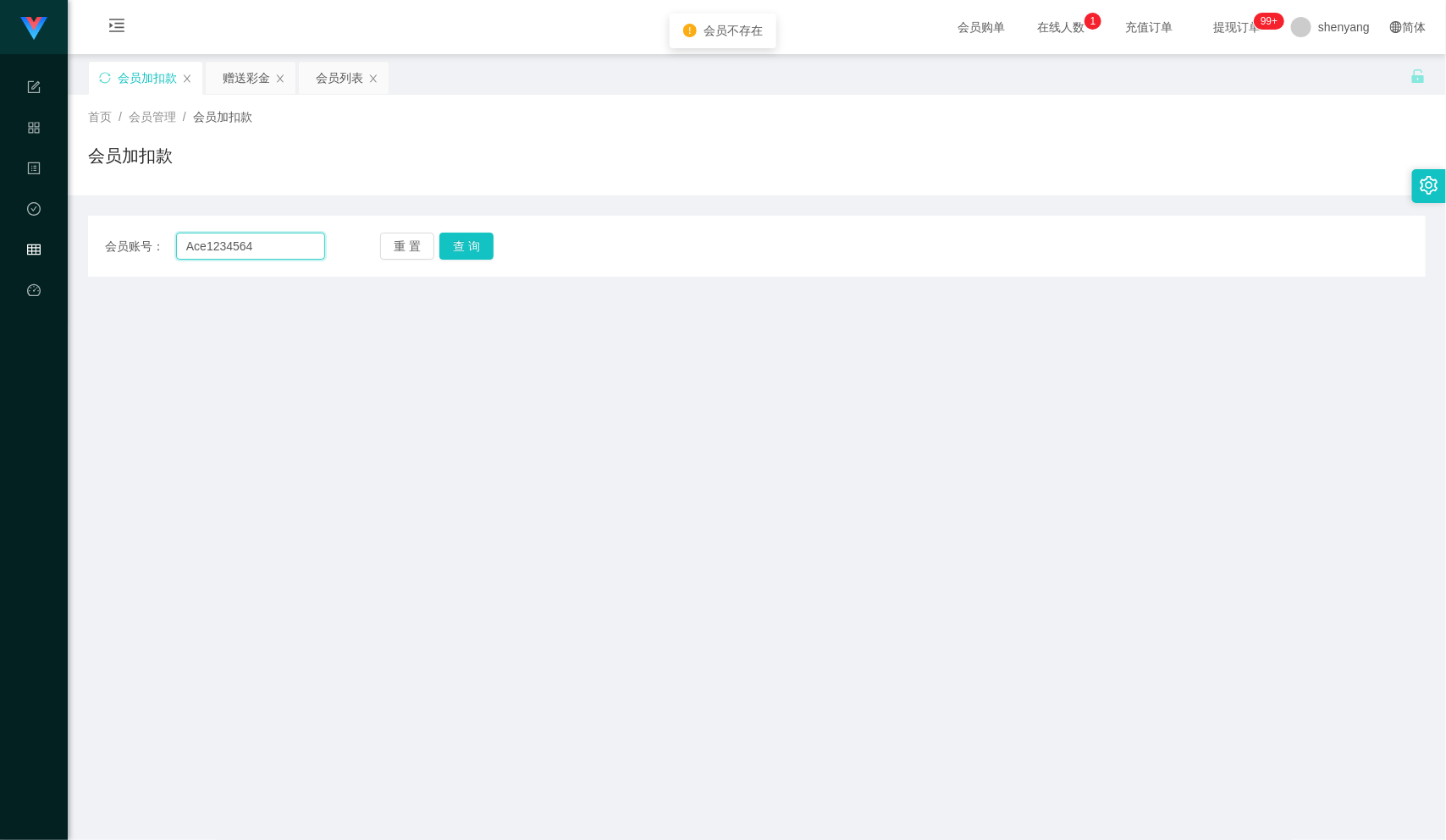
drag, startPoint x: 236, startPoint y: 244, endPoint x: 173, endPoint y: 246, distance: 63.0
click at [173, 246] on div "会员账号： Ace1234564" at bounding box center [214, 246] width 220 height 27
click at [208, 244] on input "text" at bounding box center [251, 246] width 149 height 27
paste input "Ace1234564"
type input "Ace1234564"
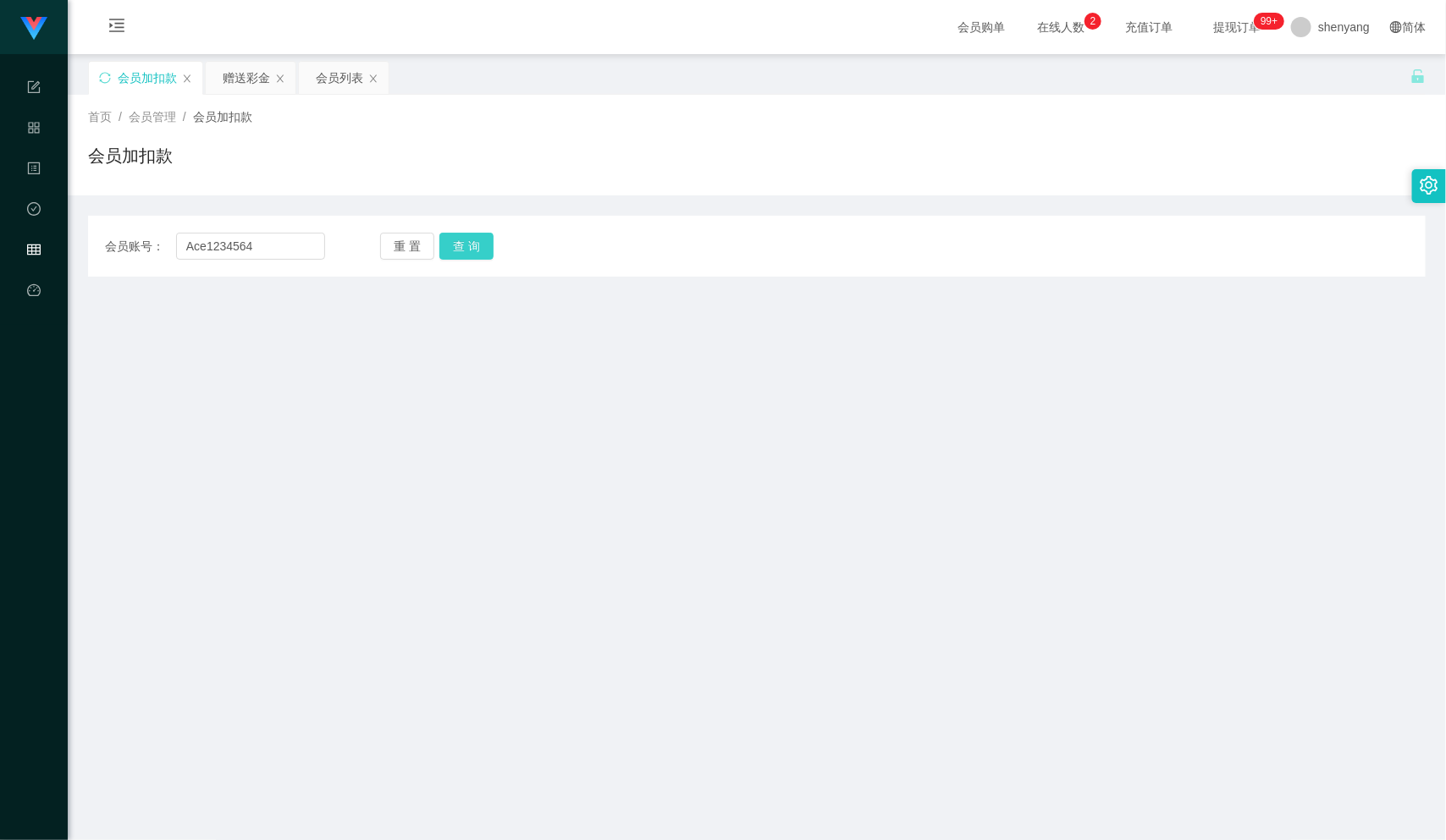
click at [452, 237] on button "查 询" at bounding box center [466, 246] width 54 height 27
drag, startPoint x: 264, startPoint y: 244, endPoint x: 153, endPoint y: 251, distance: 111.2
click at [153, 251] on div "会员账号： Ace1234564" at bounding box center [214, 246] width 220 height 27
click at [209, 244] on input "text" at bounding box center [251, 246] width 149 height 27
paste input "Ace1234564"
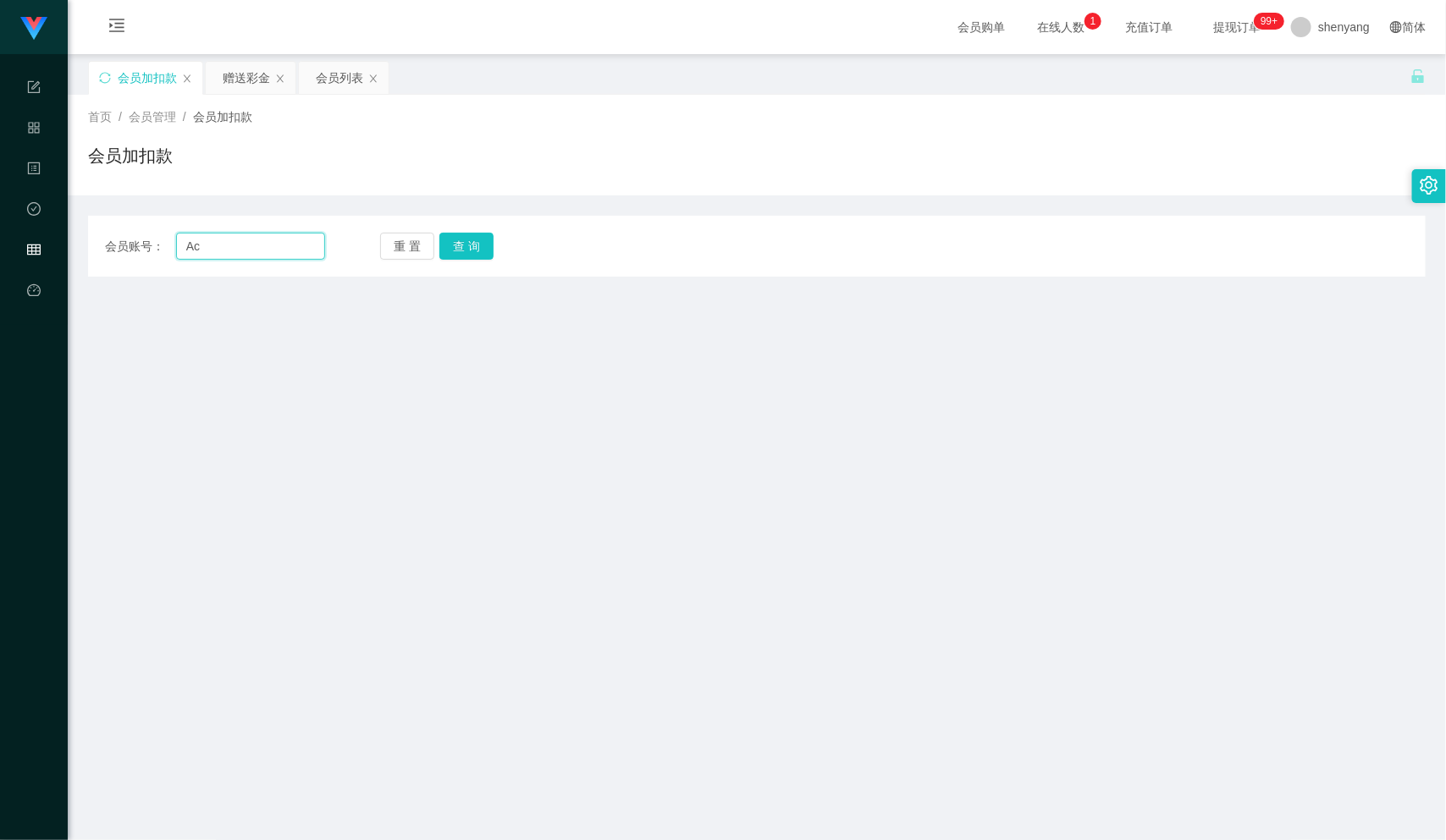
type input "A"
click at [223, 249] on input "text" at bounding box center [251, 246] width 149 height 27
paste input "chenyihang"
type input "chenyihang"
click at [470, 242] on button "查 询" at bounding box center [466, 246] width 54 height 27
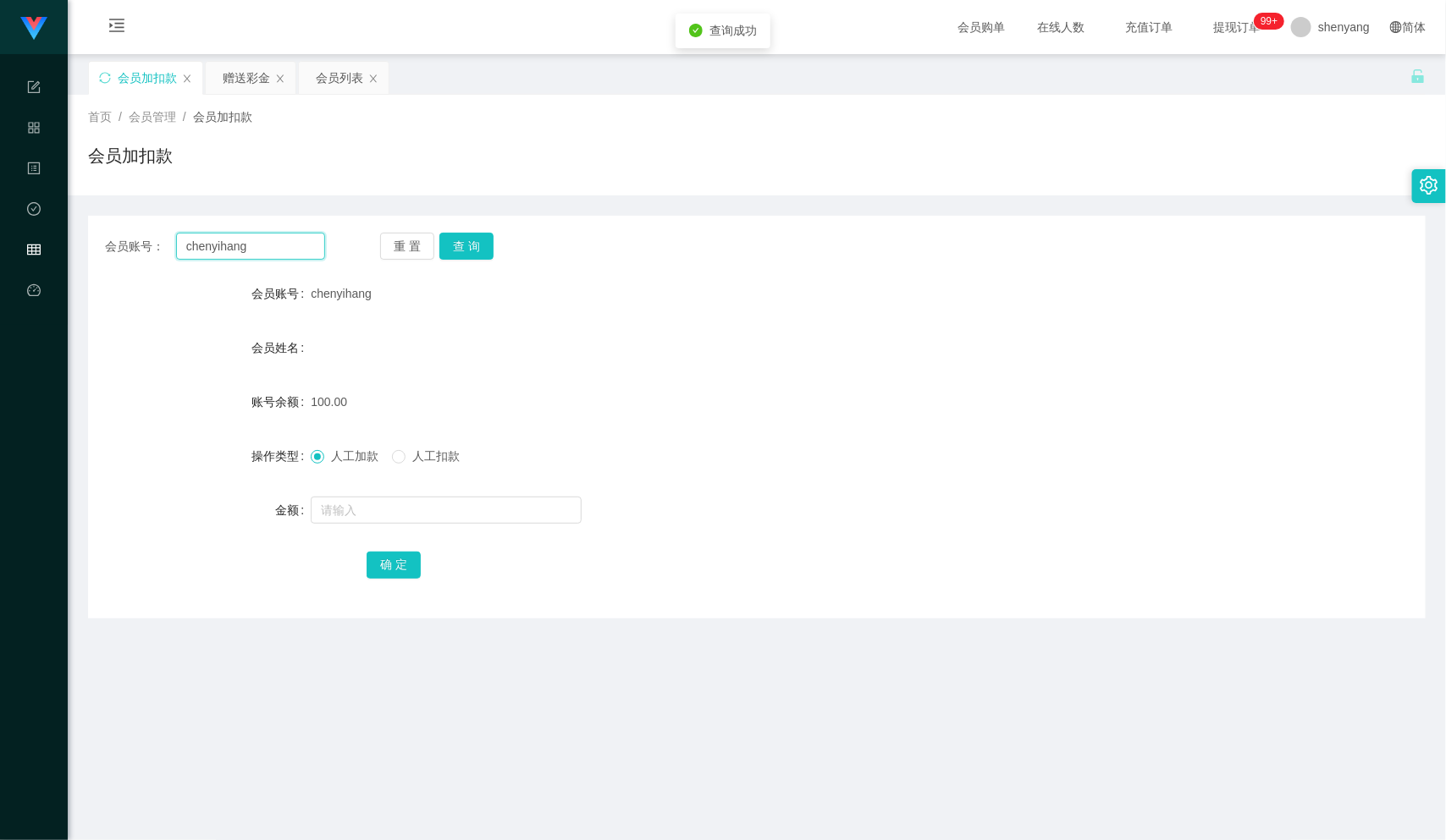
drag, startPoint x: 242, startPoint y: 246, endPoint x: 160, endPoint y: 254, distance: 82.4
click at [160, 254] on div "会员账号： [PERSON_NAME]" at bounding box center [214, 246] width 220 height 27
click at [180, 247] on input "text" at bounding box center [251, 246] width 149 height 27
click at [180, 252] on input "text" at bounding box center [251, 246] width 149 height 27
click at [173, 247] on span "会员账号：" at bounding box center [140, 247] width 71 height 18
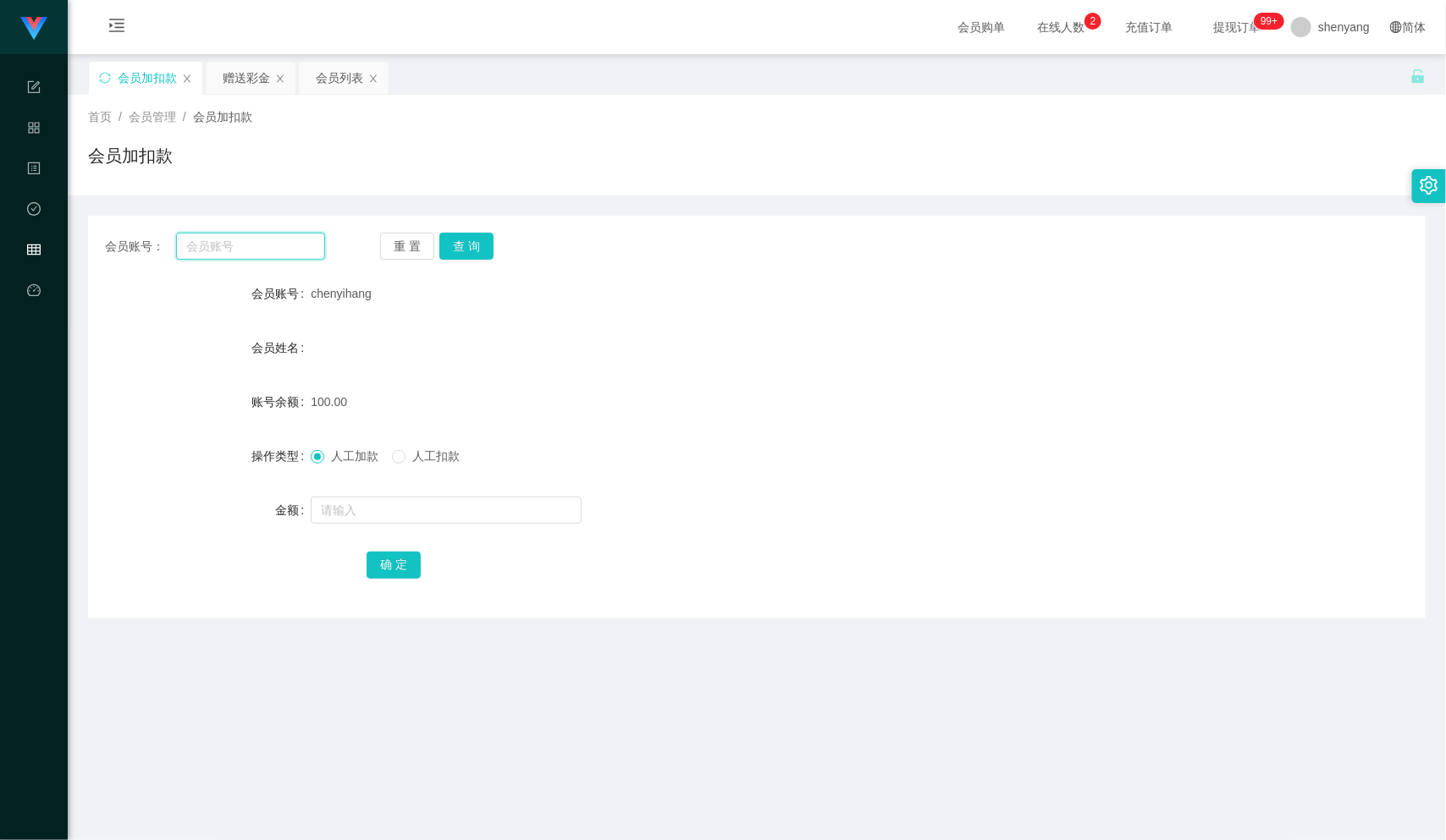
click at [178, 247] on input "text" at bounding box center [251, 246] width 149 height 27
paste input "Ace1234564"
type input "Ace1234564"
click at [459, 242] on button "查 询" at bounding box center [466, 246] width 54 height 27
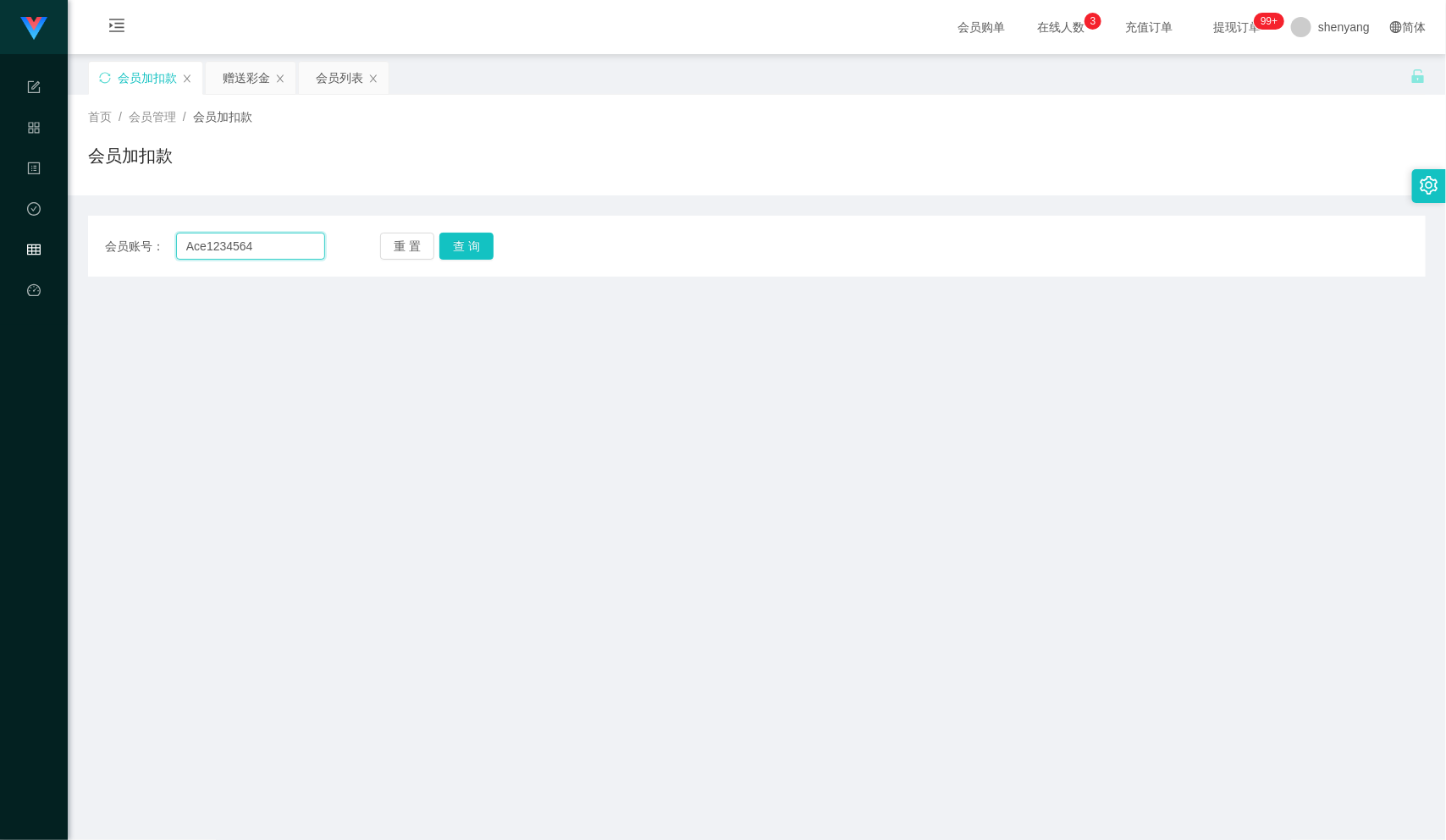
drag, startPoint x: 259, startPoint y: 246, endPoint x: 182, endPoint y: 251, distance: 77.2
click at [182, 251] on input "Ace1234564" at bounding box center [251, 246] width 149 height 27
click at [193, 247] on input "Ace1234564" at bounding box center [251, 246] width 149 height 27
click at [181, 247] on input "Ace1234564" at bounding box center [251, 246] width 149 height 27
click at [482, 244] on button "查 询" at bounding box center [466, 246] width 54 height 27
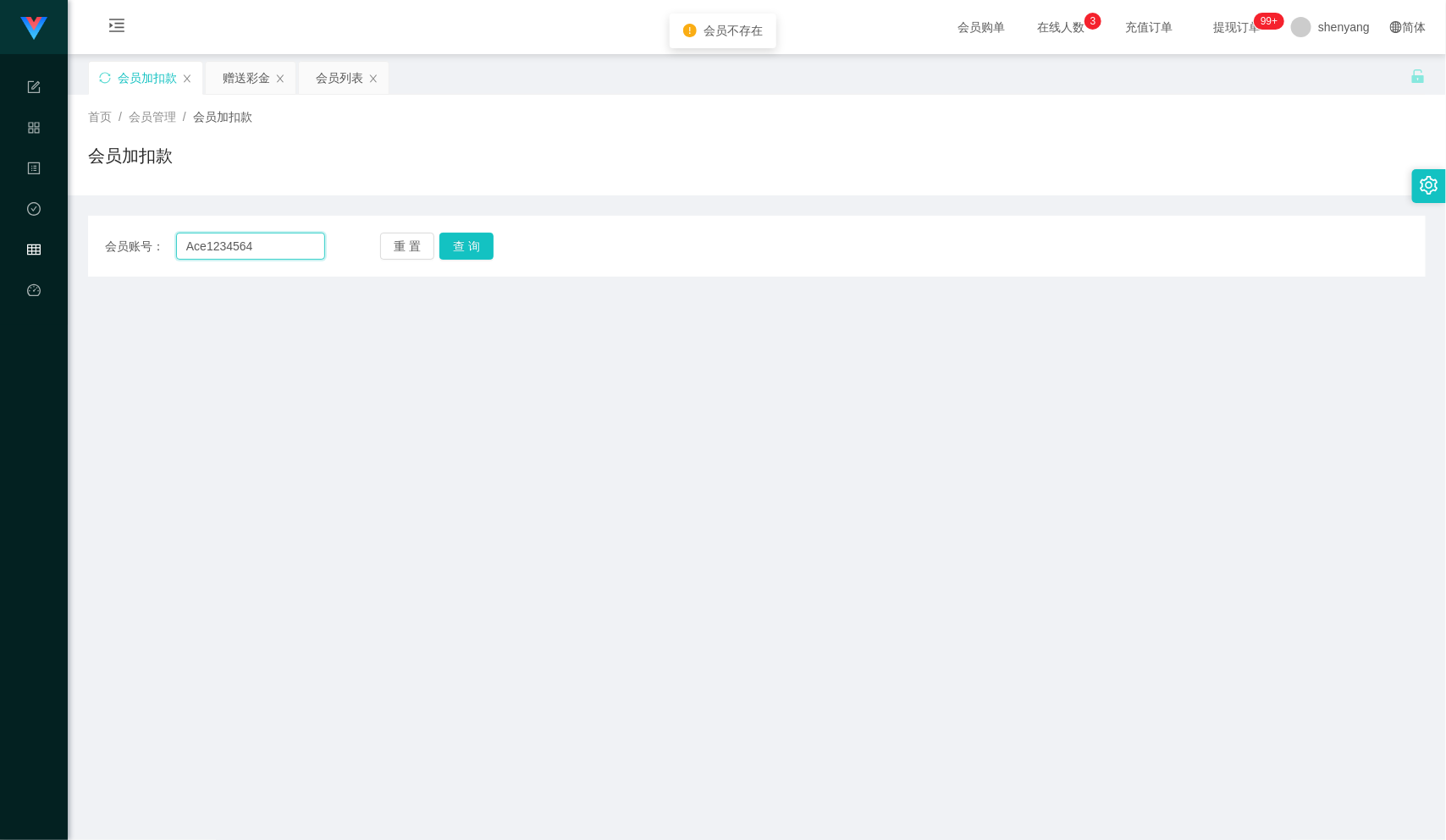
drag, startPoint x: 262, startPoint y: 247, endPoint x: 168, endPoint y: 250, distance: 94.0
click at [168, 250] on div "会员账号： Ace1234564" at bounding box center [214, 246] width 220 height 27
click at [233, 239] on input "text" at bounding box center [251, 246] width 149 height 27
paste input "[PERSON_NAME]"
type input "[PERSON_NAME]"
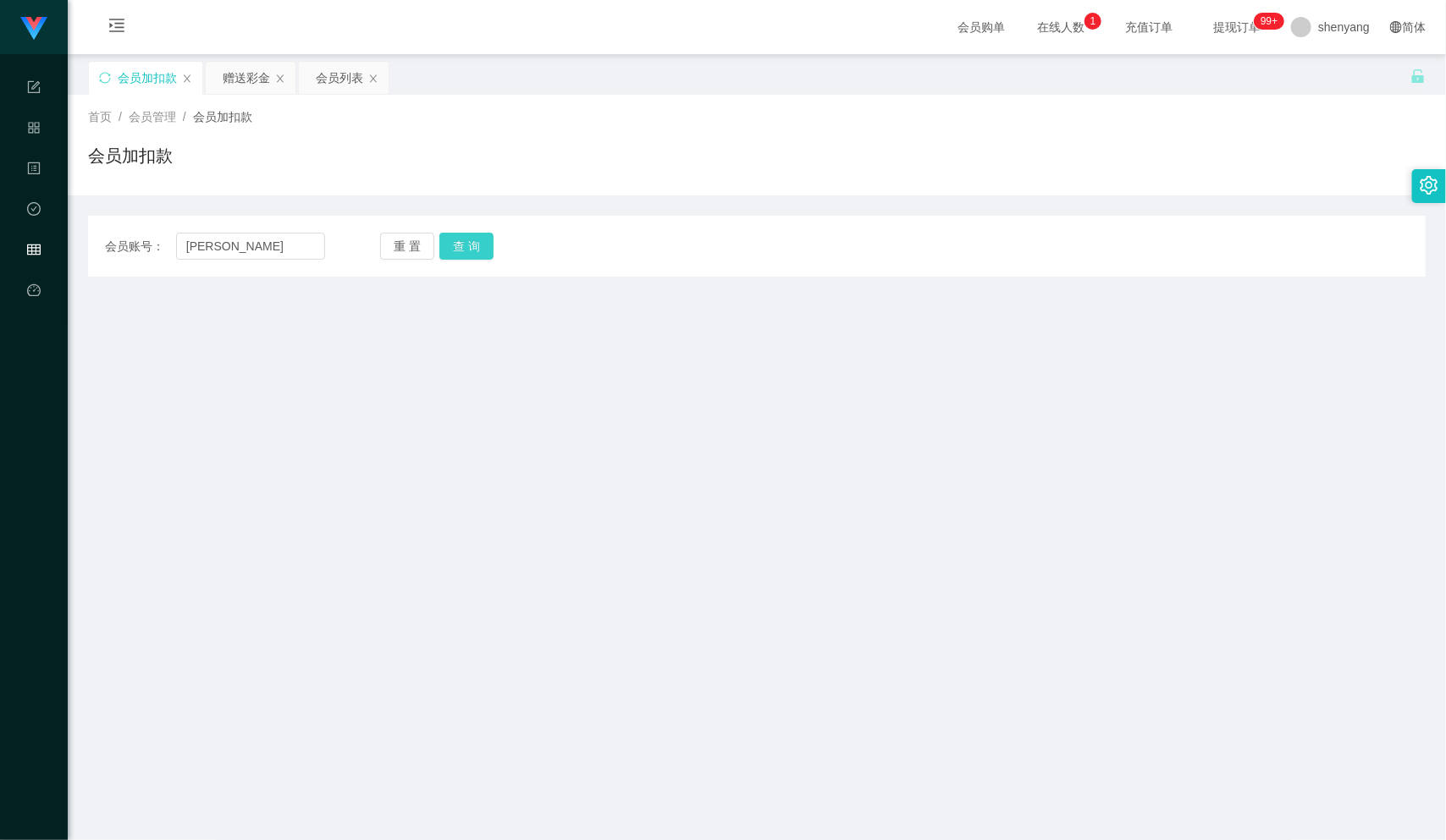
click at [457, 239] on button "查 询" at bounding box center [466, 246] width 54 height 27
drag, startPoint x: 236, startPoint y: 246, endPoint x: 183, endPoint y: 259, distance: 54.6
click at [183, 259] on input "[PERSON_NAME]" at bounding box center [251, 246] width 149 height 27
click at [283, 246] on input "[PERSON_NAME]" at bounding box center [251, 246] width 149 height 27
drag, startPoint x: 269, startPoint y: 250, endPoint x: 176, endPoint y: 255, distance: 93.1
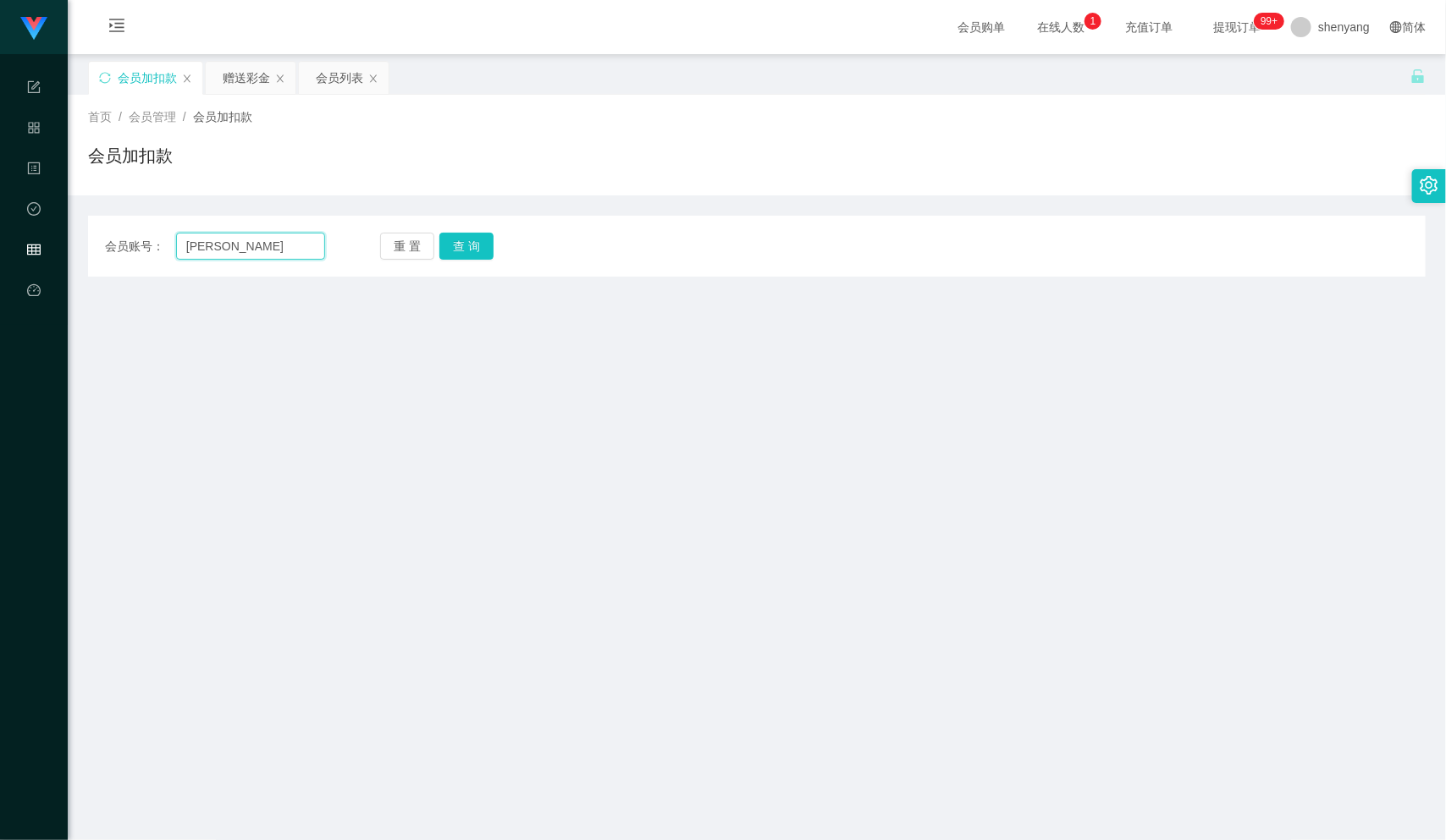
click at [176, 255] on input "[PERSON_NAME]" at bounding box center [251, 246] width 149 height 27
click at [178, 244] on input "text" at bounding box center [251, 246] width 149 height 27
click at [188, 242] on input "text" at bounding box center [251, 246] width 149 height 27
click at [218, 249] on input "text" at bounding box center [251, 246] width 149 height 27
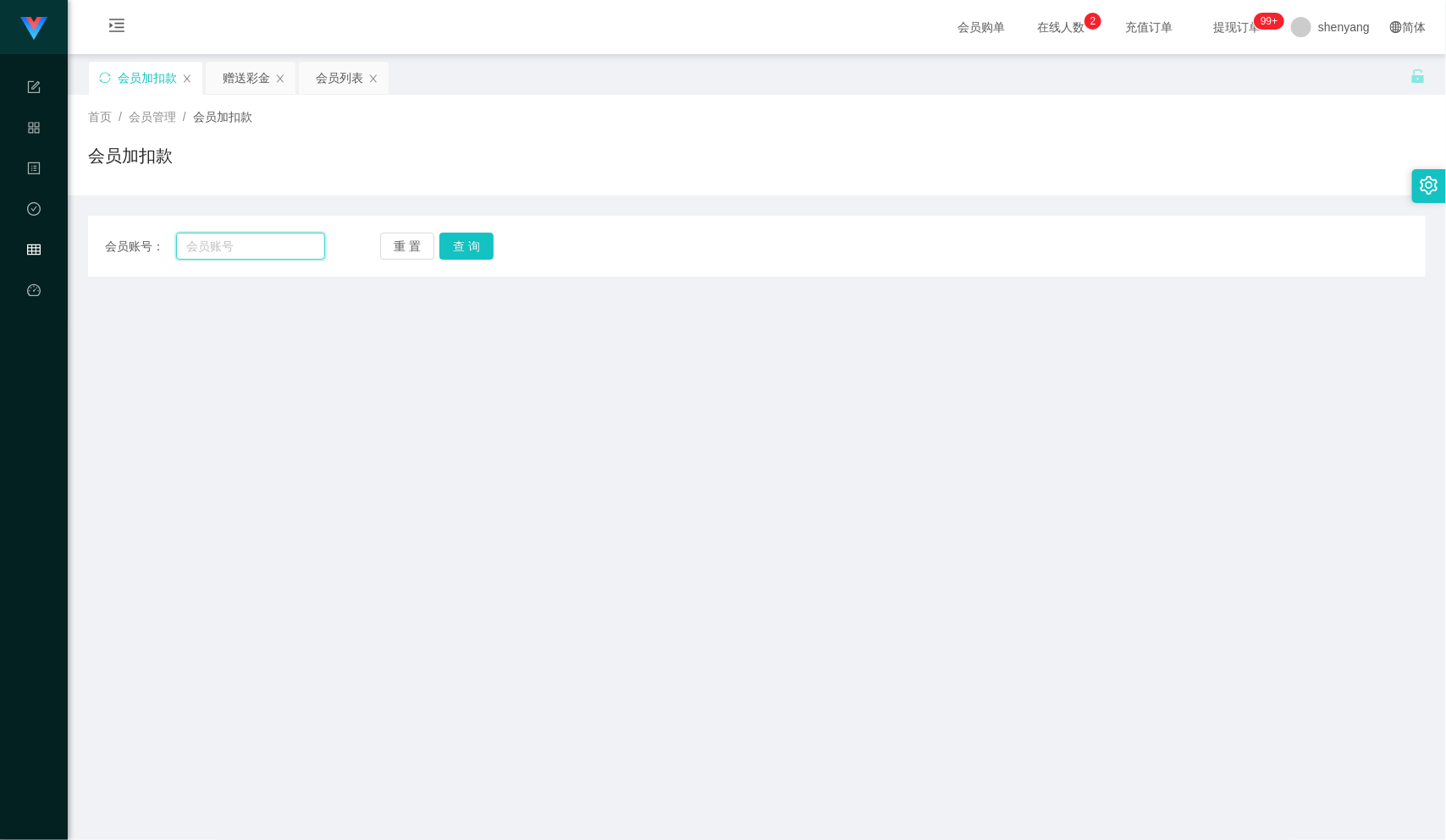
paste input "Ace1234564"
click at [181, 244] on input "Ace1234564" at bounding box center [251, 246] width 149 height 27
click at [465, 239] on button "查 询" at bounding box center [466, 246] width 54 height 27
click at [183, 244] on input "Ace1234564" at bounding box center [251, 246] width 149 height 27
click at [190, 247] on input "Ace1234564" at bounding box center [251, 246] width 149 height 27
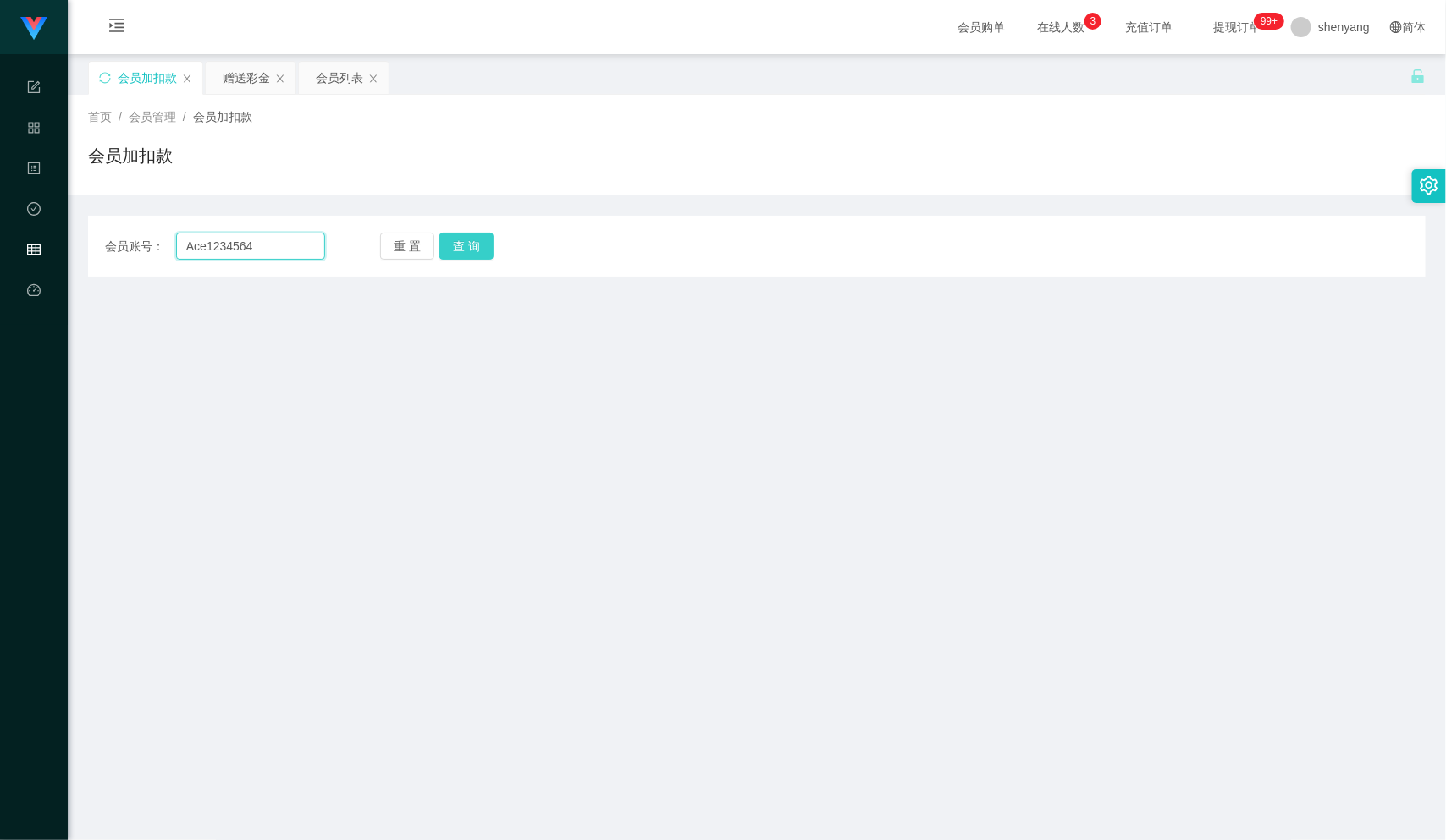
type input "Ace1234564"
click at [459, 239] on button "查 询" at bounding box center [466, 246] width 54 height 27
drag, startPoint x: 274, startPoint y: 247, endPoint x: 186, endPoint y: 251, distance: 88.1
click at [186, 251] on input "Ace1234564" at bounding box center [251, 246] width 149 height 27
click at [200, 246] on input "text" at bounding box center [251, 246] width 149 height 27
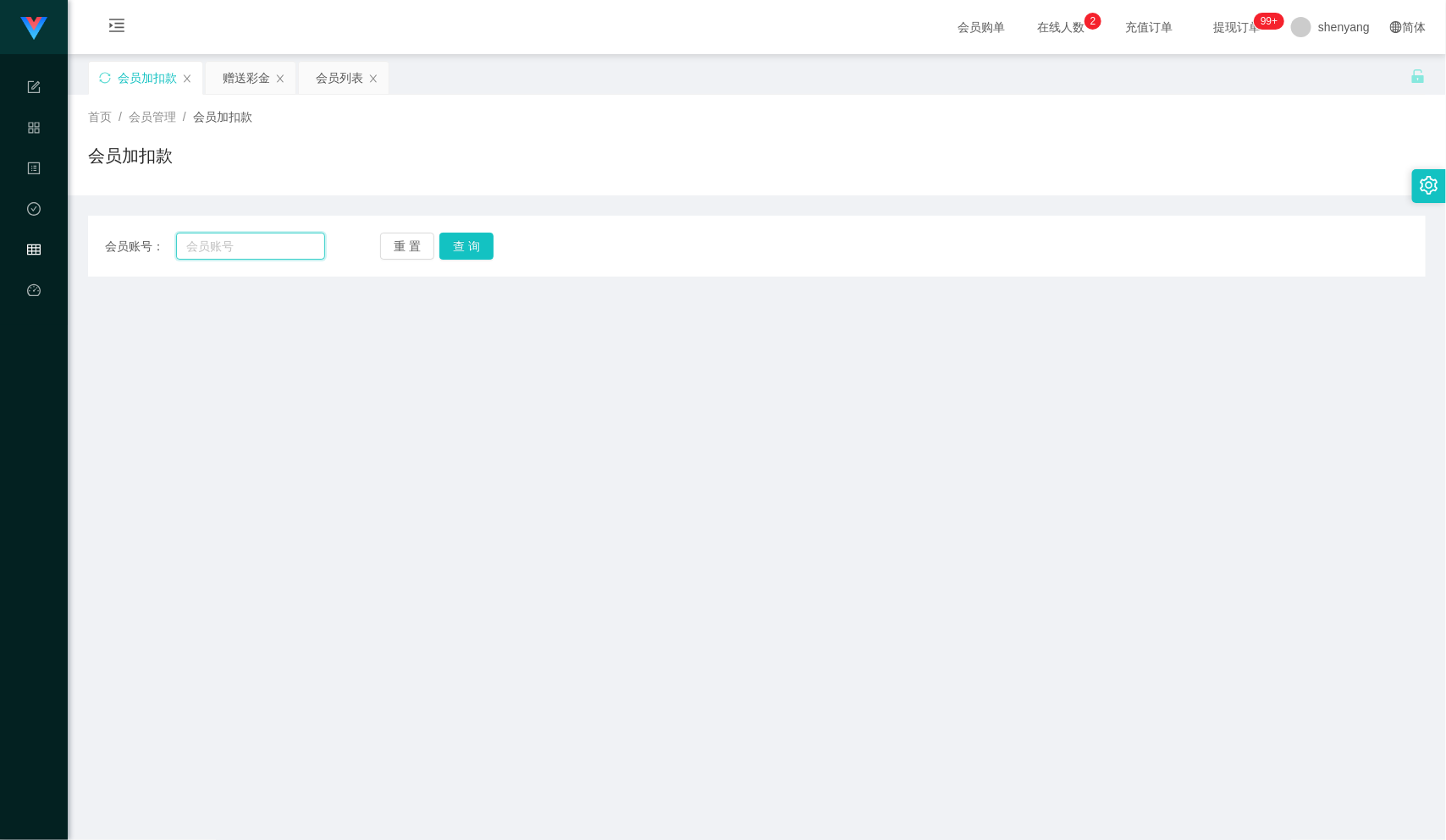
paste input "WW123"
type input "WW123"
click at [464, 246] on button "查 询" at bounding box center [466, 246] width 54 height 27
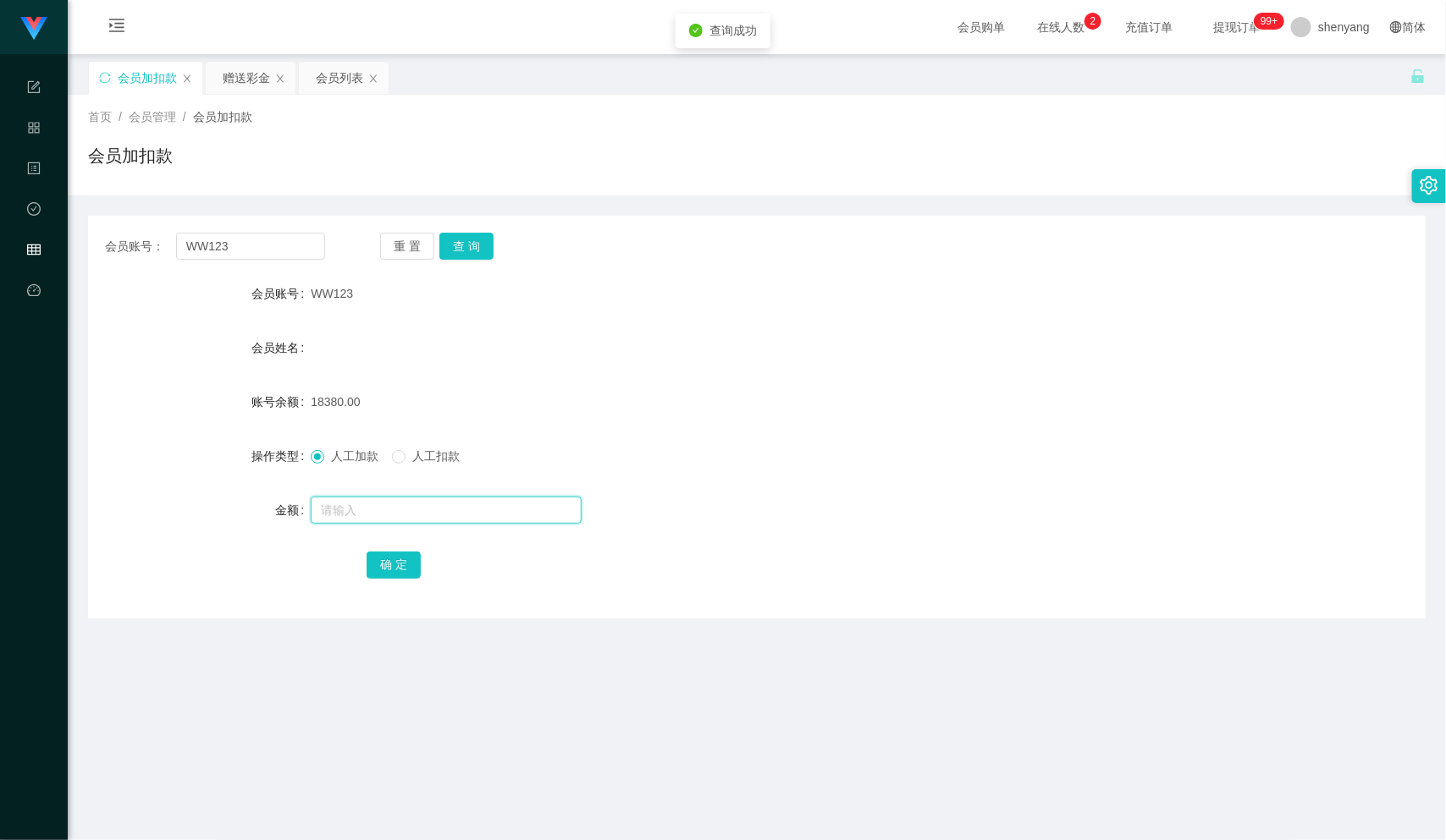
click at [488, 514] on input "text" at bounding box center [446, 510] width 271 height 27
type input "100"
click at [387, 559] on button "确 定" at bounding box center [394, 565] width 54 height 27
drag, startPoint x: 273, startPoint y: 246, endPoint x: 176, endPoint y: 242, distance: 97.1
click at [176, 242] on input "WW123" at bounding box center [251, 246] width 149 height 27
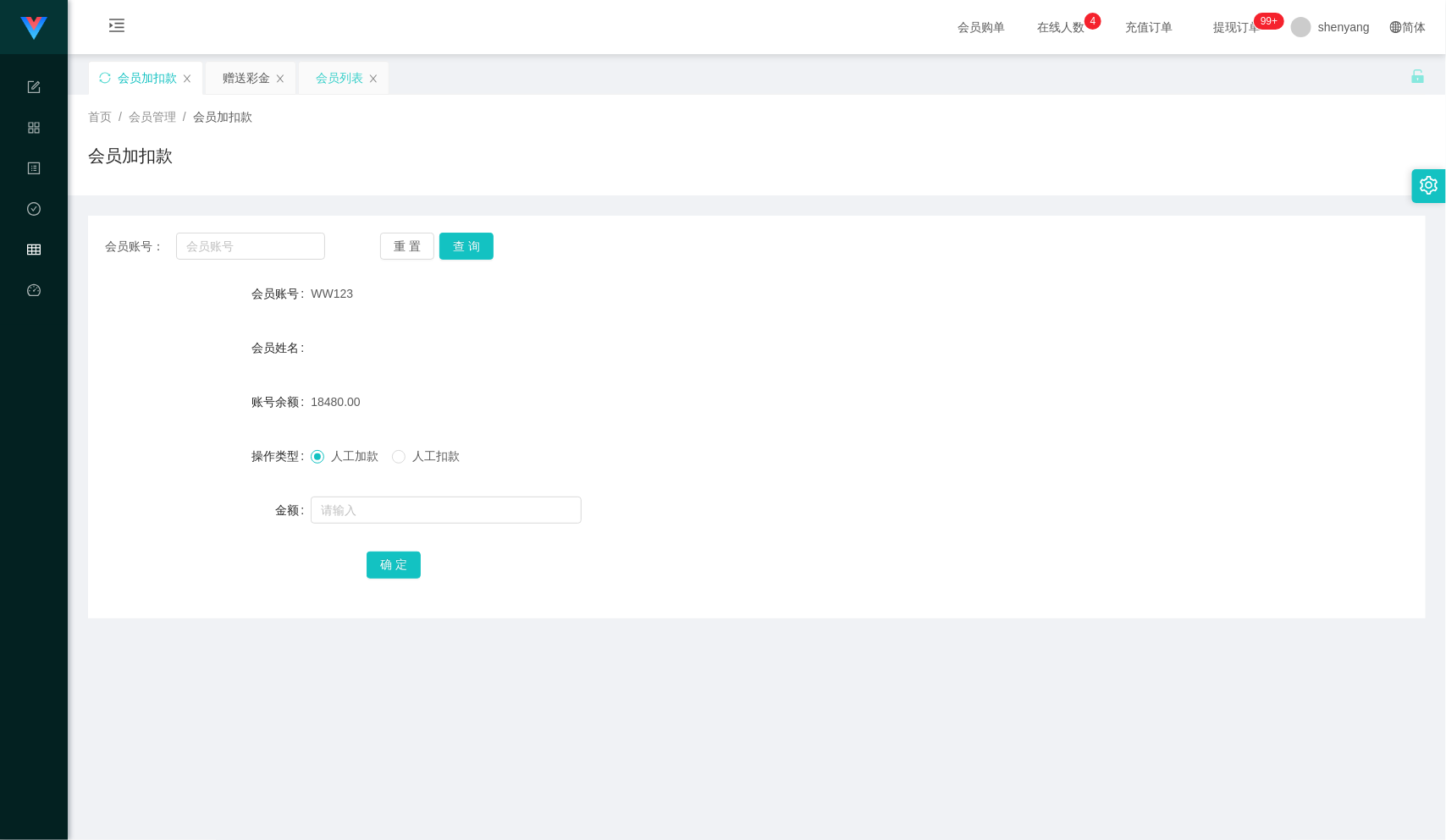
click at [348, 75] on div "会员列表" at bounding box center [340, 78] width 48 height 32
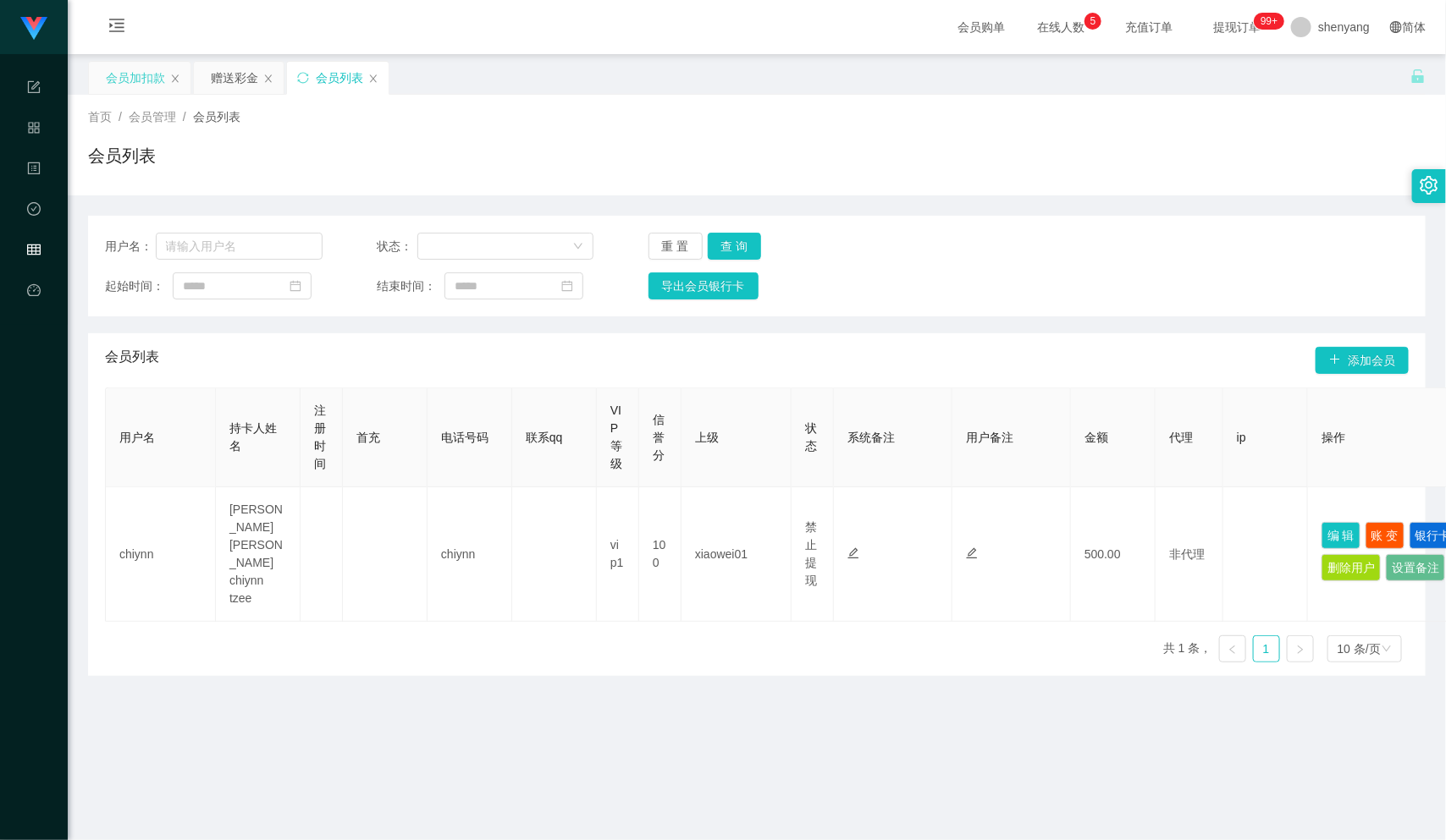
click at [131, 66] on div "会员加扣款" at bounding box center [135, 78] width 59 height 32
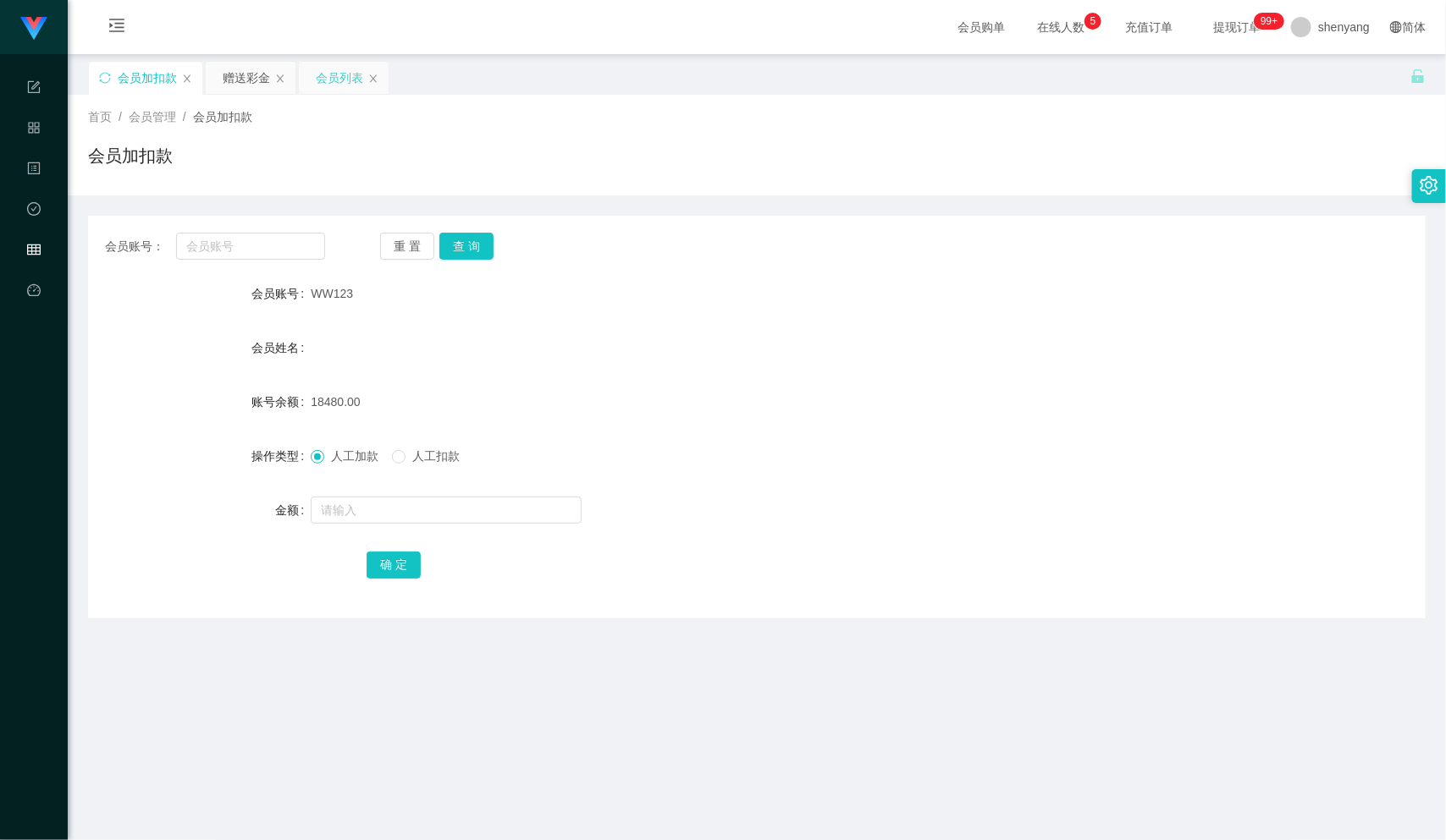
click at [334, 80] on div "会员列表" at bounding box center [340, 78] width 48 height 32
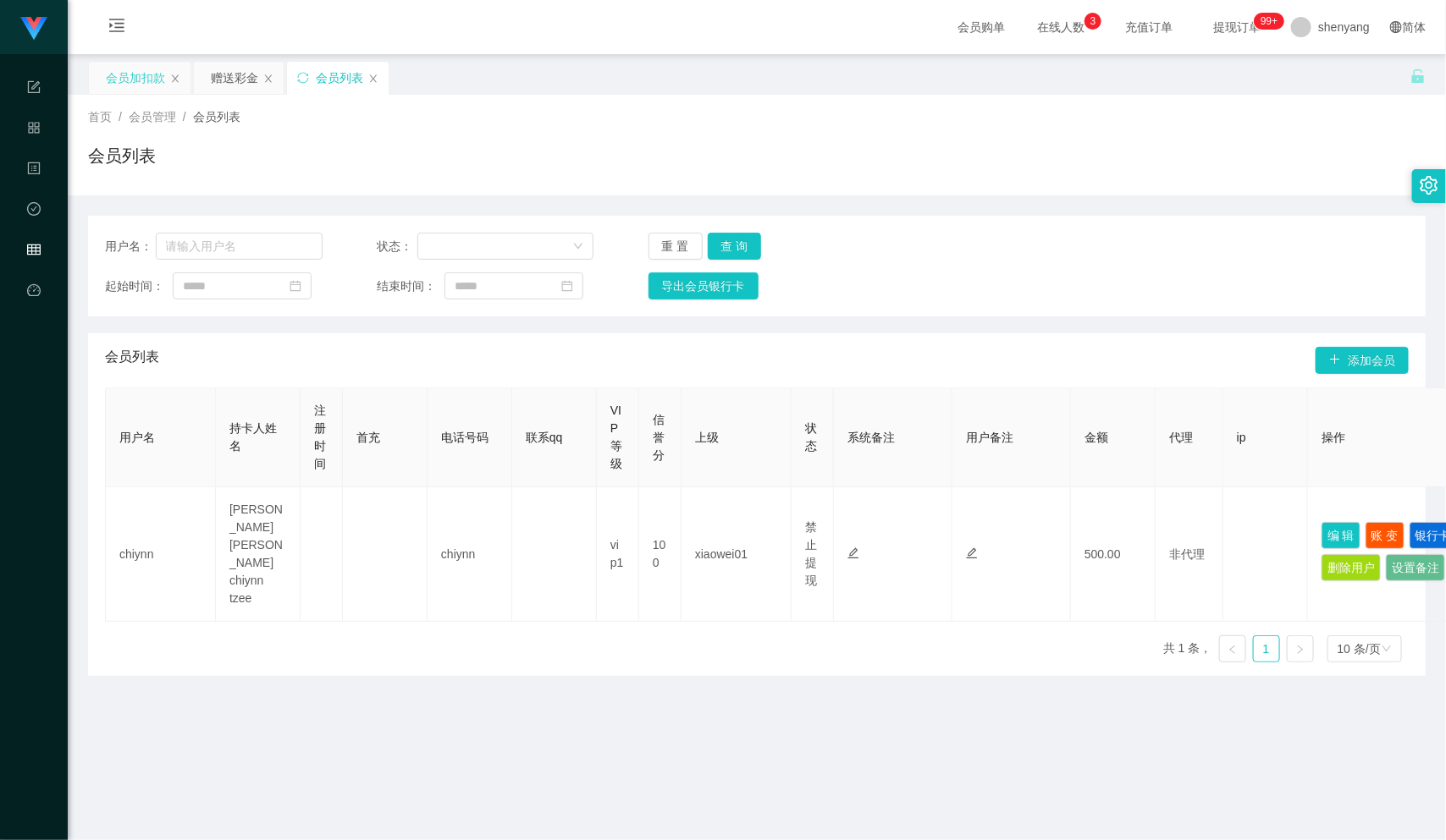
click at [141, 79] on div "会员加扣款" at bounding box center [135, 78] width 59 height 32
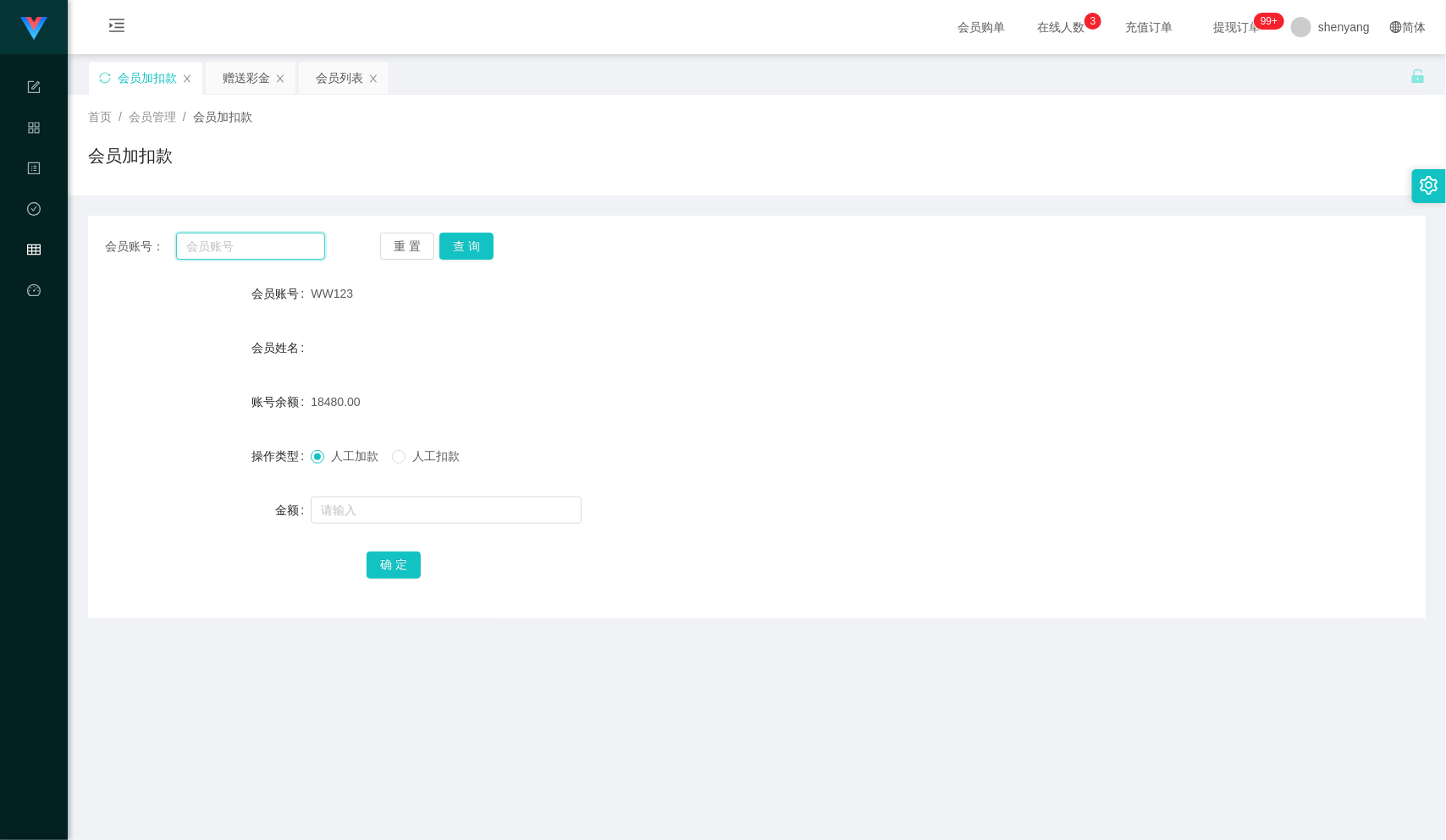
click at [249, 255] on input "text" at bounding box center [251, 246] width 149 height 27
paste input "qq123"
type input "qq123"
click at [465, 241] on button "查 询" at bounding box center [466, 246] width 54 height 27
click at [376, 511] on input "text" at bounding box center [446, 510] width 271 height 27
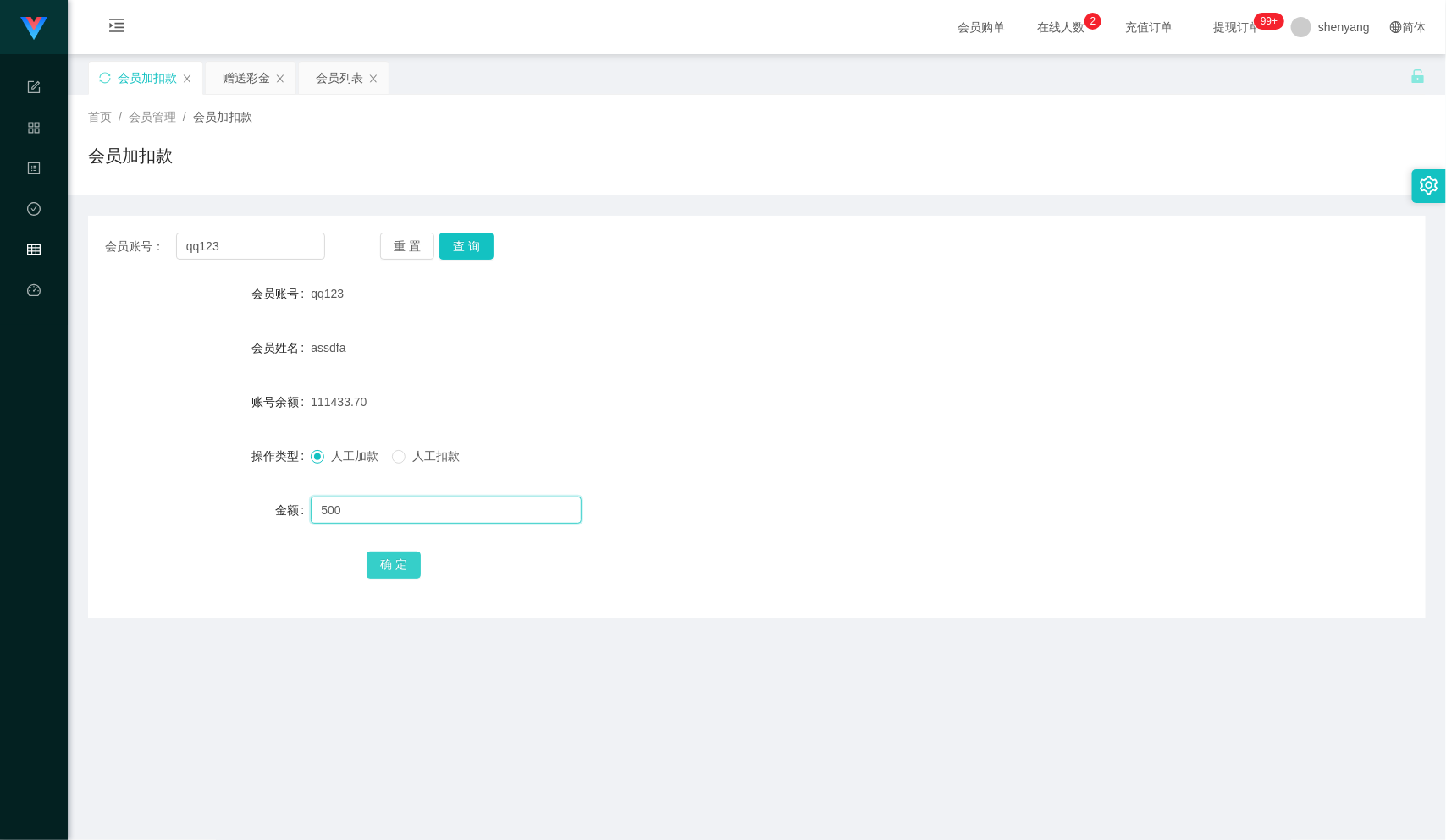
type input "500"
click at [390, 569] on button "确 定" at bounding box center [394, 565] width 54 height 27
click at [336, 77] on div "会员列表" at bounding box center [340, 78] width 48 height 32
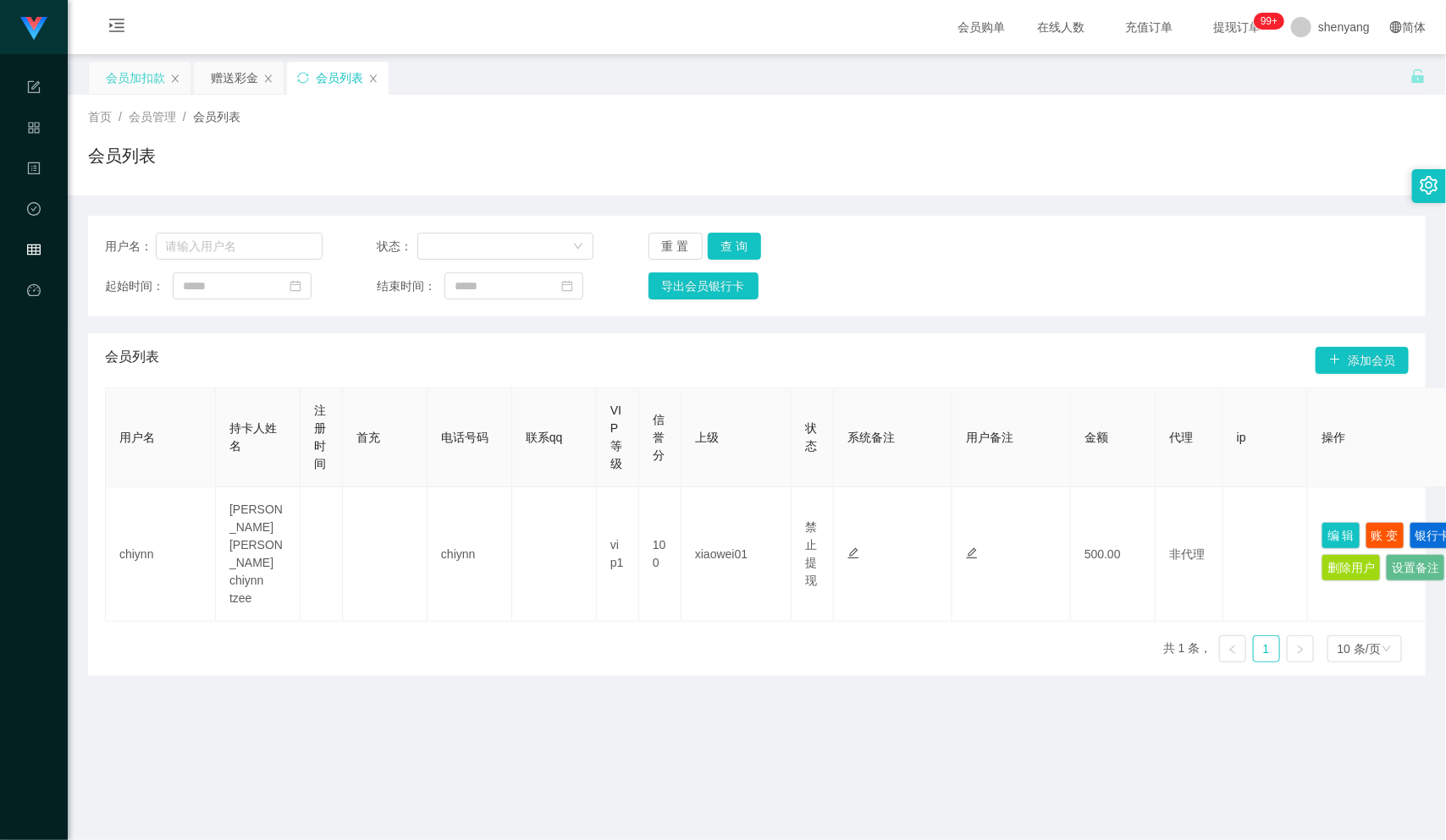
click at [123, 67] on div "会员加扣款" at bounding box center [135, 78] width 59 height 32
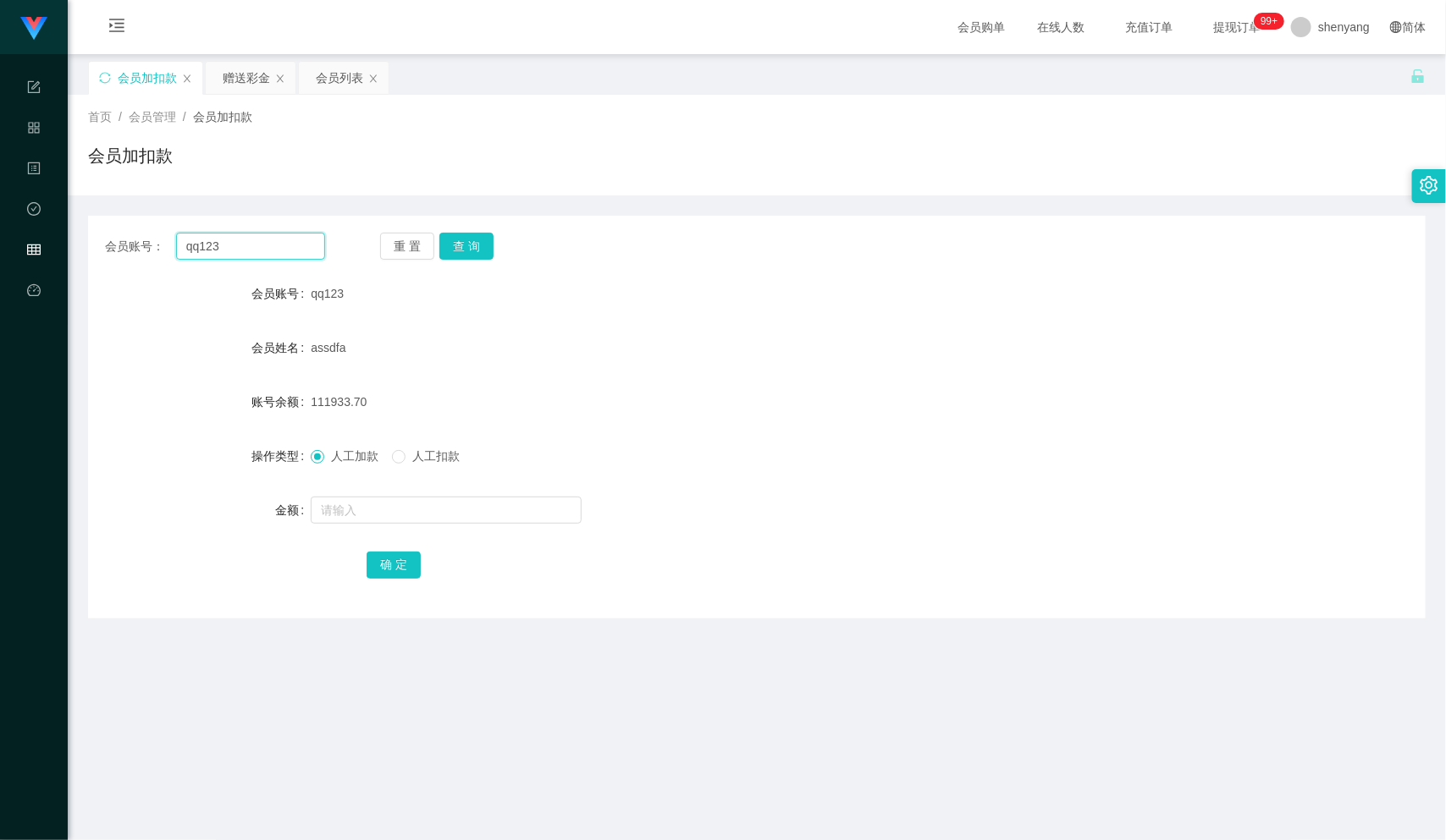
click at [231, 241] on input "qq123" at bounding box center [251, 246] width 149 height 27
drag, startPoint x: 226, startPoint y: 241, endPoint x: 168, endPoint y: 242, distance: 58.0
click at [168, 242] on div "会员账号： qq123" at bounding box center [214, 246] width 220 height 27
paste input "WW123"
type input "WW123"
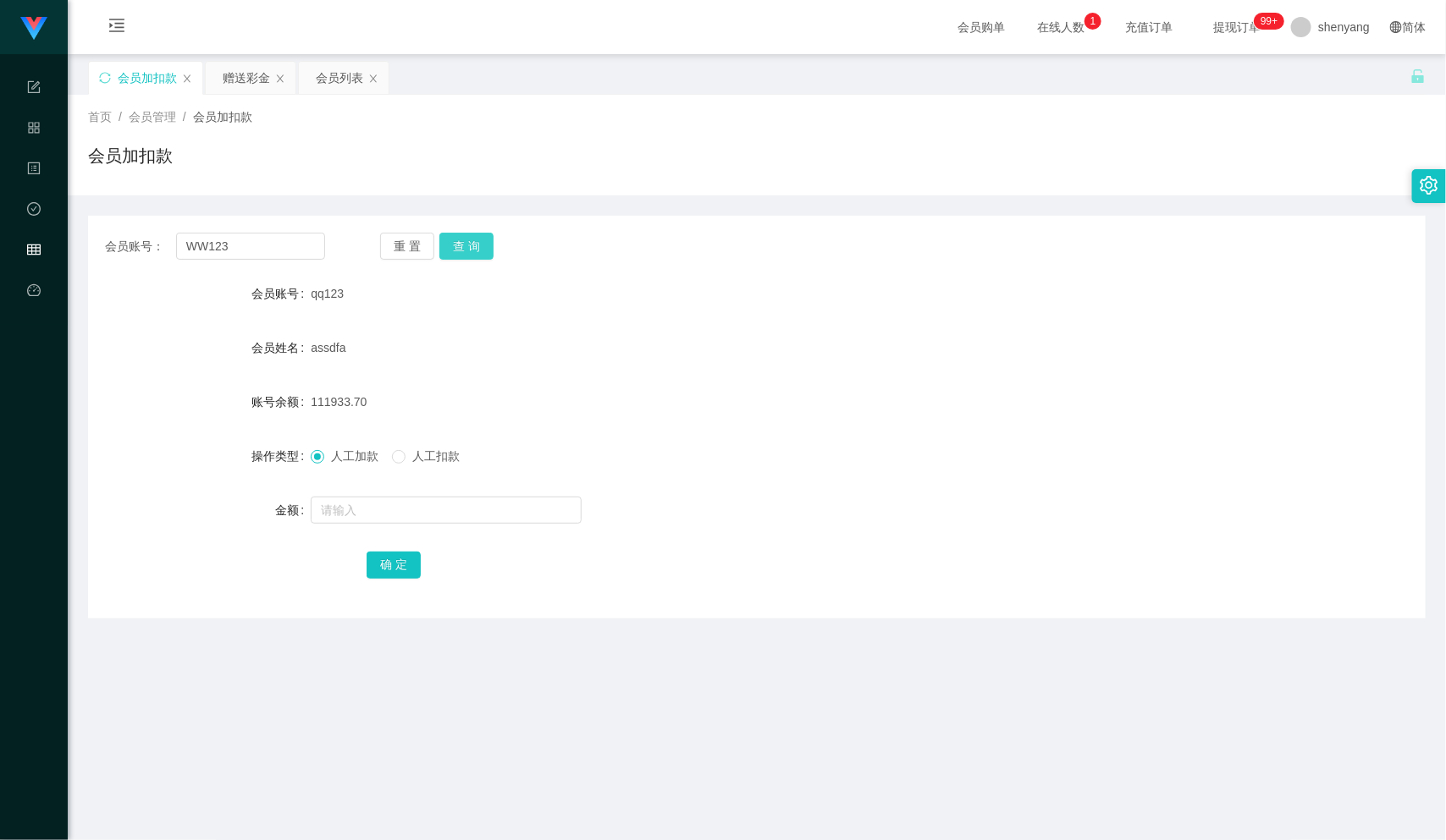
click at [462, 239] on button "查 询" at bounding box center [466, 246] width 54 height 27
click at [366, 514] on input "text" at bounding box center [446, 510] width 271 height 27
type input "100"
click at [381, 567] on button "确 定" at bounding box center [394, 565] width 54 height 27
click at [357, 75] on div "会员列表" at bounding box center [340, 78] width 48 height 32
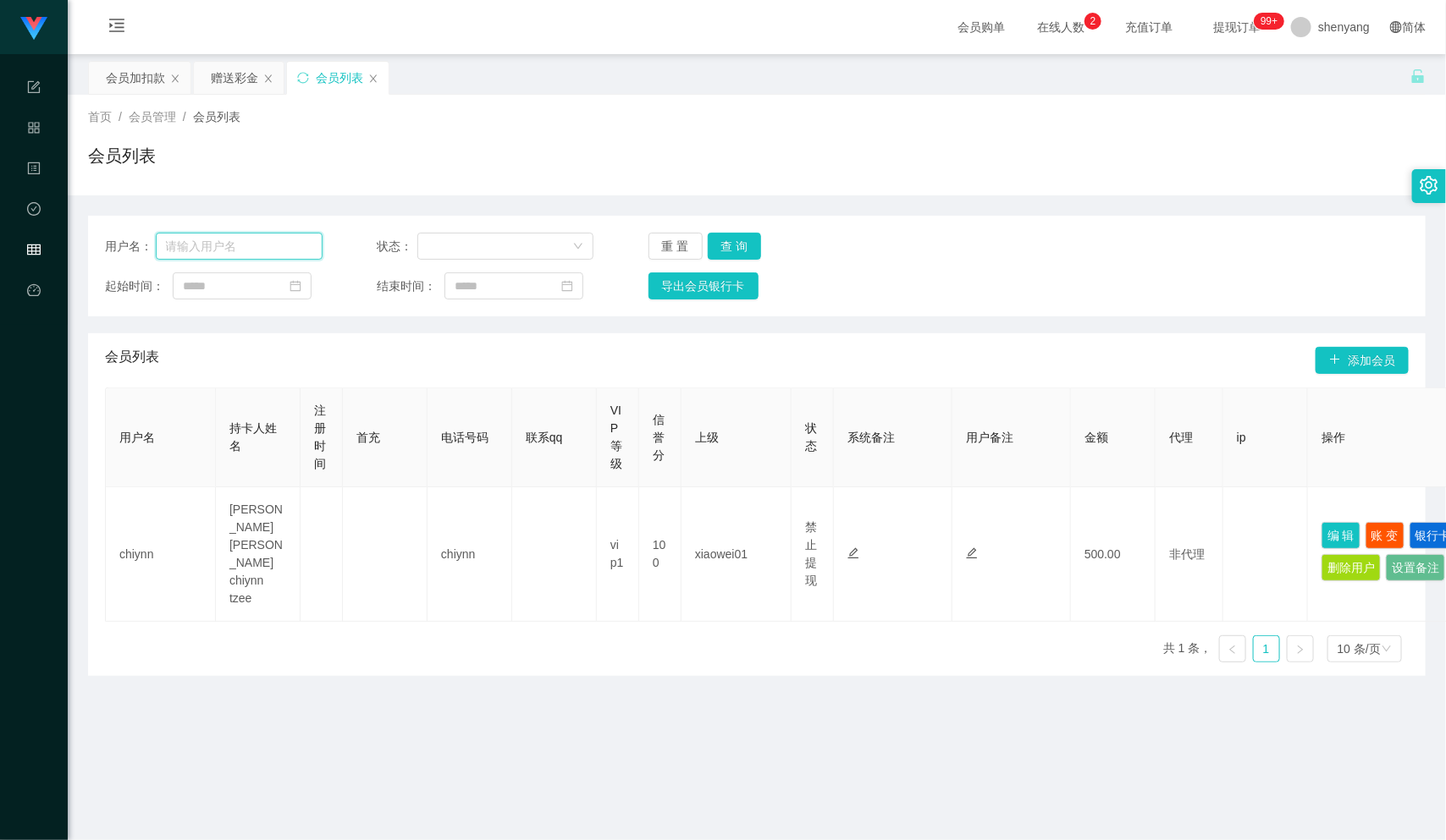
click at [196, 247] on input "text" at bounding box center [238, 246] width 166 height 27
paste input "JD8618"
type input "JD8618"
click at [739, 241] on button "查 询" at bounding box center [734, 246] width 54 height 27
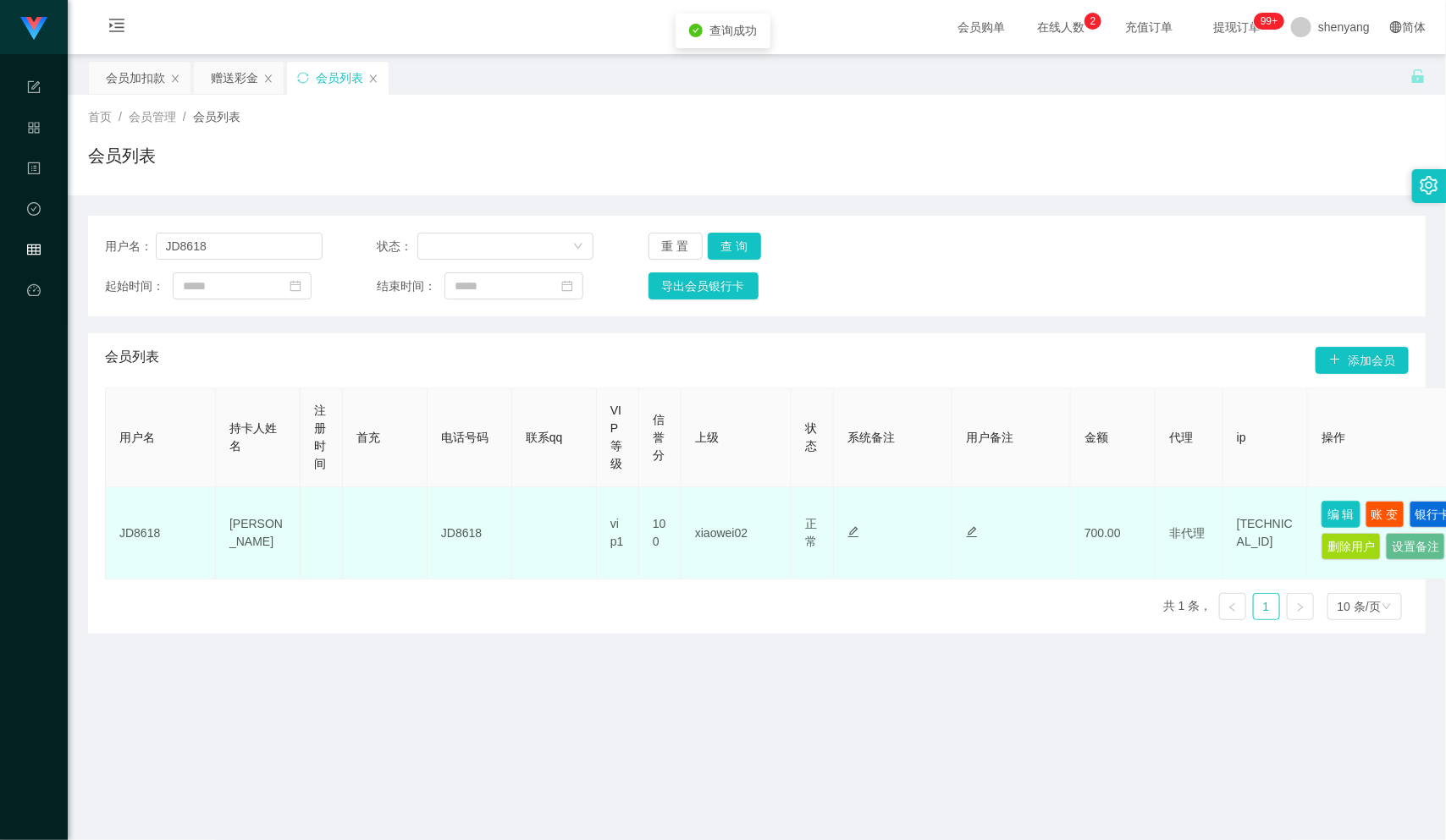
click at [1343, 514] on button "编 辑" at bounding box center [1340, 514] width 39 height 27
type input "JD8618"
type input "[PERSON_NAME]"
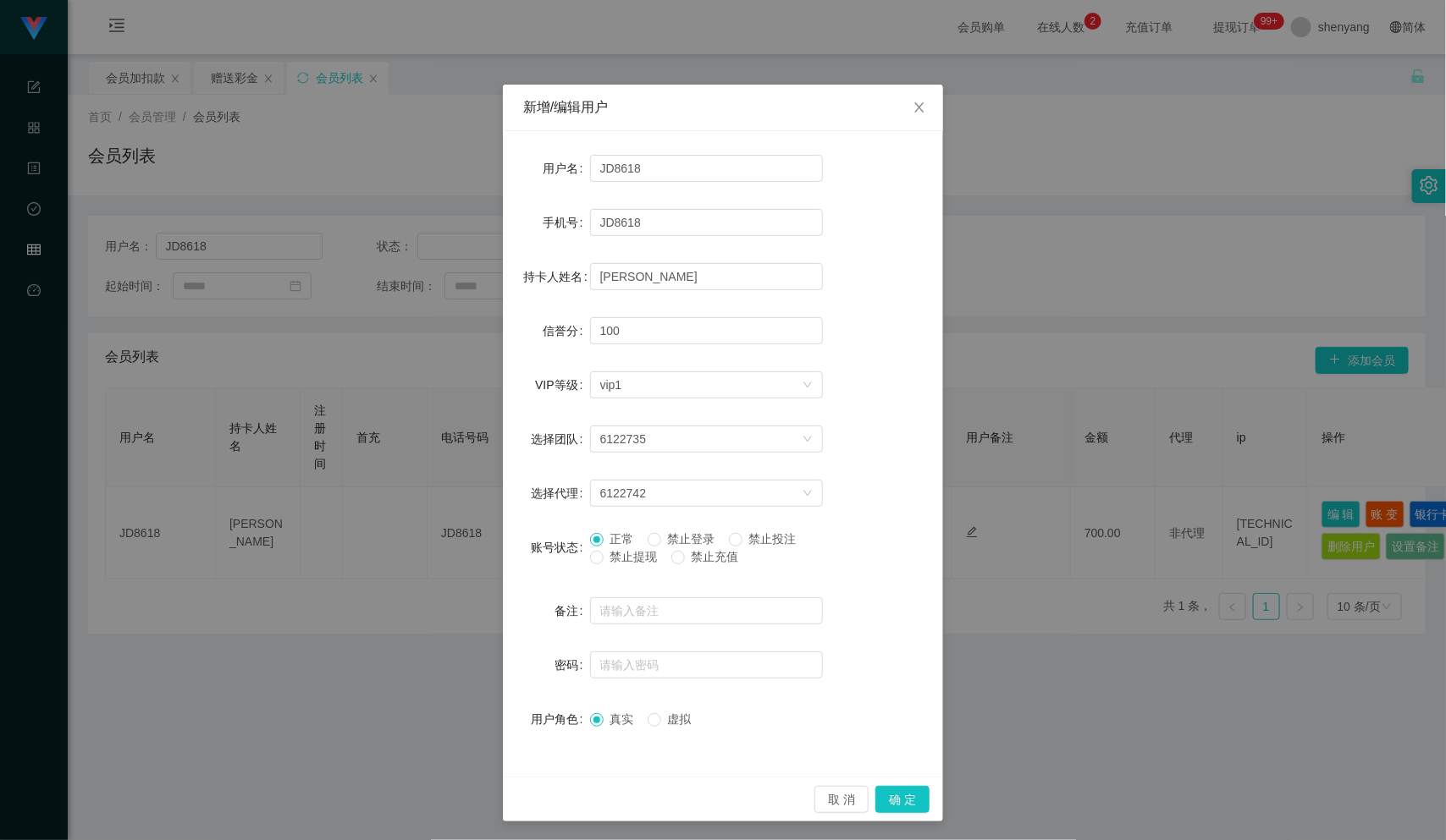
scroll to position [3, 0]
click at [826, 805] on button "取 消" at bounding box center [841, 797] width 54 height 27
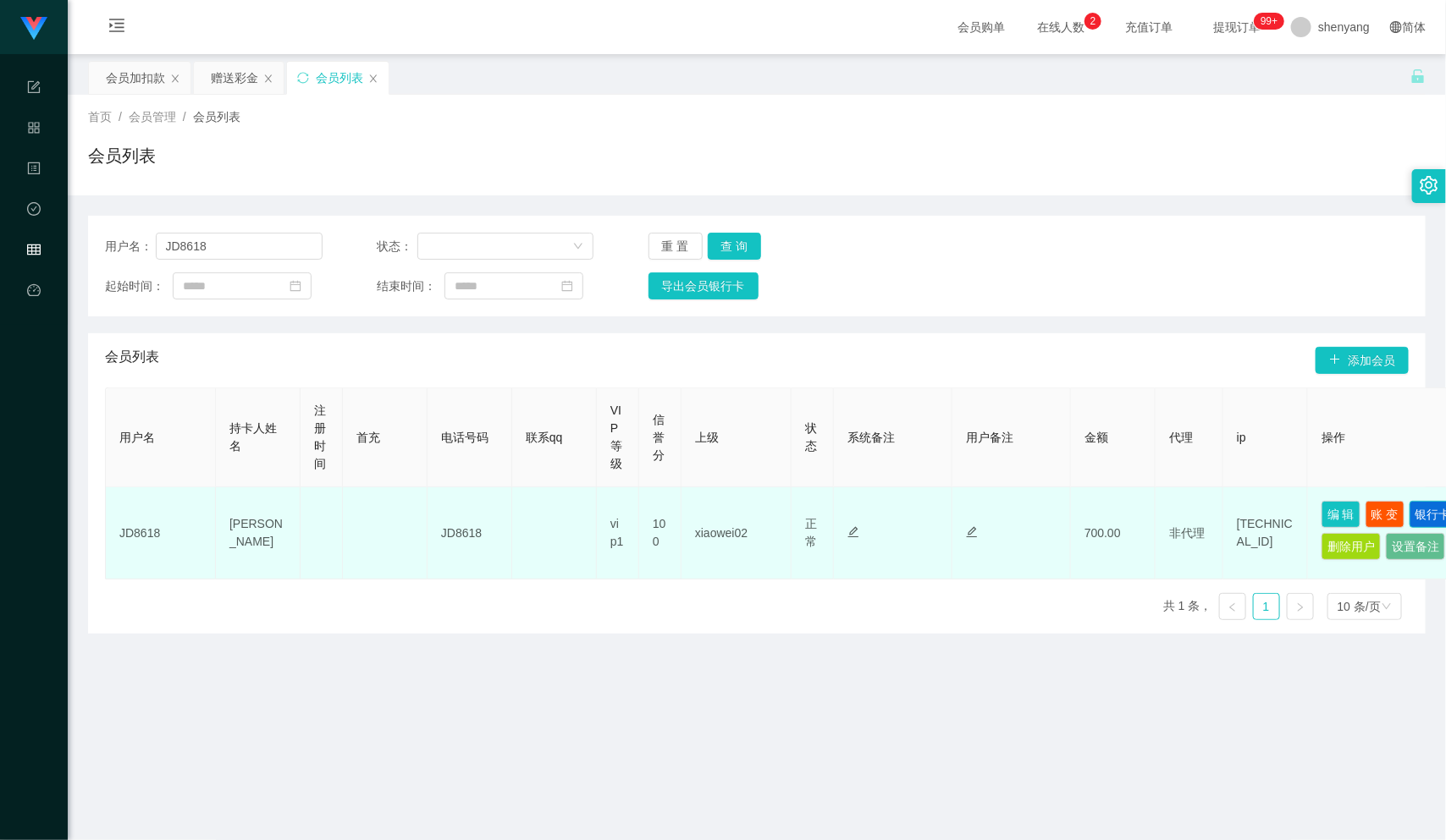
click at [1409, 528] on button "银行卡" at bounding box center [1433, 514] width 48 height 27
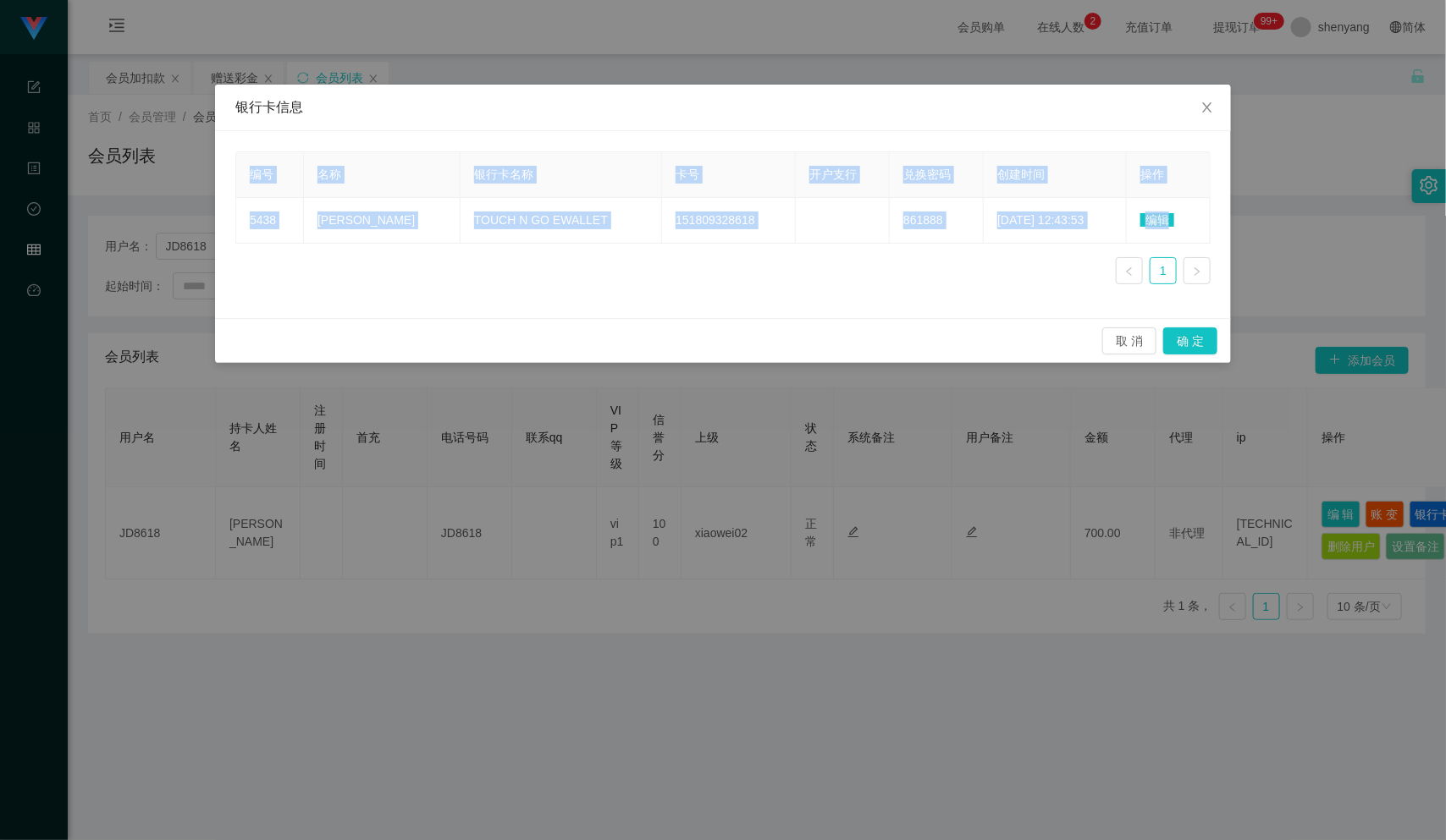
drag, startPoint x: 1153, startPoint y: 218, endPoint x: 869, endPoint y: 334, distance: 306.8
click at [869, 334] on div "银行卡信息 编号 名称 银行卡名称 卡号 开户支行 兑换密码 创建时间 操作 5438 [PERSON_NAME] foo TOUCH N GO EWALLE…" at bounding box center [723, 223] width 1015 height 278
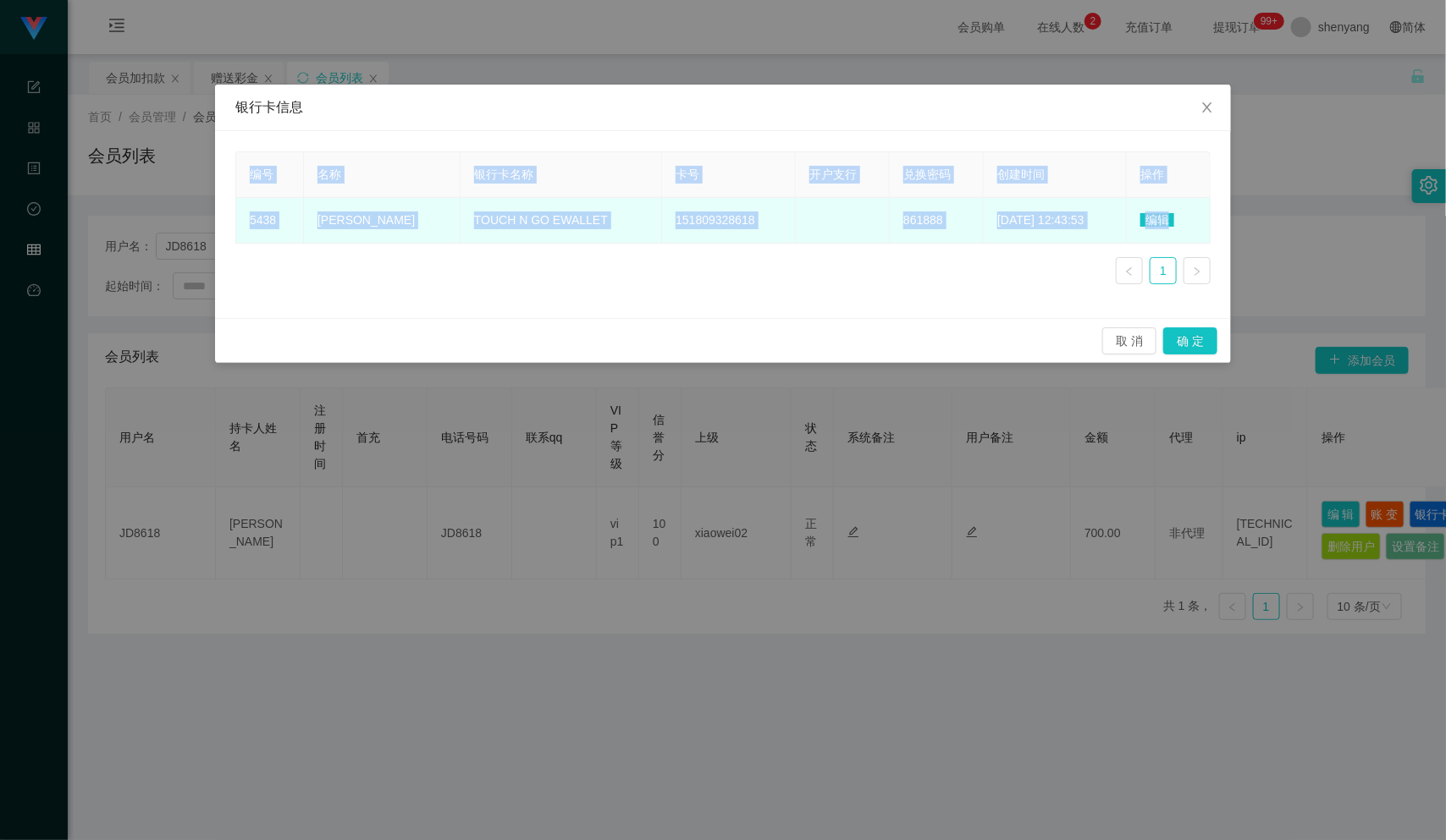
drag, startPoint x: 869, startPoint y: 334, endPoint x: 1155, endPoint y: 226, distance: 305.7
click at [1155, 226] on span "编辑" at bounding box center [1157, 220] width 34 height 14
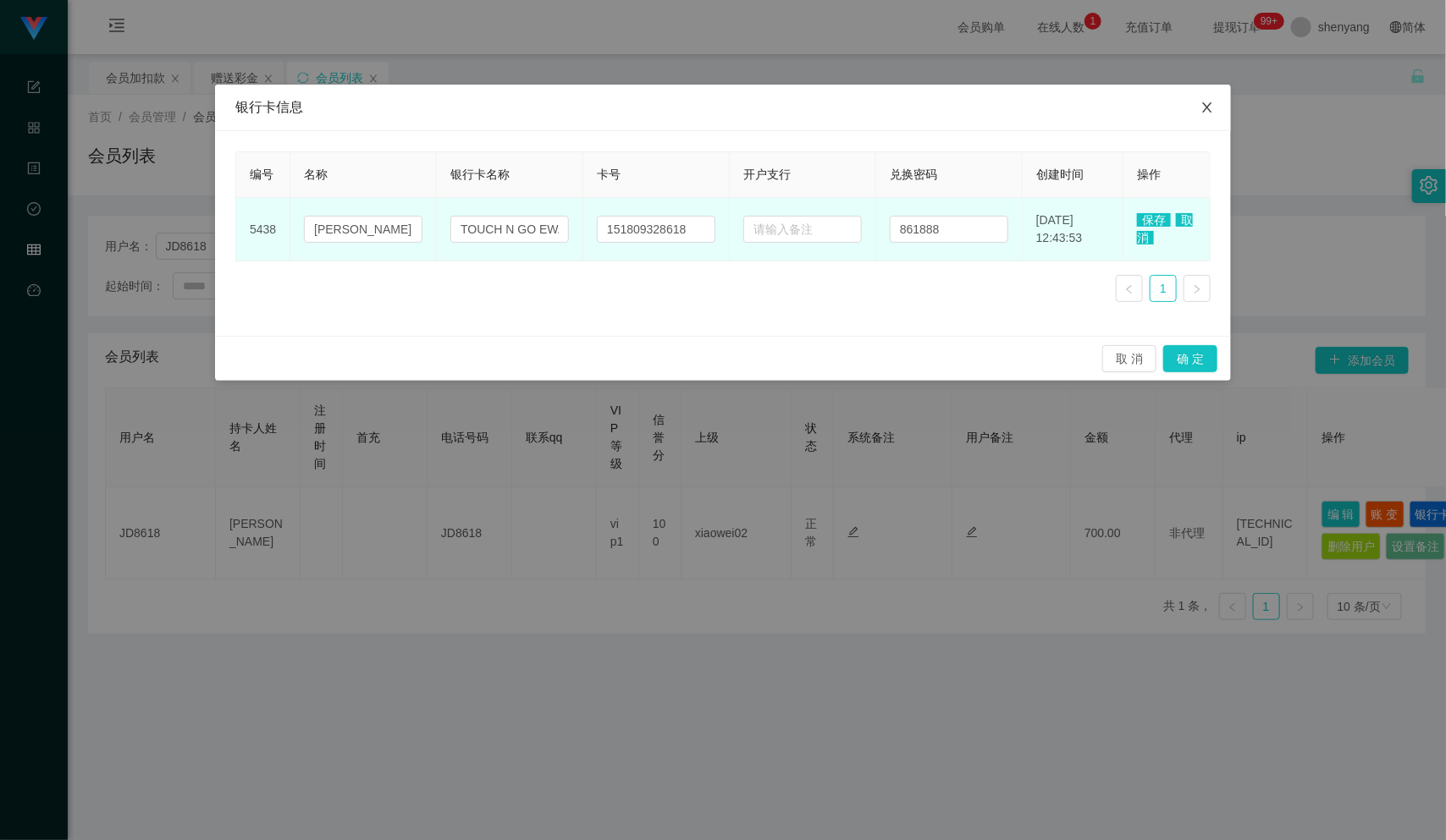
click at [1205, 103] on icon "图标: close" at bounding box center [1208, 108] width 14 height 14
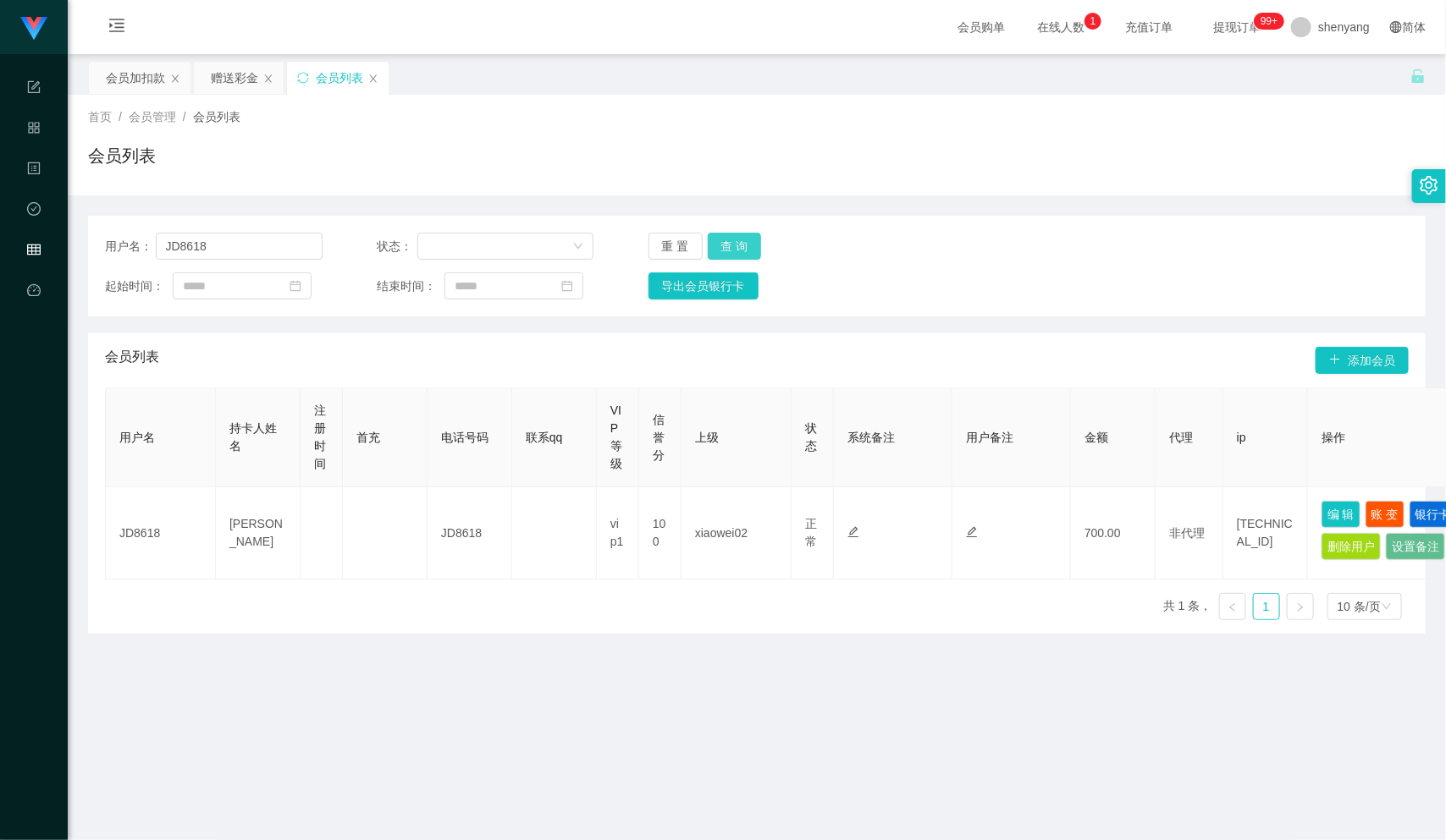
click at [723, 242] on button "查 询" at bounding box center [734, 246] width 54 height 27
click at [133, 70] on div "会员加扣款" at bounding box center [135, 78] width 59 height 32
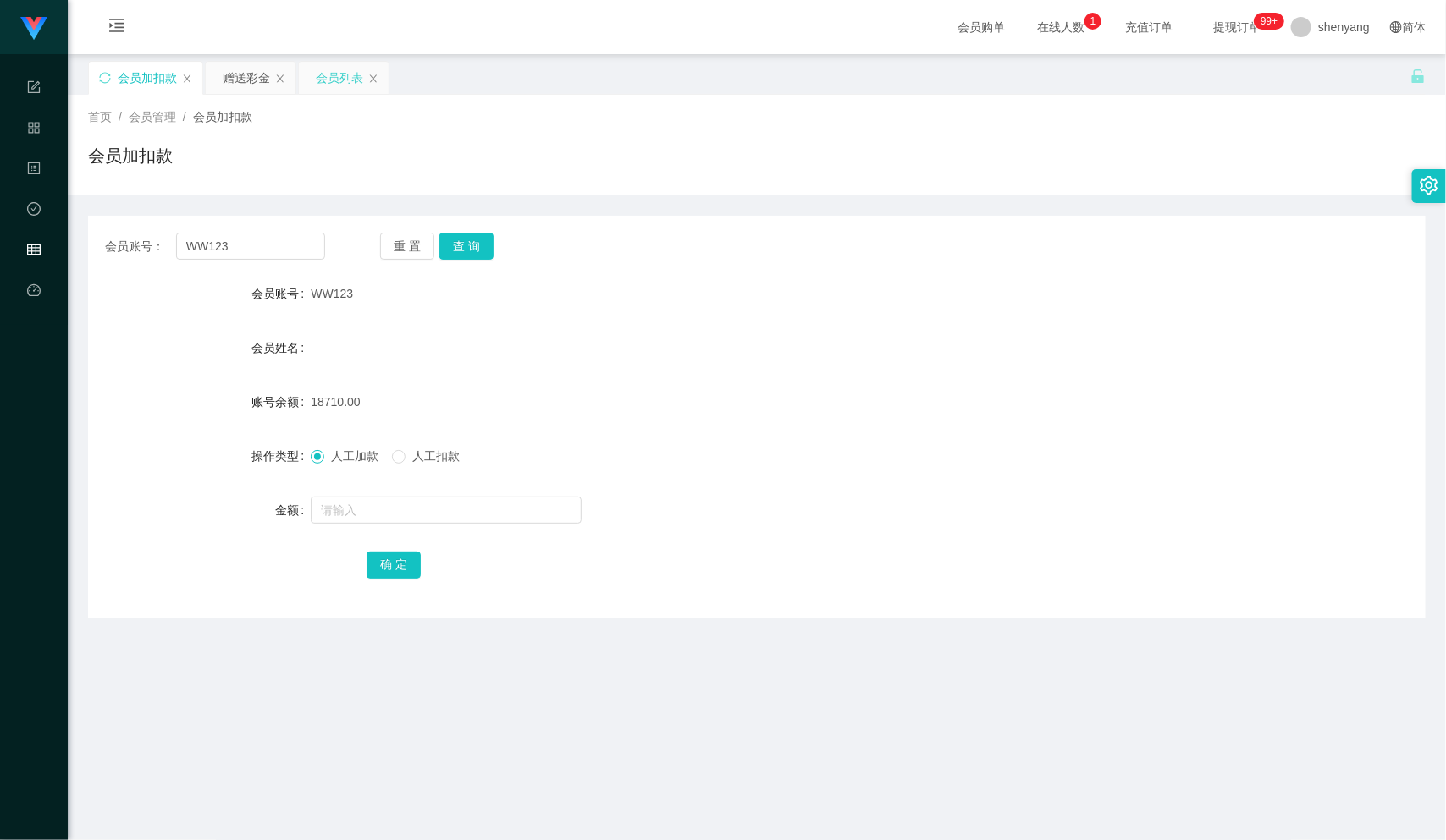
click at [341, 80] on div "会员列表" at bounding box center [340, 78] width 48 height 32
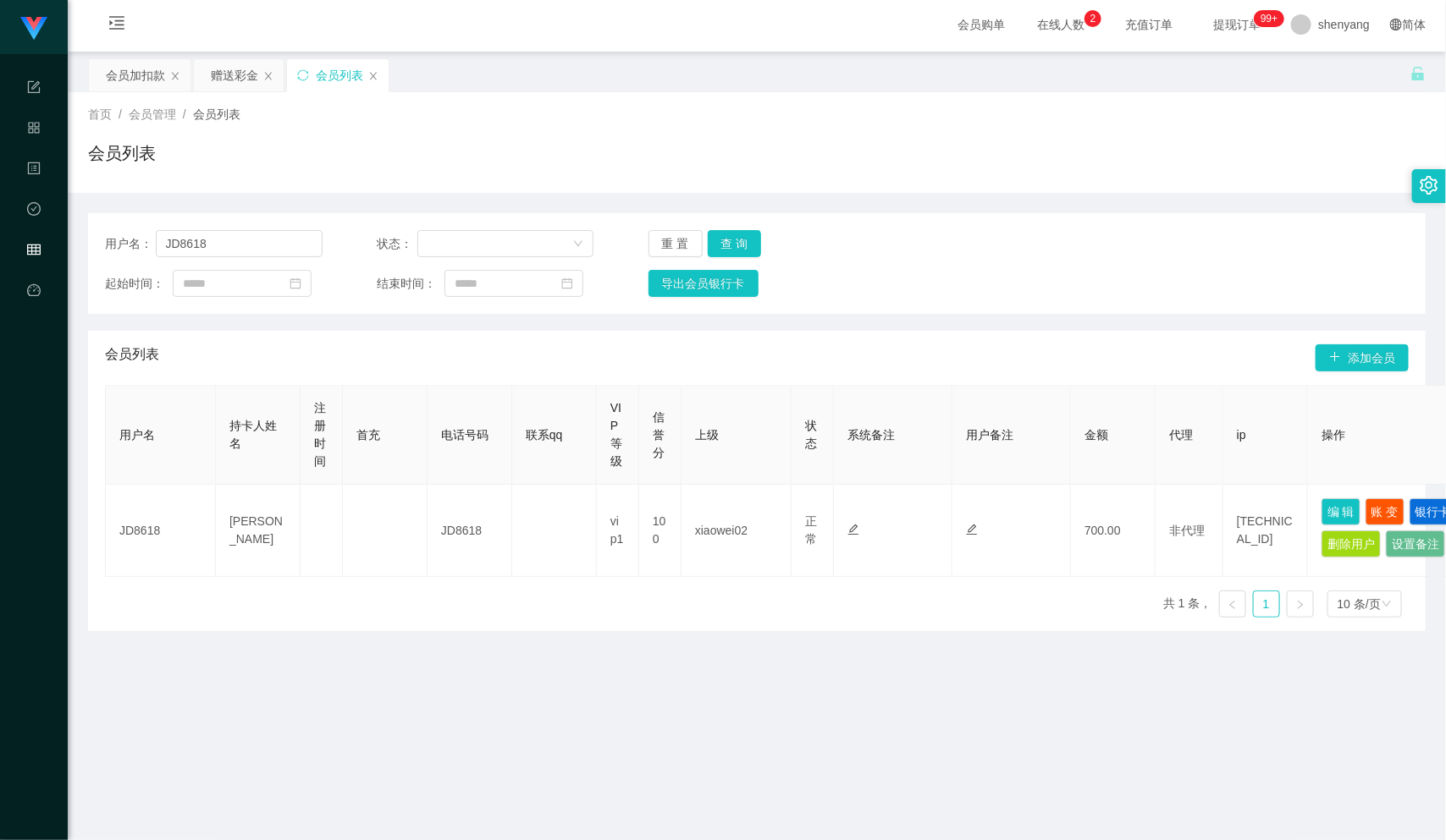
scroll to position [1, 0]
